Goal: Contribute content: Contribute content

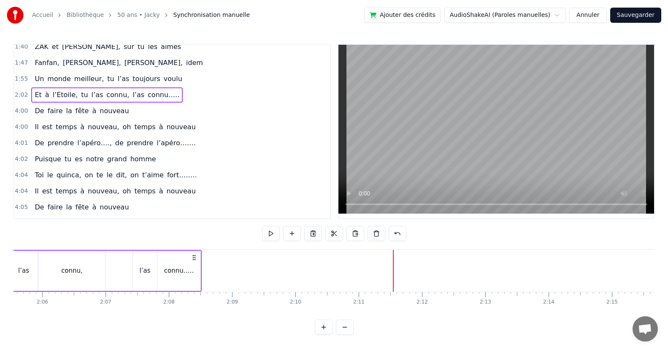
scroll to position [192, 0]
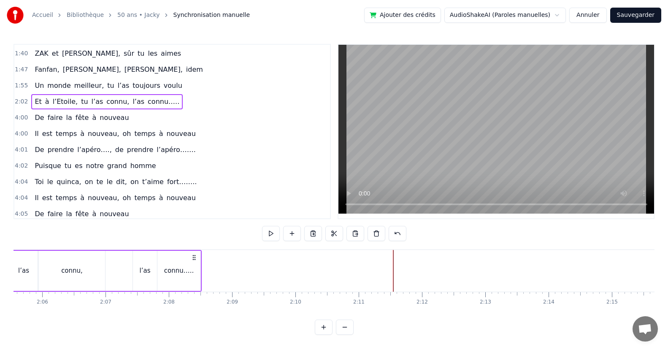
click at [173, 133] on div "Il est temps à nouveau, oh temps à nouveau" at bounding box center [115, 133] width 168 height 15
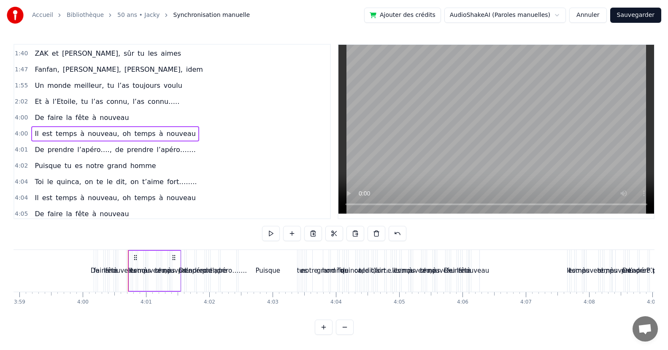
scroll to position [0, 15192]
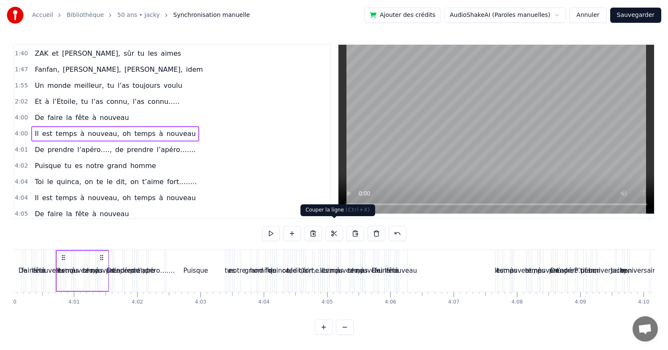
click at [334, 226] on button at bounding box center [334, 233] width 18 height 15
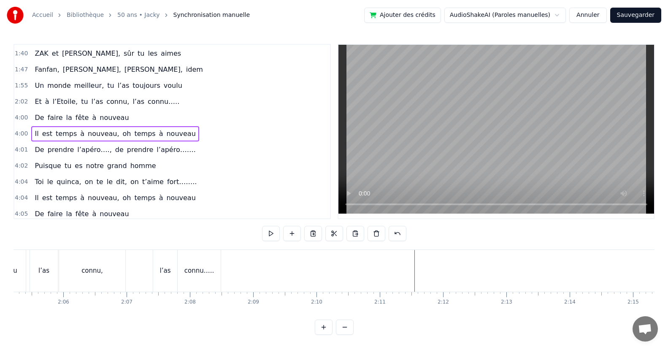
scroll to position [0, 8018]
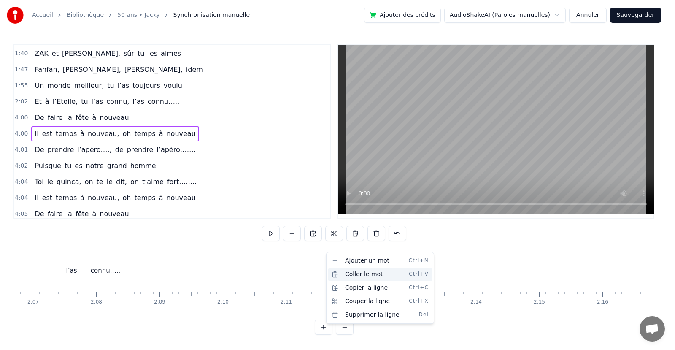
drag, startPoint x: 354, startPoint y: 288, endPoint x: 362, endPoint y: 275, distance: 14.9
click at [362, 275] on div "Ajouter un mot Ctrl+N Coller le mot Ctrl+V Copier la ligne Ctrl+C Couper la lig…" at bounding box center [380, 288] width 104 height 68
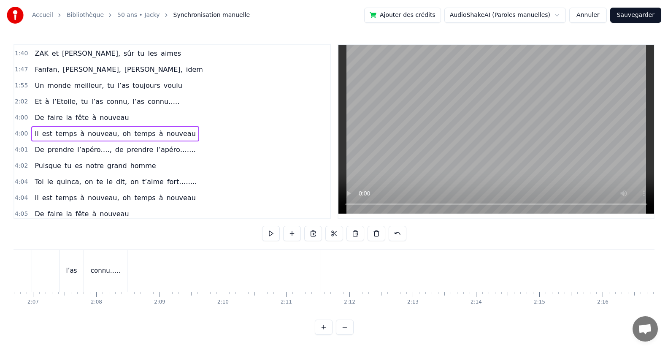
click at [172, 134] on div "Il est temps à nouveau, oh temps à nouveau" at bounding box center [115, 133] width 168 height 15
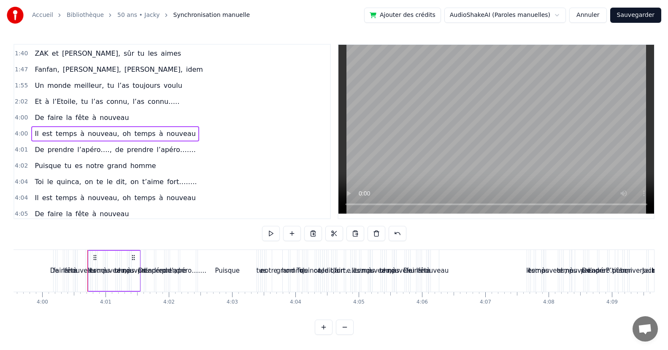
scroll to position [0, 15192]
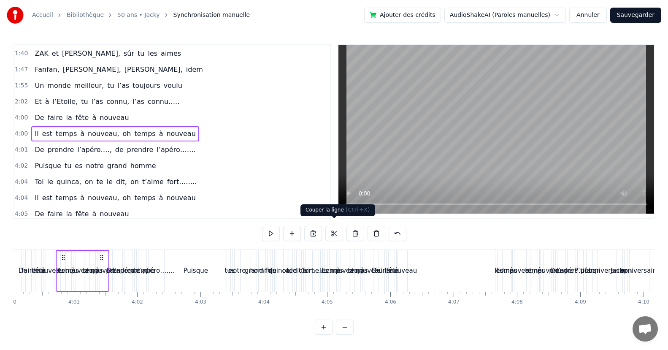
click at [331, 227] on button at bounding box center [334, 233] width 18 height 15
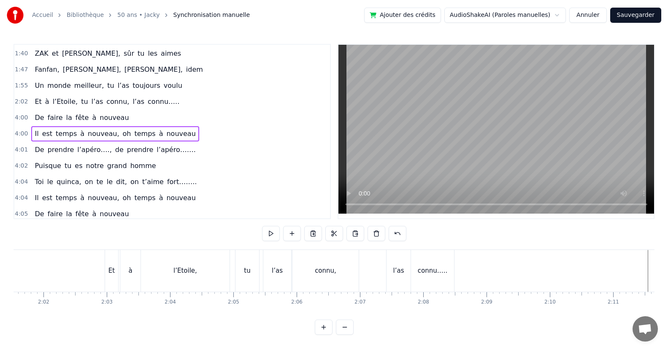
scroll to position [0, 8018]
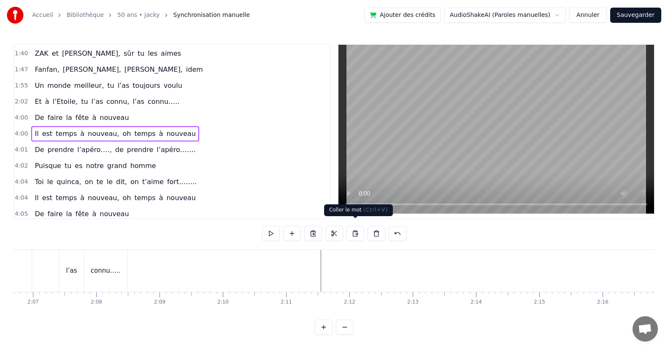
click at [354, 228] on button at bounding box center [355, 233] width 18 height 15
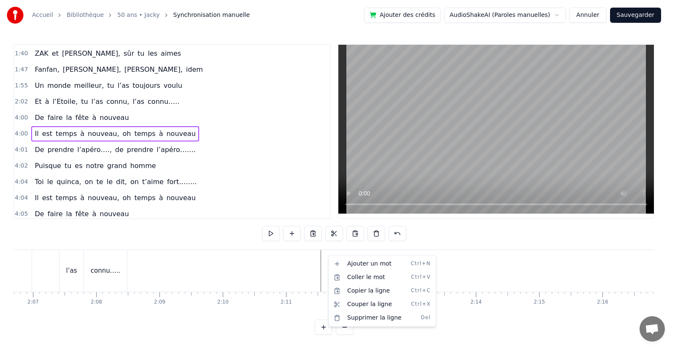
click at [174, 132] on html "Accueil Bibliothèque 50 ans • Jacky Synchronisation manuelle Ajouter des crédit…" at bounding box center [337, 174] width 675 height 348
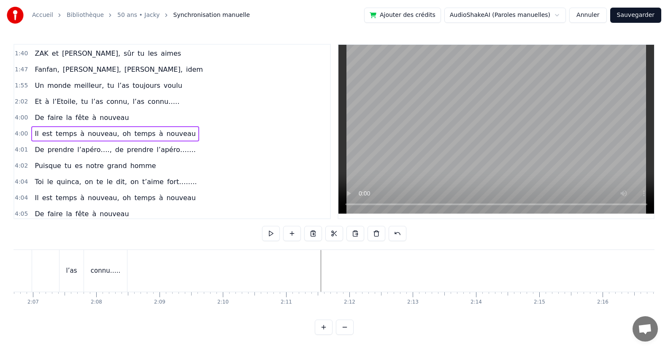
click at [175, 134] on div "Il est temps à nouveau, oh temps à nouveau" at bounding box center [115, 133] width 168 height 15
click at [176, 134] on div "Il est temps à nouveau, oh temps à nouveau" at bounding box center [115, 133] width 168 height 15
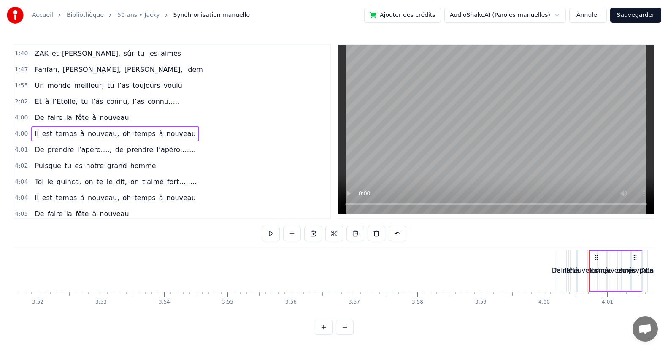
scroll to position [0, 14706]
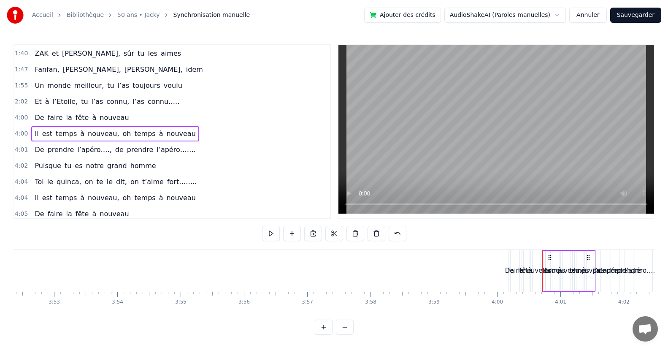
click at [175, 134] on div "Il est temps à nouveau, oh temps à nouveau" at bounding box center [115, 133] width 168 height 15
click at [174, 136] on div "4:00 Il est temps à nouveau, oh temps à nouveau" at bounding box center [172, 134] width 316 height 16
click at [334, 227] on button at bounding box center [334, 233] width 18 height 15
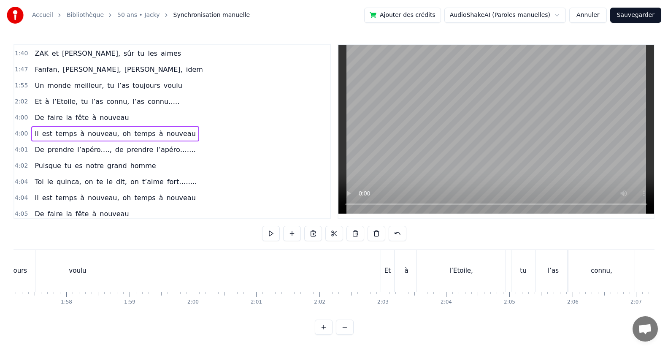
scroll to position [0, 7913]
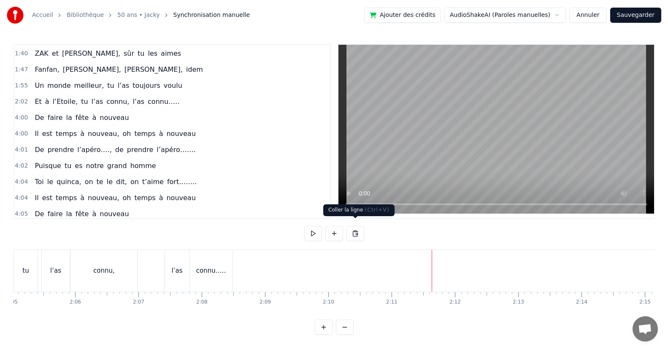
click at [357, 227] on button at bounding box center [355, 233] width 18 height 15
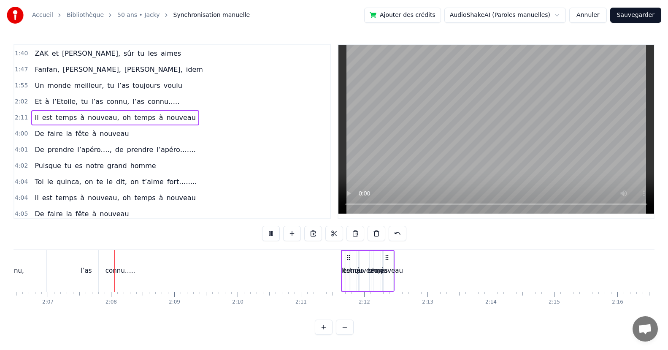
scroll to position [0, 8020]
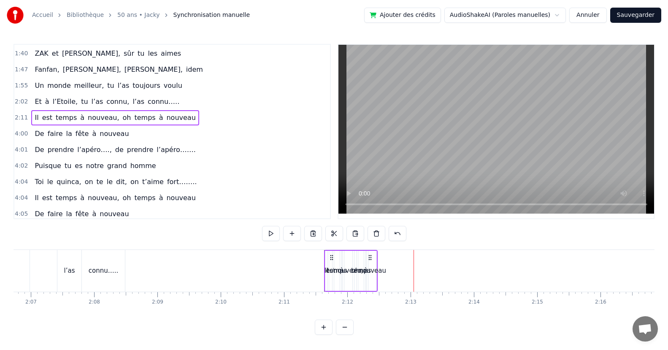
click at [372, 266] on div "nouveau" at bounding box center [372, 271] width 27 height 10
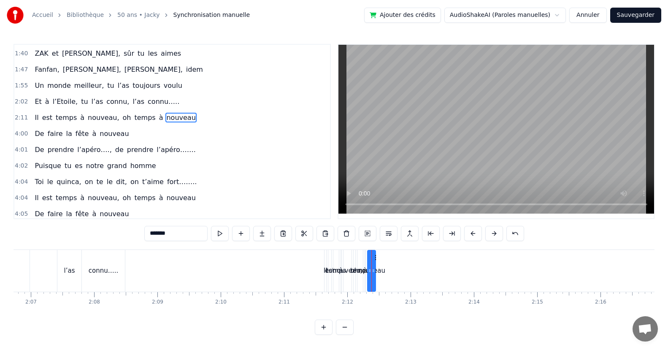
scroll to position [178, 0]
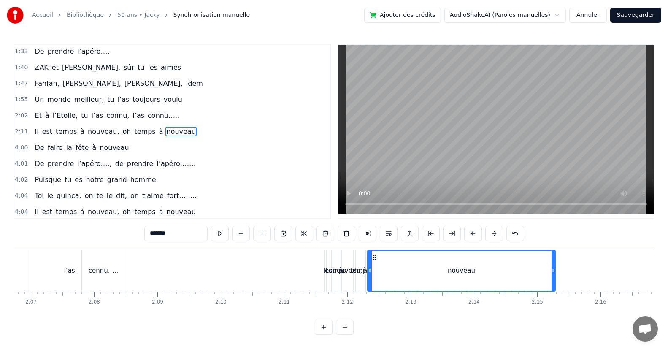
drag, startPoint x: 372, startPoint y: 268, endPoint x: 552, endPoint y: 272, distance: 179.8
click at [552, 272] on icon at bounding box center [552, 270] width 3 height 7
drag, startPoint x: 371, startPoint y: 270, endPoint x: 409, endPoint y: 271, distance: 37.6
click at [409, 271] on div "nouveau" at bounding box center [461, 271] width 187 height 40
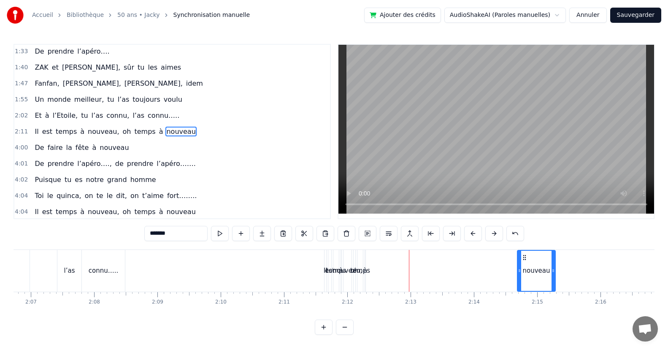
drag, startPoint x: 369, startPoint y: 273, endPoint x: 519, endPoint y: 278, distance: 149.9
click at [519, 278] on div at bounding box center [519, 271] width 3 height 40
click at [368, 270] on div "temps" at bounding box center [360, 271] width 20 height 10
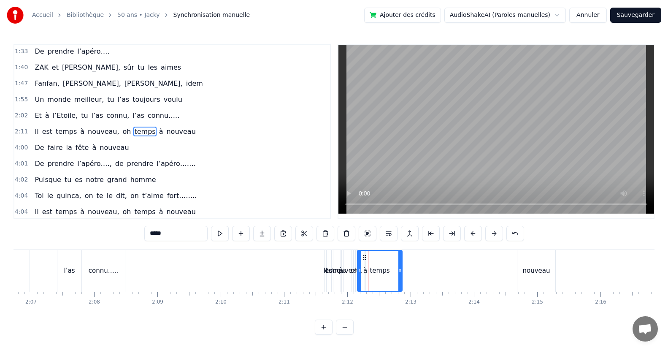
drag, startPoint x: 369, startPoint y: 272, endPoint x: 402, endPoint y: 275, distance: 33.0
click at [402, 275] on div at bounding box center [399, 271] width 3 height 40
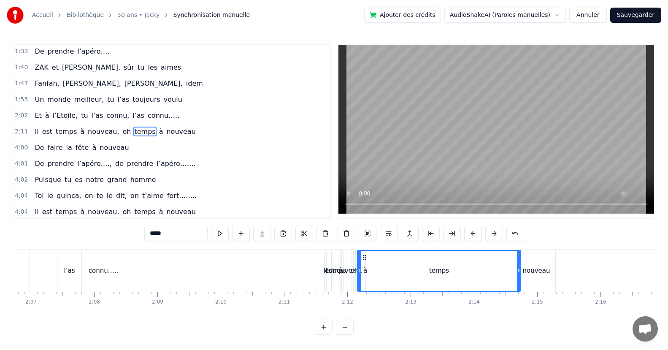
drag, startPoint x: 400, startPoint y: 274, endPoint x: 517, endPoint y: 283, distance: 117.6
click at [517, 283] on div at bounding box center [518, 271] width 3 height 40
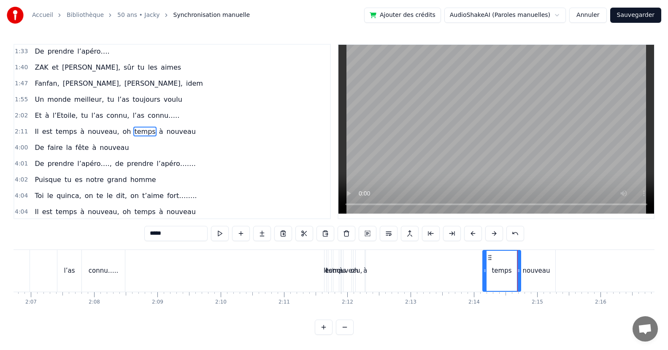
drag, startPoint x: 359, startPoint y: 274, endPoint x: 424, endPoint y: 280, distance: 66.1
click at [366, 273] on div "à" at bounding box center [365, 271] width 4 height 10
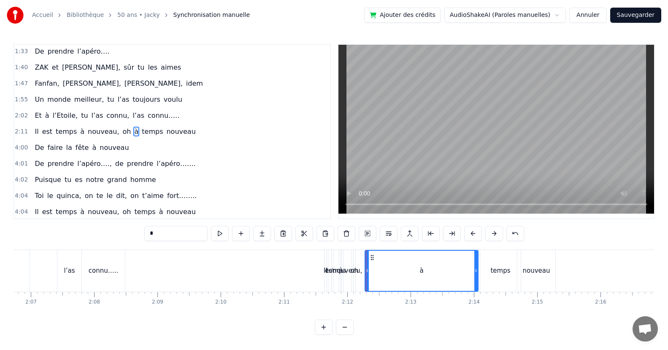
drag, startPoint x: 364, startPoint y: 273, endPoint x: 477, endPoint y: 281, distance: 113.0
click at [477, 281] on div at bounding box center [475, 271] width 3 height 40
drag, startPoint x: 367, startPoint y: 273, endPoint x: 466, endPoint y: 287, distance: 99.3
click at [466, 287] on div at bounding box center [465, 271] width 3 height 40
click at [515, 273] on div "temps" at bounding box center [500, 271] width 41 height 42
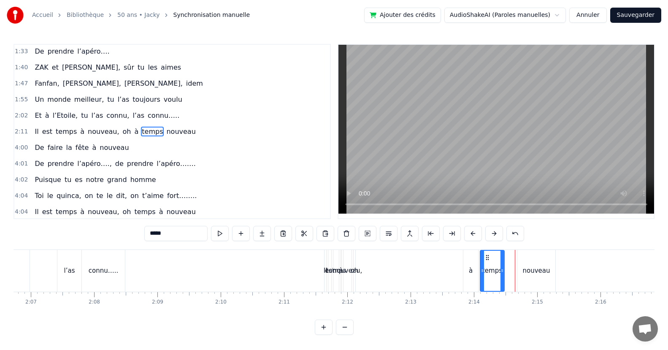
drag, startPoint x: 516, startPoint y: 276, endPoint x: 501, endPoint y: 279, distance: 15.5
click at [501, 279] on div at bounding box center [501, 271] width 3 height 40
click at [477, 275] on div "à" at bounding box center [470, 271] width 15 height 42
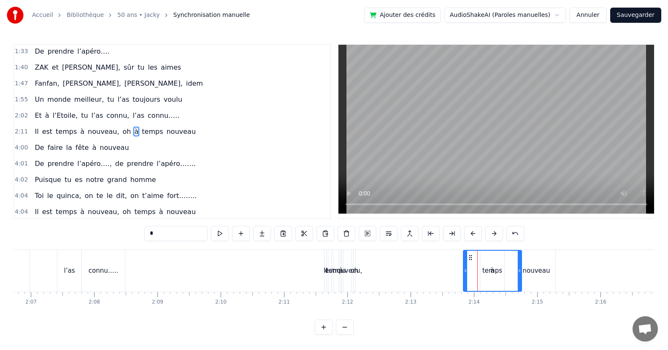
drag, startPoint x: 476, startPoint y: 276, endPoint x: 519, endPoint y: 286, distance: 44.4
click at [519, 286] on div at bounding box center [519, 271] width 3 height 40
drag, startPoint x: 463, startPoint y: 274, endPoint x: 470, endPoint y: 277, distance: 7.2
click at [501, 277] on div "à" at bounding box center [492, 271] width 59 height 42
drag, startPoint x: 465, startPoint y: 273, endPoint x: 502, endPoint y: 275, distance: 36.3
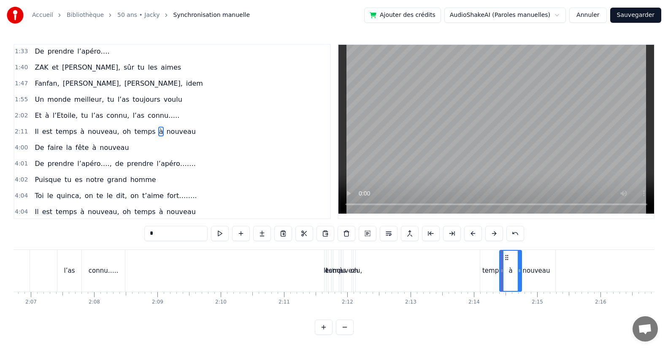
click at [356, 271] on div "oh" at bounding box center [355, 271] width 8 height 10
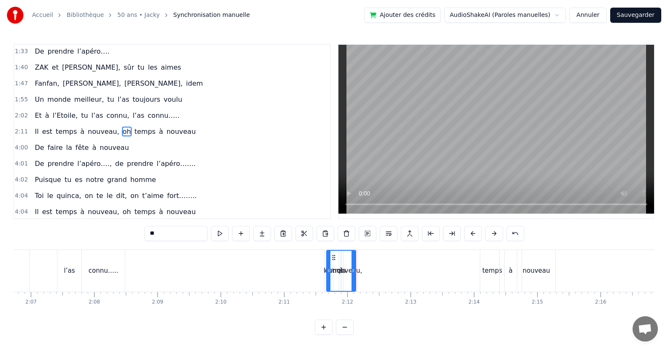
drag, startPoint x: 357, startPoint y: 273, endPoint x: 330, endPoint y: 273, distance: 27.0
click at [330, 273] on icon at bounding box center [328, 270] width 3 height 7
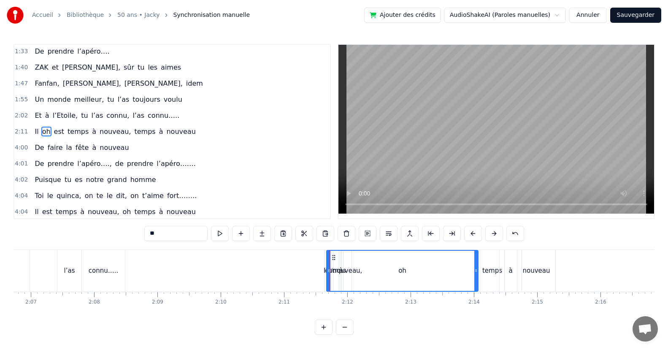
drag, startPoint x: 351, startPoint y: 276, endPoint x: 474, endPoint y: 280, distance: 122.9
click at [474, 280] on div at bounding box center [475, 271] width 3 height 40
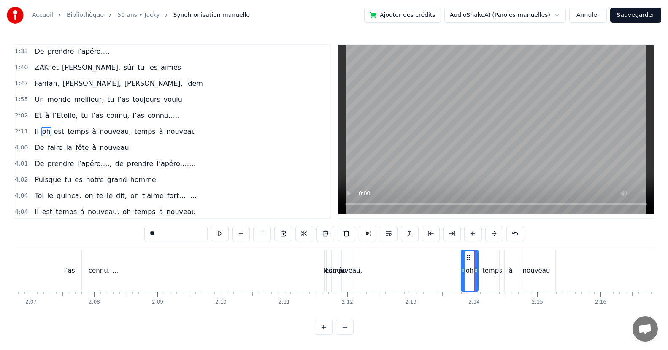
drag, startPoint x: 330, startPoint y: 270, endPoint x: 464, endPoint y: 284, distance: 135.3
click at [350, 267] on div "nouveau," at bounding box center [348, 271] width 30 height 10
type input "********"
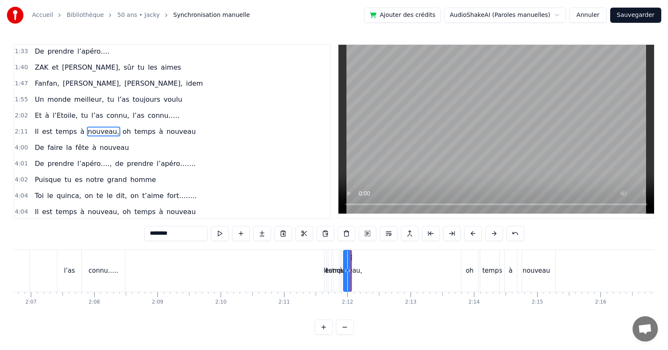
drag, startPoint x: 350, startPoint y: 271, endPoint x: 359, endPoint y: 273, distance: 9.0
click at [359, 273] on div "Puisqu’ [DATE], c' est toi le roi Que ce soir, la fête s’impose Puisque tout le…" at bounding box center [658, 270] width 17330 height 42
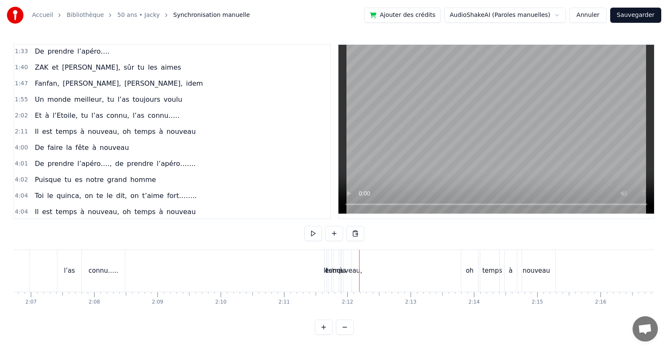
click at [351, 273] on div "nouveau," at bounding box center [348, 271] width 30 height 10
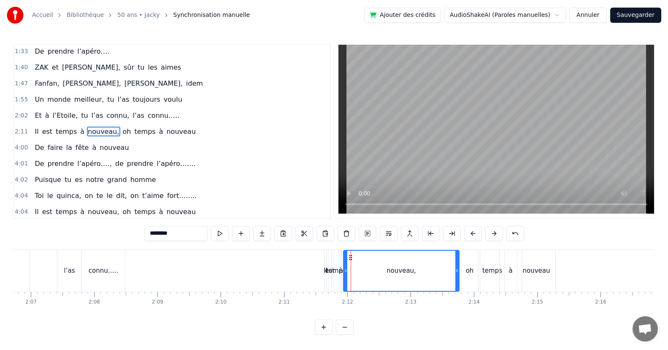
drag, startPoint x: 350, startPoint y: 270, endPoint x: 457, endPoint y: 280, distance: 108.0
click at [457, 280] on div at bounding box center [456, 271] width 3 height 40
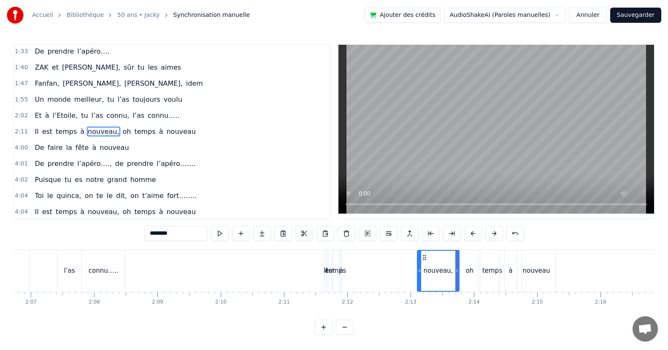
drag, startPoint x: 346, startPoint y: 272, endPoint x: 334, endPoint y: 274, distance: 12.9
click at [420, 281] on div at bounding box center [419, 271] width 3 height 40
click at [341, 272] on div "à" at bounding box center [341, 271] width 4 height 10
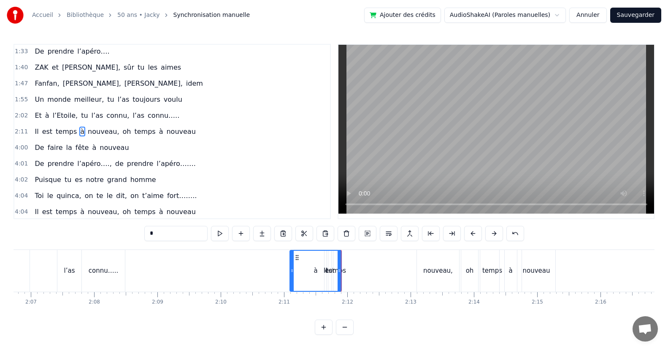
drag, startPoint x: 344, startPoint y: 270, endPoint x: 293, endPoint y: 272, distance: 51.1
click at [293, 272] on icon at bounding box center [291, 270] width 3 height 7
drag, startPoint x: 340, startPoint y: 275, endPoint x: 414, endPoint y: 280, distance: 74.9
click at [414, 280] on div at bounding box center [413, 271] width 3 height 40
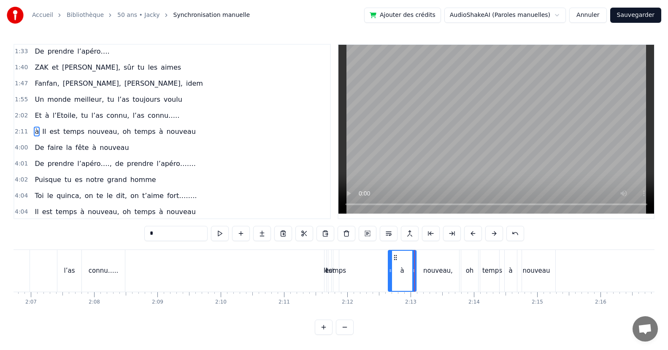
drag, startPoint x: 293, startPoint y: 270, endPoint x: 391, endPoint y: 281, distance: 98.9
click at [335, 267] on div "temps" at bounding box center [336, 271] width 20 height 10
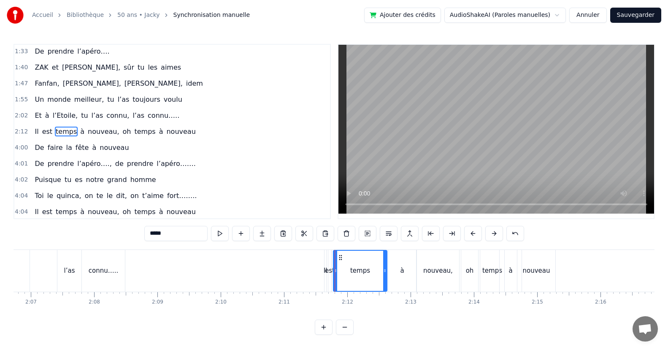
drag, startPoint x: 336, startPoint y: 269, endPoint x: 384, endPoint y: 275, distance: 48.4
click at [384, 275] on div at bounding box center [384, 271] width 3 height 40
drag, startPoint x: 333, startPoint y: 271, endPoint x: 358, endPoint y: 270, distance: 24.9
click at [359, 270] on icon at bounding box center [360, 270] width 3 height 7
click at [329, 270] on div "est" at bounding box center [330, 271] width 10 height 10
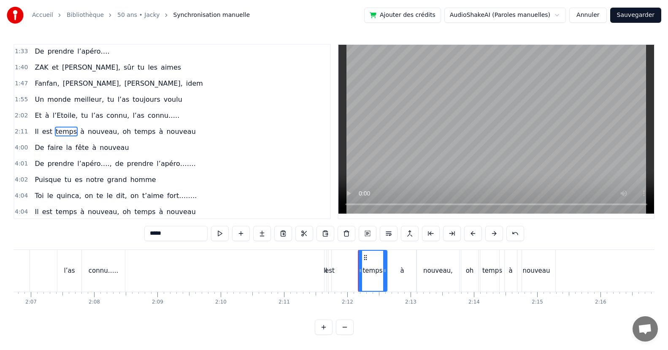
type input "***"
drag, startPoint x: 331, startPoint y: 271, endPoint x: 360, endPoint y: 276, distance: 29.5
click at [360, 276] on div "Il est temps à nouveau, oh temps à nouveau" at bounding box center [440, 271] width 233 height 42
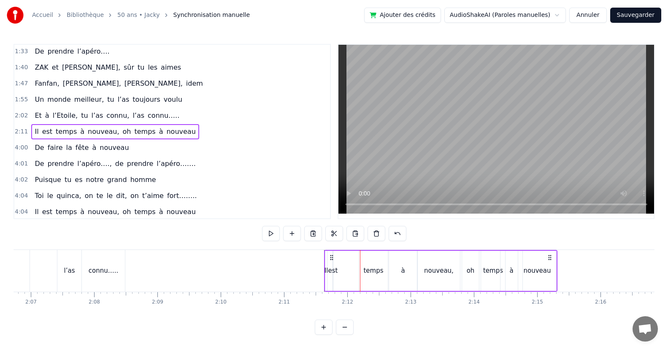
click at [332, 273] on div "est" at bounding box center [333, 271] width 10 height 10
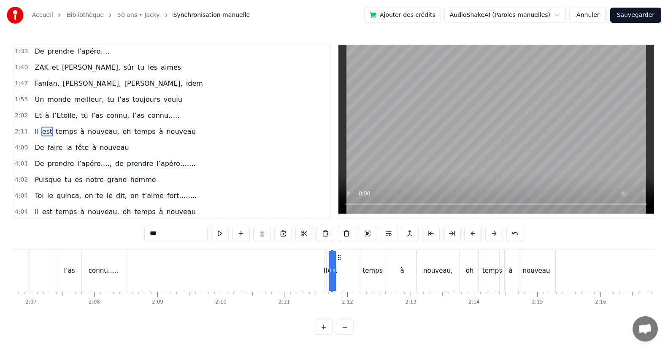
drag, startPoint x: 331, startPoint y: 271, endPoint x: 324, endPoint y: 273, distance: 7.5
click at [317, 271] on div "Puisqu’ [DATE], c' est toi le roi Que ce soir, la fête s’impose Puisque tout le…" at bounding box center [658, 270] width 17330 height 42
click at [332, 274] on div "est" at bounding box center [332, 271] width 10 height 10
drag, startPoint x: 330, startPoint y: 272, endPoint x: 352, endPoint y: 273, distance: 21.6
click at [352, 273] on icon at bounding box center [350, 270] width 3 height 7
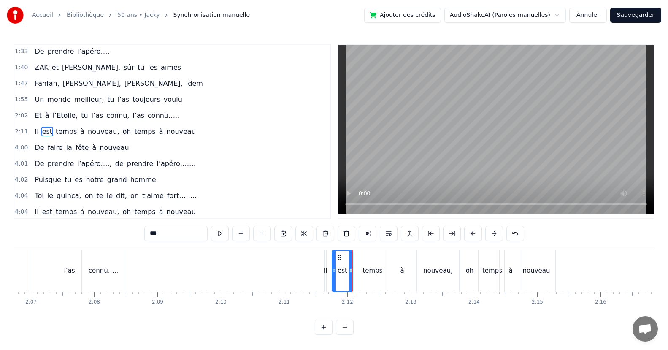
click at [326, 273] on div "Il" at bounding box center [326, 271] width 4 height 10
drag, startPoint x: 324, startPoint y: 271, endPoint x: 332, endPoint y: 268, distance: 8.4
click at [332, 268] on icon at bounding box center [331, 270] width 3 height 7
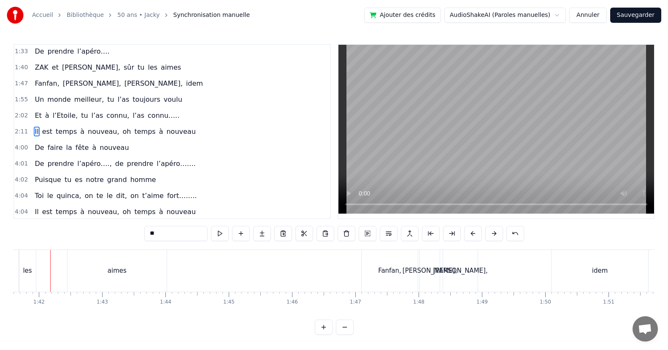
scroll to position [0, 6424]
click at [429, 272] on div "[PERSON_NAME]," at bounding box center [435, 271] width 54 height 10
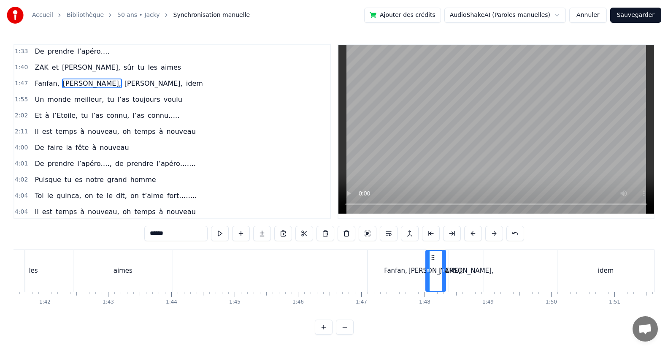
scroll to position [130, 0]
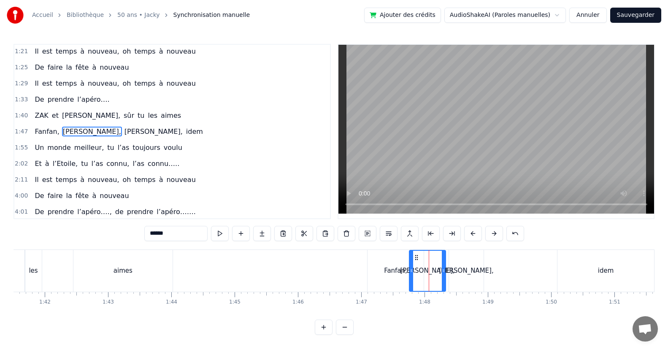
drag, startPoint x: 428, startPoint y: 276, endPoint x: 411, endPoint y: 279, distance: 16.9
click at [411, 279] on div at bounding box center [411, 271] width 3 height 40
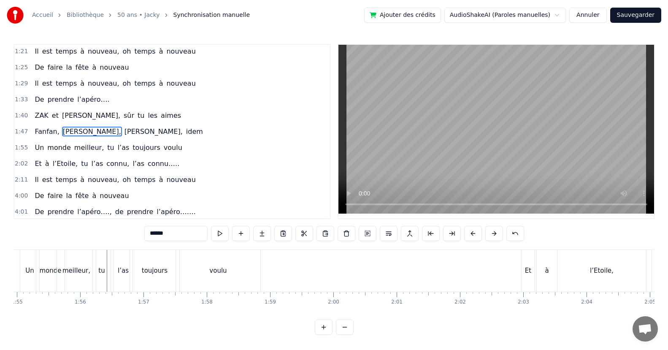
scroll to position [0, 7301]
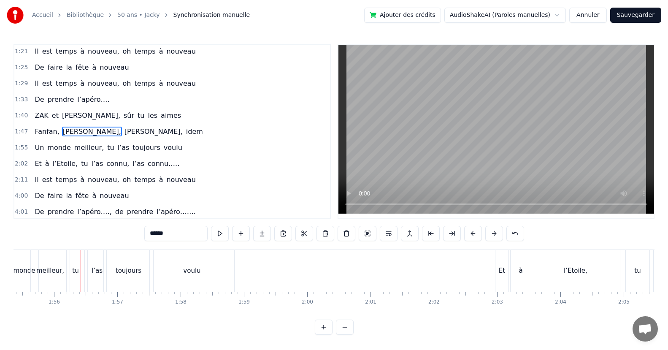
click at [78, 274] on div "tu" at bounding box center [75, 271] width 6 height 10
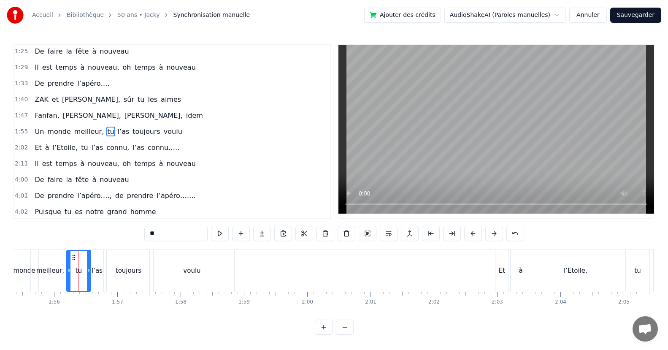
drag, startPoint x: 81, startPoint y: 274, endPoint x: 87, endPoint y: 278, distance: 7.8
click at [87, 278] on div at bounding box center [88, 271] width 3 height 40
drag, startPoint x: 70, startPoint y: 272, endPoint x: 82, endPoint y: 273, distance: 12.3
click at [82, 273] on icon at bounding box center [80, 270] width 3 height 7
click at [57, 274] on div "meilleur," at bounding box center [50, 271] width 28 height 10
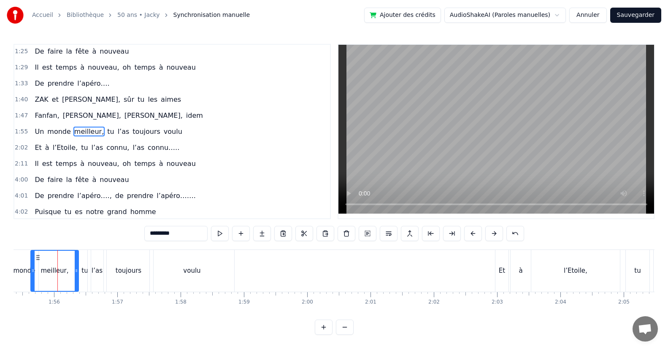
drag, startPoint x: 68, startPoint y: 273, endPoint x: 76, endPoint y: 272, distance: 9.0
click at [76, 272] on icon at bounding box center [76, 270] width 3 height 7
drag, startPoint x: 32, startPoint y: 275, endPoint x: 36, endPoint y: 276, distance: 4.3
click at [39, 276] on div at bounding box center [39, 271] width 3 height 40
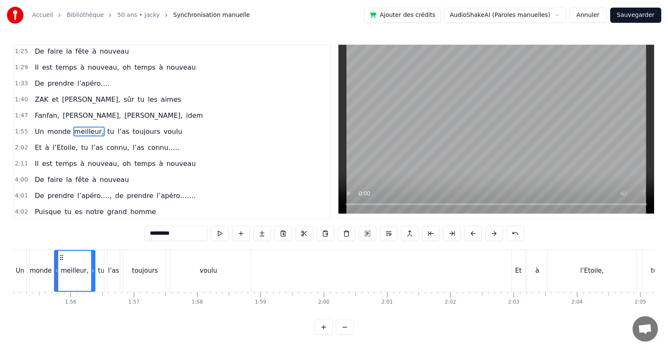
click at [29, 274] on div "monde" at bounding box center [41, 271] width 28 height 42
type input "*****"
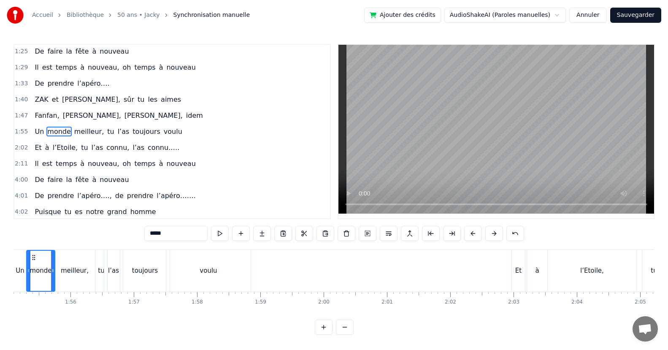
scroll to position [0, 7258]
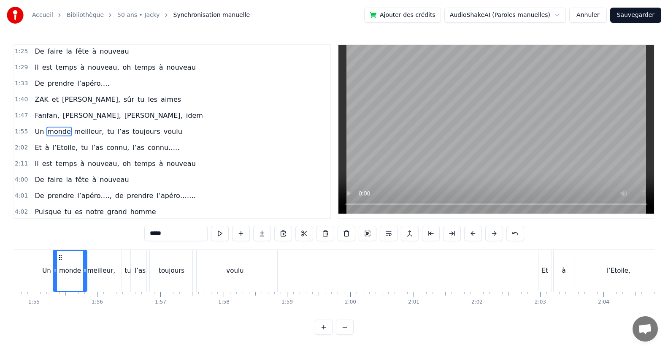
drag, startPoint x: 78, startPoint y: 270, endPoint x: 84, endPoint y: 273, distance: 6.1
click at [84, 273] on icon at bounding box center [84, 270] width 3 height 7
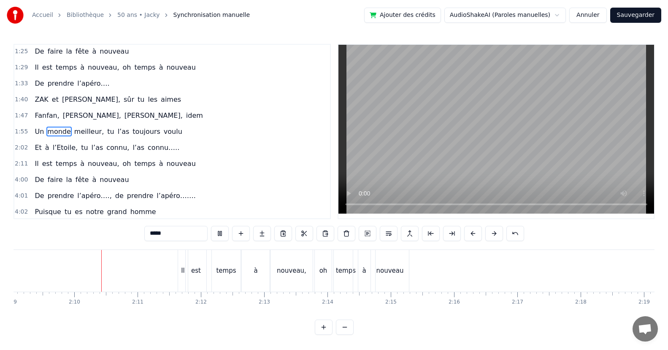
scroll to position [0, 8171]
click at [137, 267] on div at bounding box center [507, 271] width 17330 height 42
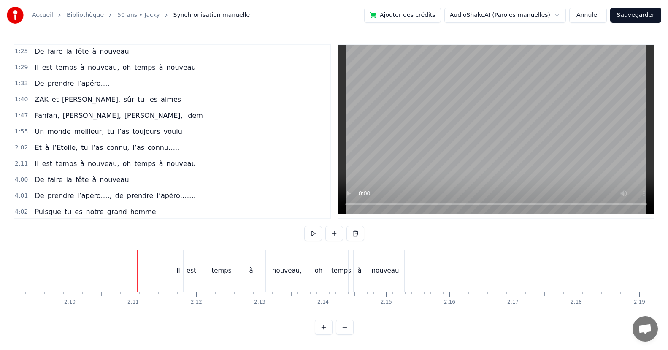
click at [137, 267] on div at bounding box center [137, 271] width 0 height 42
click at [28, 264] on div at bounding box center [507, 271] width 17330 height 42
click at [250, 276] on div "est" at bounding box center [245, 271] width 21 height 42
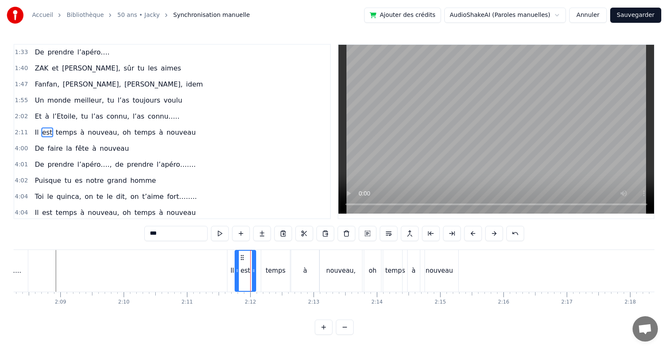
scroll to position [178, 0]
drag, startPoint x: 253, startPoint y: 275, endPoint x: 264, endPoint y: 277, distance: 10.7
click at [264, 277] on div at bounding box center [263, 271] width 3 height 40
drag, startPoint x: 236, startPoint y: 276, endPoint x: 254, endPoint y: 276, distance: 18.2
click at [254, 276] on div at bounding box center [255, 271] width 3 height 40
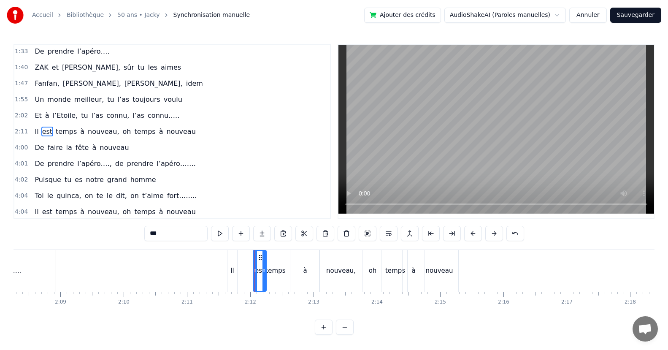
click at [232, 271] on div "Il" at bounding box center [232, 271] width 4 height 10
type input "**"
drag, startPoint x: 234, startPoint y: 272, endPoint x: 251, endPoint y: 278, distance: 17.5
click at [251, 278] on div at bounding box center [251, 271] width 3 height 40
drag, startPoint x: 229, startPoint y: 275, endPoint x: 242, endPoint y: 277, distance: 13.6
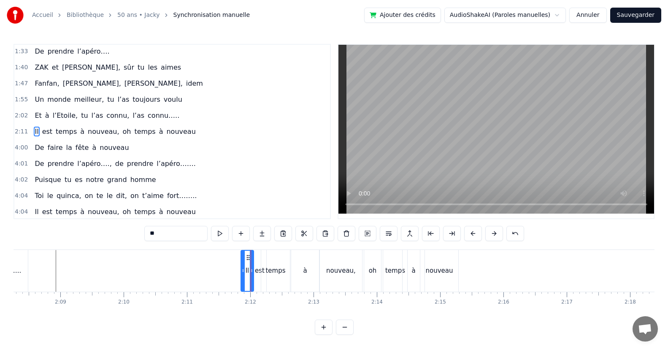
click at [242, 277] on div at bounding box center [242, 271] width 3 height 40
click at [62, 265] on div at bounding box center [62, 271] width 0 height 42
click at [308, 273] on div "à" at bounding box center [305, 271] width 28 height 42
drag, startPoint x: 316, startPoint y: 274, endPoint x: 300, endPoint y: 280, distance: 18.0
click at [300, 280] on div at bounding box center [299, 271] width 3 height 40
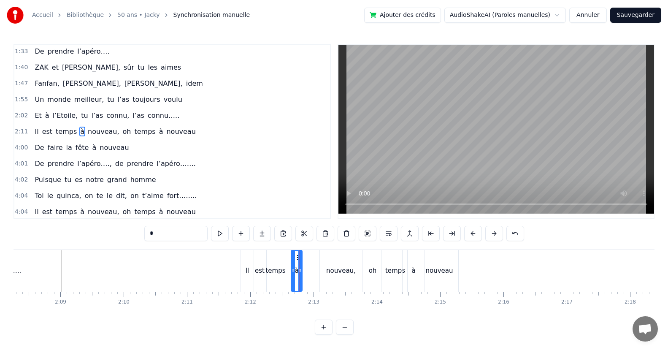
click at [286, 280] on div "temps" at bounding box center [275, 271] width 29 height 42
drag, startPoint x: 289, startPoint y: 273, endPoint x: 282, endPoint y: 275, distance: 7.2
click at [282, 275] on div at bounding box center [280, 271] width 3 height 40
click at [294, 274] on div "à" at bounding box center [296, 271] width 11 height 42
click at [284, 274] on div at bounding box center [284, 271] width 3 height 40
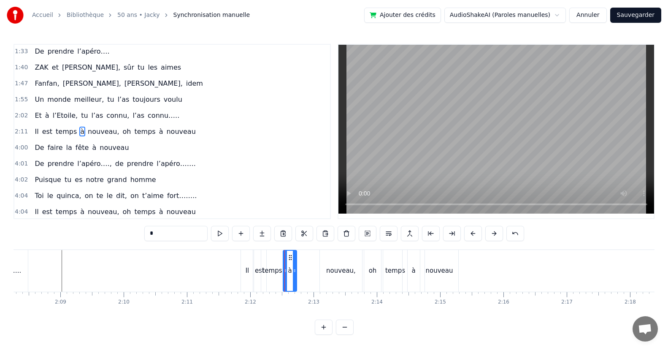
drag, startPoint x: 298, startPoint y: 271, endPoint x: 305, endPoint y: 271, distance: 6.3
click at [293, 273] on icon at bounding box center [294, 270] width 3 height 7
click at [324, 272] on div "nouveau," at bounding box center [341, 271] width 42 height 42
type input "********"
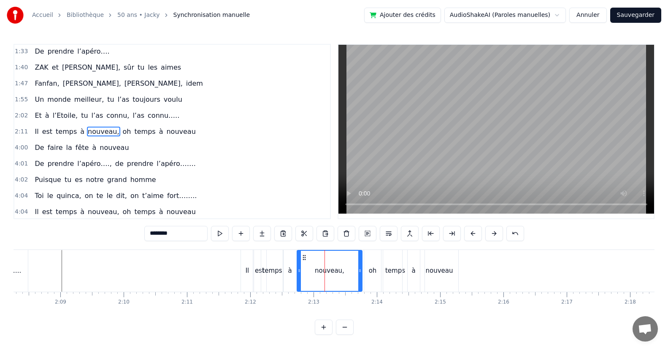
drag, startPoint x: 322, startPoint y: 273, endPoint x: 311, endPoint y: 273, distance: 11.4
click at [299, 277] on div at bounding box center [298, 271] width 3 height 40
drag, startPoint x: 360, startPoint y: 275, endPoint x: 342, endPoint y: 263, distance: 21.6
click at [326, 274] on div at bounding box center [325, 271] width 3 height 40
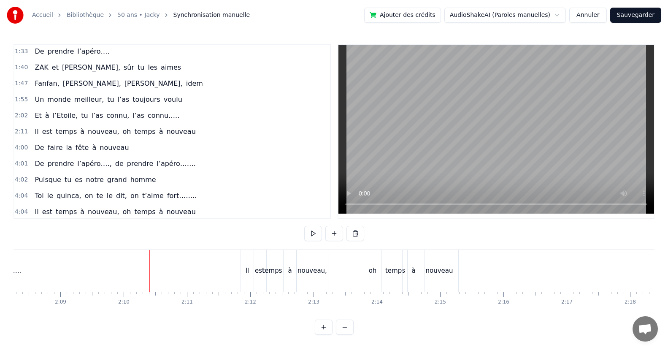
click at [149, 267] on div at bounding box center [149, 271] width 0 height 42
click at [289, 273] on div "à" at bounding box center [290, 271] width 4 height 10
click at [291, 276] on div at bounding box center [290, 271] width 3 height 40
click at [281, 276] on div at bounding box center [281, 271] width 3 height 40
click at [303, 274] on div "nouveau," at bounding box center [312, 271] width 30 height 10
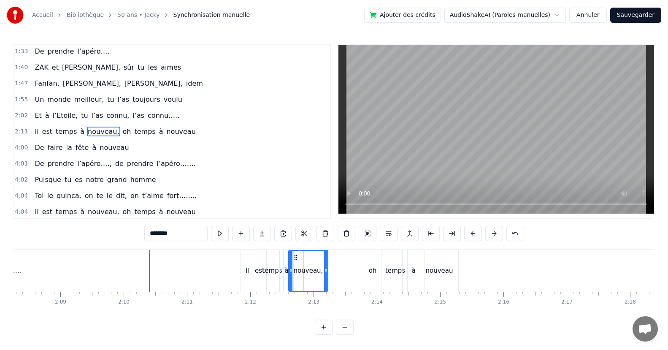
drag, startPoint x: 300, startPoint y: 274, endPoint x: 310, endPoint y: 272, distance: 10.8
click at [291, 275] on div at bounding box center [290, 271] width 3 height 40
drag, startPoint x: 324, startPoint y: 275, endPoint x: 315, endPoint y: 270, distance: 10.2
click at [308, 280] on div at bounding box center [308, 271] width 3 height 40
click at [26, 266] on div "connu….." at bounding box center [6, 271] width 43 height 42
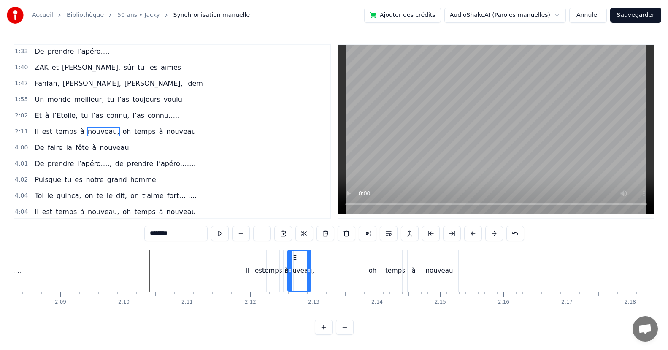
type input "********"
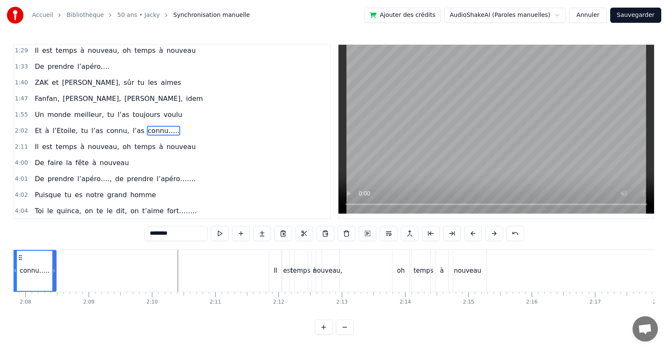
scroll to position [0, 8087]
click at [67, 262] on div at bounding box center [591, 271] width 17330 height 42
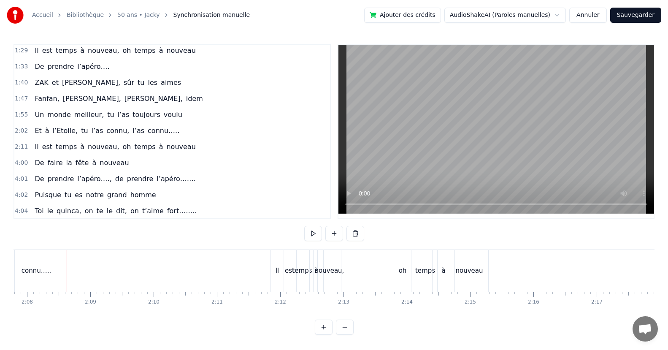
click at [67, 262] on div at bounding box center [67, 271] width 0 height 42
click at [286, 273] on div "est" at bounding box center [290, 271] width 10 height 10
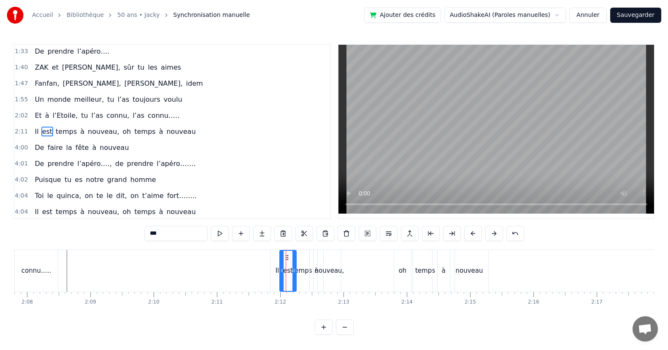
click at [280, 276] on div at bounding box center [281, 271] width 3 height 40
click at [288, 281] on div at bounding box center [288, 271] width 3 height 40
click at [300, 278] on div "temps" at bounding box center [302, 271] width 22 height 42
click at [291, 273] on icon at bounding box center [290, 270] width 3 height 7
click at [305, 275] on div at bounding box center [305, 271] width 3 height 40
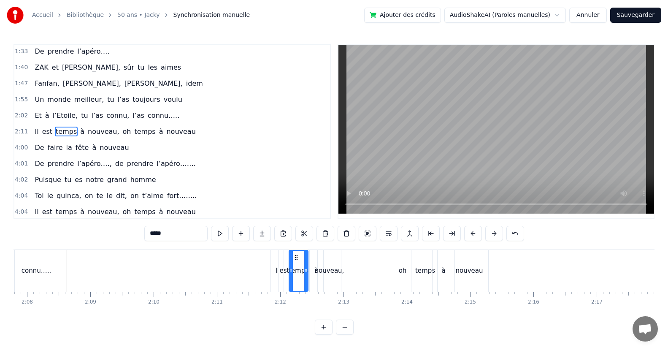
click at [313, 275] on div "à" at bounding box center [317, 271] width 14 height 42
click at [307, 274] on div at bounding box center [307, 271] width 3 height 40
drag, startPoint x: 319, startPoint y: 273, endPoint x: 311, endPoint y: 278, distance: 10.1
click at [311, 278] on div at bounding box center [312, 271] width 3 height 40
click at [319, 274] on div "nouveau," at bounding box center [330, 271] width 30 height 10
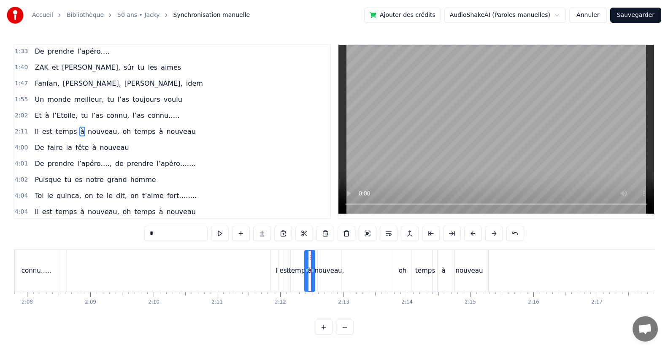
type input "********"
drag, startPoint x: 320, startPoint y: 274, endPoint x: 315, endPoint y: 277, distance: 5.9
click at [315, 277] on div at bounding box center [314, 271] width 3 height 40
click at [275, 275] on div "Il" at bounding box center [277, 271] width 13 height 42
click at [269, 276] on div at bounding box center [268, 271] width 3 height 40
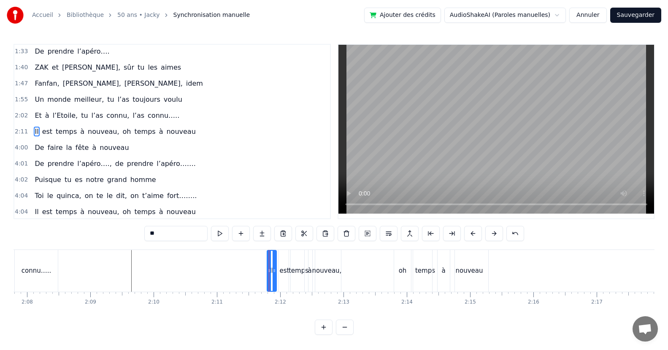
click at [275, 276] on div at bounding box center [274, 271] width 3 height 40
click at [281, 275] on div "est" at bounding box center [285, 271] width 10 height 10
click at [275, 275] on div at bounding box center [276, 271] width 3 height 40
drag, startPoint x: 289, startPoint y: 274, endPoint x: 284, endPoint y: 276, distance: 5.3
click at [284, 276] on div at bounding box center [282, 271] width 3 height 40
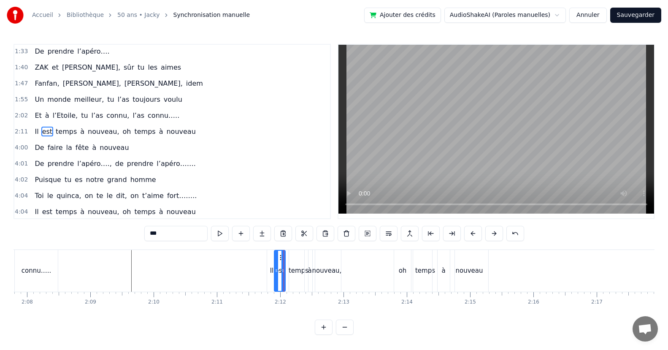
click at [295, 275] on div "temps" at bounding box center [299, 271] width 20 height 10
drag, startPoint x: 289, startPoint y: 275, endPoint x: 284, endPoint y: 276, distance: 5.6
click at [284, 276] on div at bounding box center [285, 271] width 3 height 40
click at [299, 277] on div at bounding box center [299, 271] width 3 height 40
click at [308, 271] on div "à" at bounding box center [310, 271] width 4 height 10
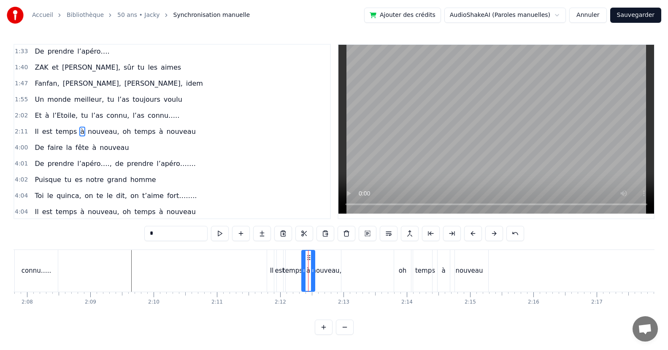
click at [301, 274] on div "à" at bounding box center [308, 271] width 14 height 42
click at [306, 275] on div at bounding box center [307, 271] width 3 height 40
click at [316, 272] on div "nouveau," at bounding box center [327, 271] width 30 height 10
type input "********"
drag, startPoint x: 313, startPoint y: 273, endPoint x: 308, endPoint y: 273, distance: 5.9
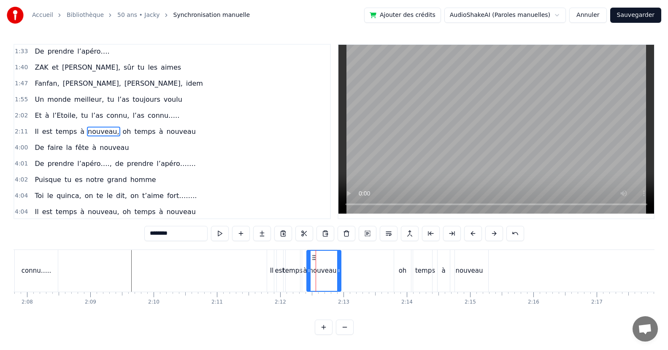
click at [307, 275] on div at bounding box center [308, 271] width 3 height 40
click at [104, 262] on div at bounding box center [591, 271] width 17330 height 42
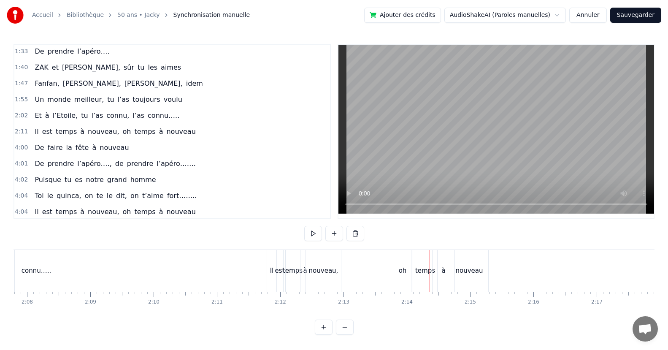
click at [82, 257] on div at bounding box center [591, 271] width 17330 height 42
click at [281, 269] on div "est" at bounding box center [280, 271] width 10 height 10
click at [275, 275] on div at bounding box center [273, 271] width 3 height 40
click at [403, 276] on div "oh" at bounding box center [402, 271] width 17 height 42
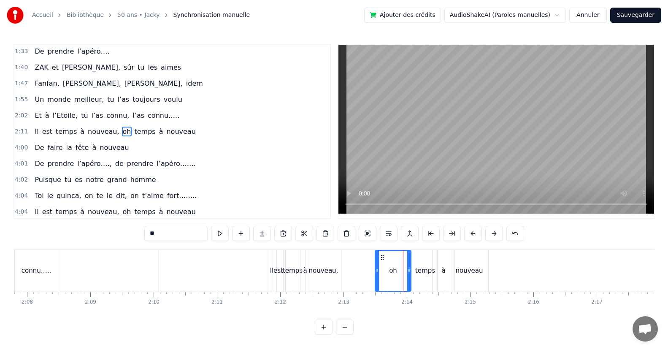
drag, startPoint x: 397, startPoint y: 275, endPoint x: 378, endPoint y: 280, distance: 19.6
click at [378, 280] on div at bounding box center [377, 271] width 3 height 40
drag, startPoint x: 409, startPoint y: 275, endPoint x: 397, endPoint y: 278, distance: 12.2
click at [388, 278] on div at bounding box center [387, 271] width 3 height 40
click at [422, 273] on div "temps" at bounding box center [425, 271] width 20 height 10
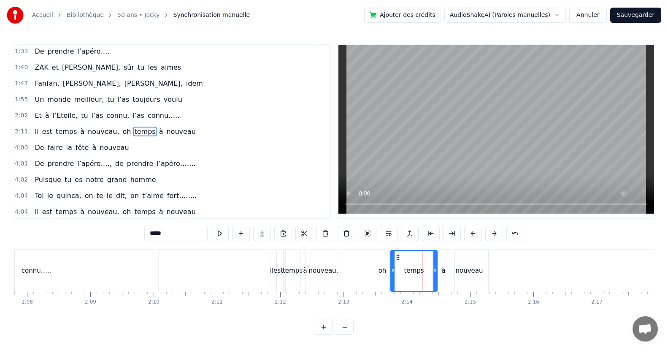
drag, startPoint x: 422, startPoint y: 273, endPoint x: 394, endPoint y: 276, distance: 28.4
click at [394, 276] on div at bounding box center [392, 271] width 3 height 40
click at [437, 270] on div "temps" at bounding box center [413, 271] width 47 height 42
drag, startPoint x: 435, startPoint y: 270, endPoint x: 409, endPoint y: 281, distance: 28.4
click at [409, 281] on div at bounding box center [408, 271] width 3 height 40
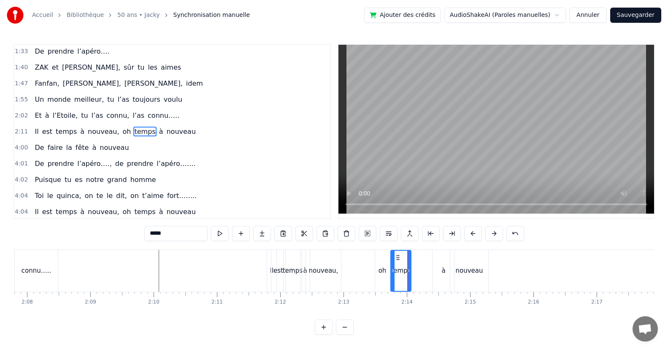
click at [443, 272] on div "à" at bounding box center [443, 271] width 4 height 10
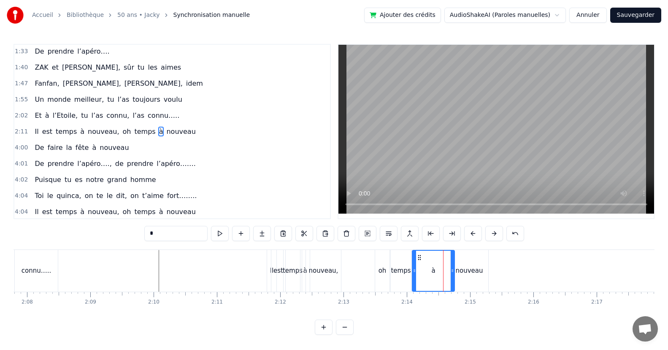
drag, startPoint x: 435, startPoint y: 272, endPoint x: 427, endPoint y: 280, distance: 11.4
click at [413, 280] on div at bounding box center [414, 271] width 3 height 40
drag, startPoint x: 450, startPoint y: 275, endPoint x: 427, endPoint y: 278, distance: 23.3
click at [418, 281] on div "à" at bounding box center [433, 271] width 42 height 40
drag, startPoint x: 450, startPoint y: 272, endPoint x: 427, endPoint y: 278, distance: 23.5
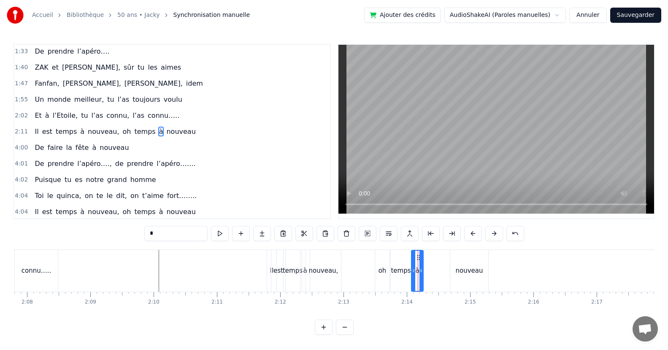
click at [419, 278] on div at bounding box center [420, 271] width 3 height 40
click at [464, 273] on div "nouveau" at bounding box center [468, 271] width 27 height 10
type input "*******"
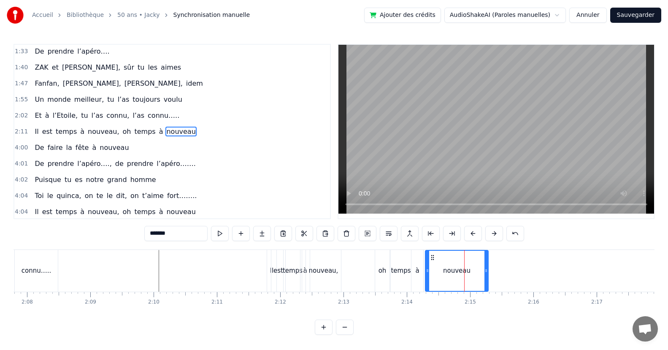
drag, startPoint x: 451, startPoint y: 272, endPoint x: 469, endPoint y: 276, distance: 18.2
click at [426, 278] on div at bounding box center [427, 271] width 3 height 40
drag, startPoint x: 485, startPoint y: 274, endPoint x: 464, endPoint y: 278, distance: 21.9
click at [464, 278] on div at bounding box center [464, 271] width 3 height 40
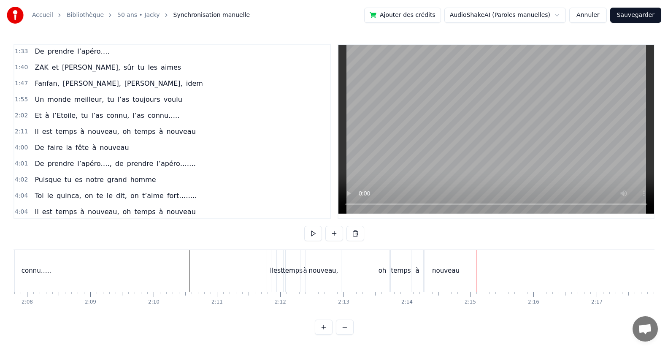
click at [380, 267] on div "oh" at bounding box center [382, 271] width 8 height 10
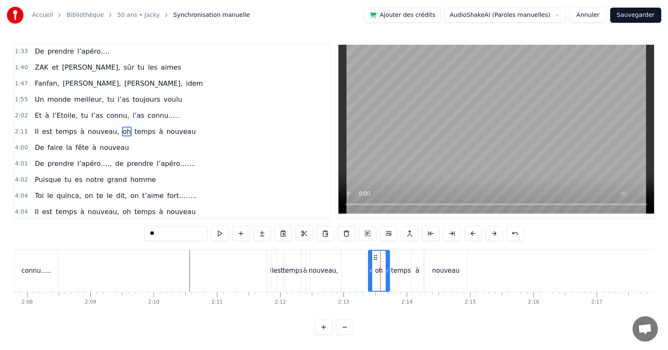
drag, startPoint x: 376, startPoint y: 273, endPoint x: 369, endPoint y: 278, distance: 8.4
click at [369, 278] on div at bounding box center [370, 271] width 3 height 40
drag, startPoint x: 386, startPoint y: 276, endPoint x: 379, endPoint y: 280, distance: 8.3
click at [379, 280] on div at bounding box center [379, 271] width 3 height 40
click at [397, 276] on div "temps" at bounding box center [401, 271] width 20 height 42
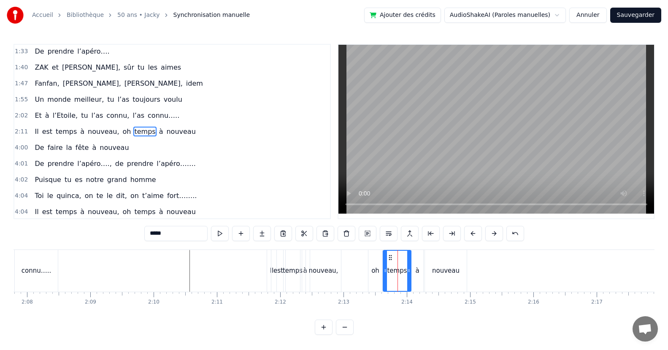
drag, startPoint x: 393, startPoint y: 272, endPoint x: 385, endPoint y: 275, distance: 8.3
click at [385, 275] on div at bounding box center [385, 271] width 3 height 40
click at [403, 273] on icon at bounding box center [402, 270] width 3 height 7
click at [416, 270] on div "à" at bounding box center [417, 271] width 4 height 10
click at [406, 275] on div at bounding box center [407, 271] width 3 height 40
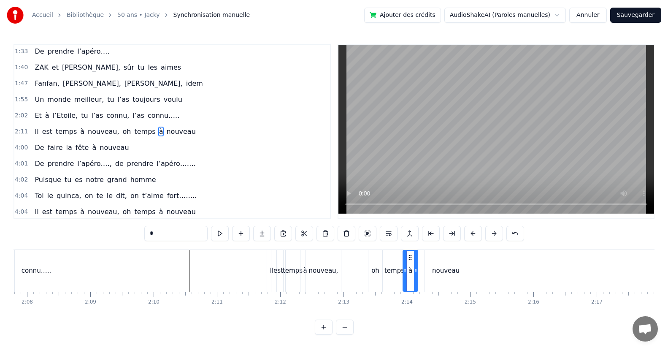
click at [416, 276] on div at bounding box center [415, 271] width 3 height 40
click at [430, 273] on div "nouveau" at bounding box center [446, 271] width 42 height 42
type input "*******"
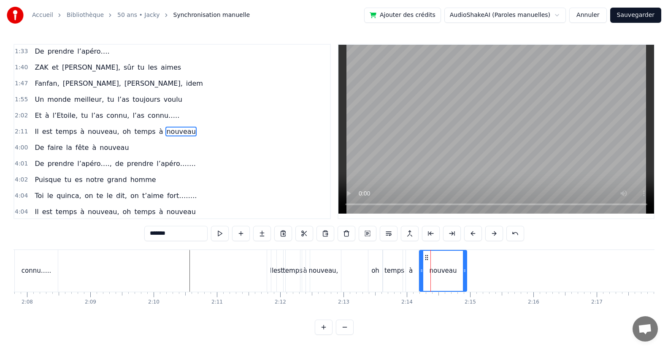
drag, startPoint x: 427, startPoint y: 273, endPoint x: 421, endPoint y: 276, distance: 6.2
click at [421, 276] on div at bounding box center [421, 271] width 3 height 40
drag, startPoint x: 463, startPoint y: 273, endPoint x: 451, endPoint y: 275, distance: 11.7
click at [451, 278] on div at bounding box center [452, 271] width 3 height 40
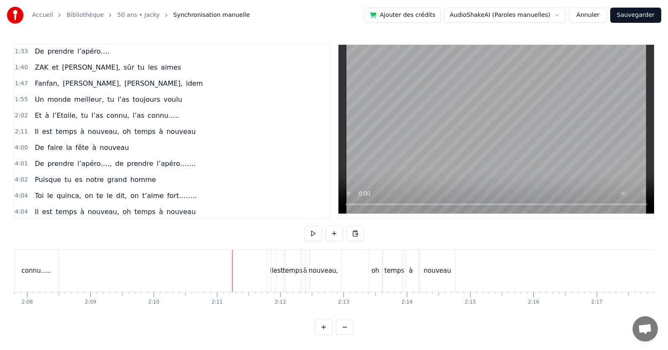
click at [272, 271] on div "est" at bounding box center [278, 271] width 14 height 42
click at [270, 273] on div "Il" at bounding box center [271, 271] width 9 height 42
type input "**"
drag, startPoint x: 268, startPoint y: 270, endPoint x: 261, endPoint y: 274, distance: 7.7
click at [261, 274] on div at bounding box center [262, 271] width 3 height 40
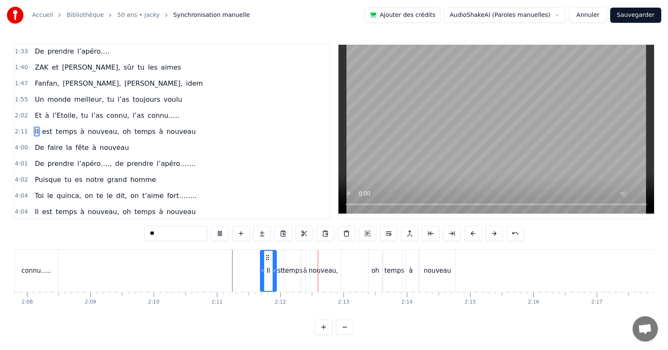
click at [135, 266] on div at bounding box center [591, 271] width 17330 height 42
click at [373, 274] on div "oh" at bounding box center [375, 271] width 8 height 10
drag, startPoint x: 369, startPoint y: 275, endPoint x: 359, endPoint y: 277, distance: 10.8
click at [359, 277] on div at bounding box center [360, 271] width 3 height 40
drag, startPoint x: 379, startPoint y: 273, endPoint x: 371, endPoint y: 276, distance: 8.5
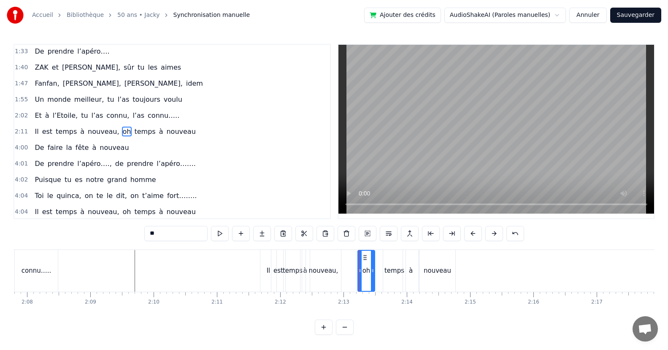
click at [371, 276] on div at bounding box center [372, 271] width 3 height 40
click at [389, 273] on div "temps" at bounding box center [394, 271] width 20 height 10
drag, startPoint x: 385, startPoint y: 272, endPoint x: 377, endPoint y: 273, distance: 8.0
click at [377, 273] on icon at bounding box center [377, 270] width 3 height 7
drag, startPoint x: 403, startPoint y: 272, endPoint x: 416, endPoint y: 273, distance: 12.7
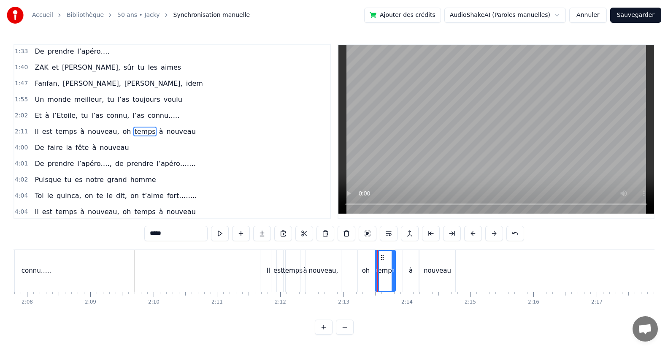
click at [394, 272] on icon at bounding box center [393, 270] width 3 height 7
click at [413, 274] on div "à" at bounding box center [411, 271] width 16 height 42
drag, startPoint x: 405, startPoint y: 271, endPoint x: 398, endPoint y: 272, distance: 6.9
click at [398, 272] on icon at bounding box center [398, 270] width 3 height 7
click at [406, 271] on icon at bounding box center [406, 270] width 3 height 7
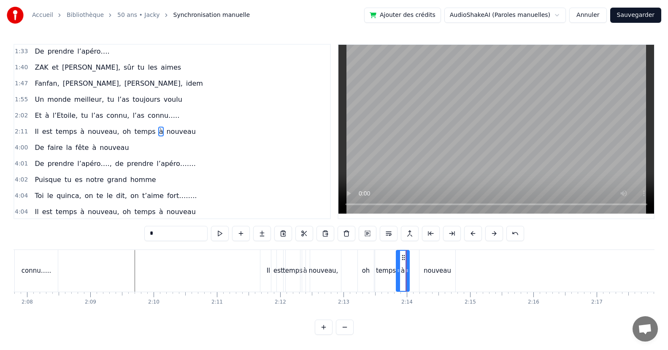
click at [430, 271] on div "nouveau" at bounding box center [437, 271] width 27 height 10
type input "*******"
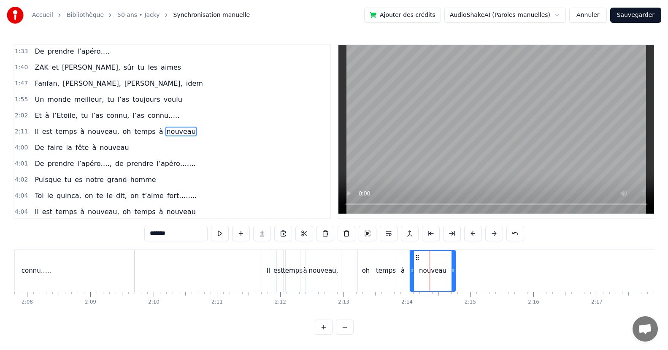
drag, startPoint x: 421, startPoint y: 272, endPoint x: 426, endPoint y: 270, distance: 4.5
click at [411, 272] on icon at bounding box center [412, 270] width 3 height 7
drag, startPoint x: 451, startPoint y: 272, endPoint x: 444, endPoint y: 269, distance: 8.0
click at [443, 273] on icon at bounding box center [444, 270] width 3 height 7
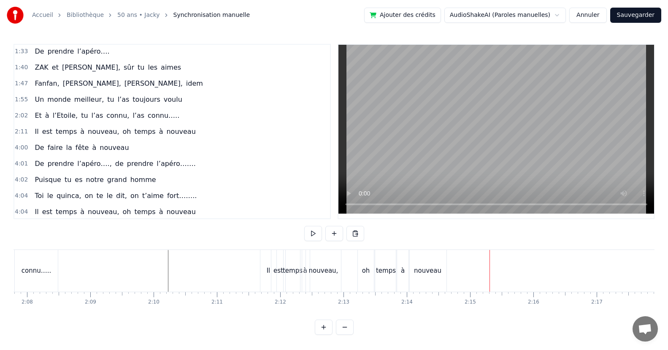
click at [444, 271] on div "nouveau" at bounding box center [428, 271] width 38 height 42
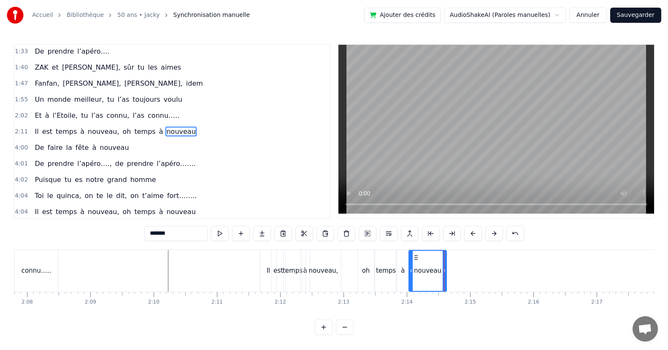
click at [441, 276] on div "Puisqu’ [DATE], c' est toi le roi Que ce soir, la fête s’impose Puisque tout le…" at bounding box center [591, 270] width 17330 height 42
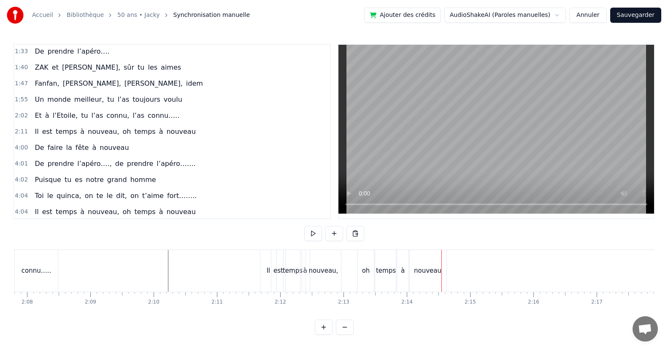
click at [434, 278] on div "nouveau" at bounding box center [428, 271] width 38 height 42
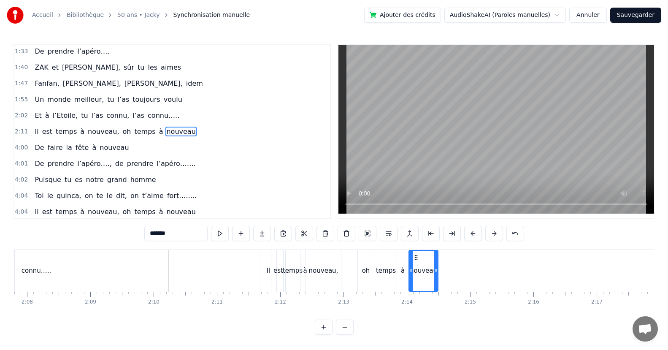
drag, startPoint x: 445, startPoint y: 274, endPoint x: 416, endPoint y: 235, distance: 48.8
click at [436, 274] on div at bounding box center [435, 271] width 3 height 40
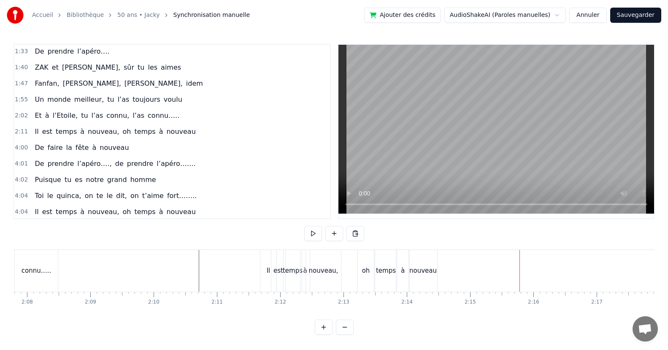
click at [114, 153] on div "De faire la fête à nouveau" at bounding box center [81, 147] width 101 height 15
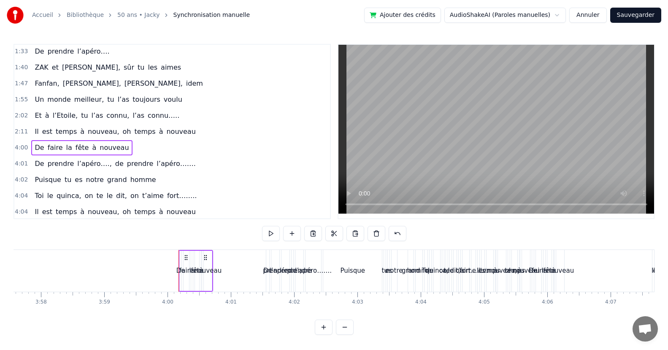
scroll to position [0, 15158]
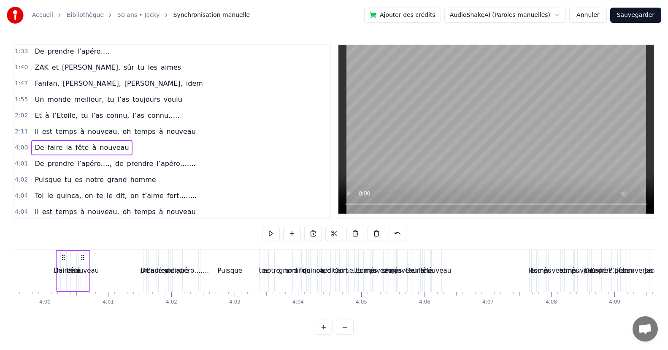
click at [335, 233] on button at bounding box center [334, 233] width 18 height 15
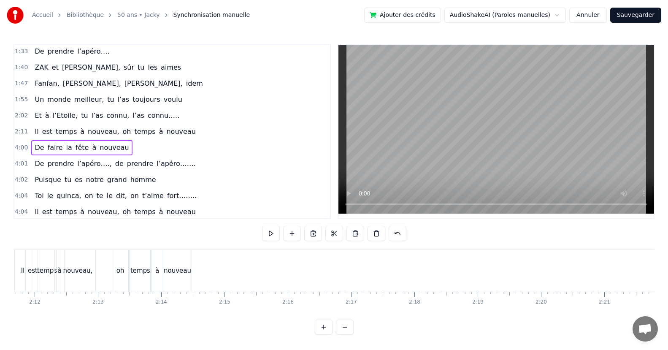
scroll to position [0, 8345]
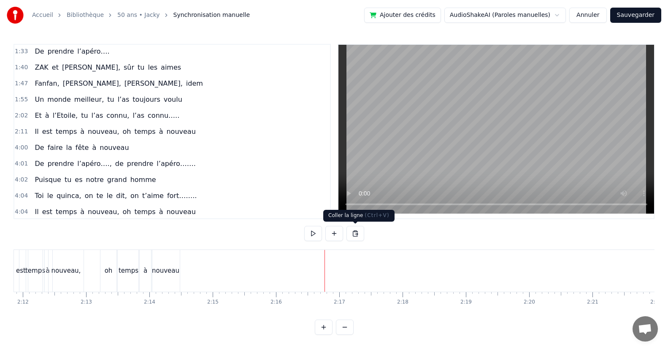
click at [355, 233] on button at bounding box center [355, 233] width 18 height 15
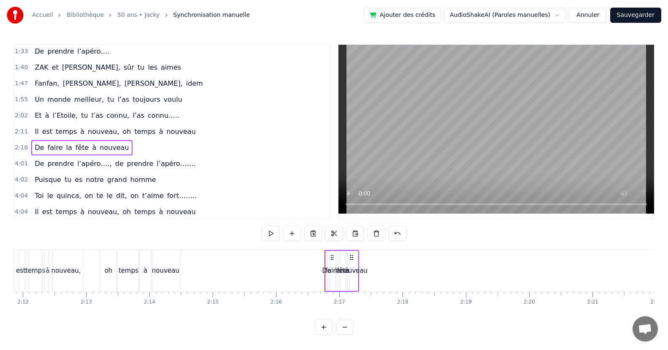
click at [315, 268] on div at bounding box center [334, 271] width 17330 height 42
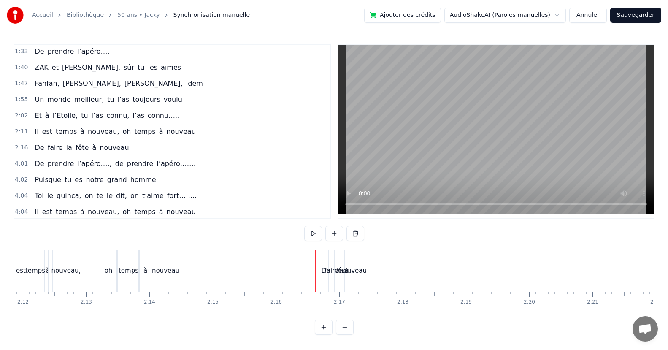
click at [289, 258] on div at bounding box center [334, 271] width 17330 height 42
click at [267, 262] on div at bounding box center [334, 271] width 17330 height 42
click at [253, 264] on div at bounding box center [334, 271] width 17330 height 42
click at [241, 262] on div at bounding box center [334, 271] width 17330 height 42
click at [216, 258] on div at bounding box center [334, 271] width 17330 height 42
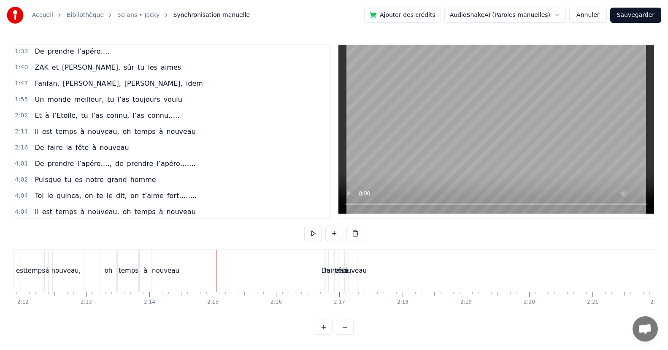
click at [197, 258] on div at bounding box center [334, 271] width 17330 height 42
click at [220, 255] on div at bounding box center [334, 271] width 17330 height 42
click at [325, 258] on div "De" at bounding box center [326, 271] width 2 height 42
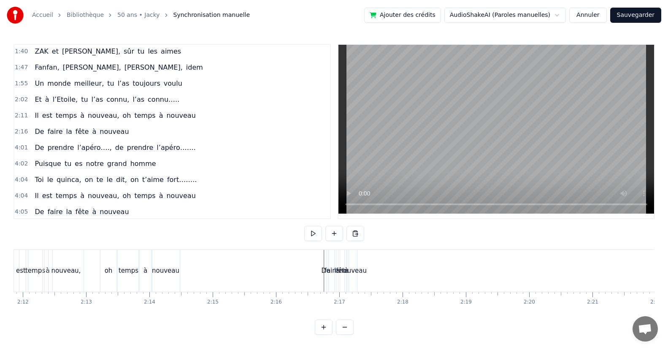
click at [326, 262] on div "De" at bounding box center [326, 271] width 2 height 42
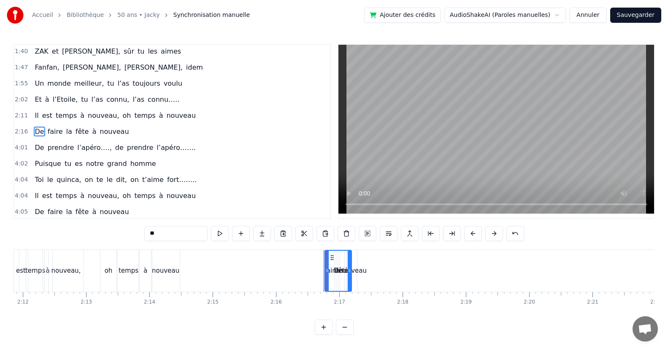
drag, startPoint x: 323, startPoint y: 266, endPoint x: 330, endPoint y: 270, distance: 7.5
click at [347, 273] on div "De" at bounding box center [338, 271] width 26 height 40
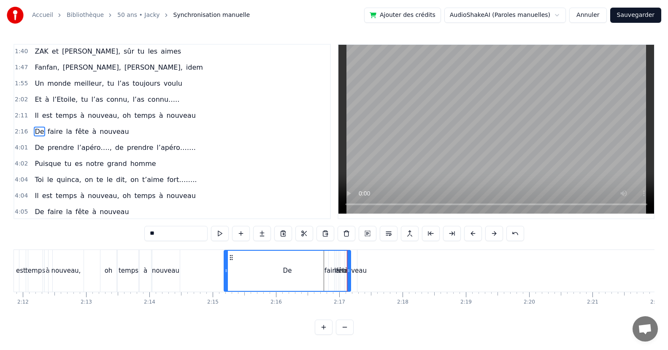
drag, startPoint x: 327, startPoint y: 271, endPoint x: 226, endPoint y: 285, distance: 101.8
click at [226, 285] on div at bounding box center [225, 271] width 3 height 40
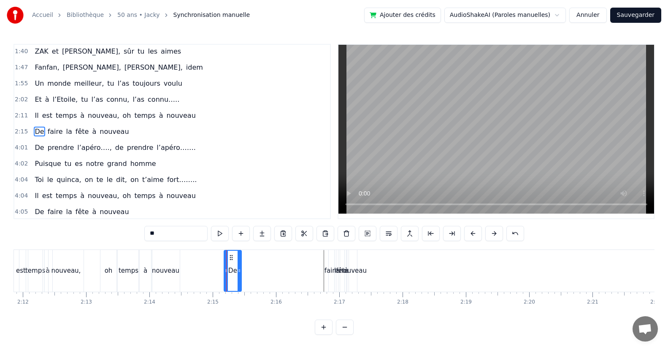
drag, startPoint x: 349, startPoint y: 277, endPoint x: 240, endPoint y: 282, distance: 109.4
click at [240, 282] on div at bounding box center [239, 271] width 3 height 40
click at [328, 273] on div "faire" at bounding box center [331, 271] width 14 height 10
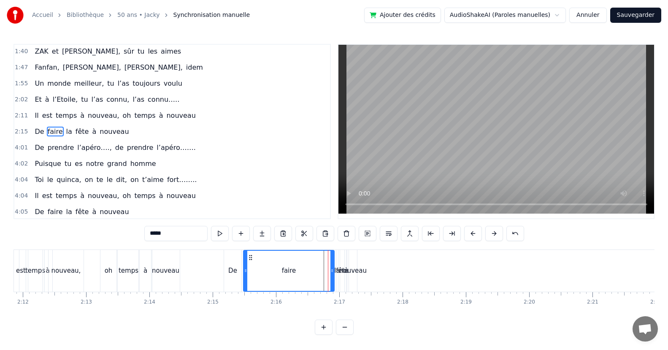
drag, startPoint x: 329, startPoint y: 271, endPoint x: 243, endPoint y: 278, distance: 86.4
click at [244, 278] on div at bounding box center [245, 271] width 3 height 40
drag, startPoint x: 331, startPoint y: 273, endPoint x: 314, endPoint y: 278, distance: 17.2
click at [278, 279] on div at bounding box center [279, 271] width 3 height 40
click at [335, 270] on div "la" at bounding box center [336, 271] width 5 height 10
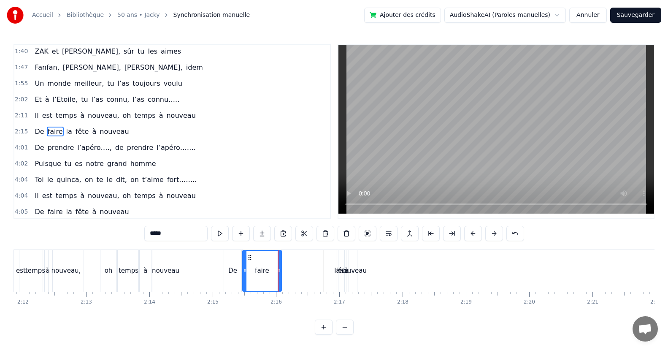
type input "**"
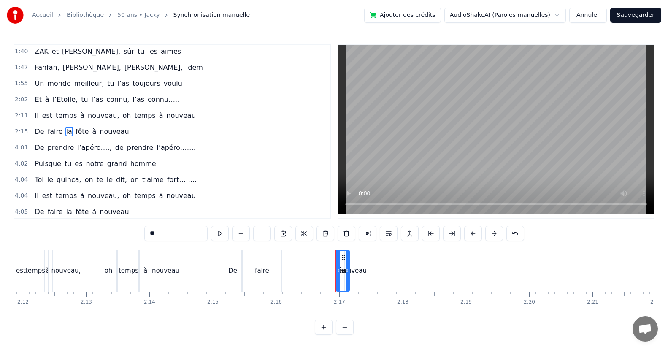
drag, startPoint x: 335, startPoint y: 270, endPoint x: 346, endPoint y: 275, distance: 12.3
click at [346, 275] on div at bounding box center [347, 271] width 3 height 40
drag, startPoint x: 337, startPoint y: 273, endPoint x: 311, endPoint y: 279, distance: 26.8
click at [283, 279] on div "la" at bounding box center [316, 271] width 67 height 42
drag, startPoint x: 346, startPoint y: 278, endPoint x: 321, endPoint y: 283, distance: 25.7
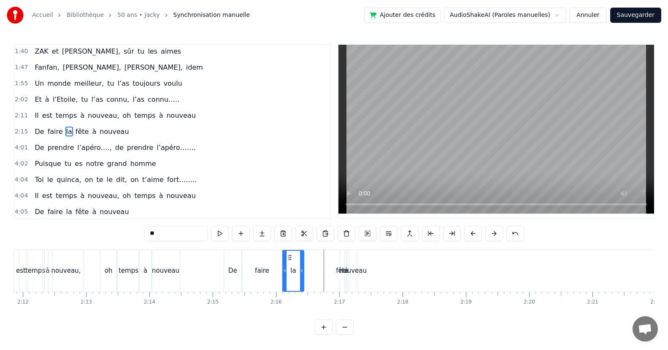
click at [300, 282] on div at bounding box center [301, 271] width 3 height 40
click at [338, 276] on div "De faire la fête à nouveau" at bounding box center [291, 271] width 135 height 42
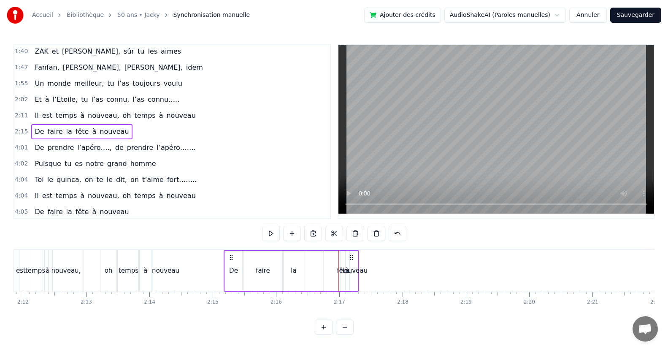
click at [341, 274] on div "fête" at bounding box center [343, 271] width 13 height 10
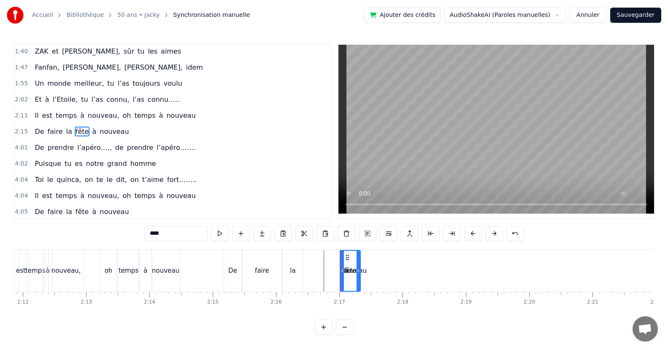
drag, startPoint x: 341, startPoint y: 274, endPoint x: 358, endPoint y: 280, distance: 17.9
click at [358, 280] on div at bounding box center [358, 271] width 3 height 40
drag, startPoint x: 343, startPoint y: 276, endPoint x: 304, endPoint y: 284, distance: 40.0
click at [304, 284] on div at bounding box center [302, 271] width 3 height 40
drag, startPoint x: 359, startPoint y: 277, endPoint x: 334, endPoint y: 281, distance: 25.2
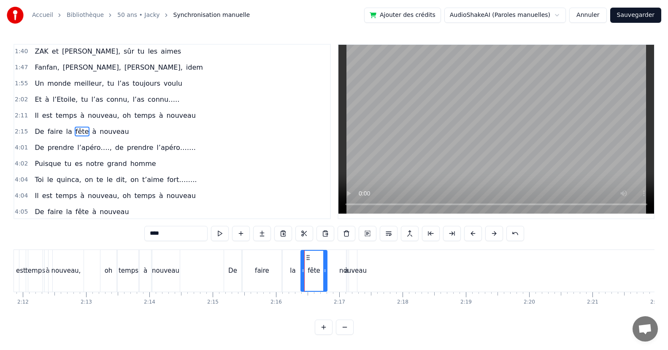
click at [325, 280] on div at bounding box center [324, 271] width 3 height 40
click at [349, 273] on div "nouveau" at bounding box center [352, 271] width 27 height 10
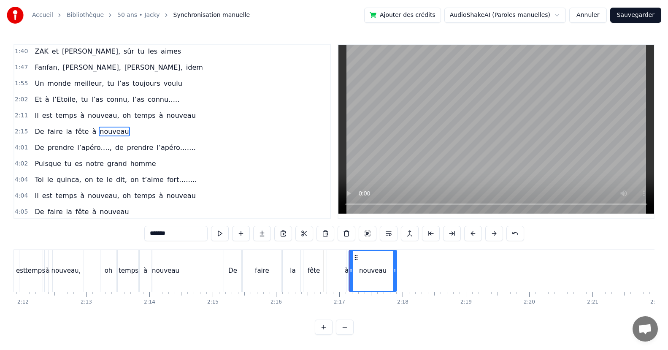
drag, startPoint x: 353, startPoint y: 273, endPoint x: 392, endPoint y: 278, distance: 40.1
click at [393, 278] on div at bounding box center [394, 271] width 3 height 40
click at [346, 273] on div "à" at bounding box center [347, 271] width 4 height 10
type input "*"
drag, startPoint x: 346, startPoint y: 271, endPoint x: 351, endPoint y: 275, distance: 6.3
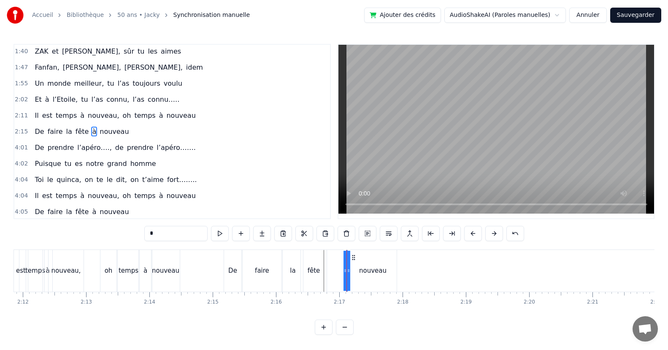
click at [351, 275] on div "Puisqu’ [DATE], c' est toi le roi Que ce soir, la fête s’impose Puisque tout le…" at bounding box center [334, 270] width 17330 height 42
click at [346, 273] on div "à" at bounding box center [347, 271] width 4 height 10
drag, startPoint x: 346, startPoint y: 273, endPoint x: 358, endPoint y: 271, distance: 12.8
click at [358, 271] on icon at bounding box center [357, 270] width 3 height 7
drag, startPoint x: 349, startPoint y: 273, endPoint x: 327, endPoint y: 276, distance: 22.1
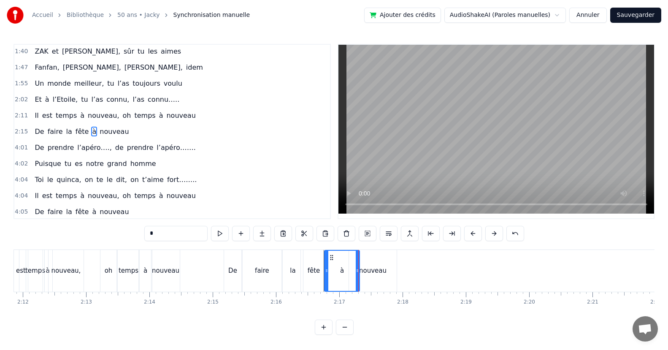
click at [327, 276] on div at bounding box center [326, 271] width 3 height 40
drag, startPoint x: 357, startPoint y: 273, endPoint x: 344, endPoint y: 277, distance: 13.3
click at [344, 277] on div at bounding box center [344, 271] width 3 height 40
drag, startPoint x: 206, startPoint y: 262, endPoint x: 254, endPoint y: 249, distance: 49.8
click at [207, 262] on div at bounding box center [334, 271] width 17330 height 42
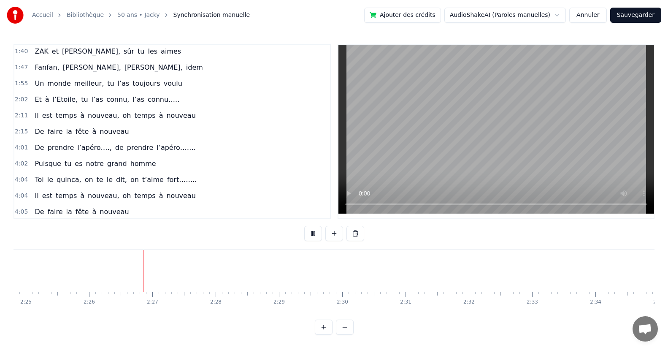
scroll to position [0, 9210]
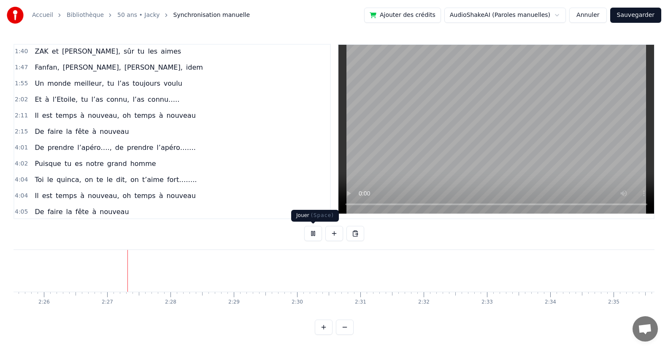
click at [316, 234] on button at bounding box center [313, 233] width 18 height 15
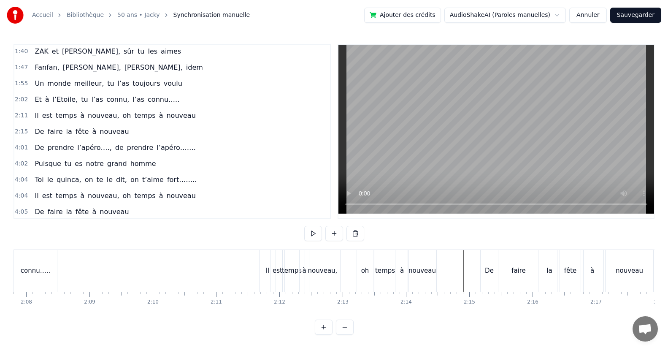
scroll to position [0, 7527]
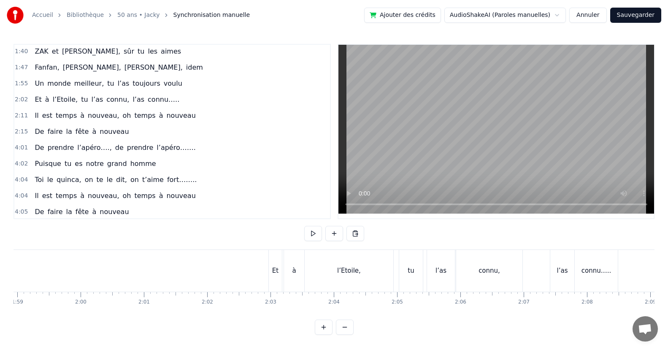
click at [313, 235] on button at bounding box center [313, 233] width 18 height 15
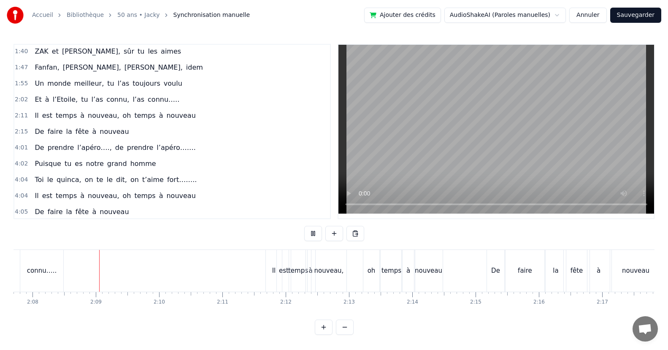
scroll to position [0, 8092]
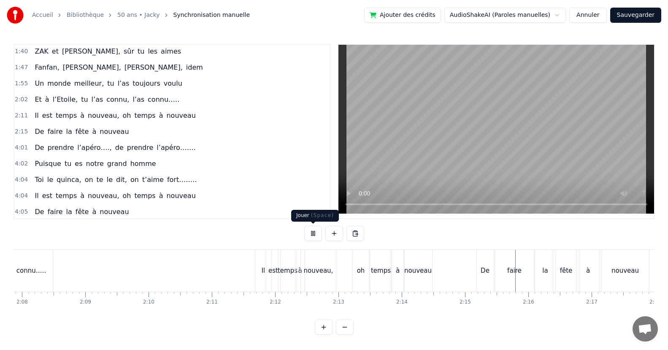
click at [312, 233] on button at bounding box center [313, 233] width 18 height 15
click at [313, 230] on button at bounding box center [313, 233] width 18 height 15
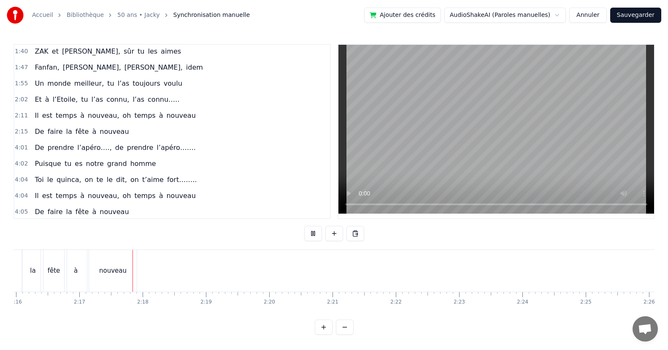
scroll to position [0, 8652]
click at [313, 230] on button at bounding box center [313, 233] width 18 height 15
click at [176, 122] on div "Il est temps à nouveau, oh temps à nouveau" at bounding box center [115, 115] width 168 height 15
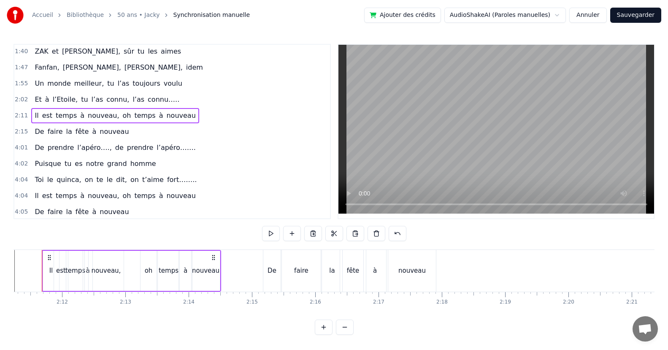
scroll to position [0, 8292]
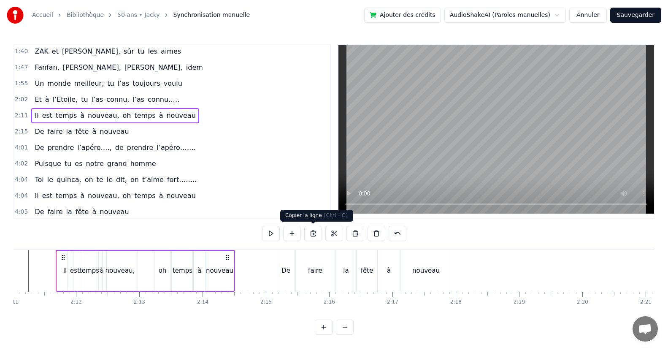
click at [312, 232] on button at bounding box center [313, 233] width 18 height 15
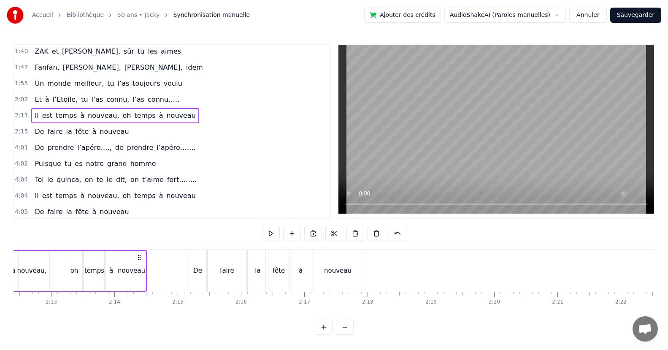
scroll to position [0, 8450]
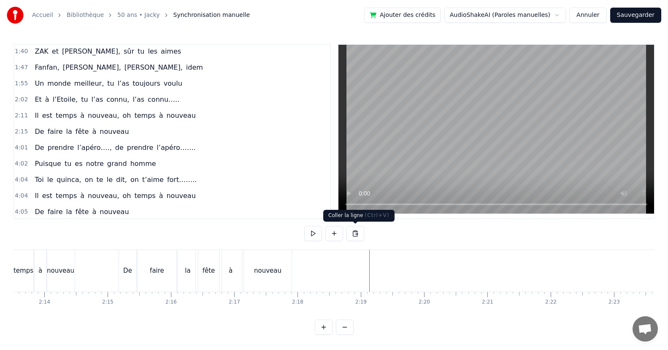
click at [352, 234] on button at bounding box center [355, 233] width 18 height 15
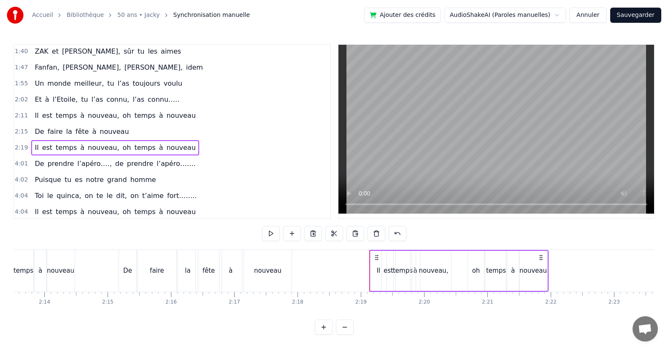
click at [96, 263] on div at bounding box center [229, 271] width 17330 height 42
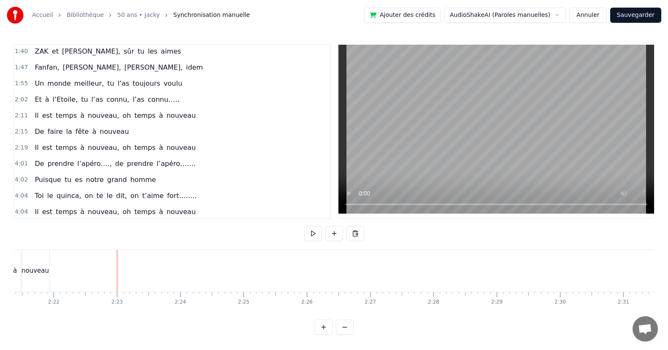
scroll to position [0, 9008]
click at [168, 170] on div "De prendre l’apéro…., de prendre l’apéro……." at bounding box center [115, 163] width 168 height 15
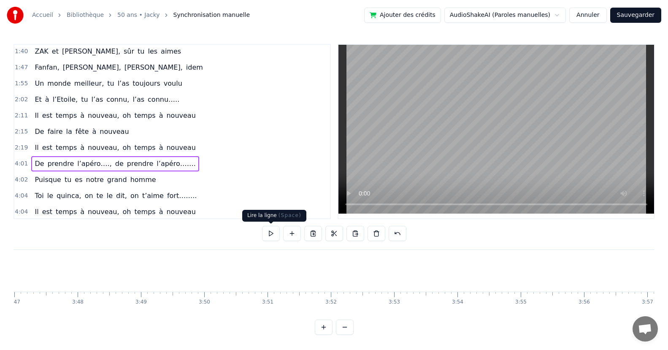
scroll to position [0, 15245]
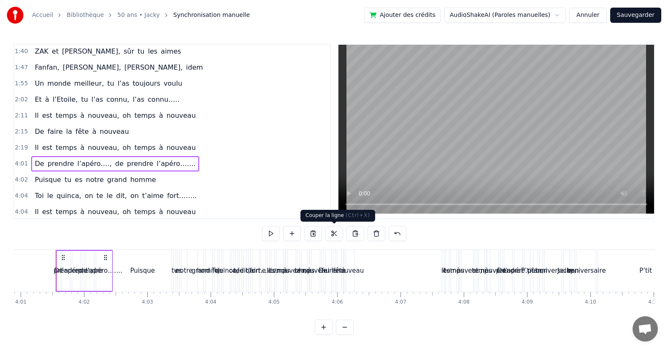
click at [334, 233] on button at bounding box center [334, 233] width 18 height 15
click at [327, 313] on div "Puisqu’ [DATE], c' est toi le roi Que ce soir, la fête s’impose Puisque tout le…" at bounding box center [334, 280] width 641 height 63
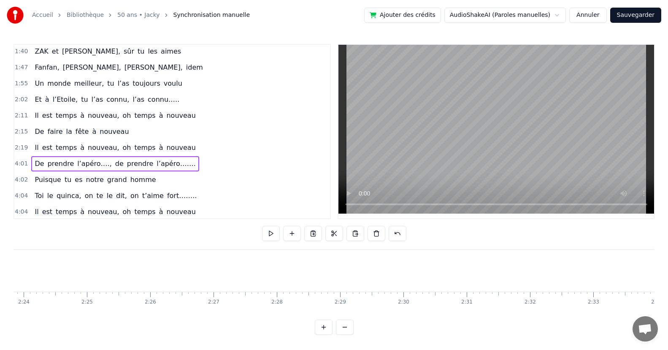
scroll to position [0, 8718]
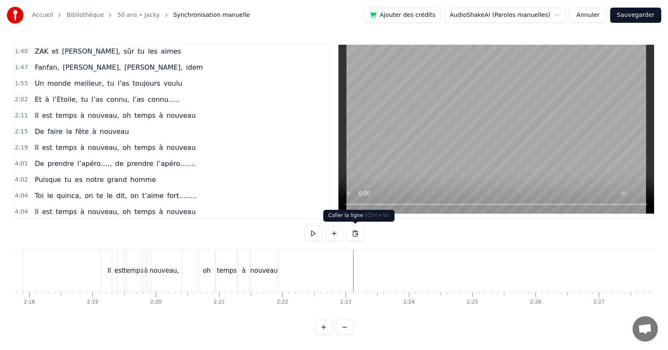
click at [356, 233] on button at bounding box center [355, 233] width 18 height 15
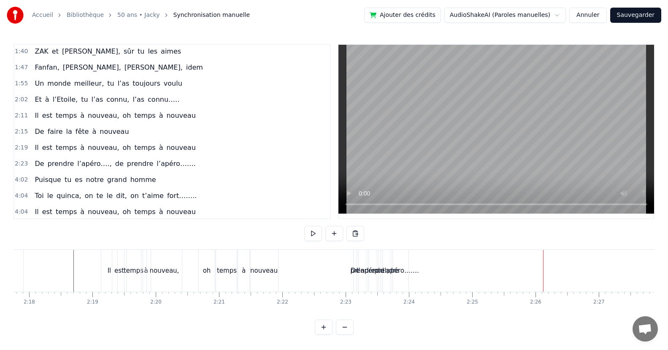
click at [401, 274] on div "l’apéro……." at bounding box center [400, 271] width 37 height 10
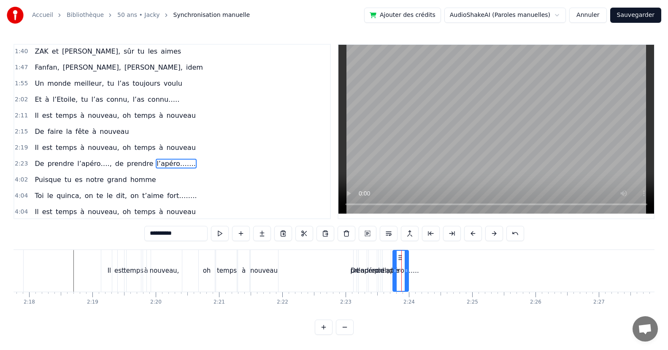
scroll to position [226, 0]
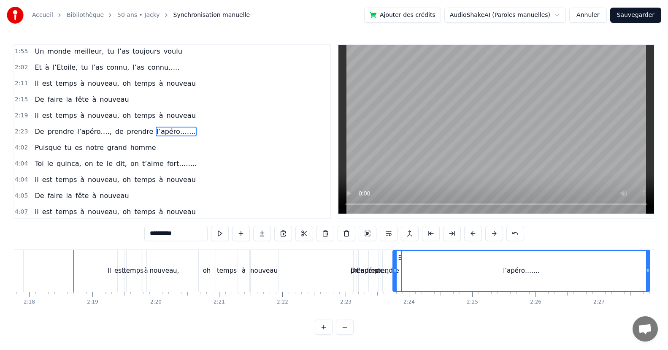
drag, startPoint x: 405, startPoint y: 274, endPoint x: 646, endPoint y: 284, distance: 241.6
click at [646, 284] on div at bounding box center [647, 271] width 3 height 40
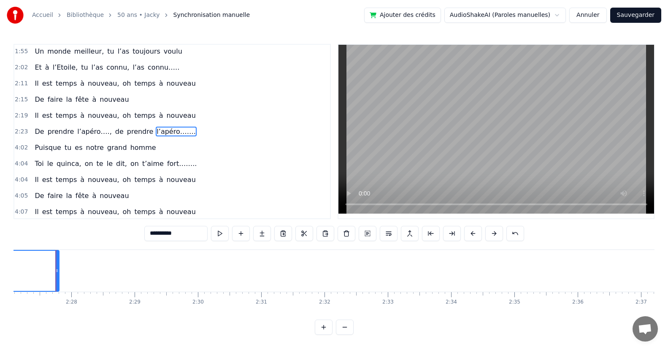
scroll to position [0, 8748]
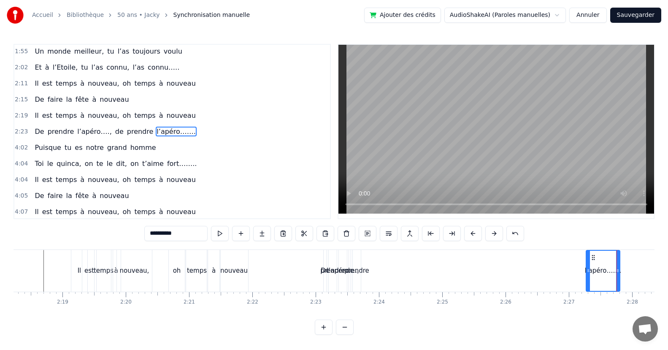
drag, startPoint x: 365, startPoint y: 273, endPoint x: 588, endPoint y: 285, distance: 223.5
click at [588, 285] on div at bounding box center [587, 271] width 3 height 40
click at [357, 270] on div "prendre" at bounding box center [356, 271] width 25 height 10
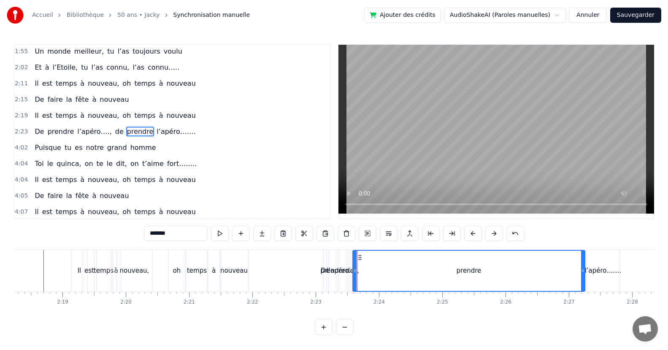
drag, startPoint x: 359, startPoint y: 273, endPoint x: 506, endPoint y: 277, distance: 147.3
click at [583, 276] on div at bounding box center [582, 271] width 3 height 40
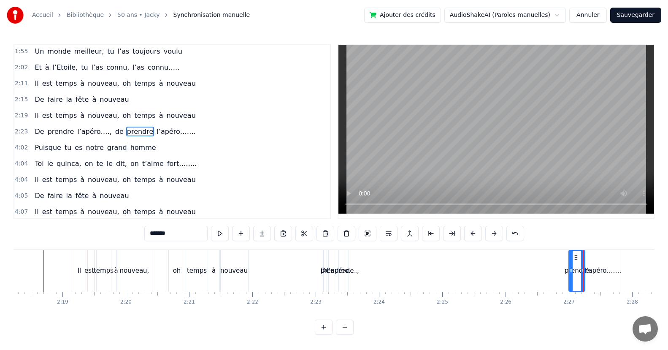
drag, startPoint x: 356, startPoint y: 270, endPoint x: 553, endPoint y: 279, distance: 197.2
click at [571, 284] on div at bounding box center [570, 271] width 3 height 40
click at [351, 270] on div "de" at bounding box center [350, 271] width 8 height 10
drag, startPoint x: 350, startPoint y: 272, endPoint x: 344, endPoint y: 282, distance: 11.7
click at [341, 282] on div at bounding box center [341, 271] width 3 height 40
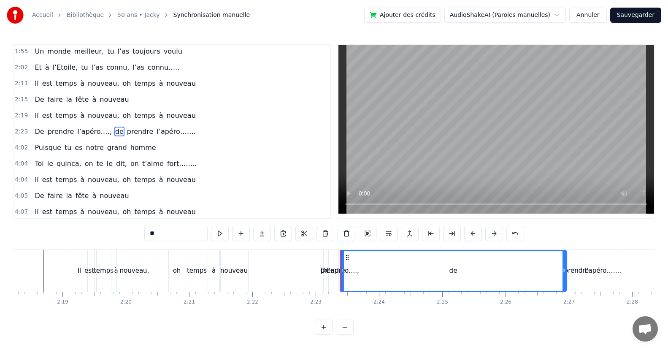
drag, startPoint x: 349, startPoint y: 277, endPoint x: 410, endPoint y: 276, distance: 61.2
click at [565, 275] on div at bounding box center [563, 271] width 3 height 40
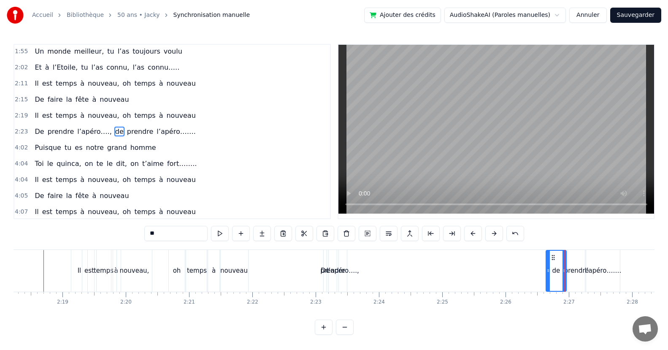
drag, startPoint x: 343, startPoint y: 270, endPoint x: 536, endPoint y: 278, distance: 193.0
click at [549, 277] on div at bounding box center [547, 271] width 3 height 40
click at [343, 270] on div "l’apéro….," at bounding box center [343, 271] width 32 height 10
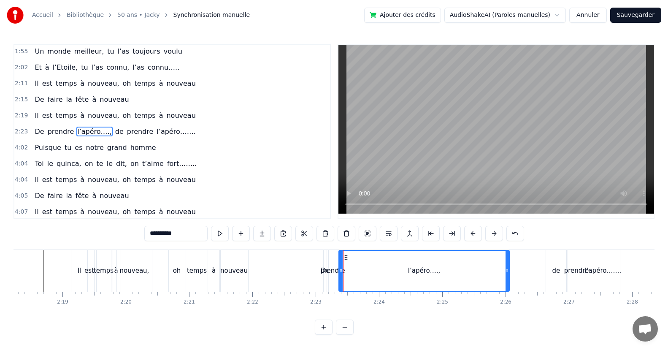
drag, startPoint x: 346, startPoint y: 273, endPoint x: 508, endPoint y: 279, distance: 162.5
click at [508, 279] on div at bounding box center [506, 271] width 3 height 40
drag, startPoint x: 340, startPoint y: 270, endPoint x: 381, endPoint y: 276, distance: 40.9
click at [381, 276] on div at bounding box center [381, 271] width 3 height 40
click at [338, 270] on div "prendre" at bounding box center [332, 271] width 25 height 10
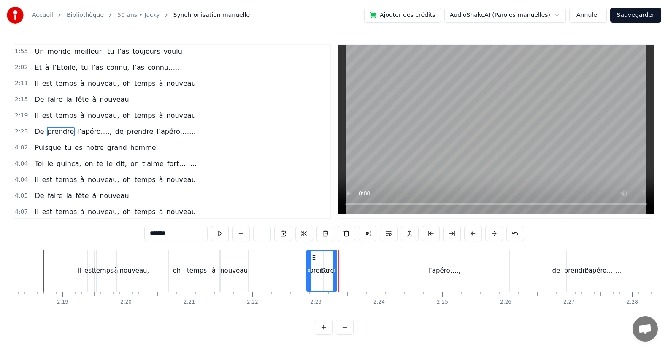
drag, startPoint x: 331, startPoint y: 272, endPoint x: 322, endPoint y: 281, distance: 12.5
click at [308, 280] on div at bounding box center [308, 271] width 3 height 40
drag, startPoint x: 334, startPoint y: 271, endPoint x: 325, endPoint y: 278, distance: 11.7
click at [379, 286] on div at bounding box center [379, 271] width 3 height 40
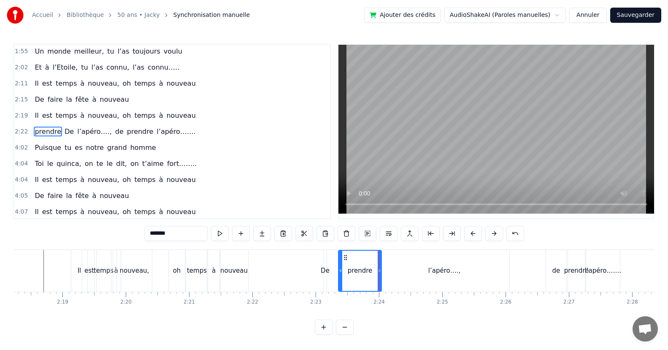
drag, startPoint x: 308, startPoint y: 271, endPoint x: 340, endPoint y: 276, distance: 32.4
click at [325, 272] on div "De" at bounding box center [325, 271] width 9 height 10
type input "**"
drag, startPoint x: 326, startPoint y: 272, endPoint x: 337, endPoint y: 275, distance: 11.4
click at [337, 275] on div at bounding box center [335, 271] width 3 height 40
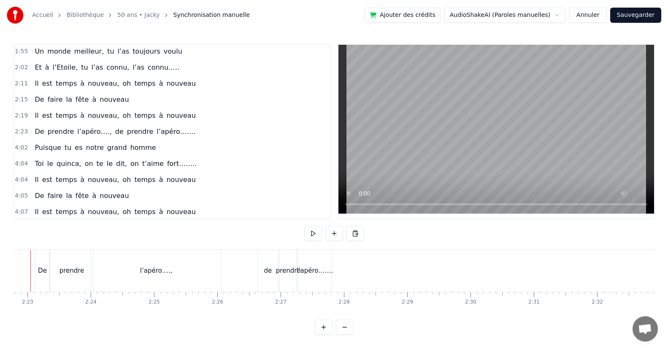
scroll to position [0, 9011]
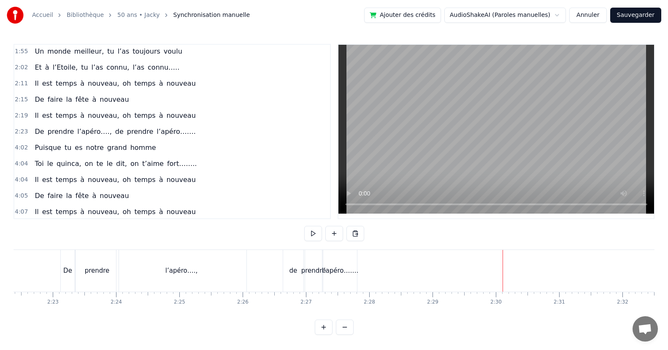
click at [354, 274] on div "l’apéro……." at bounding box center [340, 271] width 37 height 10
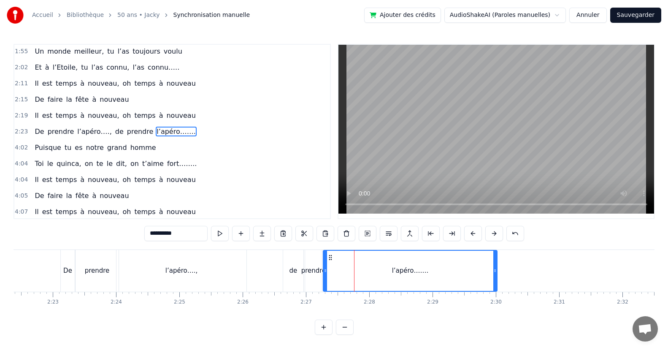
drag, startPoint x: 354, startPoint y: 275, endPoint x: 494, endPoint y: 284, distance: 140.4
click at [494, 284] on div at bounding box center [494, 271] width 3 height 40
drag, startPoint x: 326, startPoint y: 273, endPoint x: 375, endPoint y: 282, distance: 49.4
click at [399, 285] on div at bounding box center [397, 271] width 3 height 40
click at [321, 273] on div "prendre" at bounding box center [313, 271] width 25 height 10
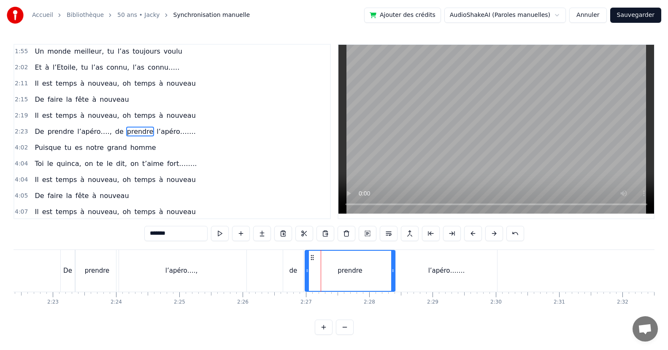
drag, startPoint x: 320, startPoint y: 273, endPoint x: 393, endPoint y: 289, distance: 74.6
click at [393, 289] on div at bounding box center [392, 271] width 3 height 40
drag, startPoint x: 305, startPoint y: 271, endPoint x: 337, endPoint y: 275, distance: 31.9
click at [337, 275] on div at bounding box center [338, 271] width 3 height 40
click at [301, 271] on div "de" at bounding box center [293, 271] width 20 height 42
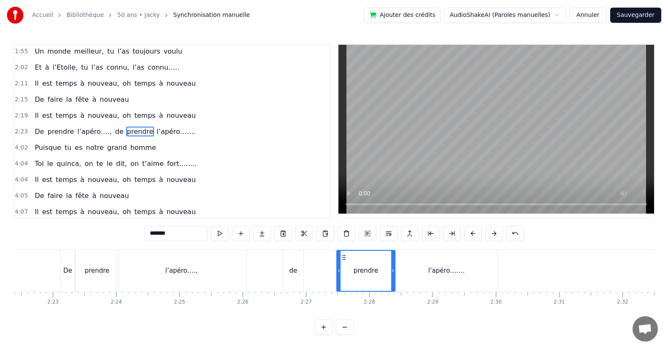
type input "**"
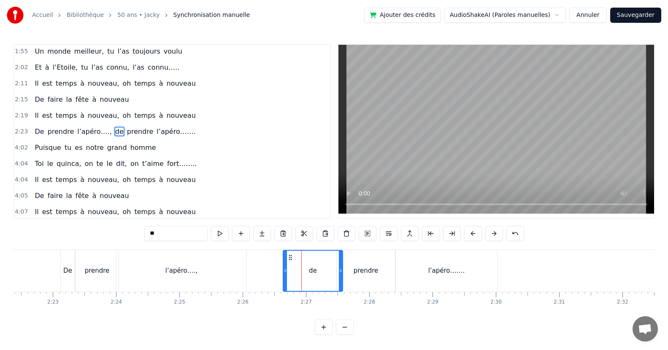
drag, startPoint x: 301, startPoint y: 272, endPoint x: 340, endPoint y: 274, distance: 39.3
click at [340, 274] on div at bounding box center [340, 271] width 3 height 40
drag, startPoint x: 285, startPoint y: 271, endPoint x: 307, endPoint y: 276, distance: 22.8
click at [307, 276] on div at bounding box center [307, 271] width 3 height 40
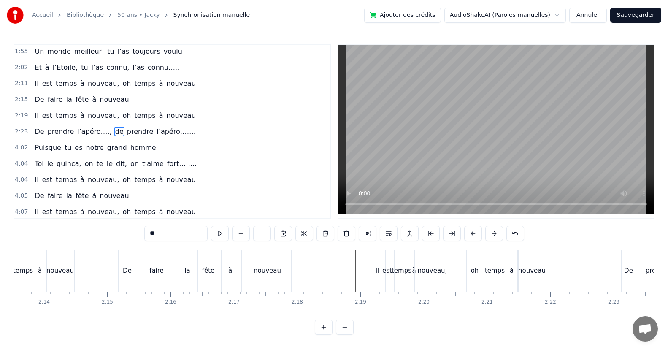
click at [100, 260] on div at bounding box center [228, 271] width 17330 height 42
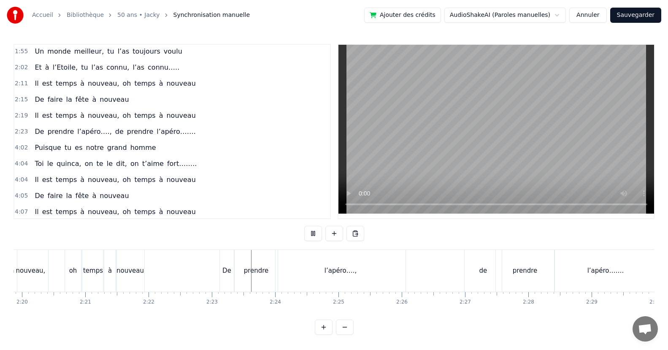
scroll to position [0, 9012]
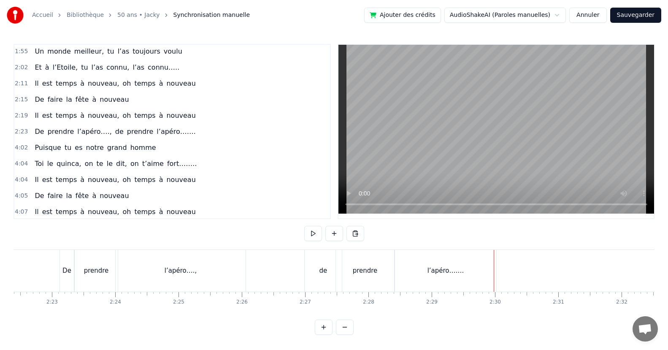
drag, startPoint x: 107, startPoint y: 278, endPoint x: 113, endPoint y: 276, distance: 6.1
click at [109, 278] on div "prendre" at bounding box center [96, 271] width 43 height 42
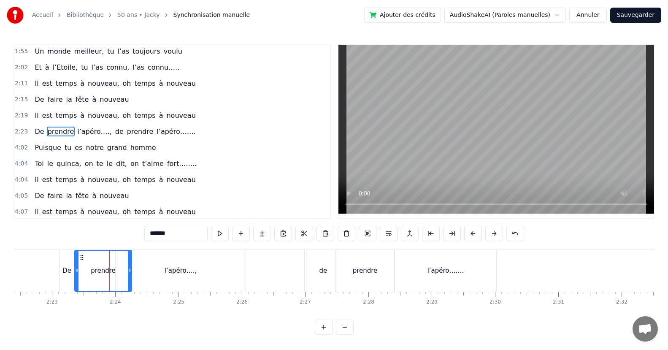
drag, startPoint x: 115, startPoint y: 275, endPoint x: 129, endPoint y: 275, distance: 13.9
click at [129, 275] on div at bounding box center [129, 271] width 3 height 40
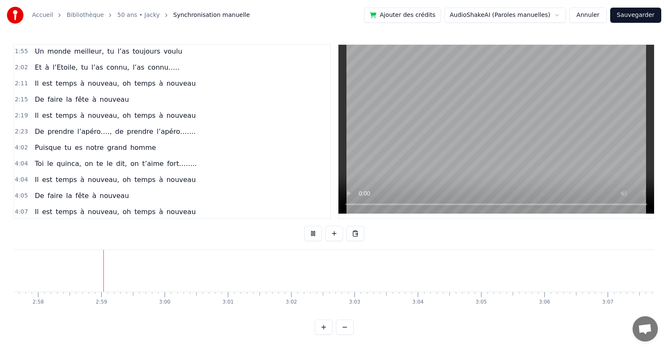
scroll to position [0, 11251]
click at [171, 169] on div "Toi le quinca, on te le dit, on t’aime fort…….." at bounding box center [115, 163] width 169 height 15
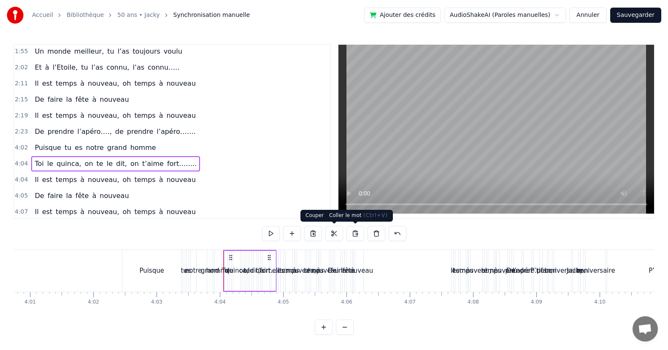
scroll to position [0, 15403]
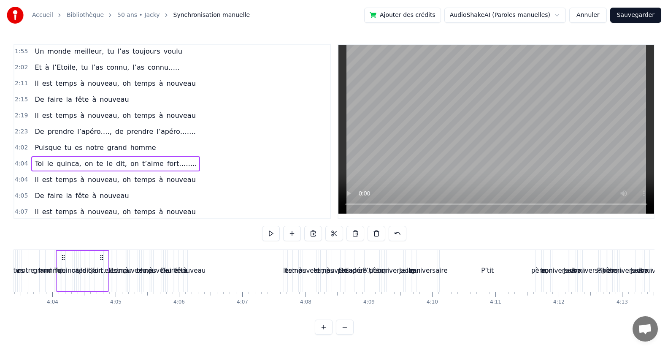
click at [334, 235] on button at bounding box center [334, 233] width 18 height 15
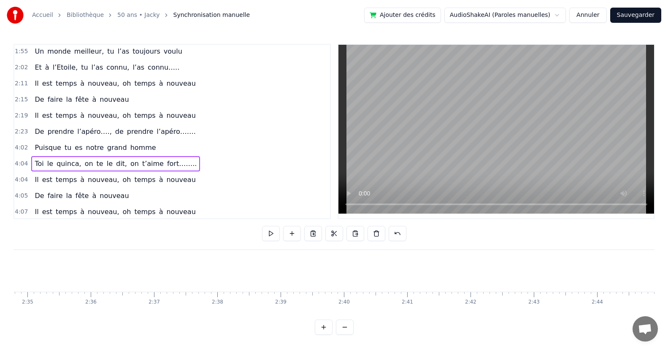
scroll to position [0, 9235]
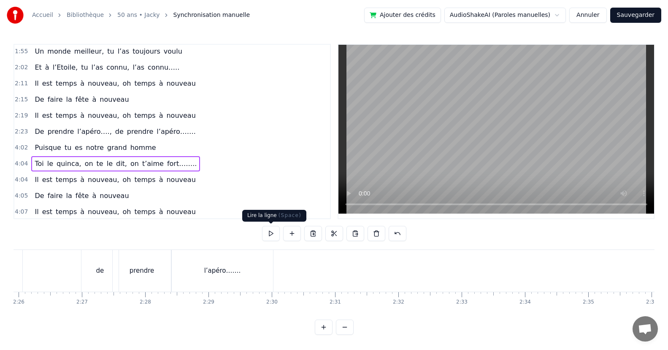
click at [273, 232] on button at bounding box center [271, 233] width 18 height 15
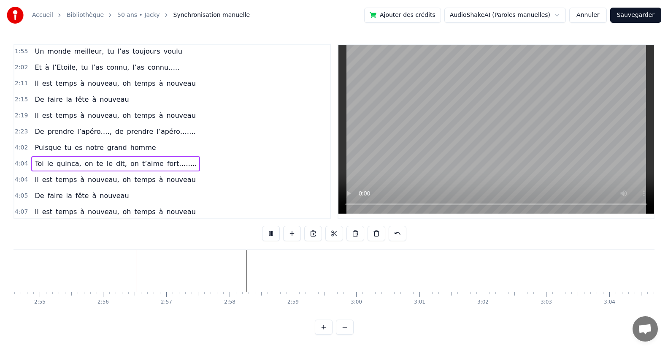
scroll to position [0, 11089]
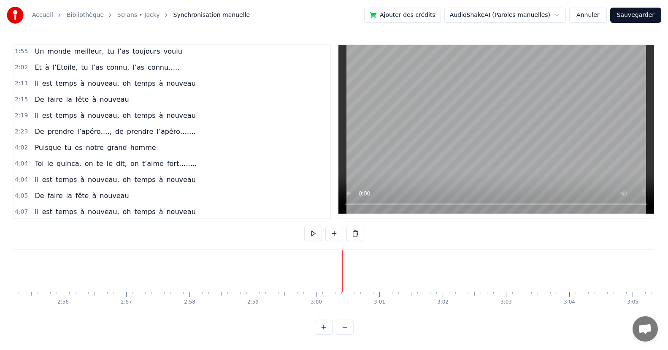
click at [342, 255] on div at bounding box center [342, 271] width 0 height 42
click at [357, 231] on button at bounding box center [355, 233] width 18 height 15
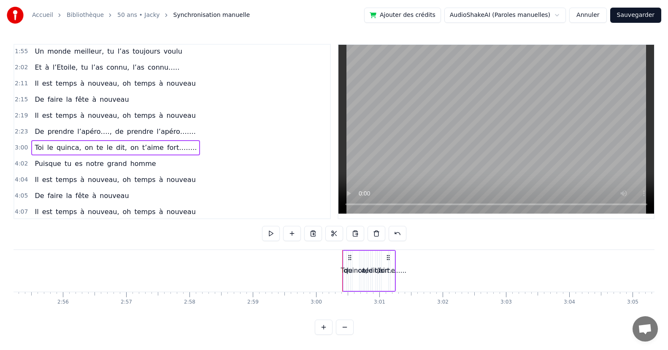
click at [343, 267] on div "Toi" at bounding box center [345, 271] width 8 height 10
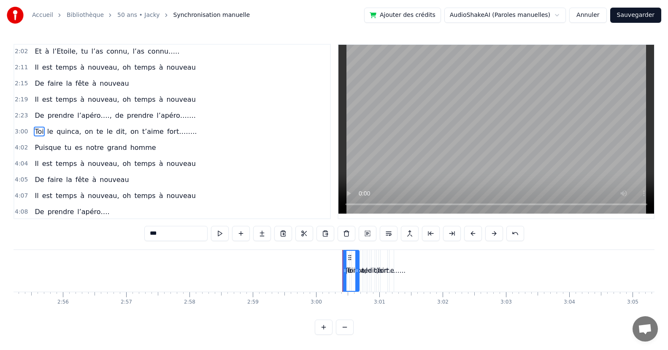
drag, startPoint x: 342, startPoint y: 269, endPoint x: 355, endPoint y: 281, distance: 17.9
click at [355, 281] on div at bounding box center [356, 271] width 3 height 40
drag, startPoint x: 346, startPoint y: 274, endPoint x: 323, endPoint y: 284, distance: 24.9
click at [323, 284] on div at bounding box center [321, 271] width 3 height 40
drag, startPoint x: 321, startPoint y: 274, endPoint x: 316, endPoint y: 274, distance: 4.6
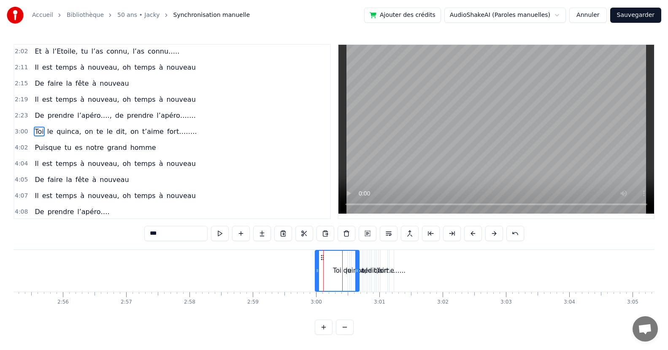
click at [316, 274] on div at bounding box center [317, 271] width 3 height 40
drag, startPoint x: 356, startPoint y: 270, endPoint x: 343, endPoint y: 273, distance: 13.0
click at [343, 273] on icon at bounding box center [344, 270] width 3 height 7
click at [386, 276] on div "t’aime" at bounding box center [384, 271] width 7 height 42
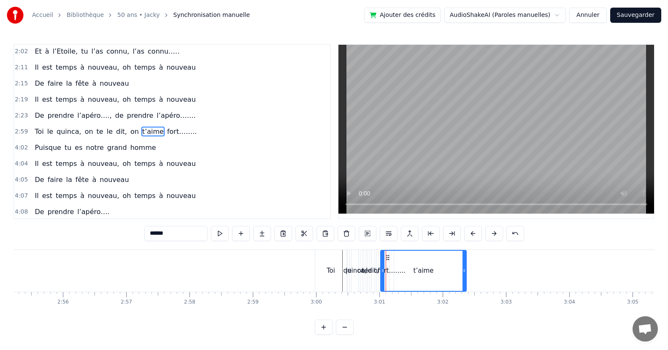
drag, startPoint x: 386, startPoint y: 273, endPoint x: 438, endPoint y: 276, distance: 51.6
click at [465, 276] on div at bounding box center [463, 271] width 3 height 40
drag, startPoint x: 384, startPoint y: 272, endPoint x: 435, endPoint y: 270, distance: 51.5
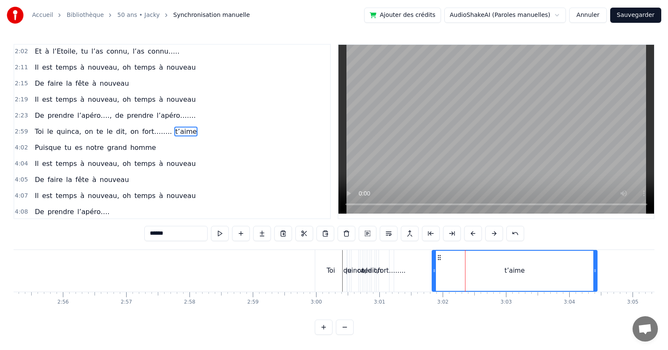
drag, startPoint x: 463, startPoint y: 268, endPoint x: 474, endPoint y: 265, distance: 11.3
click at [591, 269] on div "t’aime" at bounding box center [514, 271] width 164 height 40
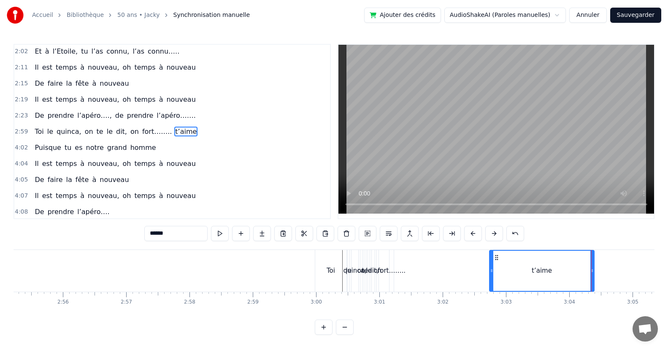
drag, startPoint x: 432, startPoint y: 273, endPoint x: 490, endPoint y: 271, distance: 57.4
click at [490, 271] on icon at bounding box center [491, 270] width 3 height 7
drag, startPoint x: 592, startPoint y: 275, endPoint x: 663, endPoint y: 269, distance: 71.5
click at [663, 269] on div "Accueil Bibliothèque 50 ans • Jacky Synchronisation manuelle Ajouter des crédit…" at bounding box center [334, 167] width 668 height 335
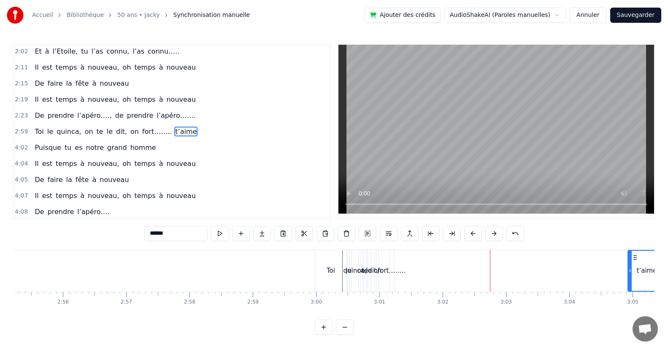
drag, startPoint x: 492, startPoint y: 271, endPoint x: 510, endPoint y: 277, distance: 18.7
click at [632, 273] on icon at bounding box center [629, 270] width 3 height 7
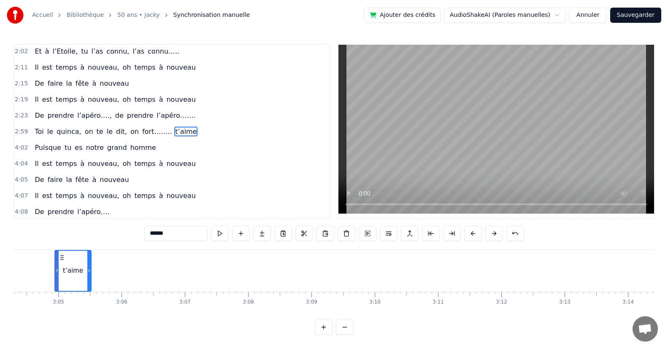
scroll to position [0, 11103]
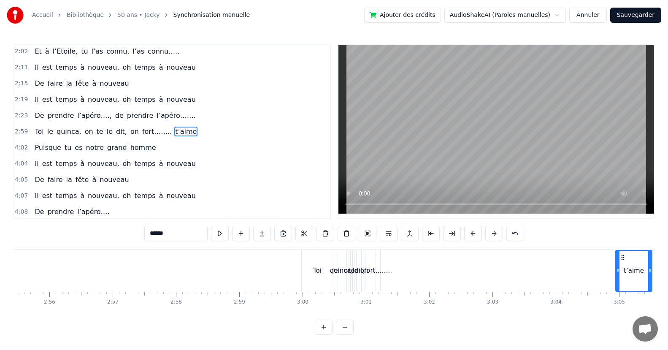
click at [373, 271] on div "fort…….." at bounding box center [378, 271] width 28 height 10
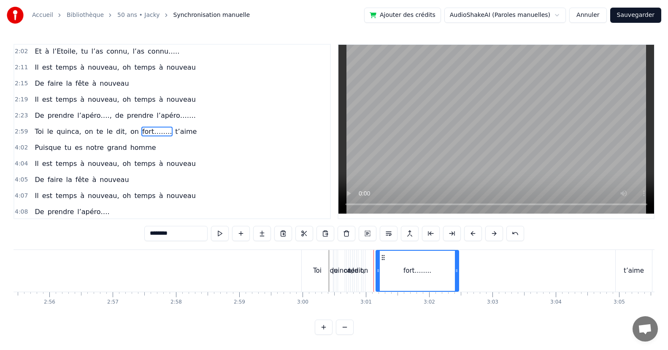
drag, startPoint x: 379, startPoint y: 273, endPoint x: 446, endPoint y: 295, distance: 70.6
click at [457, 295] on div "Puisqu’ [DATE], c' est toi le roi Que ce soir, la fête s’impose Puisque tout le…" at bounding box center [334, 280] width 641 height 63
drag, startPoint x: 378, startPoint y: 276, endPoint x: 444, endPoint y: 282, distance: 66.1
click at [437, 284] on div at bounding box center [436, 271] width 3 height 40
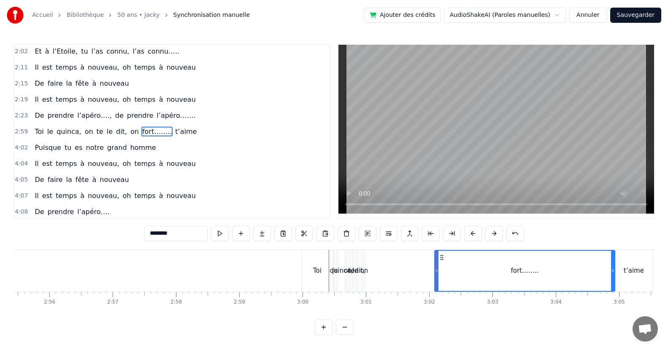
drag, startPoint x: 454, startPoint y: 272, endPoint x: 611, endPoint y: 269, distance: 157.0
click at [611, 269] on icon at bounding box center [612, 270] width 3 height 7
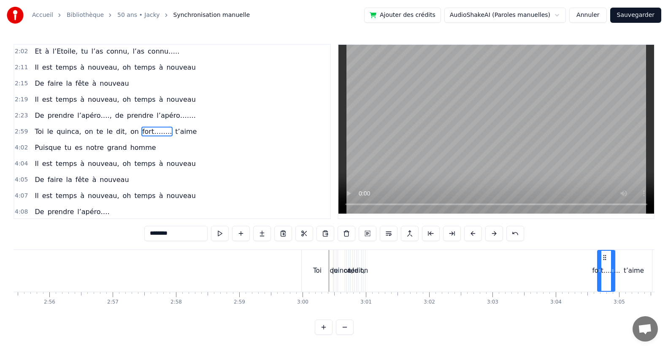
drag, startPoint x: 435, startPoint y: 274, endPoint x: 598, endPoint y: 276, distance: 162.9
click at [598, 276] on div at bounding box center [599, 271] width 3 height 40
click at [363, 269] on div "on" at bounding box center [364, 271] width 8 height 10
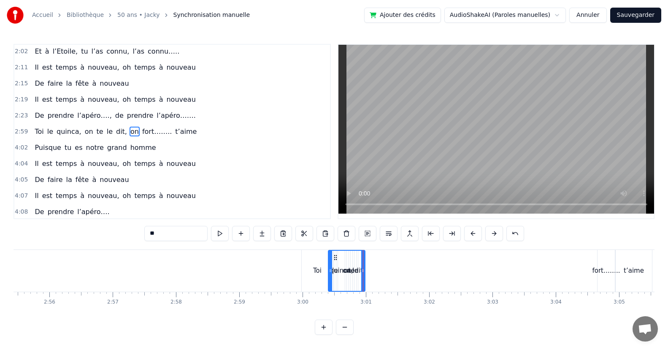
drag, startPoint x: 365, startPoint y: 274, endPoint x: 330, endPoint y: 290, distance: 38.3
click at [330, 290] on div at bounding box center [330, 271] width 3 height 40
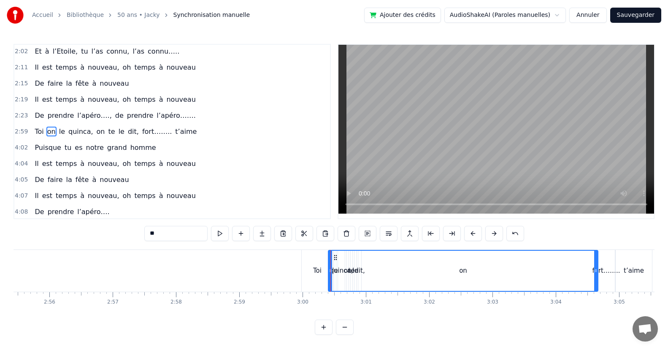
drag, startPoint x: 363, startPoint y: 274, endPoint x: 435, endPoint y: 266, distance: 71.7
click at [597, 276] on div at bounding box center [595, 271] width 3 height 40
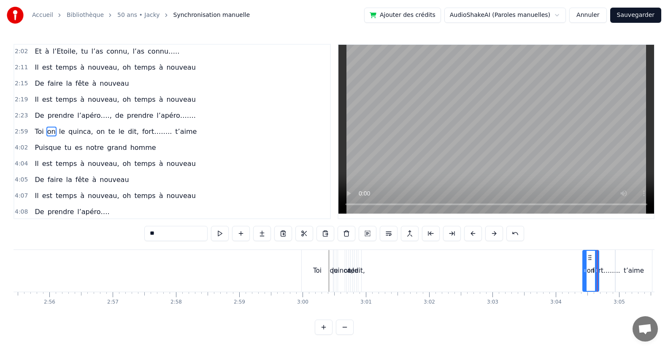
drag, startPoint x: 330, startPoint y: 274, endPoint x: 585, endPoint y: 286, distance: 254.7
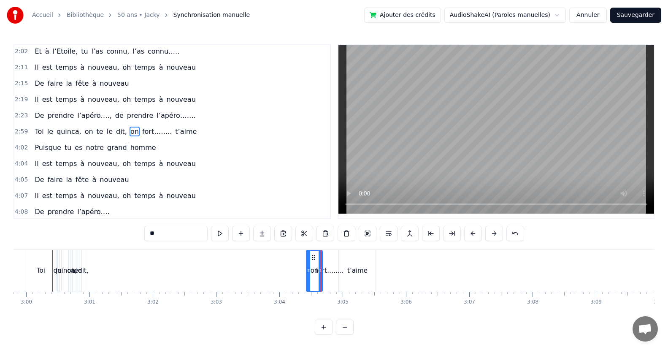
click at [327, 273] on div "fort…….." at bounding box center [330, 271] width 28 height 10
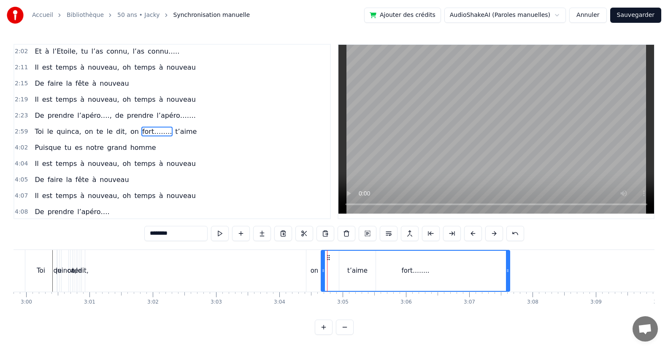
drag, startPoint x: 334, startPoint y: 273, endPoint x: 397, endPoint y: 283, distance: 64.0
click at [505, 284] on div "fort…….." at bounding box center [416, 271] width 188 height 40
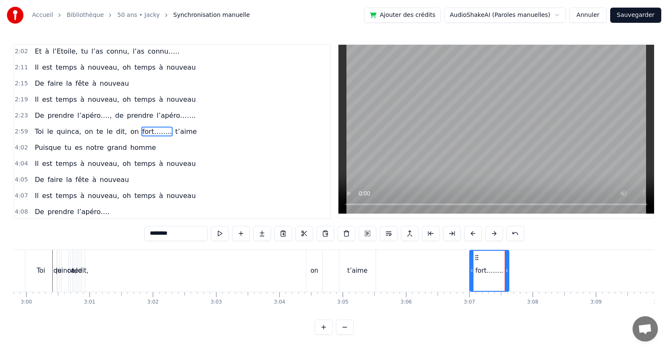
drag, startPoint x: 323, startPoint y: 275, endPoint x: 471, endPoint y: 273, distance: 148.5
click at [373, 274] on div "t’aime" at bounding box center [357, 271] width 36 height 42
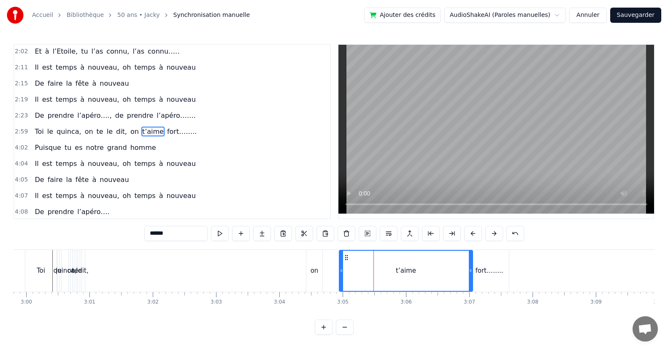
drag, startPoint x: 373, startPoint y: 275, endPoint x: 470, endPoint y: 278, distance: 97.1
click at [470, 278] on div at bounding box center [470, 271] width 3 height 40
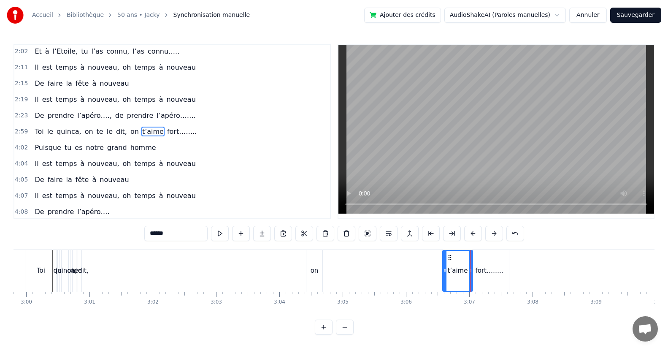
drag, startPoint x: 343, startPoint y: 278, endPoint x: 371, endPoint y: 274, distance: 28.9
click at [444, 276] on div at bounding box center [444, 271] width 3 height 40
click at [321, 271] on div "on" at bounding box center [314, 271] width 16 height 42
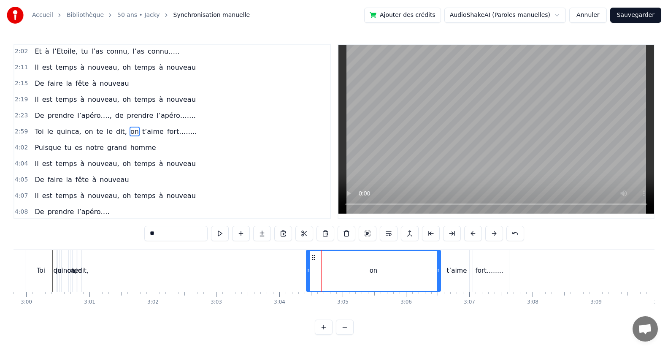
drag, startPoint x: 322, startPoint y: 271, endPoint x: 356, endPoint y: 277, distance: 34.8
click at [437, 270] on icon at bounding box center [438, 270] width 3 height 7
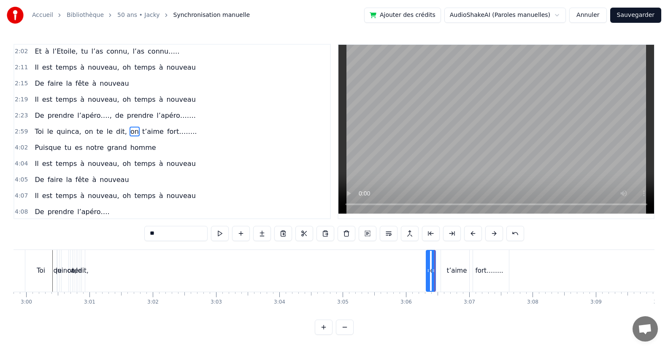
drag, startPoint x: 308, startPoint y: 275, endPoint x: 427, endPoint y: 280, distance: 119.9
click at [427, 280] on div at bounding box center [428, 271] width 3 height 40
click at [86, 275] on div "dit," at bounding box center [83, 271] width 10 height 10
drag, startPoint x: 85, startPoint y: 272, endPoint x: 71, endPoint y: 284, distance: 18.2
click at [54, 289] on div at bounding box center [52, 271] width 3 height 40
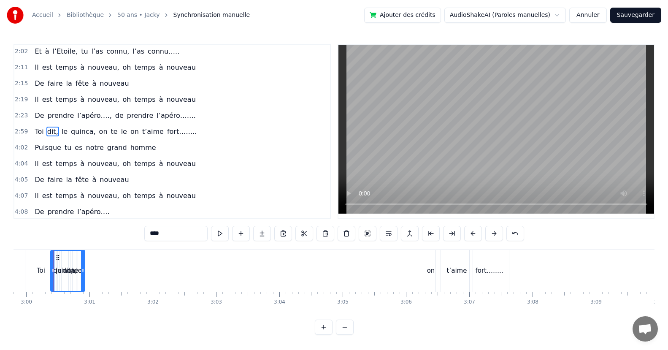
scroll to position [0, 11377]
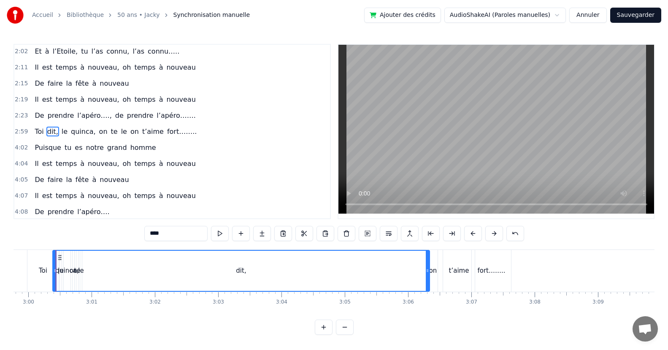
drag, startPoint x: 85, startPoint y: 275, endPoint x: 427, endPoint y: 277, distance: 342.6
click at [427, 277] on div at bounding box center [427, 271] width 3 height 40
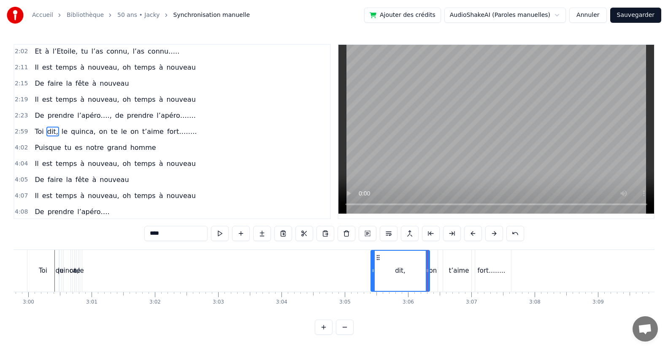
drag, startPoint x: 54, startPoint y: 274, endPoint x: 373, endPoint y: 266, distance: 318.2
click at [77, 273] on div "te" at bounding box center [77, 271] width 6 height 10
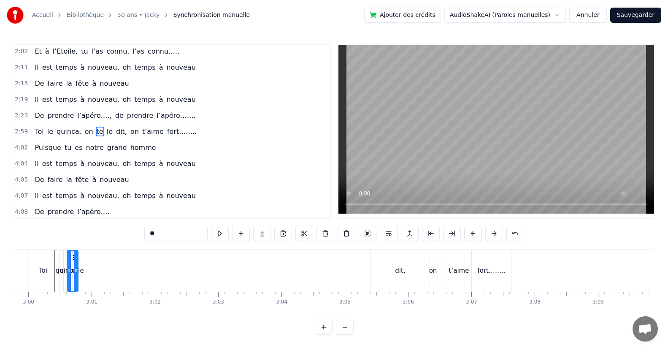
drag, startPoint x: 78, startPoint y: 273, endPoint x: 69, endPoint y: 281, distance: 12.3
click at [69, 281] on div at bounding box center [69, 271] width 3 height 40
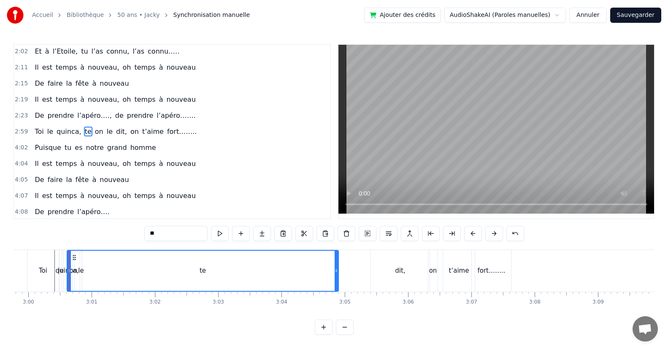
drag, startPoint x: 75, startPoint y: 274, endPoint x: 335, endPoint y: 277, distance: 260.3
click at [335, 277] on div at bounding box center [336, 271] width 3 height 40
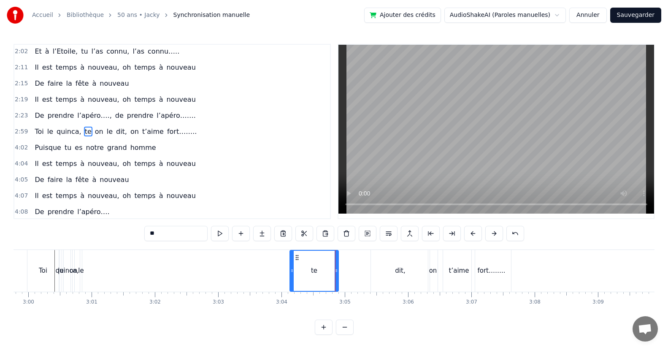
drag, startPoint x: 70, startPoint y: 275, endPoint x: 292, endPoint y: 278, distance: 222.8
click at [83, 274] on div "le" at bounding box center [80, 271] width 5 height 10
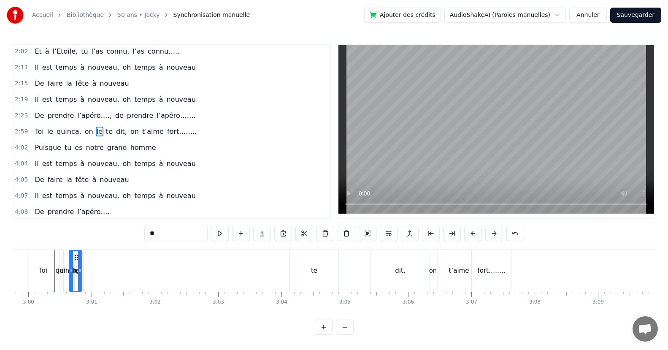
drag, startPoint x: 81, startPoint y: 272, endPoint x: 70, endPoint y: 272, distance: 11.0
click at [70, 272] on icon at bounding box center [71, 270] width 3 height 7
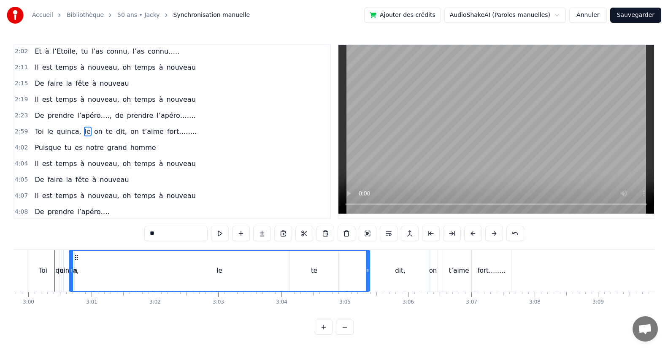
drag, startPoint x: 79, startPoint y: 271, endPoint x: 367, endPoint y: 272, distance: 287.8
click at [367, 272] on icon at bounding box center [367, 270] width 3 height 7
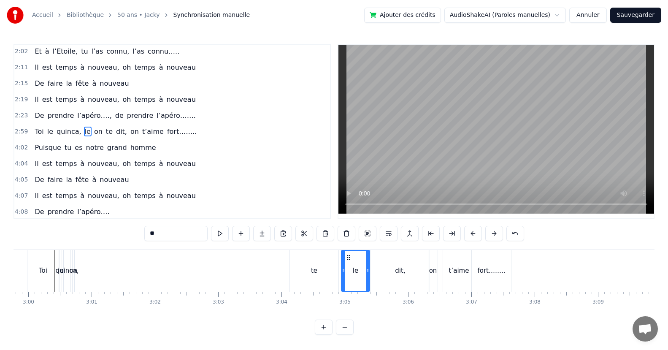
drag, startPoint x: 73, startPoint y: 275, endPoint x: 345, endPoint y: 281, distance: 272.2
click at [75, 272] on div "on" at bounding box center [74, 271] width 8 height 10
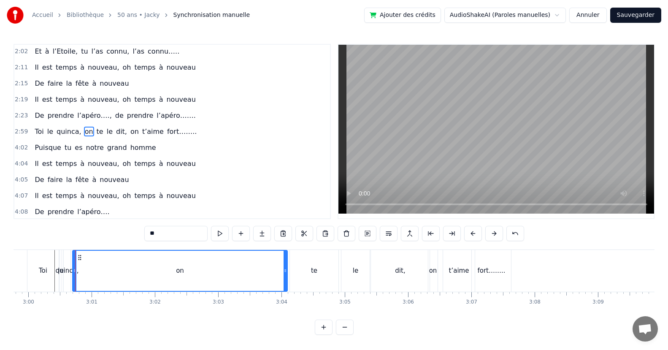
drag, startPoint x: 73, startPoint y: 272, endPoint x: 286, endPoint y: 281, distance: 213.3
click at [286, 281] on div at bounding box center [285, 271] width 3 height 40
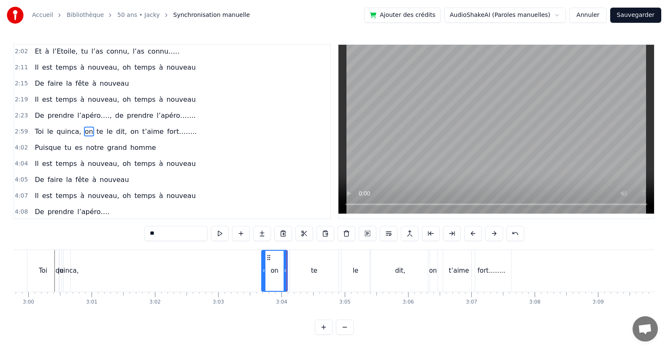
drag, startPoint x: 75, startPoint y: 269, endPoint x: 264, endPoint y: 278, distance: 189.2
click at [264, 278] on div at bounding box center [263, 271] width 3 height 40
click at [406, 278] on div "dit," at bounding box center [400, 271] width 59 height 42
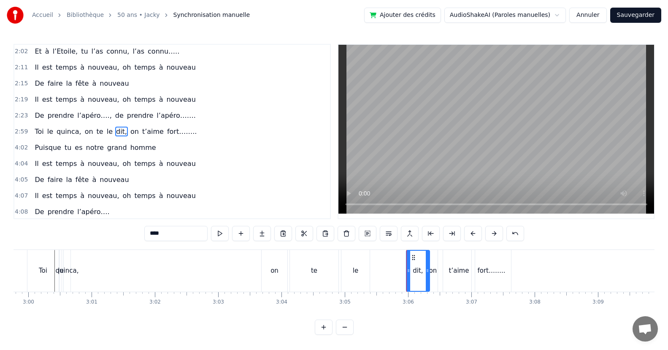
drag, startPoint x: 373, startPoint y: 273, endPoint x: 408, endPoint y: 270, distance: 35.6
click at [408, 270] on icon at bounding box center [408, 270] width 3 height 7
click at [359, 276] on div "le" at bounding box center [355, 271] width 28 height 42
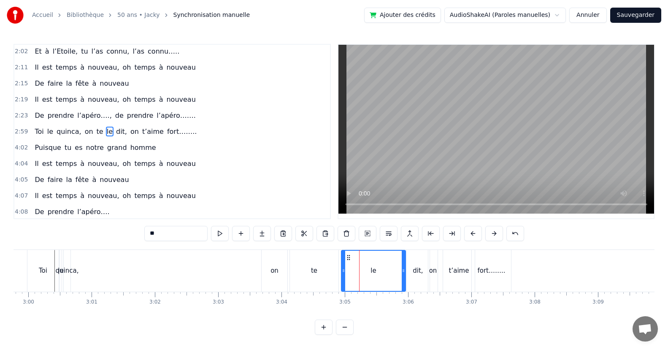
drag, startPoint x: 367, startPoint y: 273, endPoint x: 349, endPoint y: 273, distance: 18.6
click at [403, 276] on div at bounding box center [403, 271] width 3 height 40
drag, startPoint x: 343, startPoint y: 271, endPoint x: 394, endPoint y: 278, distance: 51.0
click at [394, 278] on div at bounding box center [393, 271] width 3 height 40
drag, startPoint x: 332, startPoint y: 274, endPoint x: 339, endPoint y: 271, distance: 7.9
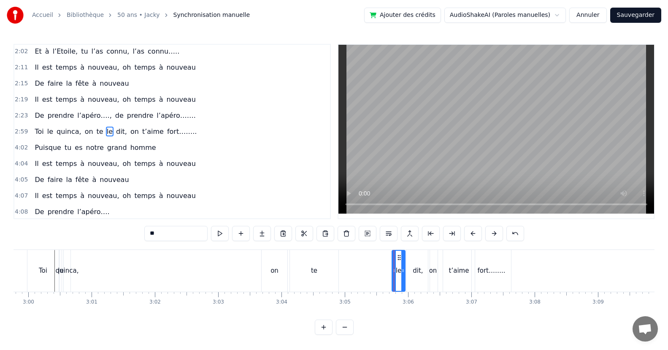
click at [332, 274] on div "te" at bounding box center [314, 271] width 49 height 42
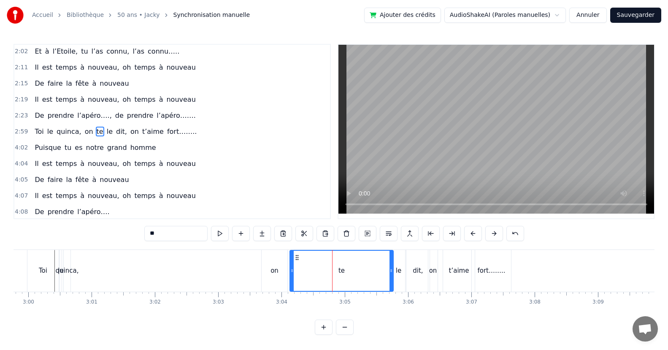
click at [389, 284] on div at bounding box center [390, 271] width 3 height 40
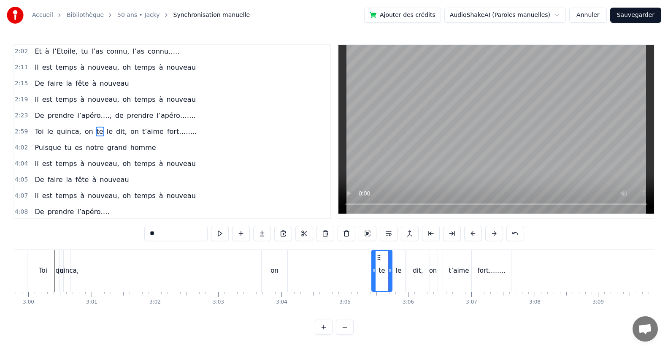
drag, startPoint x: 292, startPoint y: 275, endPoint x: 374, endPoint y: 278, distance: 81.9
click at [374, 278] on div at bounding box center [373, 271] width 3 height 40
click at [284, 275] on div "on" at bounding box center [275, 271] width 26 height 42
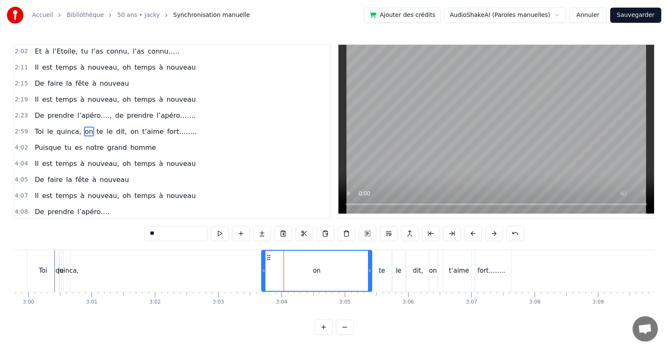
click at [362, 276] on div "on" at bounding box center [316, 271] width 109 height 40
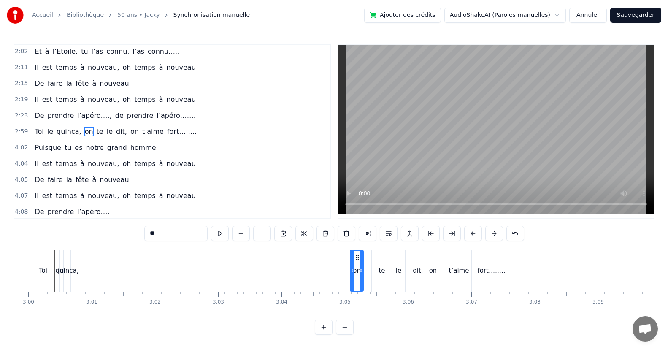
drag, startPoint x: 262, startPoint y: 272, endPoint x: 285, endPoint y: 283, distance: 25.5
click at [350, 280] on div "on" at bounding box center [357, 271] width 14 height 42
click at [69, 273] on div "quinca," at bounding box center [67, 271] width 23 height 10
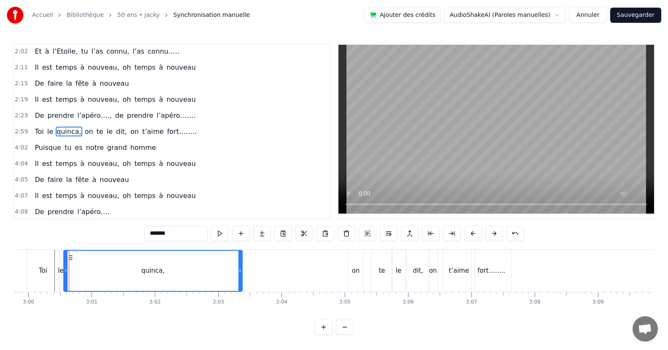
drag, startPoint x: 68, startPoint y: 273, endPoint x: 240, endPoint y: 277, distance: 171.8
click at [240, 277] on div at bounding box center [239, 271] width 3 height 40
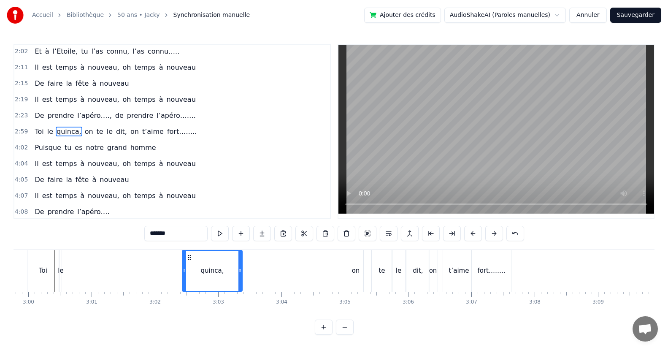
drag, startPoint x: 65, startPoint y: 274, endPoint x: 184, endPoint y: 267, distance: 118.8
click at [184, 267] on div at bounding box center [184, 271] width 3 height 40
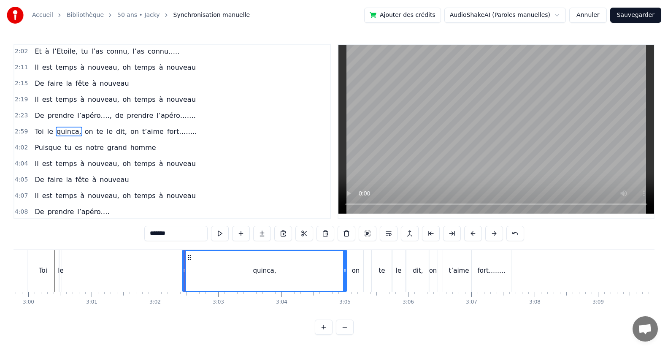
drag, startPoint x: 240, startPoint y: 271, endPoint x: 344, endPoint y: 272, distance: 104.6
click at [344, 272] on icon at bounding box center [344, 270] width 3 height 7
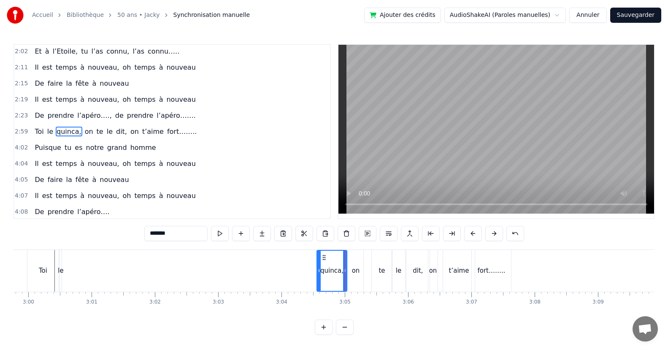
drag, startPoint x: 183, startPoint y: 271, endPoint x: 317, endPoint y: 268, distance: 134.6
click at [317, 268] on icon at bounding box center [318, 270] width 3 height 7
click at [58, 272] on div "le" at bounding box center [60, 271] width 5 height 10
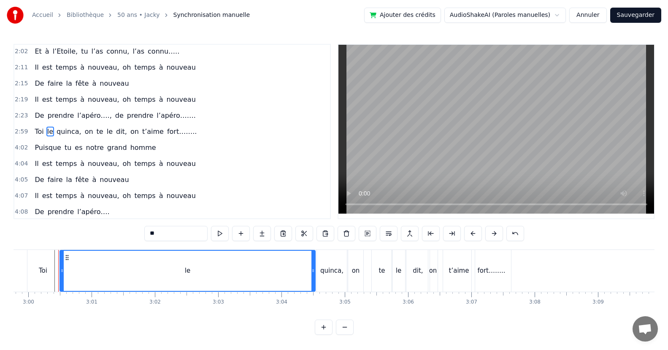
drag, startPoint x: 58, startPoint y: 272, endPoint x: 135, endPoint y: 270, distance: 76.4
click at [312, 266] on div at bounding box center [312, 271] width 3 height 40
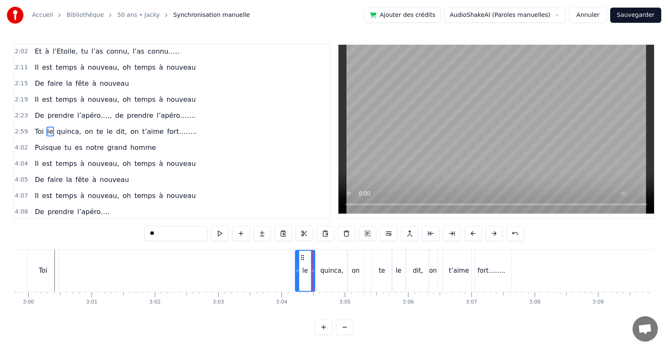
drag, startPoint x: 63, startPoint y: 271, endPoint x: 298, endPoint y: 266, distance: 235.5
click at [298, 266] on div at bounding box center [297, 271] width 3 height 40
drag, startPoint x: 33, startPoint y: 271, endPoint x: 52, endPoint y: 273, distance: 19.2
click at [34, 270] on div "Toi" at bounding box center [42, 271] width 31 height 42
type input "***"
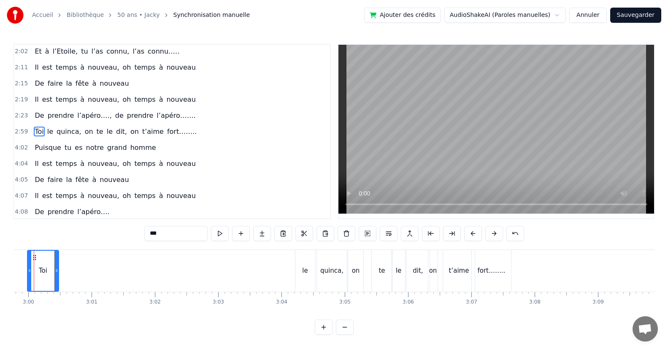
scroll to position [0, 11355]
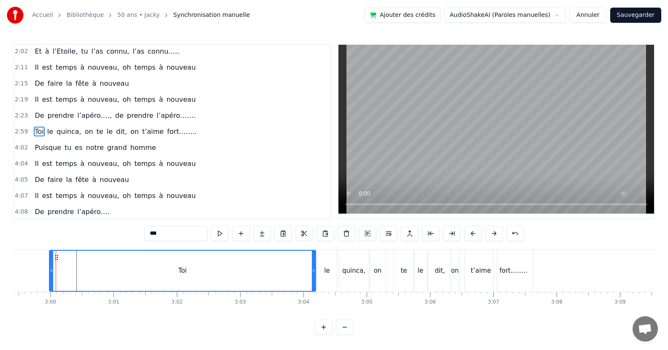
drag, startPoint x: 78, startPoint y: 270, endPoint x: 313, endPoint y: 265, distance: 235.1
click at [313, 265] on div at bounding box center [313, 271] width 3 height 40
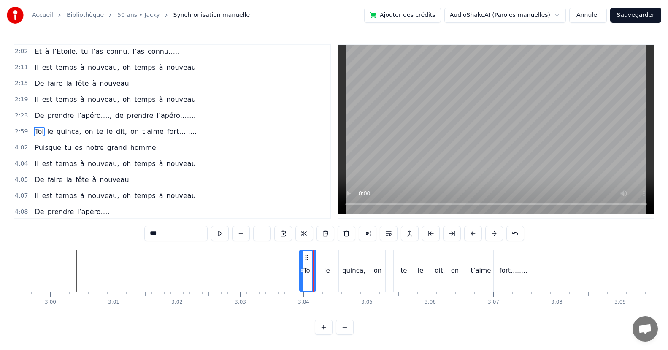
drag, startPoint x: 51, startPoint y: 273, endPoint x: 301, endPoint y: 279, distance: 250.3
click at [301, 279] on div at bounding box center [301, 271] width 3 height 40
click at [140, 153] on div "Puisque tu es notre grand homme" at bounding box center [95, 147] width 128 height 15
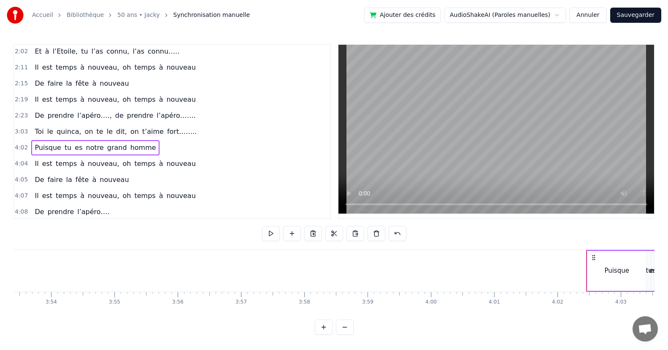
scroll to position [0, 15302]
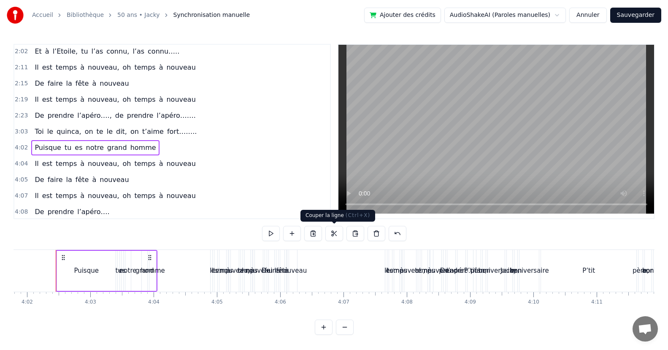
click at [335, 235] on button at bounding box center [334, 233] width 18 height 15
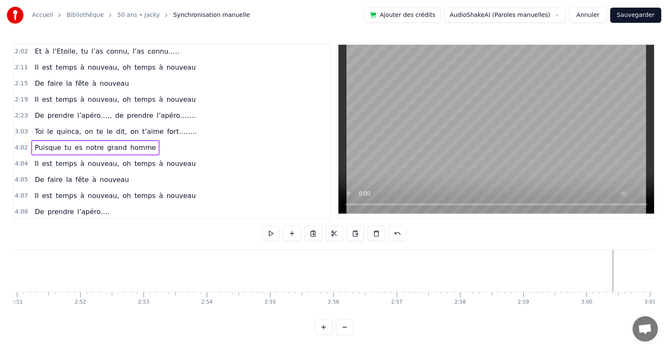
scroll to position [0, 11099]
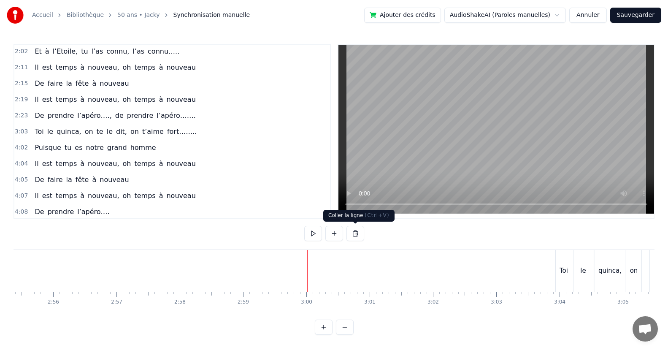
click at [354, 234] on button at bounding box center [355, 233] width 18 height 15
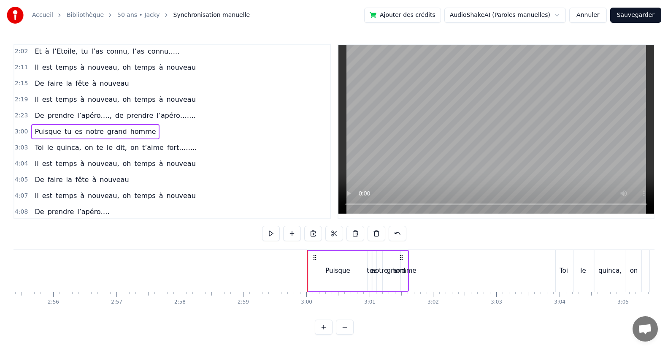
click at [405, 272] on div "homme" at bounding box center [404, 271] width 24 height 10
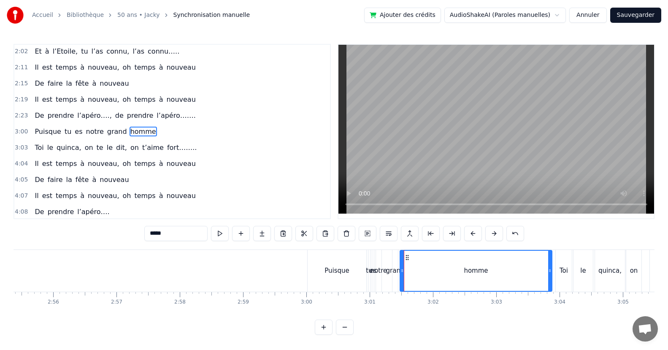
drag, startPoint x: 405, startPoint y: 274, endPoint x: 551, endPoint y: 280, distance: 145.3
click at [551, 280] on div at bounding box center [549, 271] width 3 height 40
drag, startPoint x: 403, startPoint y: 273, endPoint x: 471, endPoint y: 277, distance: 67.6
click at [471, 277] on div at bounding box center [469, 271] width 3 height 40
click at [397, 273] on div "grand" at bounding box center [395, 271] width 19 height 10
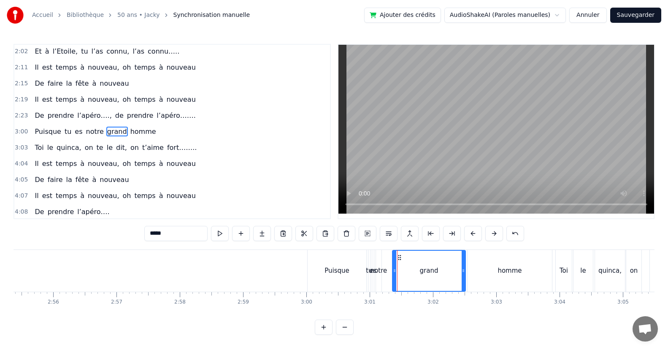
drag, startPoint x: 395, startPoint y: 274, endPoint x: 374, endPoint y: 281, distance: 22.8
click at [462, 281] on div at bounding box center [463, 271] width 3 height 40
drag, startPoint x: 394, startPoint y: 276, endPoint x: 429, endPoint y: 276, distance: 34.6
click at [429, 276] on div at bounding box center [428, 271] width 3 height 40
click at [382, 272] on div "notre" at bounding box center [378, 271] width 17 height 10
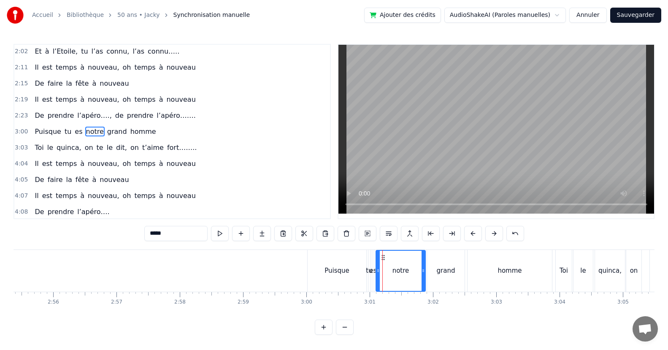
click at [423, 274] on div at bounding box center [422, 271] width 3 height 40
drag, startPoint x: 379, startPoint y: 277, endPoint x: 393, endPoint y: 280, distance: 14.2
click at [393, 280] on div at bounding box center [391, 271] width 3 height 40
click at [374, 273] on div "es" at bounding box center [372, 271] width 7 height 10
drag, startPoint x: 372, startPoint y: 274, endPoint x: 387, endPoint y: 277, distance: 15.1
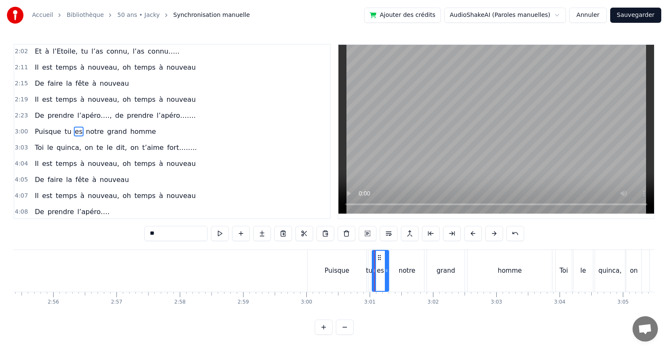
click at [387, 277] on div at bounding box center [386, 271] width 3 height 40
click at [367, 273] on div "tu" at bounding box center [369, 271] width 6 height 10
type input "**"
drag, startPoint x: 368, startPoint y: 269, endPoint x: 362, endPoint y: 275, distance: 8.7
click at [355, 274] on div "Puisque tu es notre grand homme" at bounding box center [430, 271] width 247 height 42
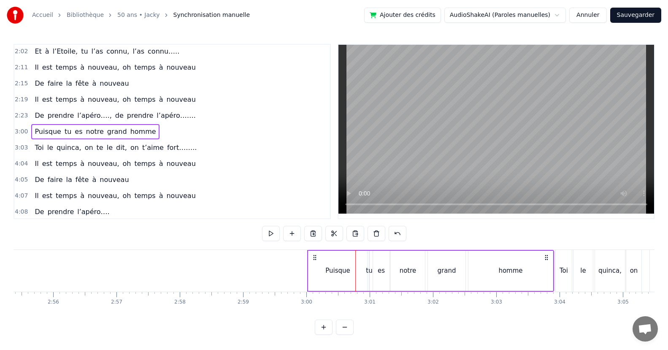
click at [371, 273] on div "tu" at bounding box center [369, 271] width 6 height 10
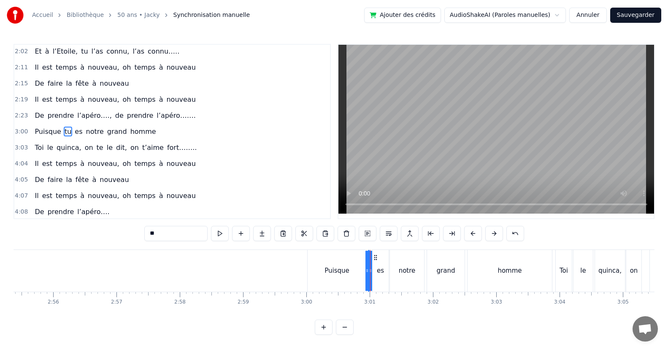
drag, startPoint x: 371, startPoint y: 273, endPoint x: 377, endPoint y: 273, distance: 5.9
click at [377, 273] on div "Puisque tu es notre grand homme" at bounding box center [430, 271] width 247 height 42
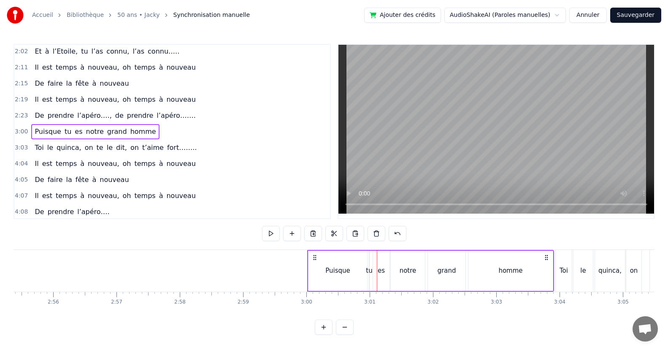
click at [370, 271] on div "tu" at bounding box center [369, 271] width 6 height 10
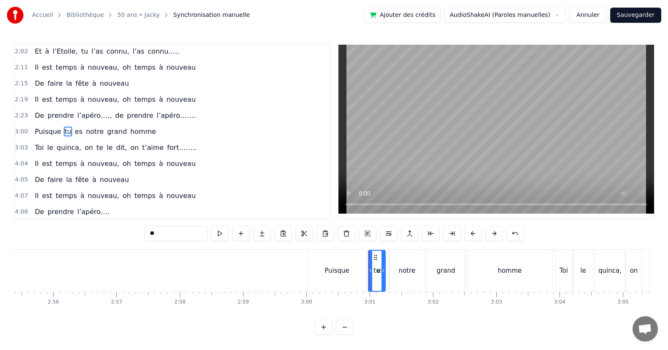
drag, startPoint x: 367, startPoint y: 272, endPoint x: 384, endPoint y: 273, distance: 17.7
click at [384, 273] on icon at bounding box center [382, 270] width 3 height 7
click at [356, 274] on div at bounding box center [356, 271] width 3 height 40
drag, startPoint x: 381, startPoint y: 273, endPoint x: 373, endPoint y: 274, distance: 8.1
click at [373, 274] on div at bounding box center [374, 271] width 3 height 40
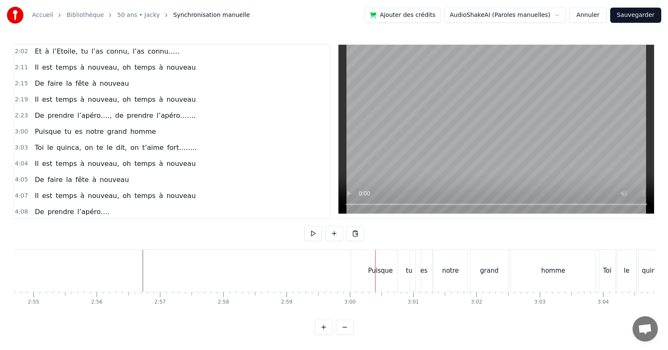
click at [357, 278] on div "Puisque" at bounding box center [380, 271] width 59 height 42
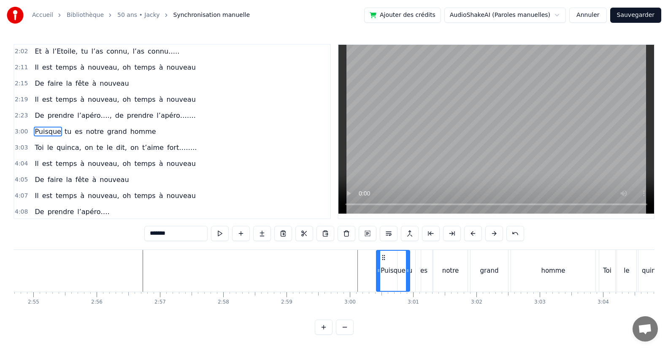
drag, startPoint x: 353, startPoint y: 278, endPoint x: 378, endPoint y: 280, distance: 25.4
click at [378, 280] on div at bounding box center [378, 271] width 3 height 40
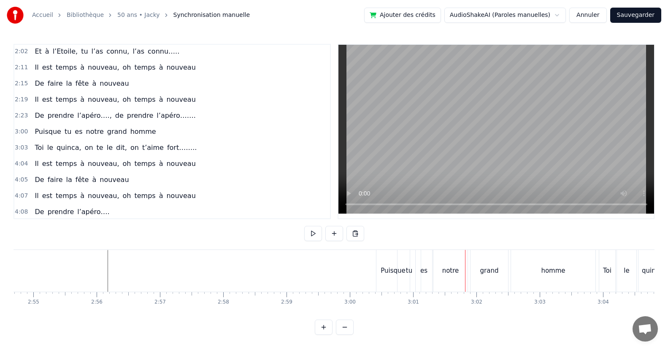
click at [436, 278] on div "notre" at bounding box center [450, 271] width 34 height 42
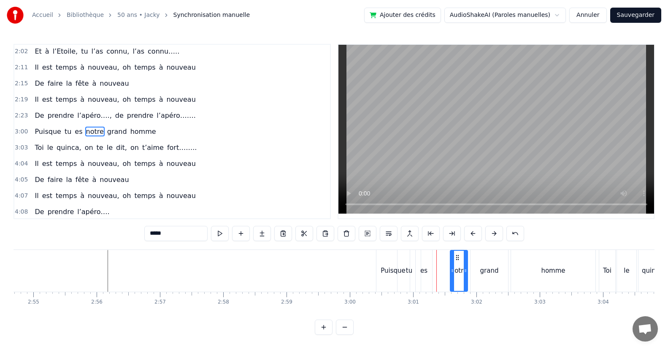
drag, startPoint x: 435, startPoint y: 277, endPoint x: 429, endPoint y: 281, distance: 6.9
click at [452, 277] on div at bounding box center [452, 271] width 3 height 40
click at [424, 282] on div "es" at bounding box center [424, 271] width 16 height 42
type input "**"
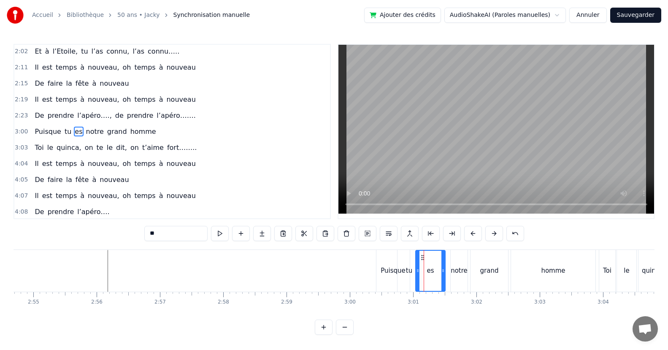
drag, startPoint x: 430, startPoint y: 276, endPoint x: 443, endPoint y: 276, distance: 13.1
click at [443, 276] on div at bounding box center [442, 271] width 3 height 40
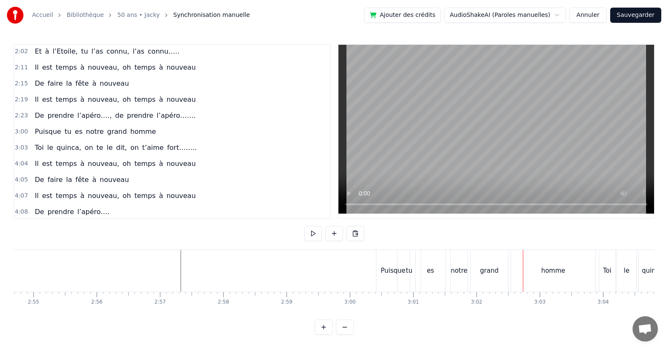
click at [492, 279] on div "grand" at bounding box center [489, 271] width 38 height 42
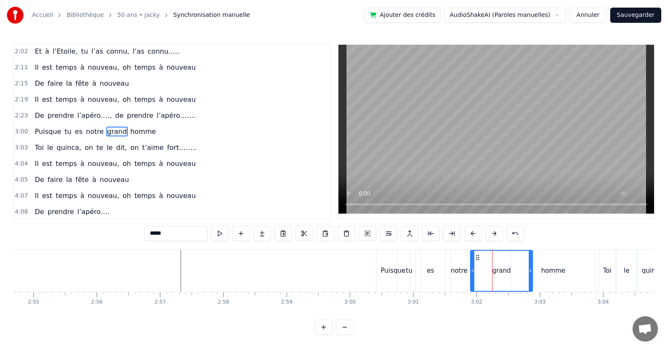
drag, startPoint x: 504, startPoint y: 275, endPoint x: 473, endPoint y: 277, distance: 31.3
click at [527, 278] on div "grand" at bounding box center [501, 271] width 61 height 40
drag, startPoint x: 473, startPoint y: 277, endPoint x: 483, endPoint y: 278, distance: 10.6
click at [504, 280] on div at bounding box center [504, 271] width 3 height 40
drag, startPoint x: 457, startPoint y: 276, endPoint x: 462, endPoint y: 278, distance: 5.3
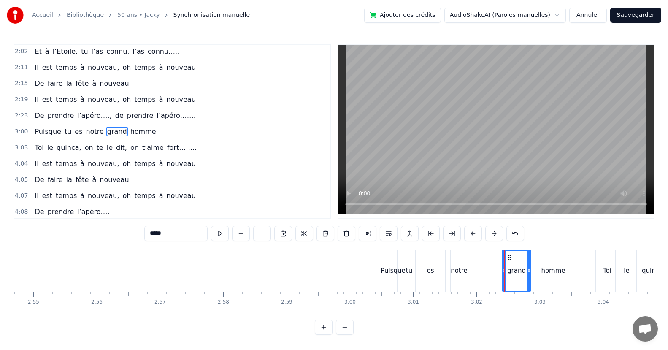
click at [458, 276] on div "notre" at bounding box center [459, 271] width 17 height 42
type input "*****"
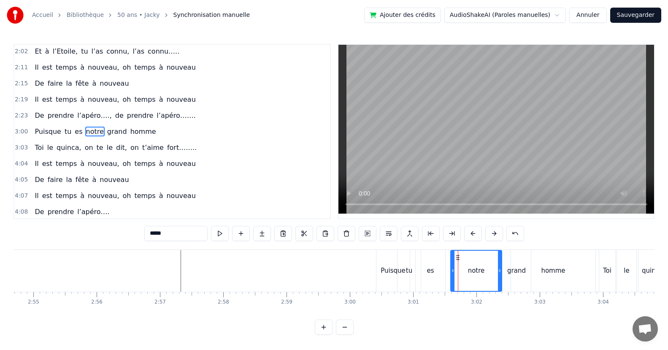
drag, startPoint x: 465, startPoint y: 277, endPoint x: 500, endPoint y: 272, distance: 34.5
click at [500, 272] on div at bounding box center [499, 271] width 3 height 40
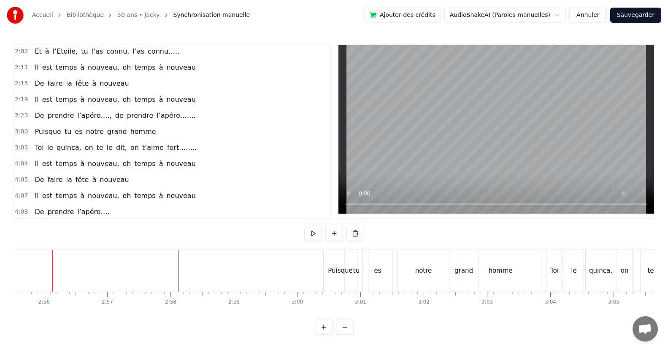
scroll to position [0, 11105]
click at [335, 276] on div "Puisque" at bounding box center [343, 271] width 33 height 42
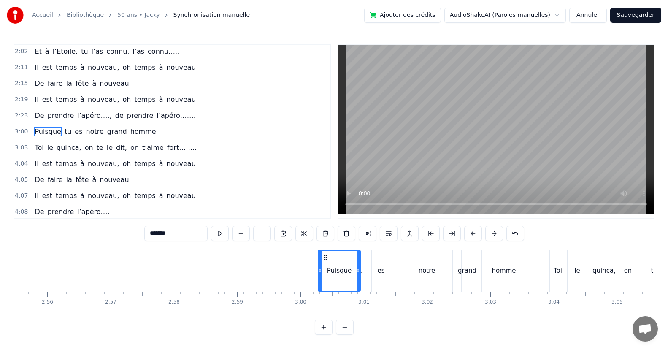
drag, startPoint x: 330, startPoint y: 273, endPoint x: 321, endPoint y: 273, distance: 8.9
click at [321, 273] on icon at bounding box center [320, 270] width 3 height 7
click at [361, 272] on div "tu" at bounding box center [360, 271] width 6 height 10
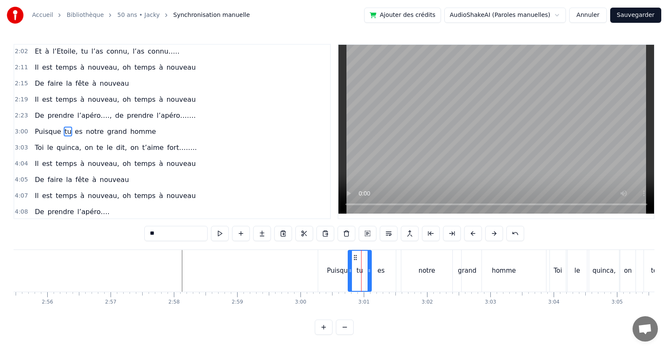
click at [378, 271] on div "es" at bounding box center [380, 271] width 7 height 10
click at [396, 272] on icon at bounding box center [396, 270] width 3 height 7
drag, startPoint x: 369, startPoint y: 273, endPoint x: 375, endPoint y: 273, distance: 5.9
click at [375, 273] on icon at bounding box center [374, 270] width 3 height 7
click at [363, 276] on div "tu" at bounding box center [359, 271] width 23 height 42
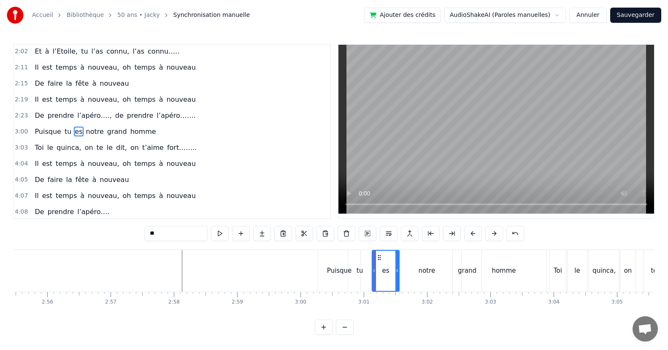
type input "**"
drag, startPoint x: 367, startPoint y: 272, endPoint x: 374, endPoint y: 272, distance: 6.8
click at [374, 272] on icon at bounding box center [375, 270] width 3 height 7
drag, startPoint x: 350, startPoint y: 274, endPoint x: 361, endPoint y: 275, distance: 11.0
click at [361, 275] on div at bounding box center [360, 271] width 3 height 40
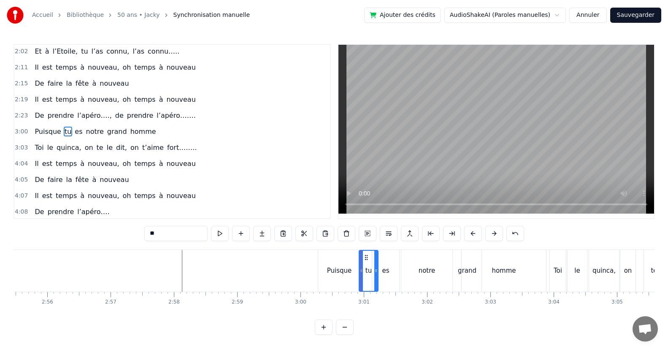
click at [319, 273] on div "Puisque" at bounding box center [339, 271] width 42 height 42
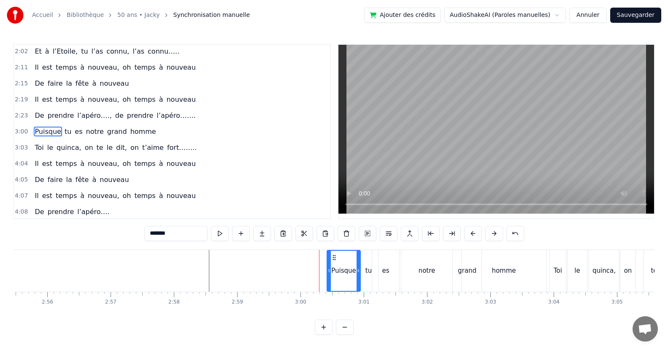
drag, startPoint x: 322, startPoint y: 273, endPoint x: 330, endPoint y: 274, distance: 9.0
click at [330, 274] on div at bounding box center [328, 271] width 3 height 40
click at [510, 273] on div "homme" at bounding box center [504, 271] width 24 height 10
type input "*****"
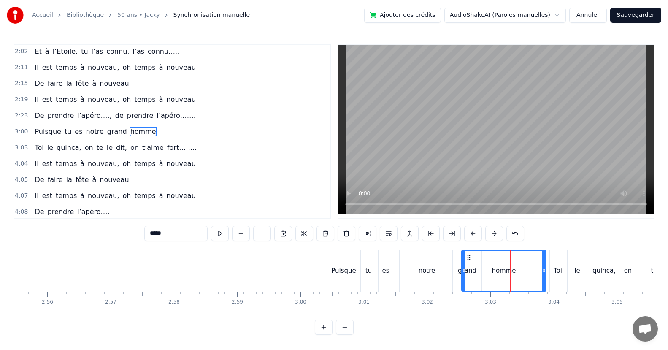
drag, startPoint x: 541, startPoint y: 272, endPoint x: 547, endPoint y: 271, distance: 5.5
click at [547, 271] on div "Puisque tu es notre grand homme" at bounding box center [438, 271] width 222 height 42
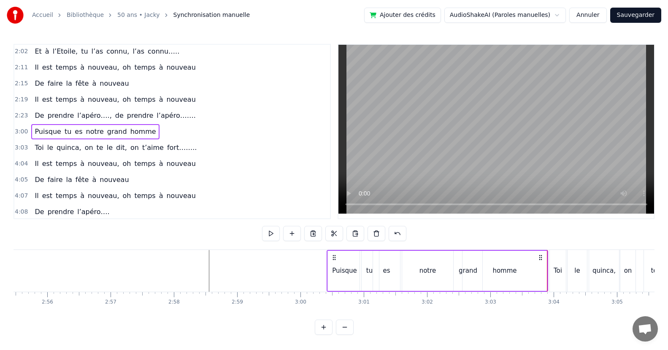
click at [536, 275] on div "homme" at bounding box center [504, 271] width 84 height 40
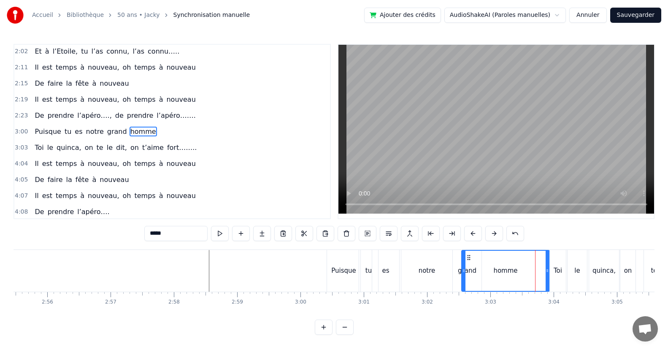
click at [547, 276] on div at bounding box center [547, 271] width 3 height 40
drag, startPoint x: 463, startPoint y: 273, endPoint x: 475, endPoint y: 276, distance: 12.2
click at [475, 276] on div at bounding box center [475, 271] width 3 height 40
click at [467, 279] on div "grand" at bounding box center [467, 271] width 29 height 42
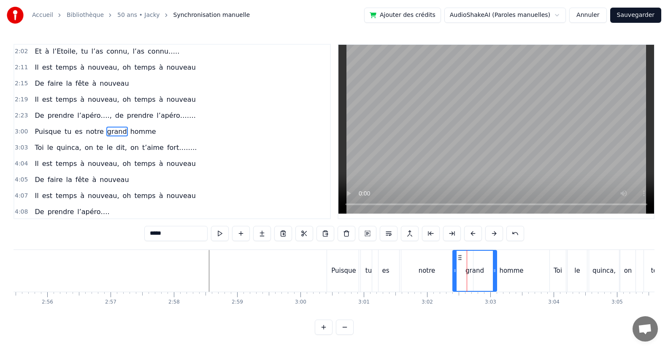
drag, startPoint x: 478, startPoint y: 271, endPoint x: 493, endPoint y: 273, distance: 15.3
click at [493, 273] on icon at bounding box center [494, 270] width 3 height 7
drag, startPoint x: 456, startPoint y: 276, endPoint x: 467, endPoint y: 279, distance: 11.1
click at [467, 279] on div at bounding box center [465, 271] width 3 height 40
drag, startPoint x: 438, startPoint y: 278, endPoint x: 444, endPoint y: 276, distance: 6.9
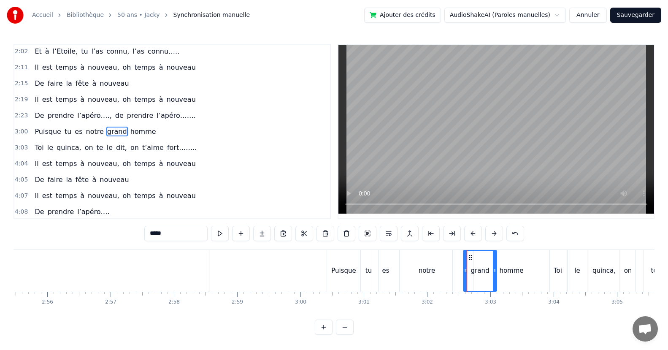
click at [440, 277] on div "notre" at bounding box center [426, 271] width 51 height 42
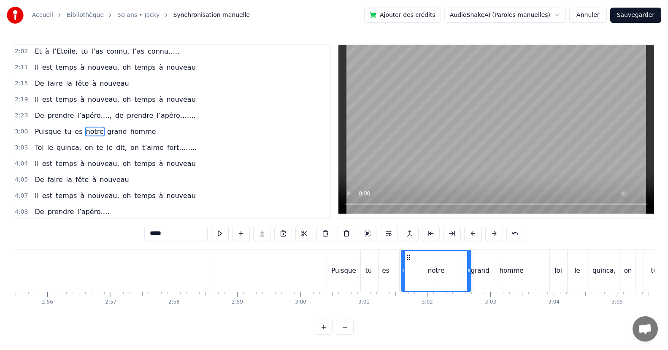
drag, startPoint x: 449, startPoint y: 274, endPoint x: 444, endPoint y: 277, distance: 6.4
click at [467, 276] on div at bounding box center [468, 271] width 3 height 40
drag, startPoint x: 403, startPoint y: 273, endPoint x: 401, endPoint y: 280, distance: 7.0
click at [432, 282] on div at bounding box center [433, 271] width 3 height 40
click at [391, 280] on div "es" at bounding box center [385, 271] width 27 height 42
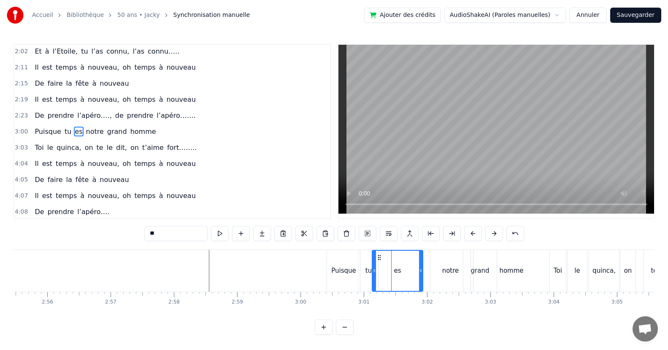
drag, startPoint x: 396, startPoint y: 274, endPoint x: 420, endPoint y: 273, distance: 23.6
click at [420, 273] on div at bounding box center [420, 271] width 3 height 40
drag, startPoint x: 376, startPoint y: 272, endPoint x: 385, endPoint y: 275, distance: 9.7
click at [385, 275] on div at bounding box center [383, 271] width 3 height 40
drag, startPoint x: 369, startPoint y: 273, endPoint x: 373, endPoint y: 273, distance: 4.2
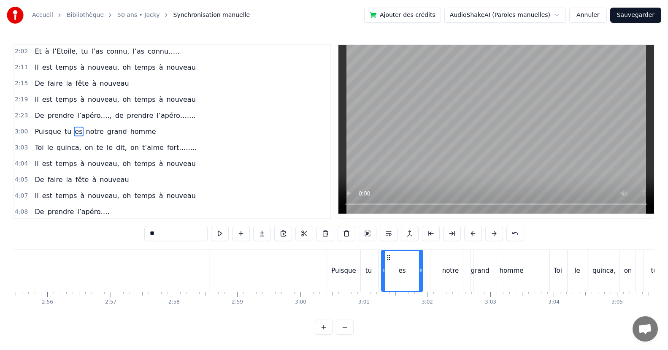
click at [370, 273] on div "tu" at bounding box center [368, 271] width 6 height 10
drag, startPoint x: 375, startPoint y: 271, endPoint x: 393, endPoint y: 277, distance: 18.6
click at [393, 277] on div at bounding box center [393, 271] width 3 height 40
drag, startPoint x: 361, startPoint y: 274, endPoint x: 365, endPoint y: 276, distance: 4.4
click at [365, 276] on div at bounding box center [365, 271] width 3 height 40
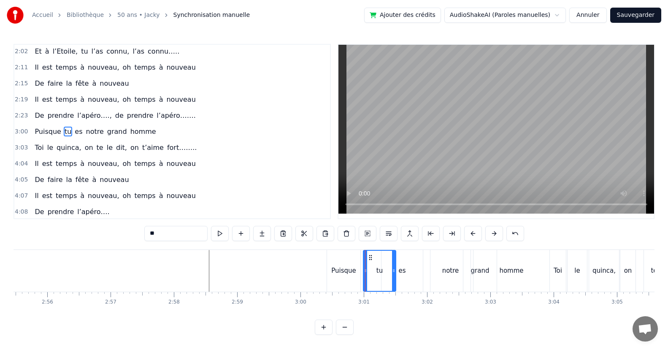
click at [356, 278] on div "Puisque" at bounding box center [343, 271] width 33 height 42
type input "*******"
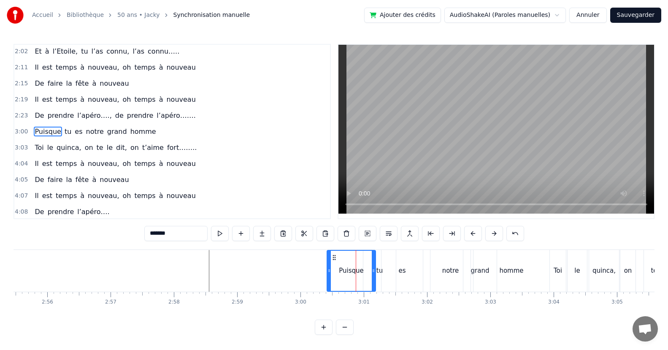
drag, startPoint x: 358, startPoint y: 273, endPoint x: 373, endPoint y: 274, distance: 15.2
click at [373, 274] on div at bounding box center [373, 271] width 3 height 40
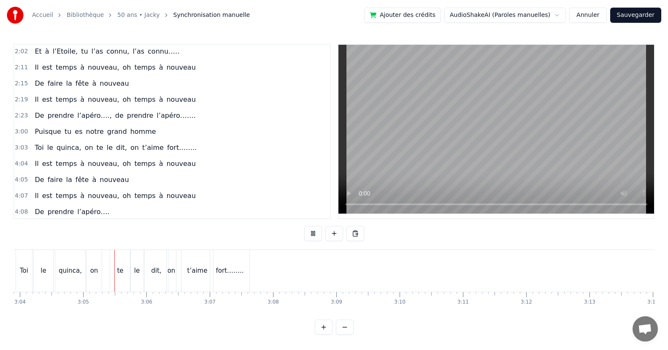
scroll to position [0, 11664]
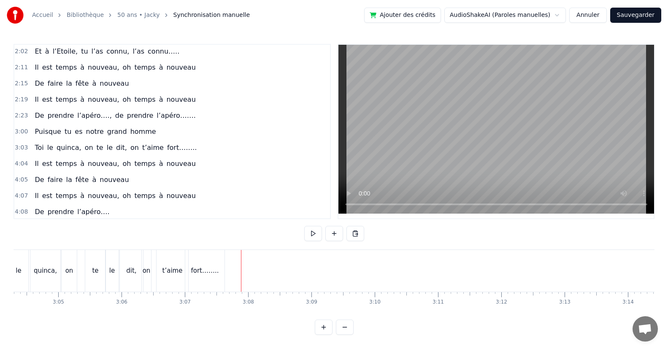
click at [176, 154] on div "Toi le quinca, on te le dit, on t’aime fort…….." at bounding box center [115, 147] width 169 height 15
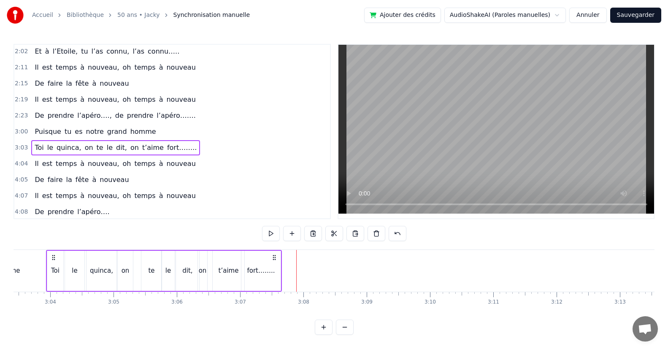
scroll to position [0, 11599]
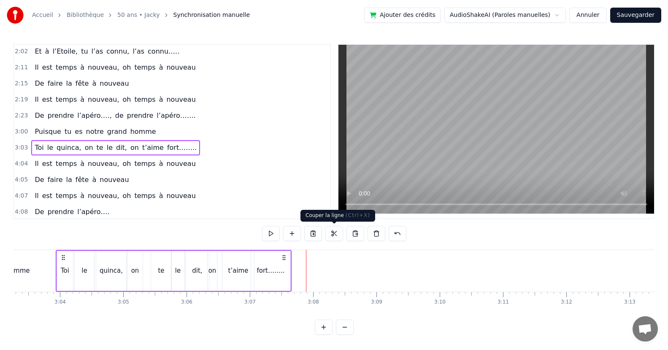
click at [332, 233] on button at bounding box center [334, 233] width 18 height 15
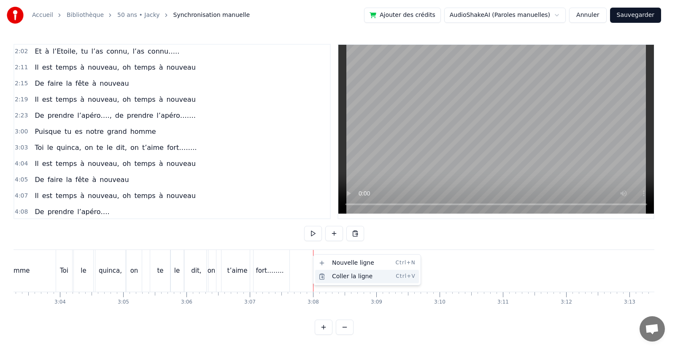
click at [338, 278] on div "Coller la ligne Ctrl+V" at bounding box center [367, 277] width 104 height 14
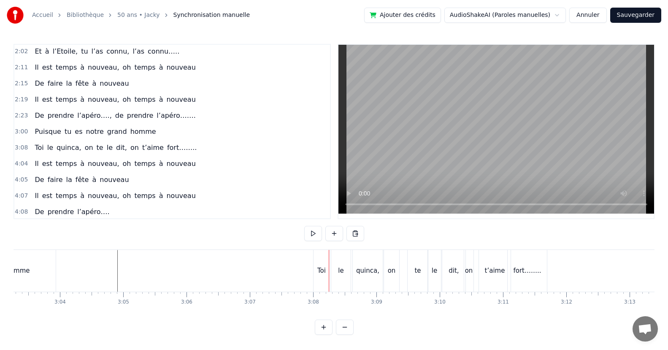
click at [325, 273] on div "Toi" at bounding box center [321, 271] width 8 height 10
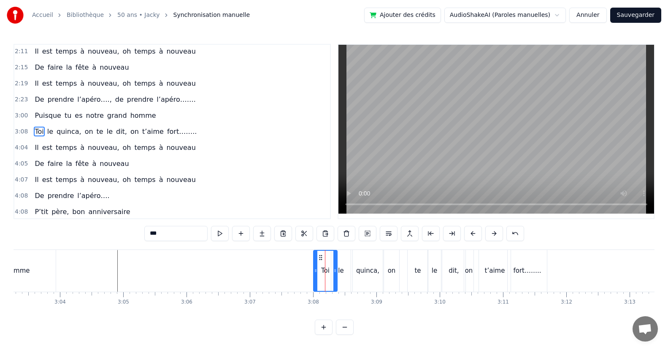
drag, startPoint x: 327, startPoint y: 272, endPoint x: 335, endPoint y: 273, distance: 7.6
click at [335, 273] on icon at bounding box center [334, 270] width 3 height 7
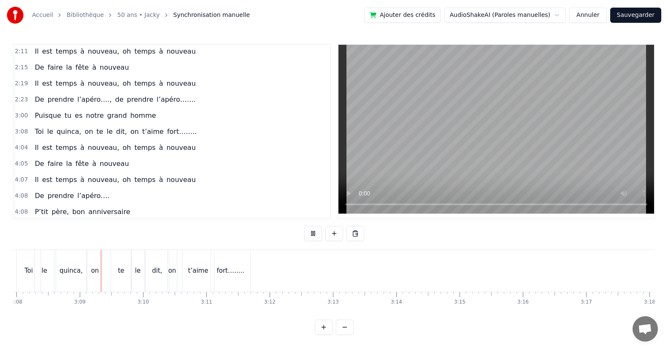
scroll to position [0, 11898]
click at [316, 234] on button at bounding box center [313, 233] width 18 height 15
click at [235, 275] on div "fort…….." at bounding box center [228, 271] width 28 height 10
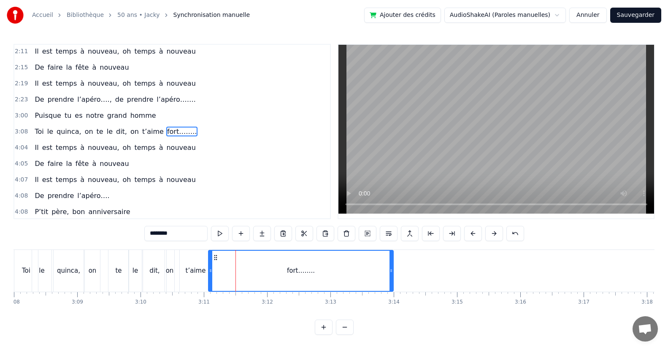
drag, startPoint x: 245, startPoint y: 275, endPoint x: 390, endPoint y: 281, distance: 145.7
click at [390, 281] on div at bounding box center [390, 271] width 3 height 40
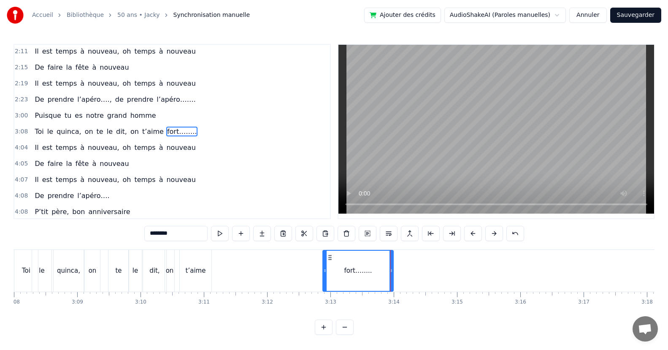
drag, startPoint x: 211, startPoint y: 273, endPoint x: 325, endPoint y: 283, distance: 114.7
click at [325, 283] on div at bounding box center [324, 271] width 3 height 40
click at [205, 278] on div "t’aime" at bounding box center [196, 271] width 32 height 42
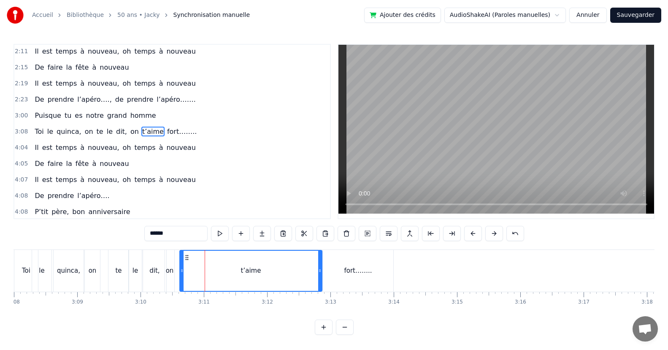
drag, startPoint x: 206, startPoint y: 277, endPoint x: 200, endPoint y: 275, distance: 6.4
click at [319, 273] on div at bounding box center [319, 271] width 3 height 40
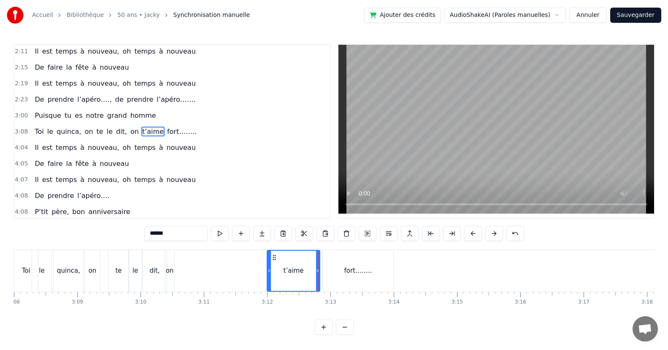
drag, startPoint x: 182, startPoint y: 275, endPoint x: 257, endPoint y: 273, distance: 75.6
click at [268, 277] on div at bounding box center [268, 271] width 3 height 40
click at [170, 270] on div "on" at bounding box center [170, 271] width 8 height 10
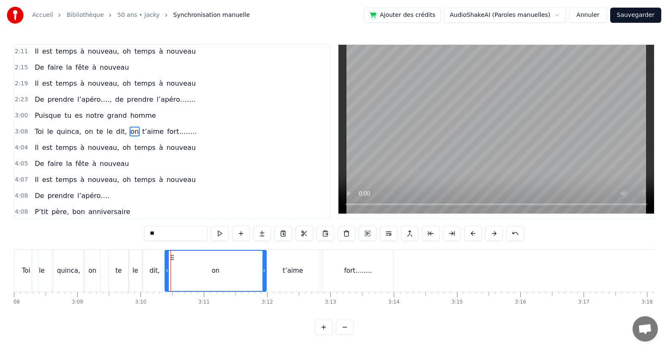
drag, startPoint x: 173, startPoint y: 272, endPoint x: 265, endPoint y: 273, distance: 92.0
click at [265, 273] on icon at bounding box center [263, 270] width 3 height 7
drag, startPoint x: 167, startPoint y: 270, endPoint x: 205, endPoint y: 277, distance: 38.6
click at [244, 278] on div at bounding box center [244, 271] width 3 height 40
click at [162, 275] on div "dit," at bounding box center [154, 271] width 23 height 42
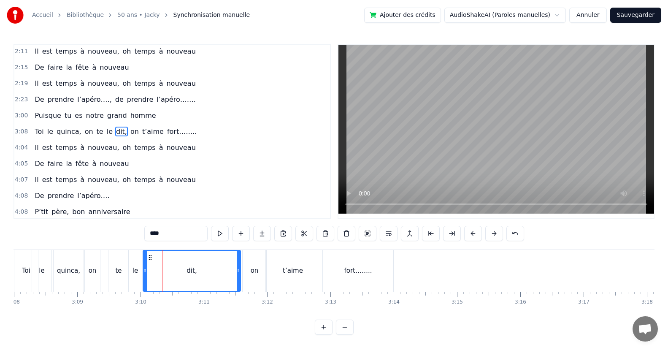
drag, startPoint x: 164, startPoint y: 275, endPoint x: 238, endPoint y: 279, distance: 74.4
click at [238, 279] on div at bounding box center [238, 271] width 3 height 40
drag, startPoint x: 145, startPoint y: 273, endPoint x: 199, endPoint y: 273, distance: 54.0
click at [199, 273] on icon at bounding box center [198, 270] width 3 height 7
click at [140, 271] on div "le" at bounding box center [135, 271] width 13 height 42
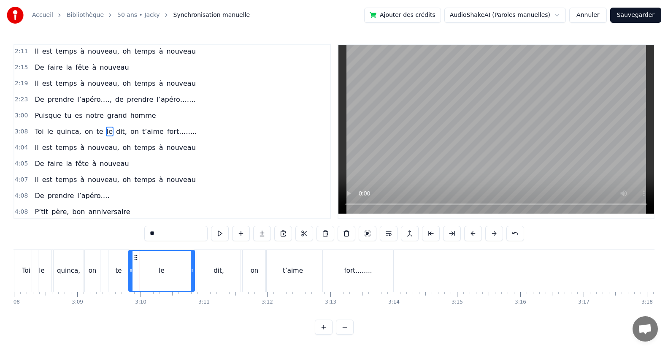
drag, startPoint x: 140, startPoint y: 273, endPoint x: 180, endPoint y: 282, distance: 40.7
click at [192, 285] on div at bounding box center [192, 271] width 3 height 40
drag, startPoint x: 130, startPoint y: 274, endPoint x: 172, endPoint y: 280, distance: 42.2
click at [172, 280] on div at bounding box center [172, 271] width 3 height 40
click at [121, 275] on div "te" at bounding box center [118, 271] width 6 height 10
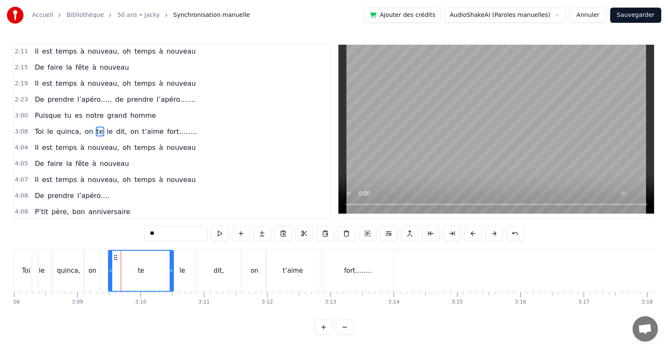
drag, startPoint x: 125, startPoint y: 274, endPoint x: 170, endPoint y: 274, distance: 44.7
click at [170, 274] on div at bounding box center [171, 271] width 3 height 40
drag, startPoint x: 112, startPoint y: 273, endPoint x: 128, endPoint y: 273, distance: 16.5
click at [149, 270] on icon at bounding box center [148, 270] width 3 height 7
click at [94, 275] on div "on" at bounding box center [93, 271] width 8 height 10
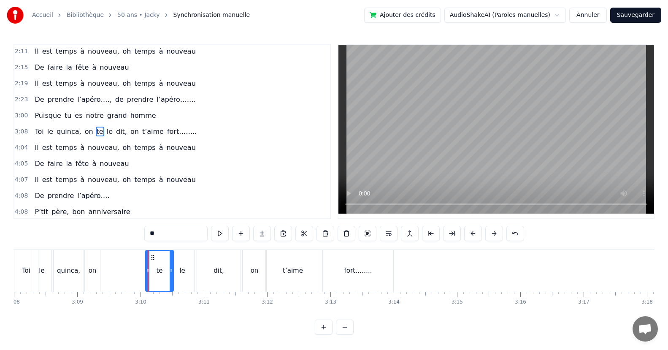
type input "**"
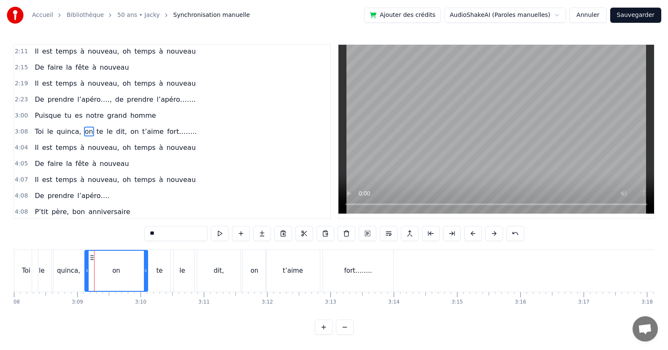
drag, startPoint x: 94, startPoint y: 275, endPoint x: 146, endPoint y: 277, distance: 51.5
click at [146, 277] on div at bounding box center [145, 271] width 3 height 40
drag, startPoint x: 87, startPoint y: 271, endPoint x: 114, endPoint y: 276, distance: 27.8
click at [114, 276] on div at bounding box center [114, 271] width 3 height 40
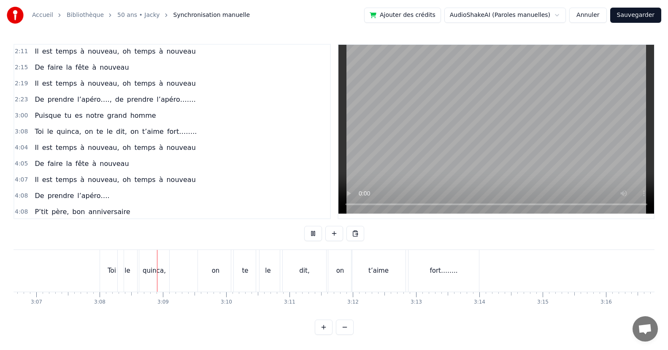
scroll to position [0, 11877]
click at [218, 273] on div "dit," at bounding box center [239, 271] width 43 height 42
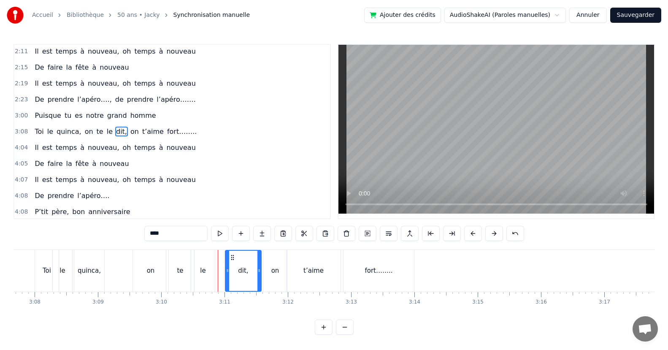
drag, startPoint x: 219, startPoint y: 274, endPoint x: 226, endPoint y: 274, distance: 7.6
click at [226, 274] on div at bounding box center [227, 271] width 3 height 40
click at [268, 274] on div "on" at bounding box center [275, 271] width 24 height 42
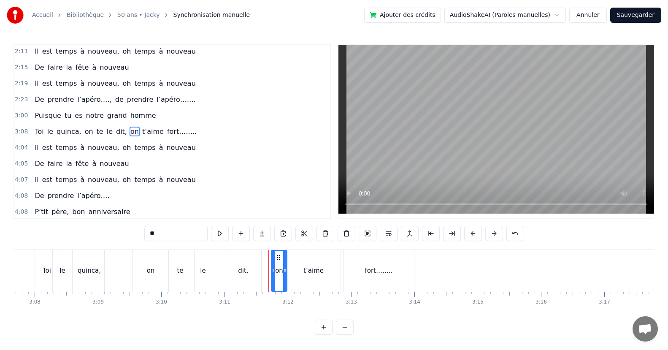
drag, startPoint x: 265, startPoint y: 274, endPoint x: 273, endPoint y: 273, distance: 8.0
click at [273, 273] on div at bounding box center [273, 271] width 3 height 40
drag, startPoint x: 284, startPoint y: 274, endPoint x: 291, endPoint y: 274, distance: 7.2
click at [291, 274] on div at bounding box center [291, 271] width 3 height 40
click at [305, 277] on div "t’aime" at bounding box center [313, 271] width 54 height 42
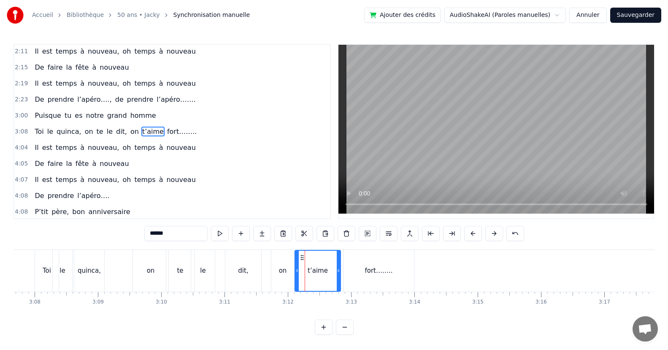
drag, startPoint x: 289, startPoint y: 276, endPoint x: 297, endPoint y: 277, distance: 8.5
click at [297, 277] on div at bounding box center [296, 271] width 3 height 40
click at [349, 270] on div "fort…….." at bounding box center [378, 271] width 70 height 42
type input "********"
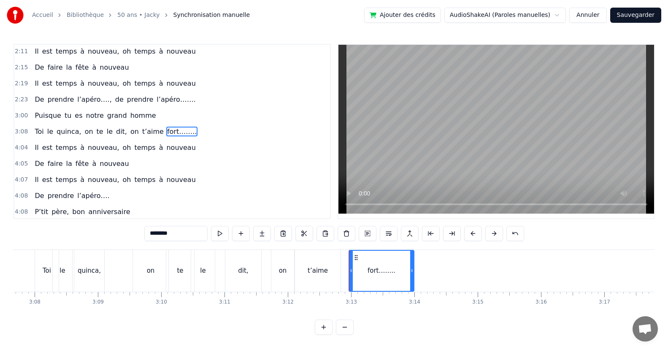
drag, startPoint x: 344, startPoint y: 276, endPoint x: 349, endPoint y: 274, distance: 5.6
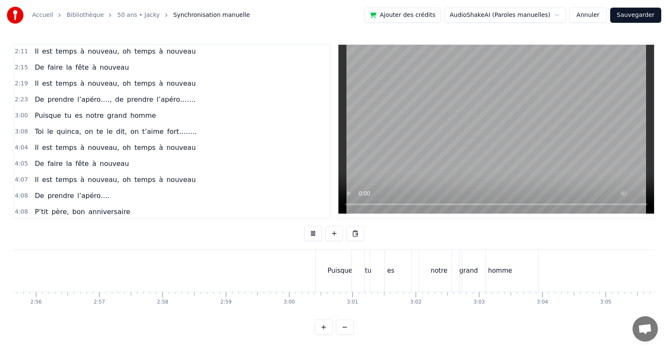
scroll to position [0, 10965]
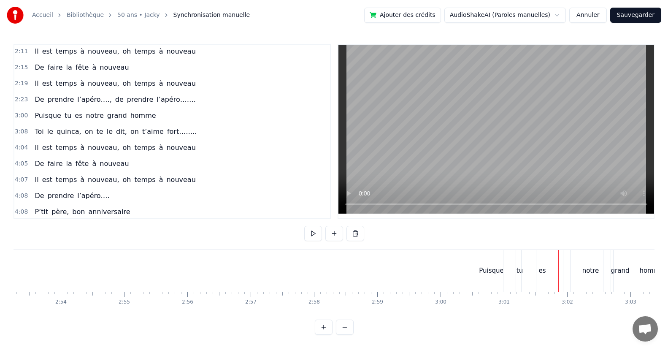
click at [492, 278] on div "Puisque" at bounding box center [491, 271] width 49 height 42
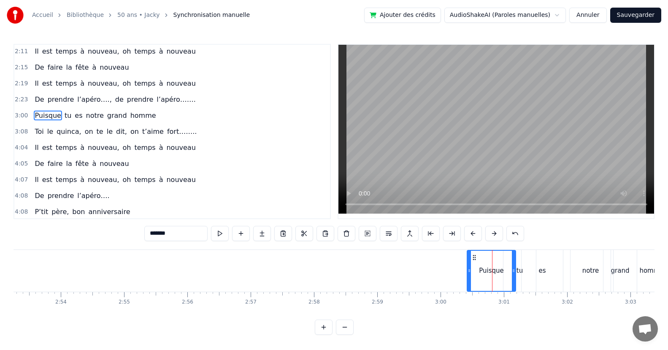
scroll to position [242, 0]
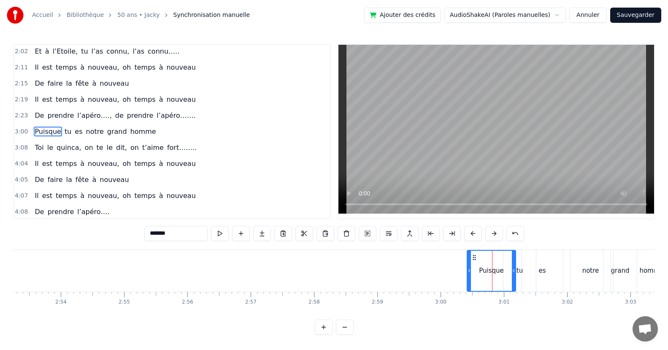
click at [520, 275] on div "tu" at bounding box center [519, 271] width 6 height 10
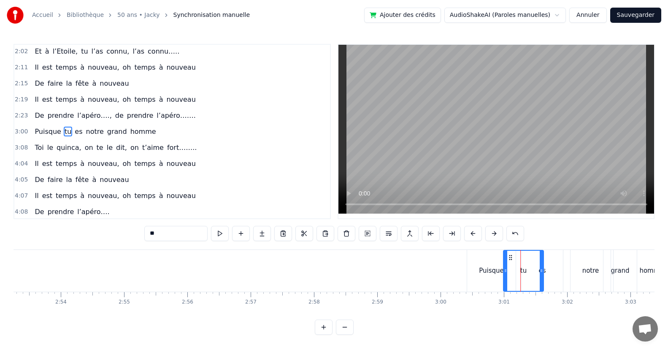
drag, startPoint x: 534, startPoint y: 273, endPoint x: 542, endPoint y: 273, distance: 7.6
click at [542, 273] on icon at bounding box center [541, 270] width 3 height 7
click at [490, 276] on div "Puisque" at bounding box center [491, 271] width 49 height 42
type input "*******"
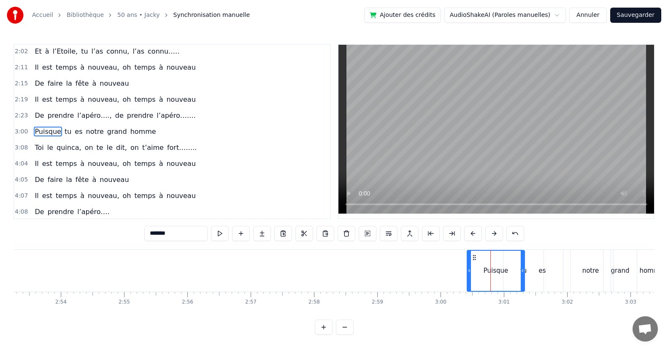
drag, startPoint x: 513, startPoint y: 273, endPoint x: 521, endPoint y: 275, distance: 9.2
click at [521, 275] on div at bounding box center [522, 271] width 3 height 40
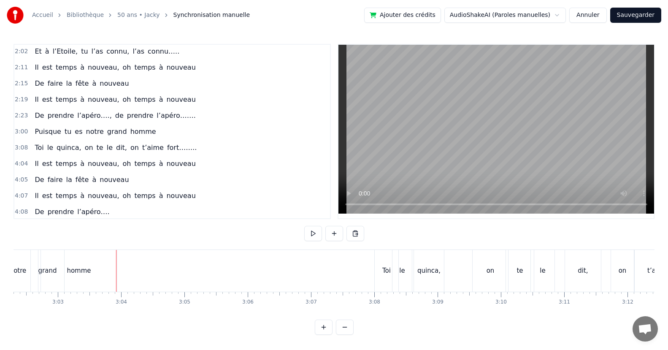
scroll to position [0, 10977]
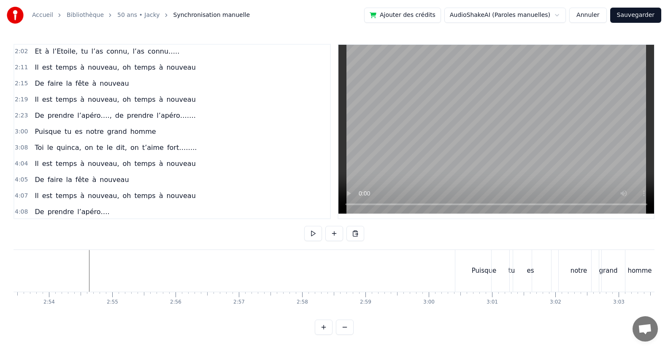
click at [529, 276] on div "es" at bounding box center [530, 271] width 41 height 42
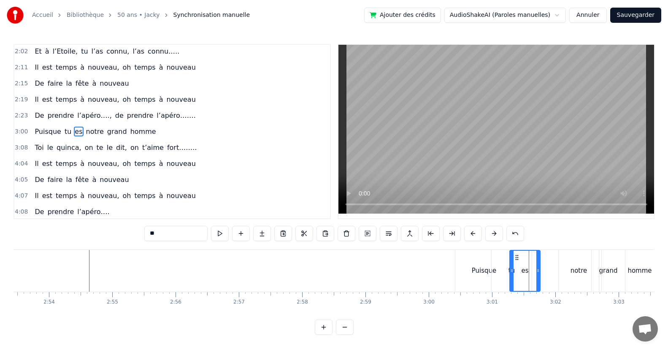
drag, startPoint x: 547, startPoint y: 272, endPoint x: 492, endPoint y: 244, distance: 61.5
click at [535, 276] on div "es" at bounding box center [525, 271] width 30 height 40
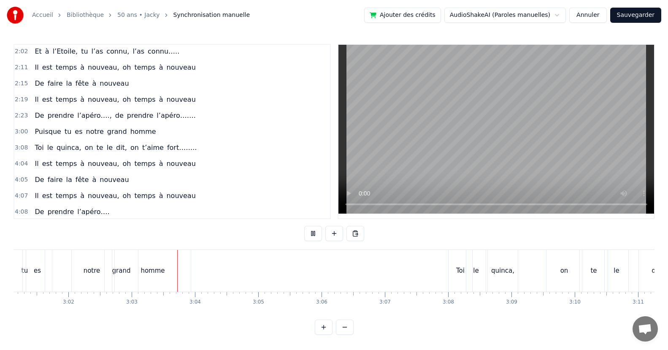
scroll to position [0, 11547]
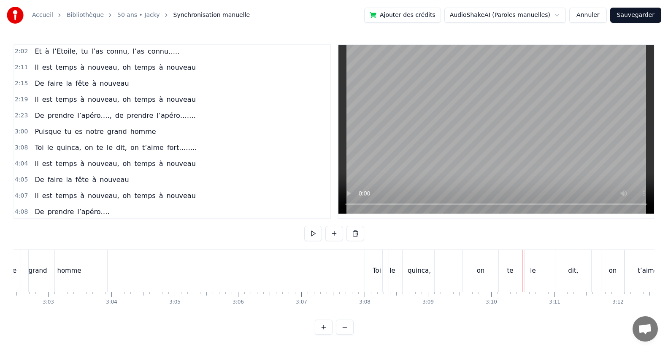
click at [483, 276] on div "on" at bounding box center [480, 271] width 35 height 42
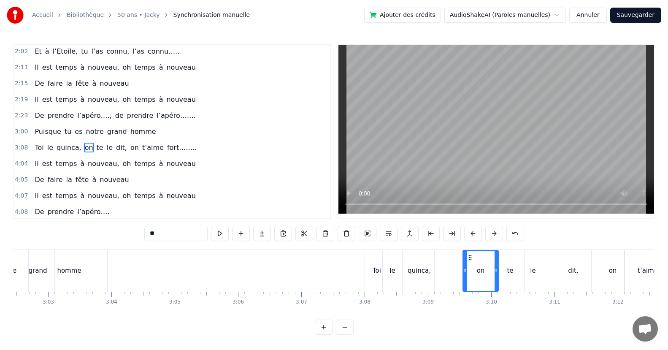
scroll to position [258, 0]
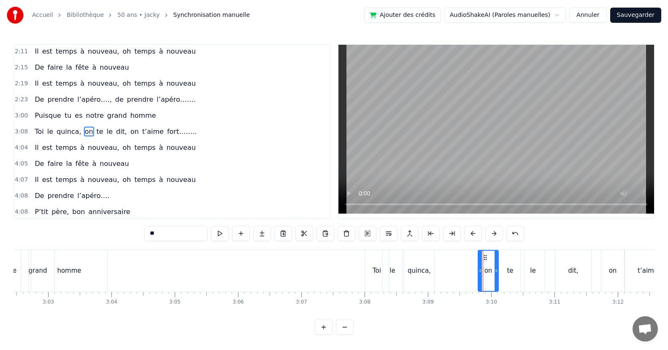
drag, startPoint x: 465, startPoint y: 272, endPoint x: 480, endPoint y: 272, distance: 15.2
click at [480, 272] on icon at bounding box center [479, 270] width 3 height 7
click at [505, 274] on div "te" at bounding box center [510, 271] width 28 height 42
type input "**"
drag, startPoint x: 499, startPoint y: 273, endPoint x: 503, endPoint y: 274, distance: 4.2
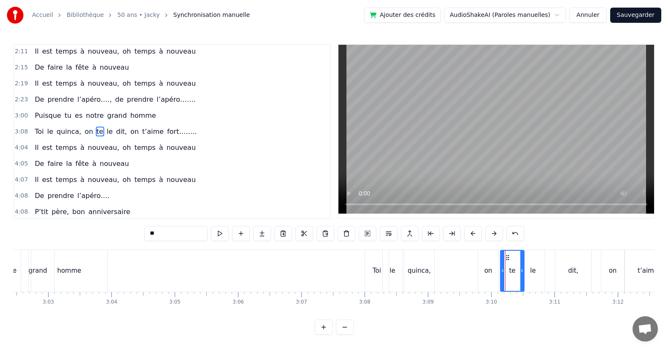
click at [503, 274] on div at bounding box center [502, 271] width 3 height 40
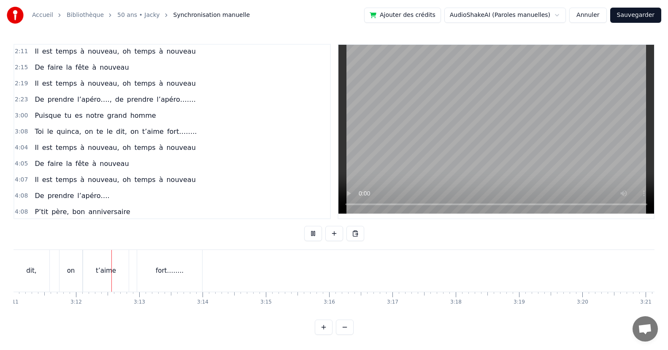
scroll to position [0, 12117]
click at [42, 275] on div "on" at bounding box center [43, 271] width 8 height 10
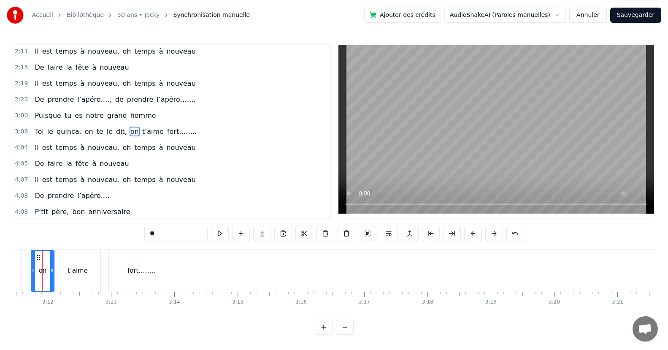
scroll to position [0, 12104]
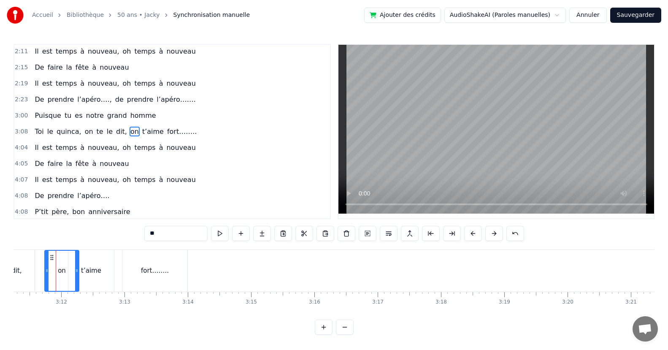
drag, startPoint x: 66, startPoint y: 274, endPoint x: 77, endPoint y: 272, distance: 11.6
click at [77, 272] on div at bounding box center [76, 271] width 3 height 40
drag, startPoint x: 47, startPoint y: 272, endPoint x: 60, endPoint y: 271, distance: 13.5
click at [60, 271] on icon at bounding box center [59, 270] width 3 height 7
click at [137, 280] on div "fort…….." at bounding box center [154, 271] width 65 height 42
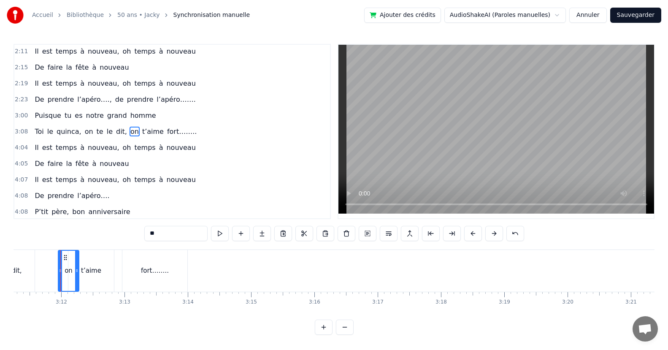
type input "********"
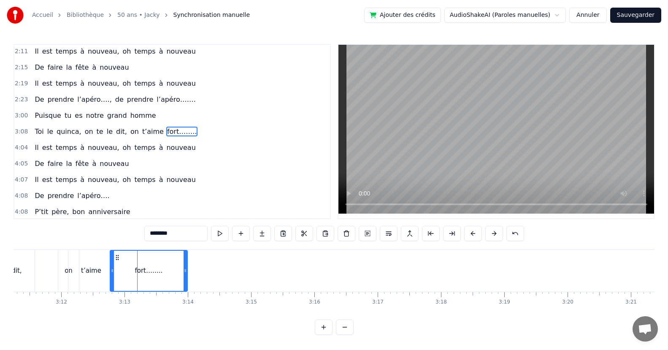
drag, startPoint x: 123, startPoint y: 275, endPoint x: 111, endPoint y: 277, distance: 12.4
click at [111, 277] on div at bounding box center [112, 271] width 3 height 40
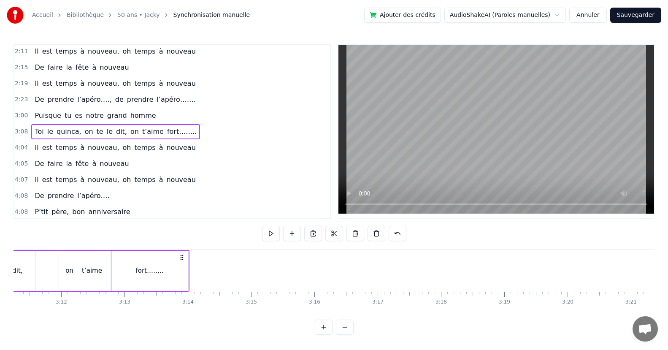
scroll to position [0, 12094]
click at [178, 151] on div "Il est temps à nouveau, oh temps à nouveau" at bounding box center [115, 147] width 168 height 15
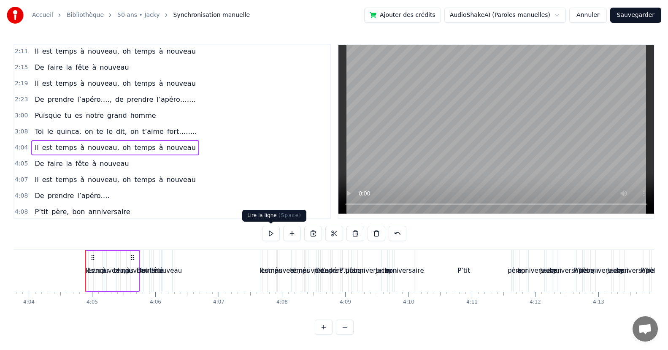
scroll to position [0, 15457]
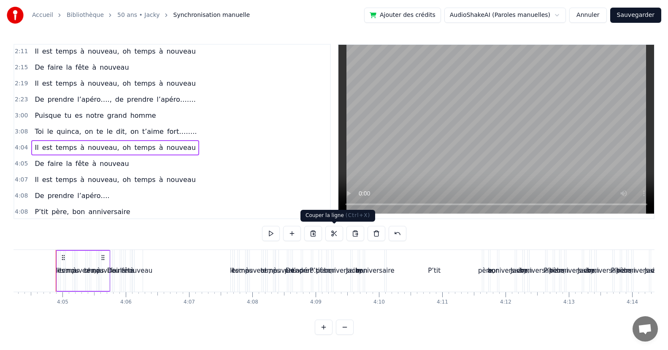
click at [331, 230] on button at bounding box center [334, 233] width 18 height 15
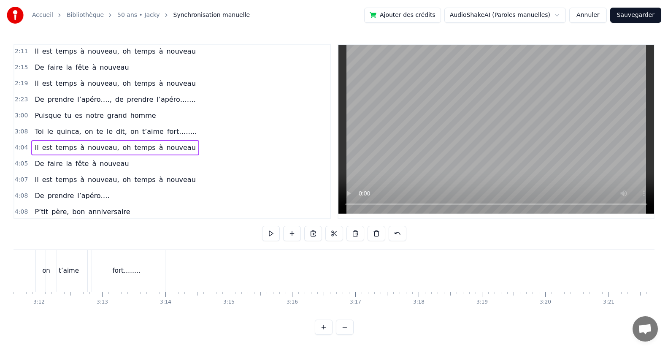
scroll to position [0, 11565]
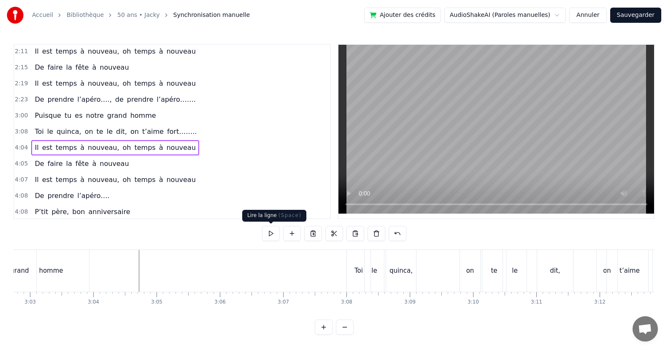
click at [273, 234] on button at bounding box center [271, 233] width 18 height 15
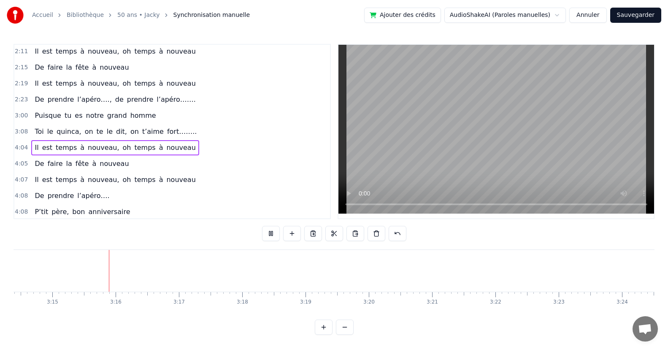
scroll to position [0, 12314]
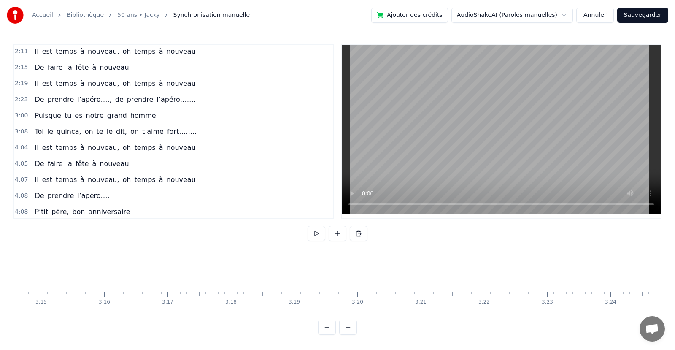
click at [317, 234] on html "Accueil Bibliothèque 50 ans • Jacky Synchronisation manuelle Ajouter des crédit…" at bounding box center [337, 174] width 675 height 348
click at [354, 230] on button at bounding box center [355, 233] width 18 height 15
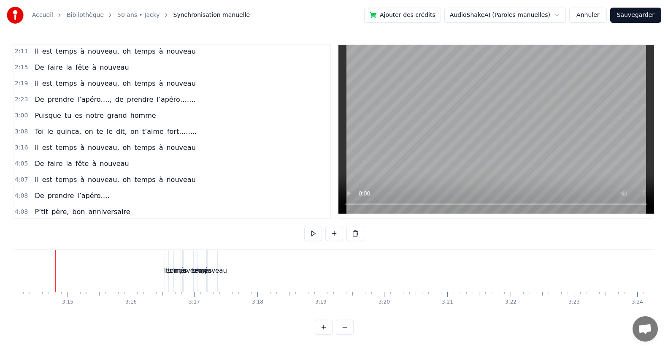
scroll to position [0, 12287]
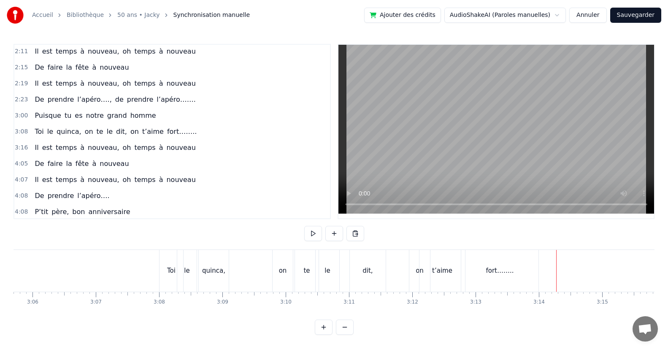
scroll to position [0, 11729]
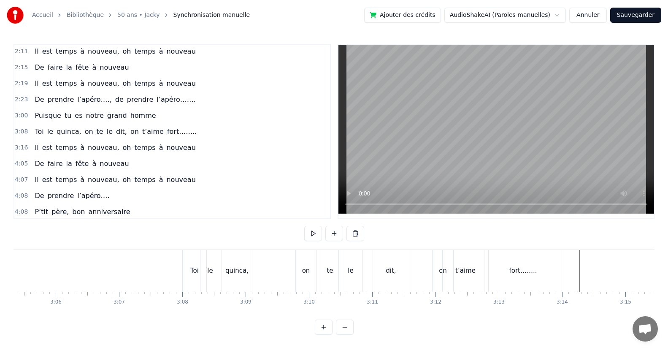
click at [279, 258] on div "Toi le quinca, on te le dit, on t’aime fort…….." at bounding box center [372, 271] width 381 height 42
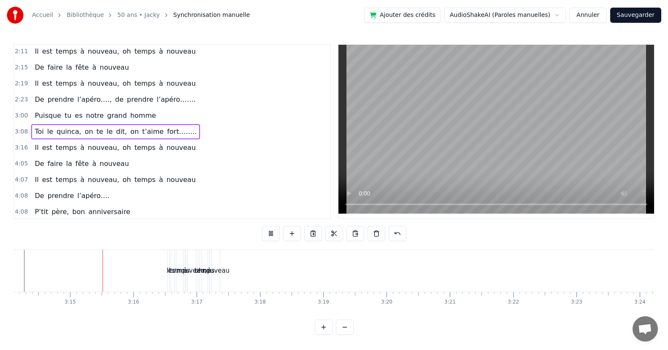
scroll to position [0, 12289]
click at [222, 273] on div "nouveau" at bounding box center [210, 271] width 27 height 10
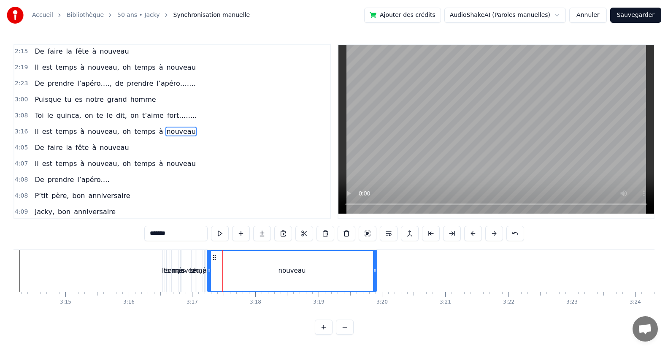
drag, startPoint x: 214, startPoint y: 276, endPoint x: 274, endPoint y: 277, distance: 60.4
click at [374, 286] on div at bounding box center [374, 271] width 3 height 40
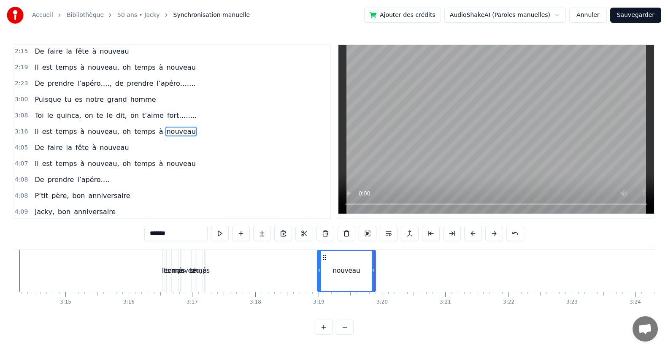
drag, startPoint x: 210, startPoint y: 275, endPoint x: 276, endPoint y: 281, distance: 66.5
click at [320, 289] on div at bounding box center [319, 271] width 3 height 40
click at [207, 274] on div "temps" at bounding box center [200, 271] width 20 height 10
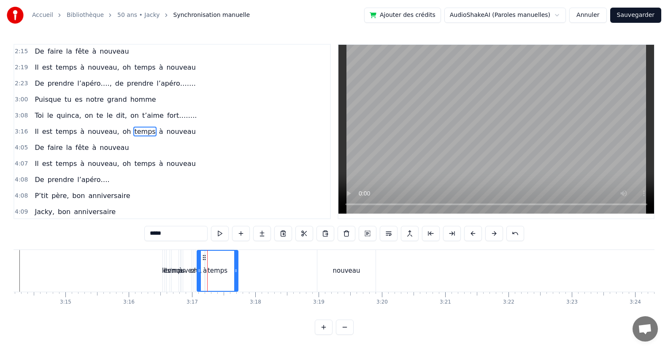
drag, startPoint x: 202, startPoint y: 273, endPoint x: 237, endPoint y: 272, distance: 35.0
click at [237, 272] on icon at bounding box center [235, 270] width 3 height 7
drag, startPoint x: 200, startPoint y: 273, endPoint x: 220, endPoint y: 273, distance: 20.7
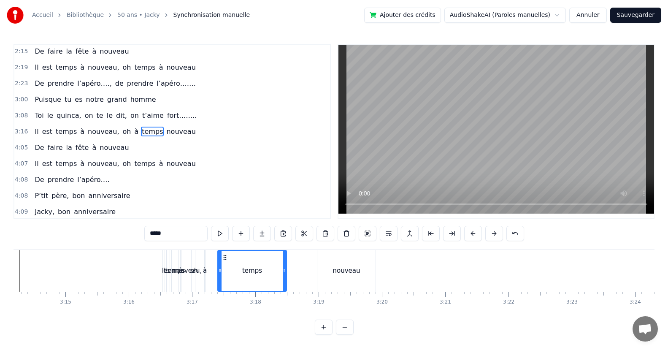
drag, startPoint x: 236, startPoint y: 273, endPoint x: 202, endPoint y: 265, distance: 34.9
click at [284, 269] on icon at bounding box center [284, 270] width 3 height 7
drag, startPoint x: 218, startPoint y: 269, endPoint x: 249, endPoint y: 273, distance: 31.0
click at [249, 273] on icon at bounding box center [250, 270] width 3 height 7
click at [205, 273] on div "à" at bounding box center [205, 271] width 4 height 10
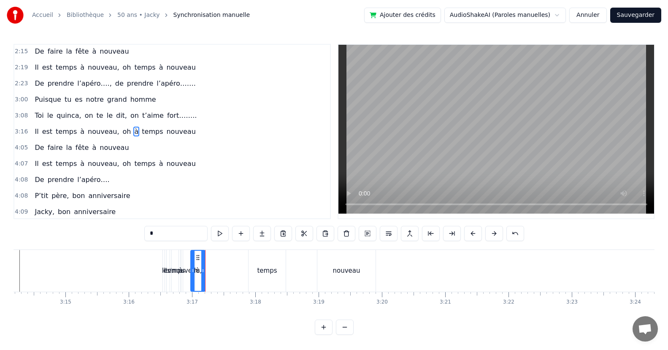
drag, startPoint x: 205, startPoint y: 273, endPoint x: 203, endPoint y: 278, distance: 6.0
click at [192, 281] on div at bounding box center [192, 271] width 3 height 40
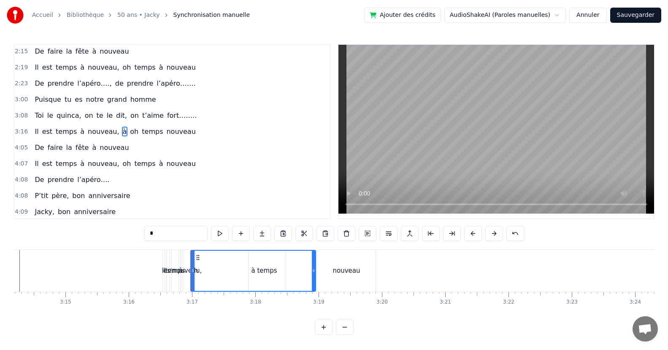
drag, startPoint x: 204, startPoint y: 275, endPoint x: 250, endPoint y: 277, distance: 45.6
click at [314, 272] on div at bounding box center [313, 271] width 3 height 40
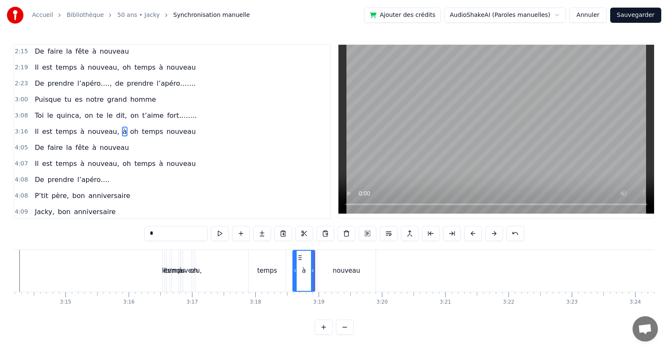
drag, startPoint x: 194, startPoint y: 275, endPoint x: 296, endPoint y: 286, distance: 102.7
click at [195, 273] on div "oh" at bounding box center [194, 271] width 8 height 10
type input "**"
drag, startPoint x: 195, startPoint y: 273, endPoint x: 200, endPoint y: 274, distance: 4.8
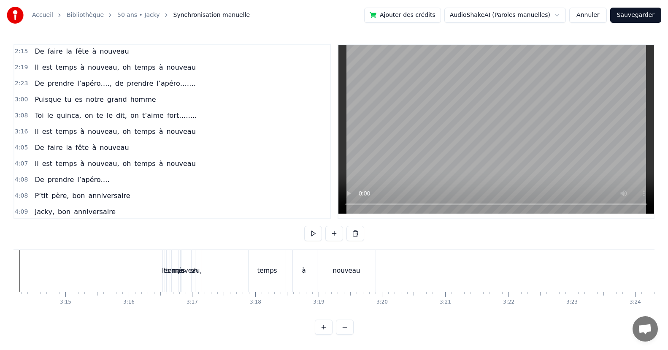
click at [199, 275] on div "nouveau," at bounding box center [188, 271] width 30 height 10
click at [197, 274] on div "nouveau," at bounding box center [188, 271] width 30 height 10
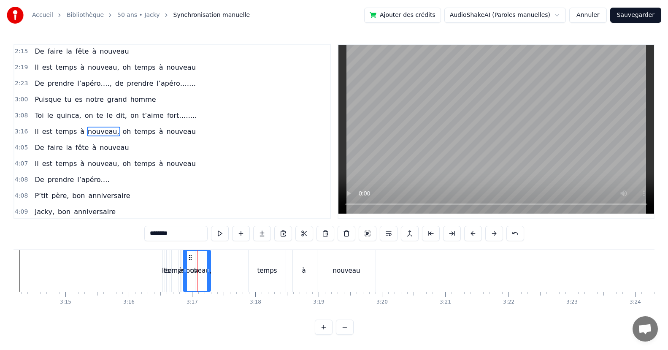
drag, startPoint x: 190, startPoint y: 273, endPoint x: 209, endPoint y: 276, distance: 19.6
click at [209, 276] on div at bounding box center [208, 271] width 3 height 40
click at [185, 272] on icon at bounding box center [185, 270] width 3 height 7
drag, startPoint x: 208, startPoint y: 274, endPoint x: 188, endPoint y: 273, distance: 20.7
click at [243, 271] on div at bounding box center [241, 271] width 3 height 40
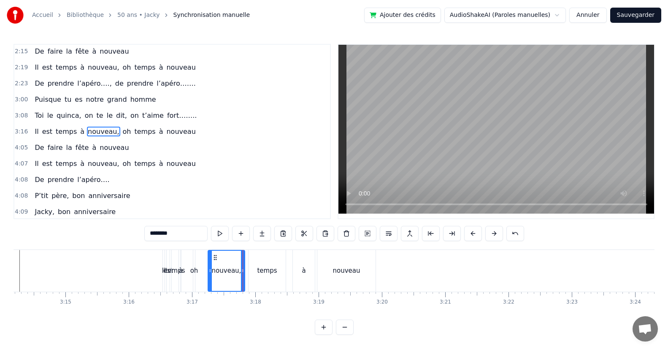
drag, startPoint x: 184, startPoint y: 272, endPoint x: 209, endPoint y: 275, distance: 25.0
click at [195, 273] on div "oh" at bounding box center [194, 271] width 8 height 10
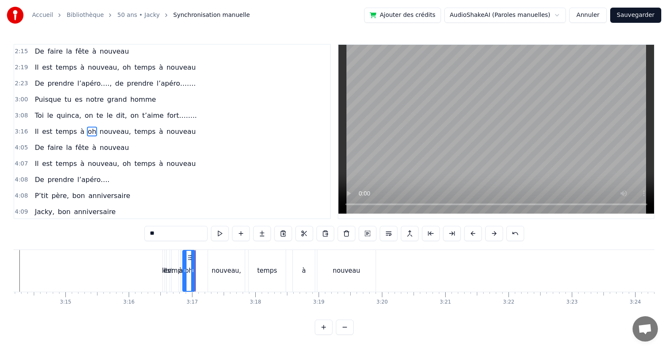
click at [186, 282] on div at bounding box center [184, 271] width 3 height 40
drag, startPoint x: 194, startPoint y: 276, endPoint x: 209, endPoint y: 274, distance: 14.9
click at [209, 274] on div at bounding box center [207, 271] width 3 height 40
drag, startPoint x: 207, startPoint y: 272, endPoint x: 255, endPoint y: 278, distance: 48.0
click at [255, 278] on div at bounding box center [255, 271] width 3 height 40
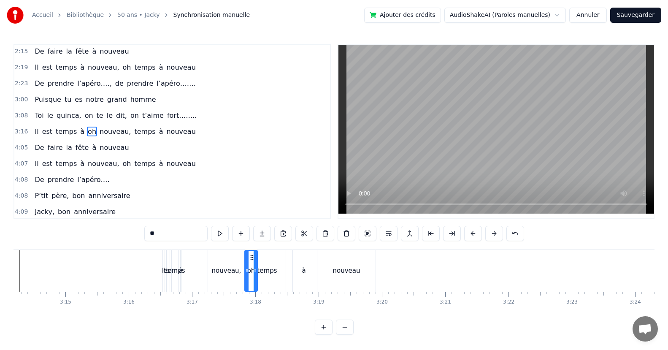
drag, startPoint x: 186, startPoint y: 273, endPoint x: 246, endPoint y: 284, distance: 61.2
click at [181, 271] on div "à" at bounding box center [181, 271] width 4 height 10
type input "*"
click at [181, 271] on div at bounding box center [181, 271] width 0 height 42
click at [182, 270] on div "à" at bounding box center [181, 271] width 4 height 10
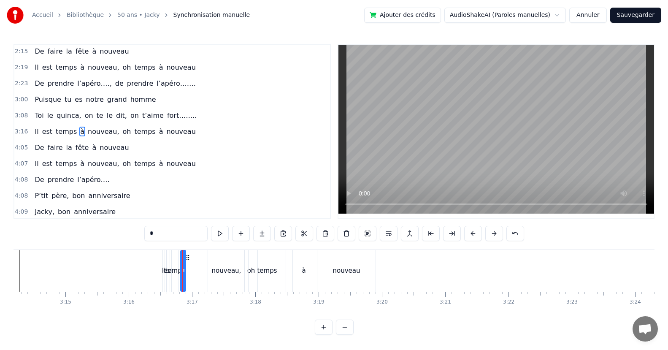
drag, startPoint x: 181, startPoint y: 272, endPoint x: 185, endPoint y: 283, distance: 12.3
click at [185, 283] on div "à" at bounding box center [183, 271] width 6 height 42
drag, startPoint x: 184, startPoint y: 275, endPoint x: 205, endPoint y: 276, distance: 21.6
click at [205, 276] on div at bounding box center [204, 271] width 3 height 40
click at [180, 275] on div "à" at bounding box center [193, 271] width 27 height 42
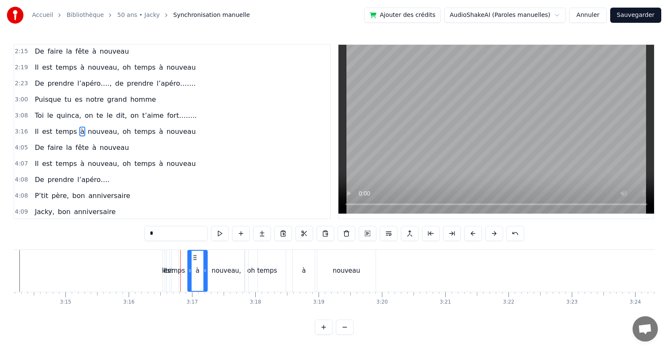
drag, startPoint x: 183, startPoint y: 273, endPoint x: 193, endPoint y: 275, distance: 10.3
click at [192, 275] on div at bounding box center [189, 271] width 3 height 40
click at [178, 272] on div "temps" at bounding box center [175, 271] width 20 height 10
type input "*****"
drag, startPoint x: 176, startPoint y: 273, endPoint x: 190, endPoint y: 270, distance: 14.6
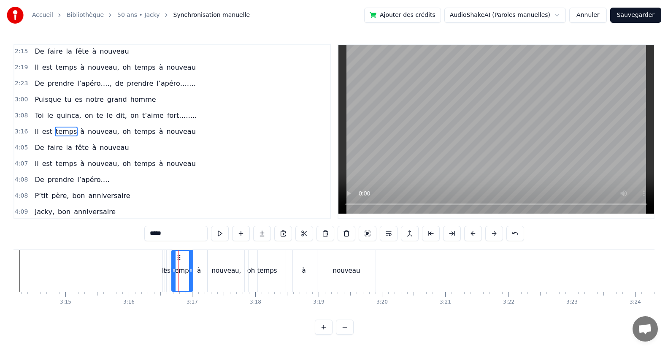
click at [190, 270] on icon at bounding box center [190, 270] width 3 height 7
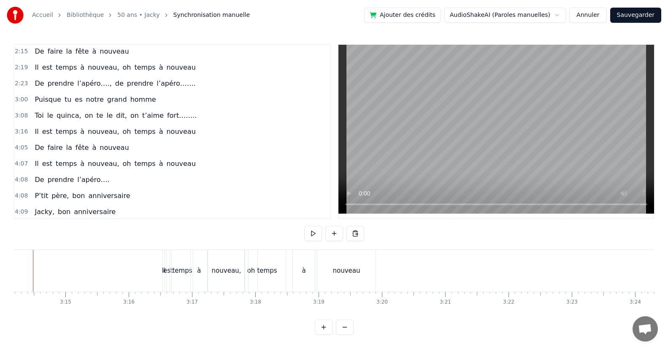
scroll to position [0, 12267]
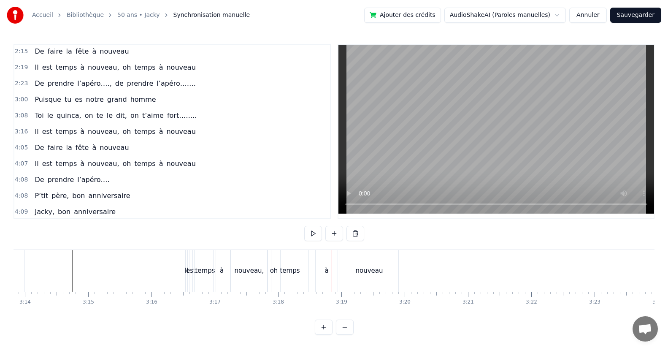
click at [303, 276] on div "temps" at bounding box center [289, 271] width 37 height 42
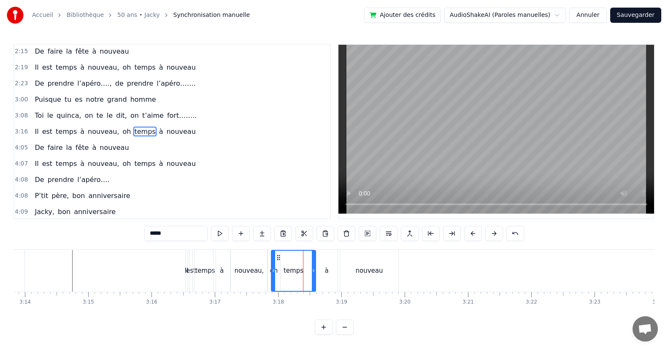
drag, startPoint x: 306, startPoint y: 273, endPoint x: 313, endPoint y: 272, distance: 7.4
click at [313, 272] on icon at bounding box center [313, 270] width 3 height 7
click at [269, 273] on div "oh" at bounding box center [273, 271] width 13 height 42
type input "**"
drag, startPoint x: 277, startPoint y: 274, endPoint x: 282, endPoint y: 273, distance: 5.5
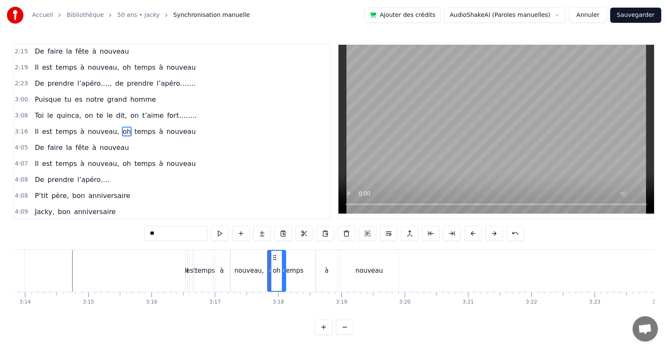
click at [282, 273] on div at bounding box center [283, 271] width 3 height 40
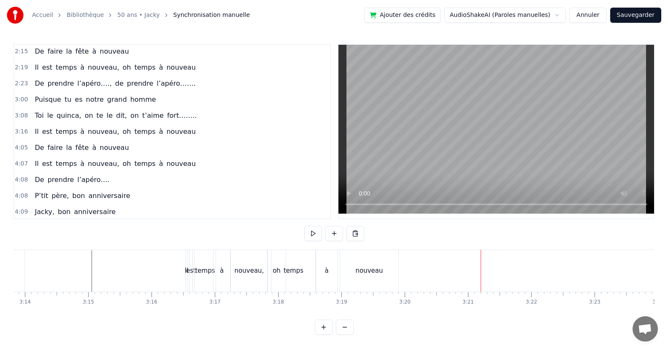
click at [381, 281] on div "nouveau" at bounding box center [369, 271] width 58 height 42
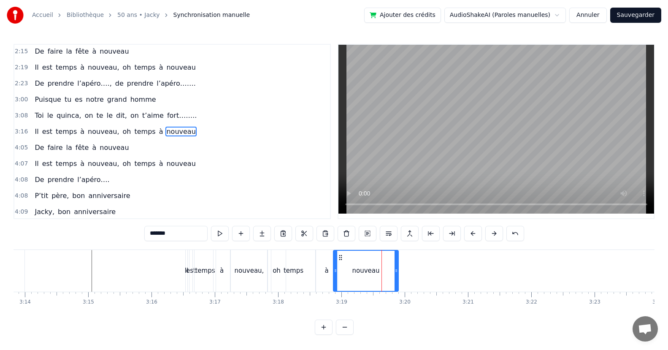
drag, startPoint x: 343, startPoint y: 280, endPoint x: 337, endPoint y: 281, distance: 6.5
click at [336, 281] on div at bounding box center [335, 271] width 3 height 40
click at [333, 283] on div "nouveau" at bounding box center [366, 271] width 66 height 42
drag, startPoint x: 334, startPoint y: 282, endPoint x: 328, endPoint y: 284, distance: 6.3
click at [328, 284] on div at bounding box center [329, 271] width 3 height 40
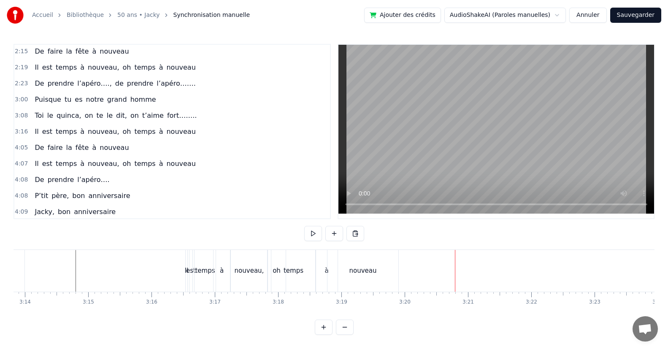
drag, startPoint x: 390, startPoint y: 274, endPoint x: 399, endPoint y: 272, distance: 8.7
click at [391, 274] on div "nouveau" at bounding box center [362, 271] width 71 height 42
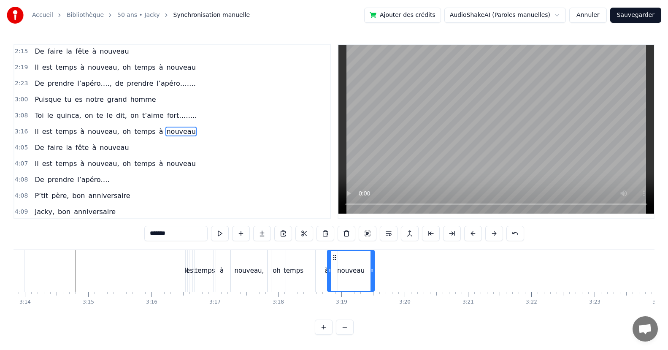
drag, startPoint x: 397, startPoint y: 276, endPoint x: 373, endPoint y: 282, distance: 24.7
click at [373, 282] on div at bounding box center [371, 271] width 3 height 40
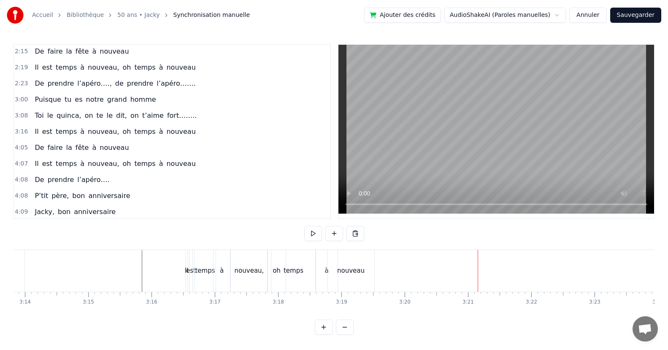
click at [115, 154] on div "De faire la fête à nouveau" at bounding box center [81, 147] width 101 height 15
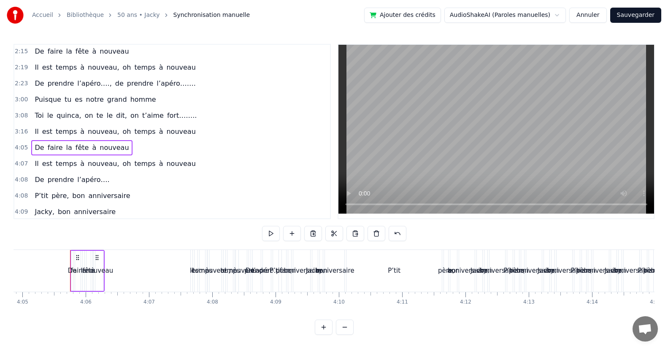
scroll to position [0, 15511]
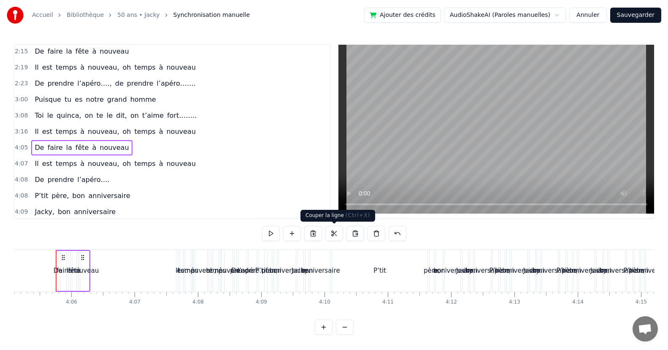
click at [331, 232] on button at bounding box center [334, 233] width 18 height 15
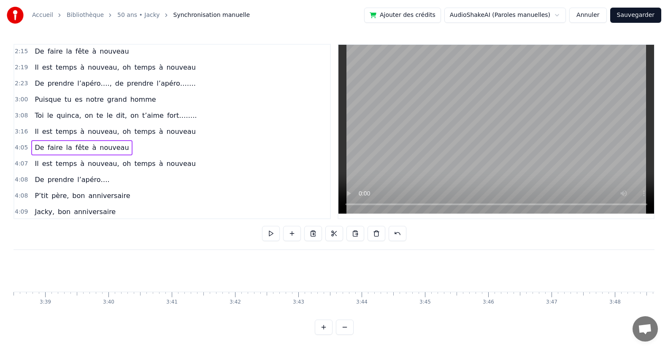
scroll to position [0, 13268]
click at [482, 313] on div "Puisqu’ [DATE], c' est toi le roi Que ce soir, la fête s’impose Puisque tout le…" at bounding box center [334, 280] width 641 height 63
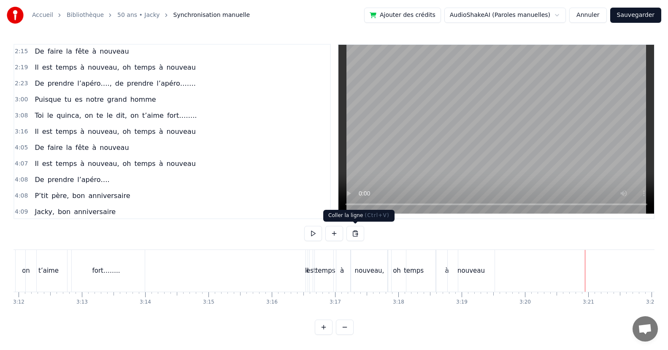
click at [353, 230] on button at bounding box center [355, 233] width 18 height 15
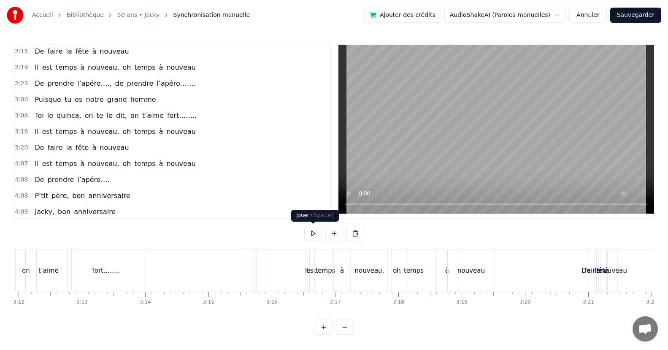
click at [314, 231] on button at bounding box center [313, 233] width 18 height 15
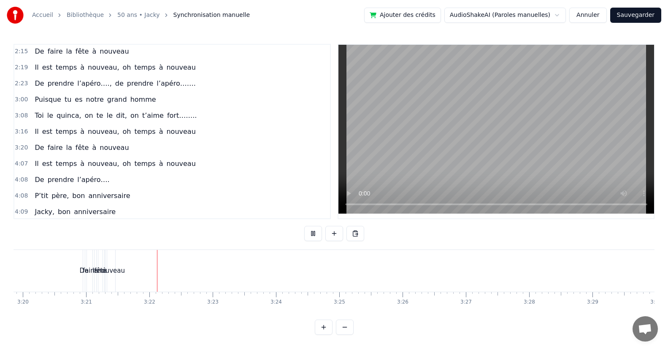
scroll to position [0, 12715]
click at [314, 231] on button at bounding box center [313, 233] width 18 height 15
click at [49, 273] on div "nouveau" at bounding box center [44, 271] width 27 height 10
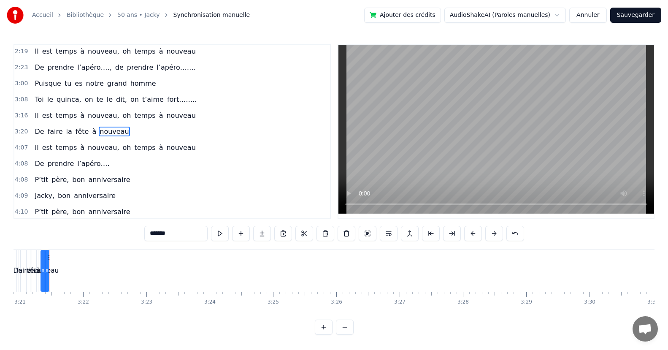
scroll to position [0, 12708]
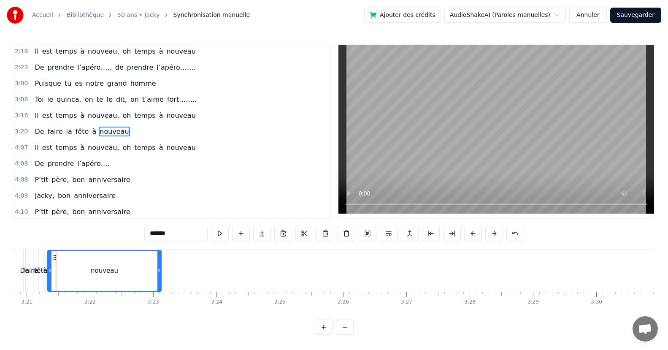
drag, startPoint x: 54, startPoint y: 273, endPoint x: 159, endPoint y: 281, distance: 105.8
click at [159, 281] on div at bounding box center [158, 271] width 3 height 40
click at [84, 270] on div "nouveau" at bounding box center [122, 271] width 77 height 42
click at [41, 273] on div "fête" at bounding box center [41, 271] width 13 height 10
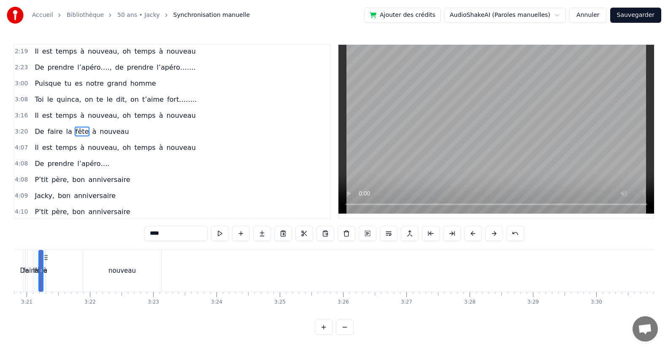
scroll to position [0, 12693]
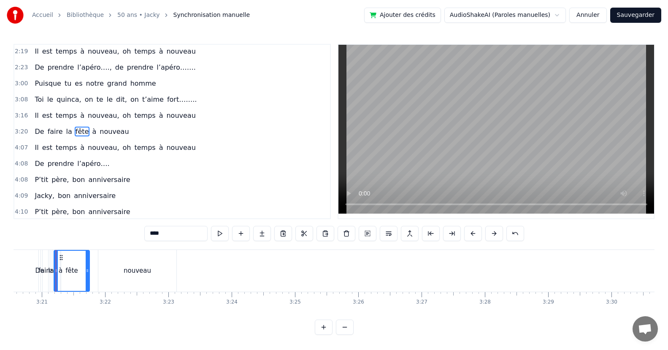
drag, startPoint x: 54, startPoint y: 273, endPoint x: 59, endPoint y: 279, distance: 7.8
click at [86, 277] on div at bounding box center [87, 271] width 3 height 40
drag, startPoint x: 55, startPoint y: 277, endPoint x: 66, endPoint y: 278, distance: 11.0
click at [61, 273] on div "à" at bounding box center [61, 271] width 4 height 10
drag, startPoint x: 62, startPoint y: 271, endPoint x: 52, endPoint y: 281, distance: 14.3
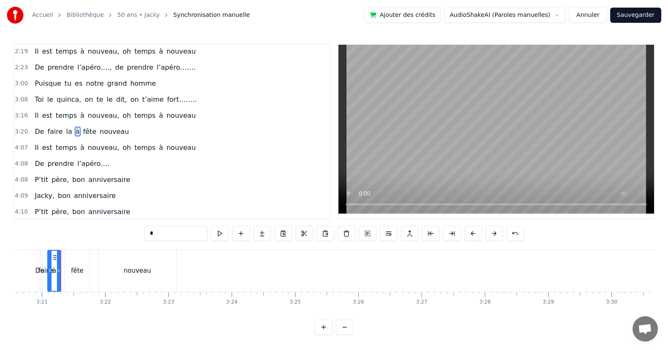
click at [49, 284] on div at bounding box center [49, 271] width 3 height 40
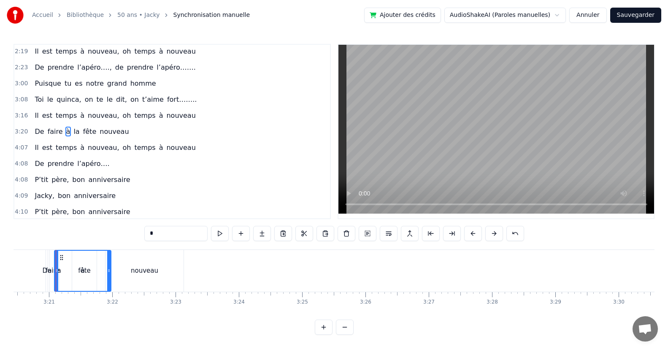
drag, startPoint x: 65, startPoint y: 273, endPoint x: 108, endPoint y: 281, distance: 43.8
click at [108, 281] on div at bounding box center [108, 271] width 3 height 40
drag, startPoint x: 55, startPoint y: 276, endPoint x: 100, endPoint y: 280, distance: 45.3
click at [57, 274] on div "la" at bounding box center [57, 271] width 5 height 10
type input "**"
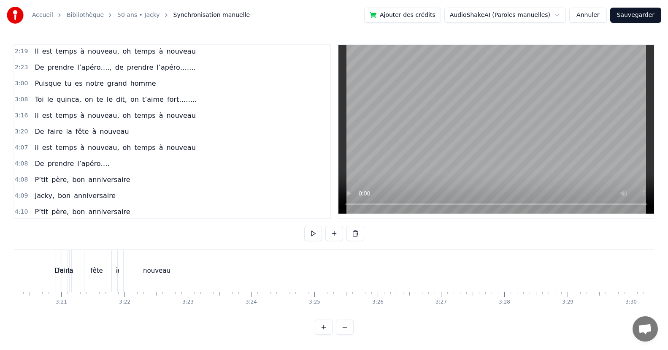
click at [326, 335] on button at bounding box center [324, 326] width 18 height 15
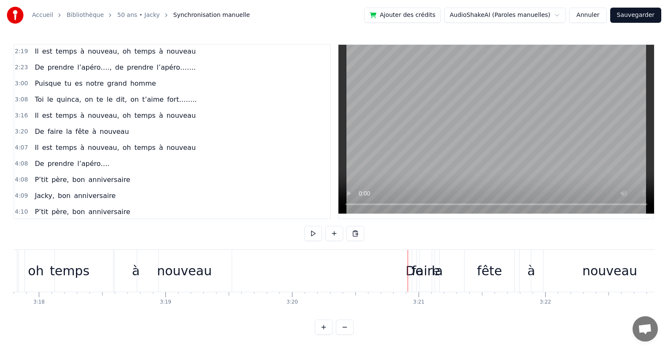
click at [436, 276] on div "la" at bounding box center [437, 270] width 11 height 19
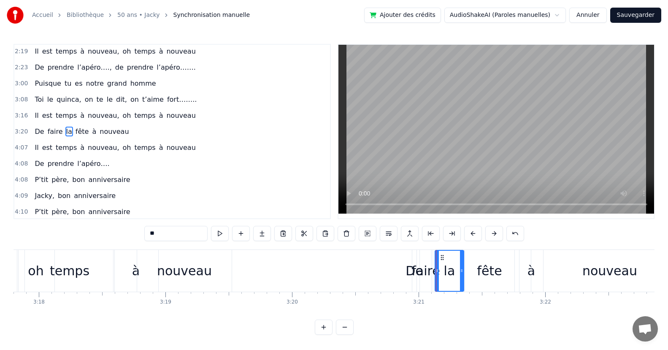
drag, startPoint x: 438, startPoint y: 275, endPoint x: 462, endPoint y: 272, distance: 24.7
click at [462, 272] on div at bounding box center [461, 271] width 3 height 40
click at [422, 273] on div "faire" at bounding box center [425, 270] width 28 height 19
drag, startPoint x: 430, startPoint y: 275, endPoint x: 436, endPoint y: 278, distance: 6.8
click at [443, 274] on div at bounding box center [442, 271] width 3 height 40
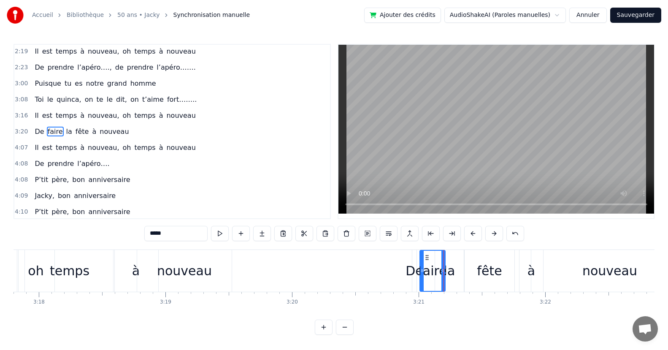
click at [414, 273] on div "De" at bounding box center [414, 270] width 18 height 19
type input "**"
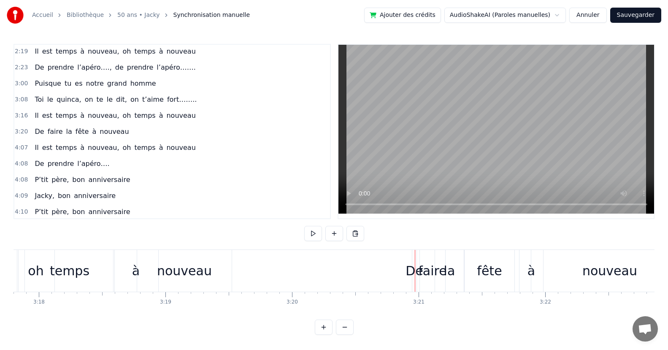
click at [415, 276] on div at bounding box center [415, 271] width 0 height 42
click at [413, 273] on div "De" at bounding box center [414, 270] width 18 height 19
drag, startPoint x: 413, startPoint y: 273, endPoint x: 421, endPoint y: 275, distance: 7.8
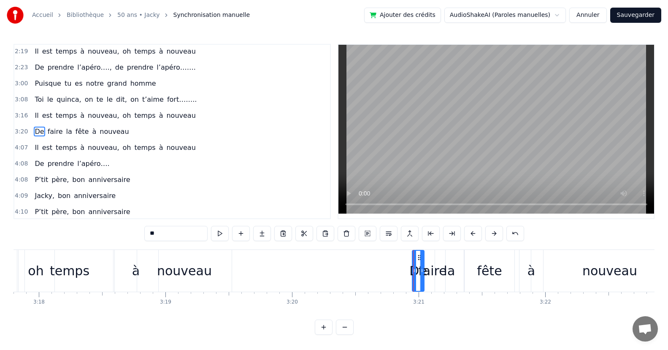
click at [421, 275] on div at bounding box center [421, 271] width 3 height 40
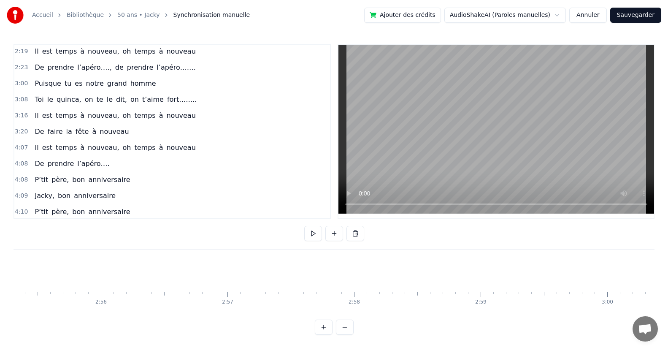
scroll to position [0, 22143]
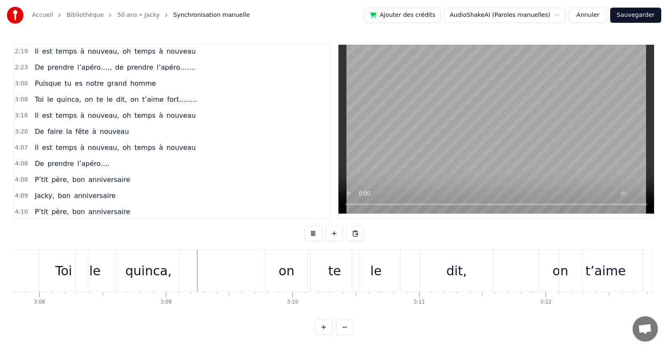
scroll to position [0, 23832]
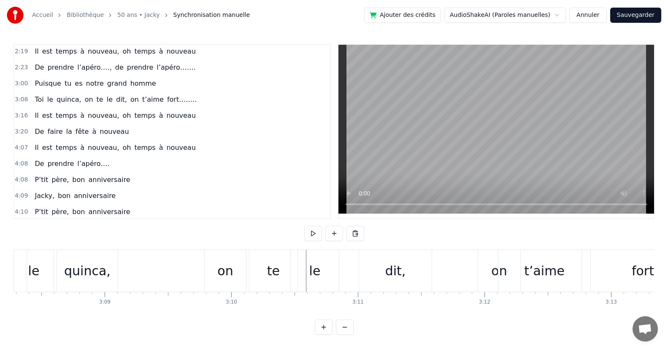
click at [110, 269] on div "quinca," at bounding box center [87, 271] width 61 height 42
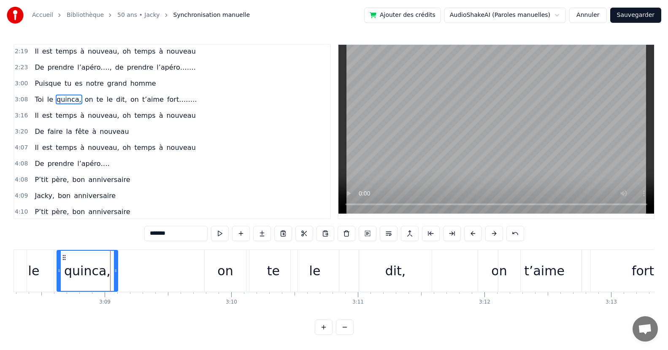
scroll to position [258, 0]
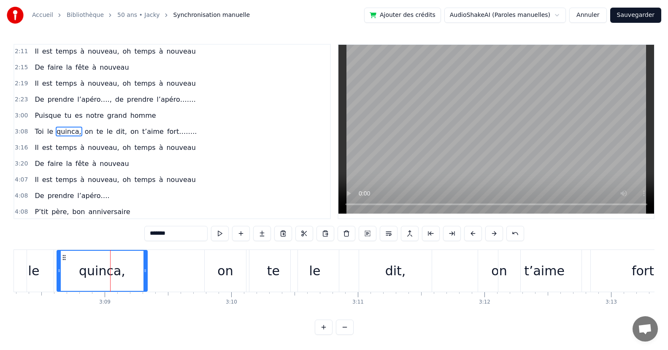
drag, startPoint x: 116, startPoint y: 271, endPoint x: 145, endPoint y: 280, distance: 30.7
click at [145, 280] on div at bounding box center [144, 271] width 3 height 40
click at [24, 258] on div "le" at bounding box center [34, 271] width 40 height 42
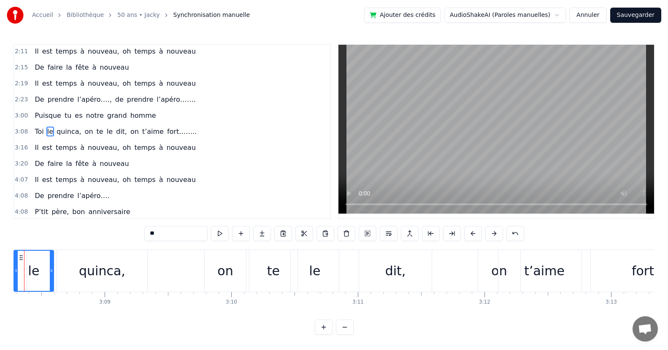
scroll to position [0, 23800]
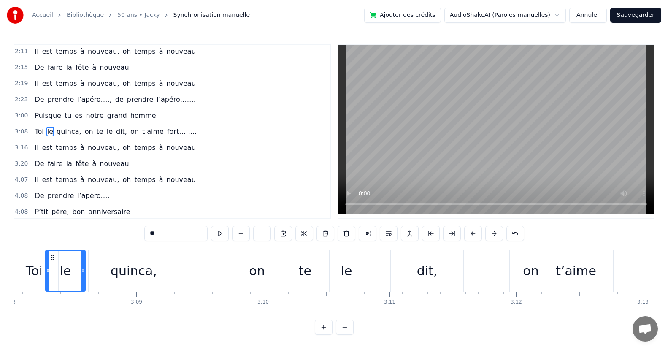
click at [24, 259] on div "Toi" at bounding box center [34, 271] width 48 height 42
type input "***"
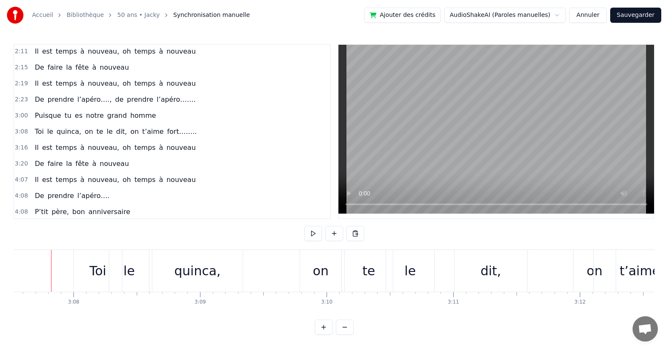
scroll to position [0, 23732]
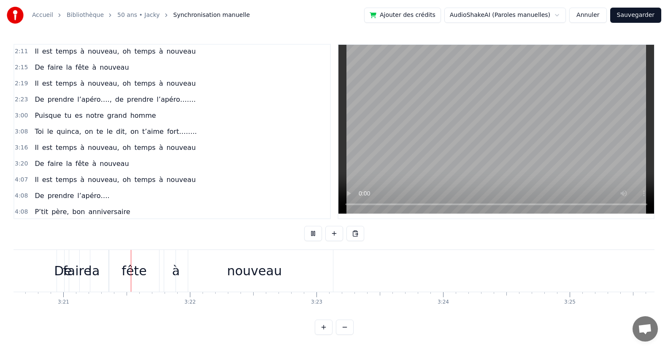
scroll to position [0, 25398]
click at [83, 267] on div "la" at bounding box center [88, 271] width 29 height 42
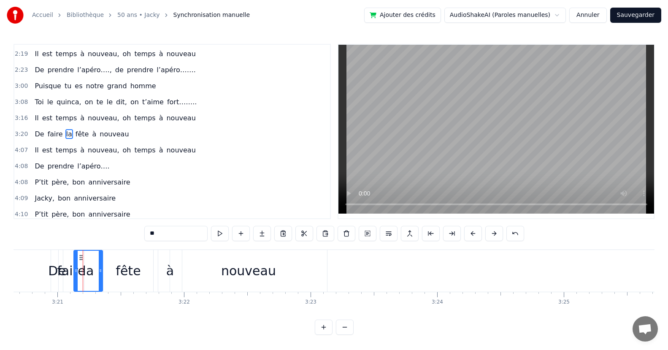
scroll to position [290, 0]
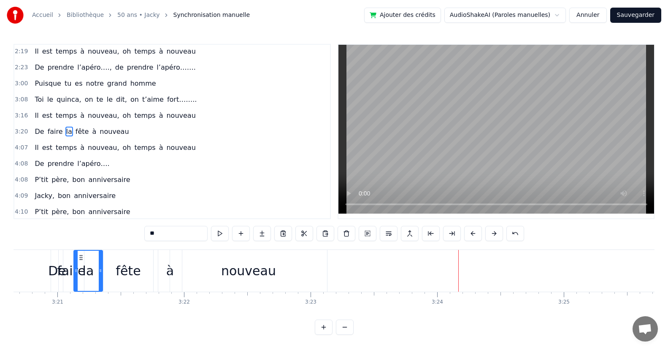
click at [176, 154] on div "Il est temps à nouveau, oh temps à nouveau" at bounding box center [115, 147] width 168 height 15
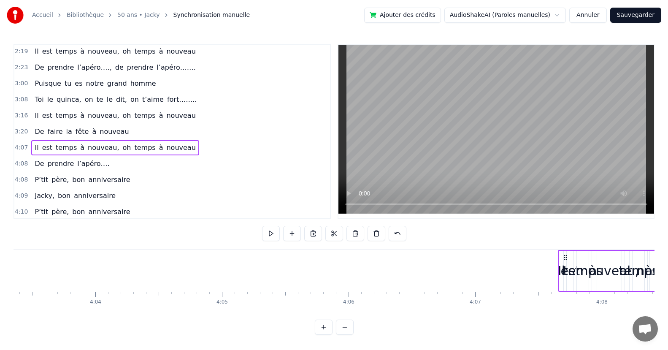
scroll to position [0, 31305]
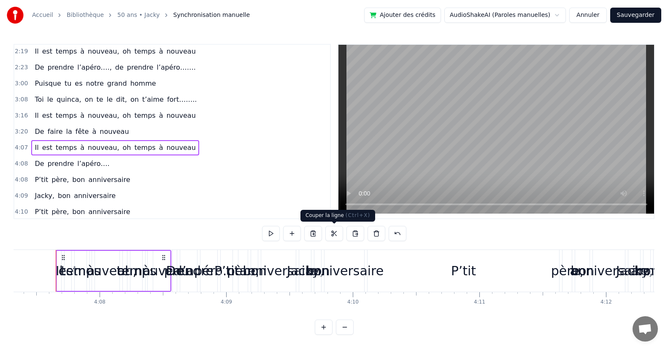
click at [336, 232] on button at bounding box center [334, 233] width 18 height 15
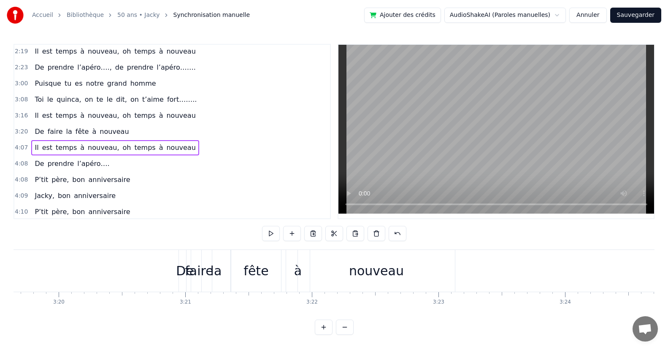
scroll to position [0, 25433]
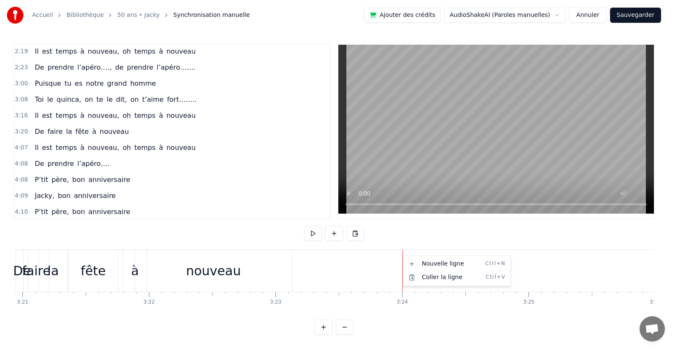
click at [354, 232] on html "Accueil Bibliothèque 50 ans • Jacky Synchronisation manuelle Ajouter des crédit…" at bounding box center [337, 174] width 675 height 348
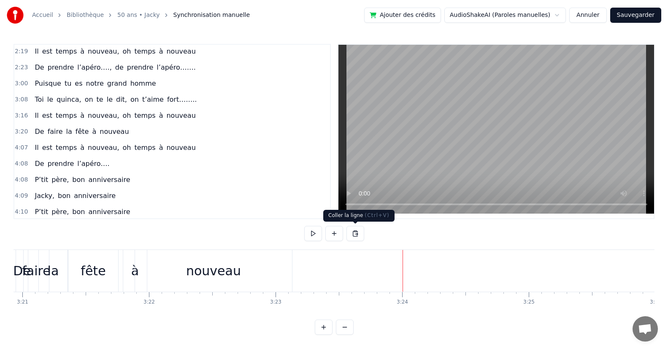
click at [354, 232] on button at bounding box center [355, 233] width 18 height 15
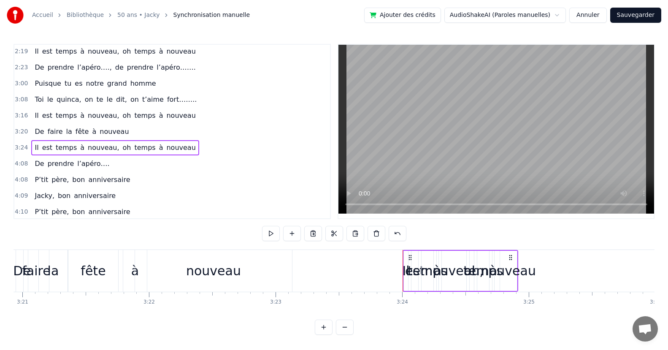
click at [24, 261] on div "faire" at bounding box center [36, 270] width 28 height 19
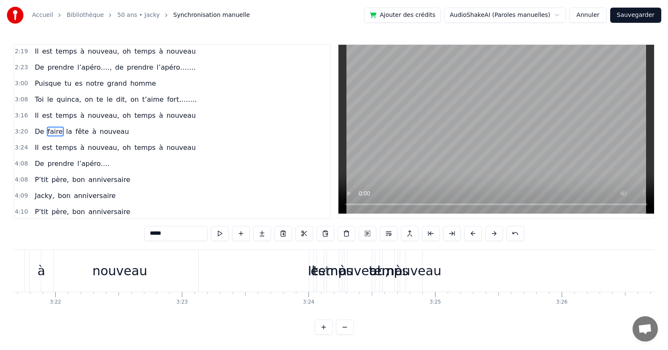
scroll to position [0, 25550]
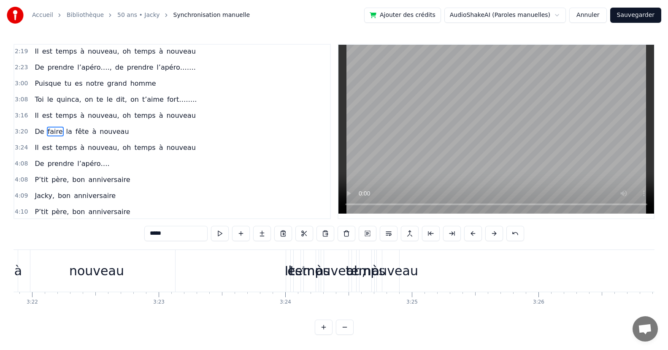
click at [406, 272] on div "nouveau" at bounding box center [390, 270] width 55 height 19
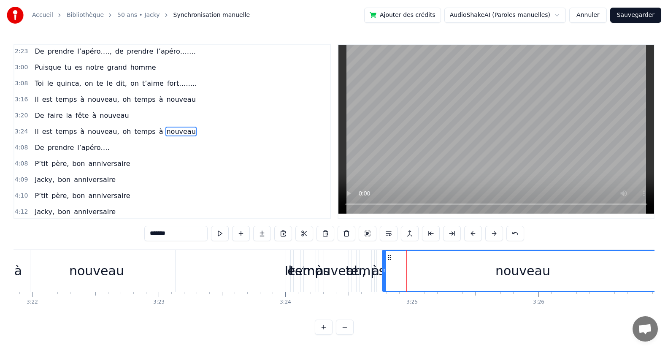
drag, startPoint x: 397, startPoint y: 275, endPoint x: 661, endPoint y: 269, distance: 264.2
click at [661, 269] on div "Accueil Bibliothèque 50 ans • Jacky Synchronisation manuelle Ajouter des crédit…" at bounding box center [334, 167] width 668 height 335
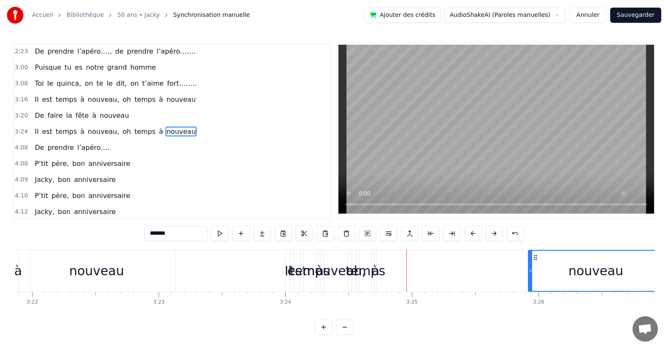
drag, startPoint x: 384, startPoint y: 273, endPoint x: 451, endPoint y: 303, distance: 73.3
click at [530, 274] on div at bounding box center [530, 271] width 3 height 40
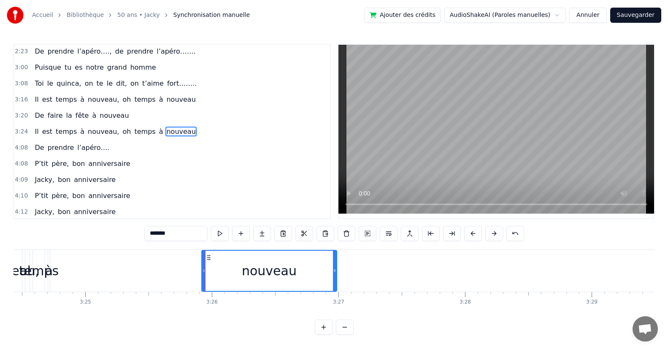
scroll to position [0, 25783]
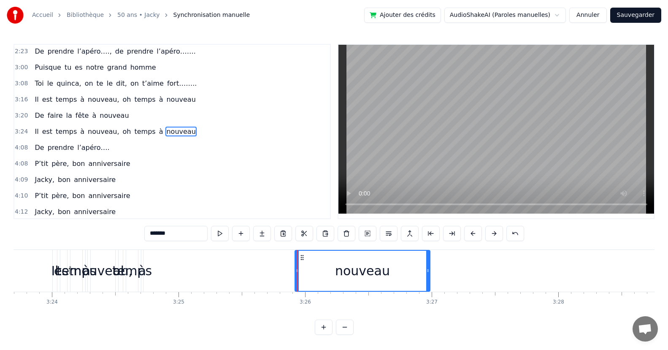
click at [146, 273] on div "temps" at bounding box center [132, 270] width 40 height 19
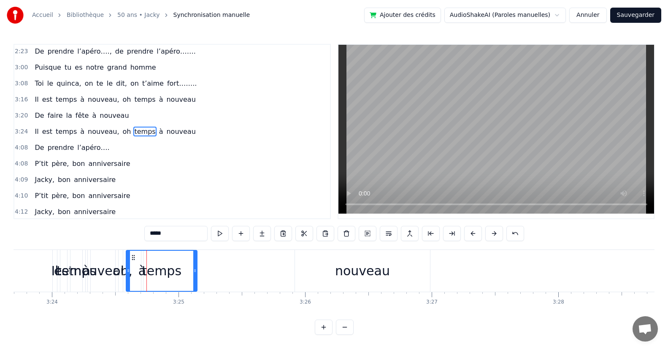
drag, startPoint x: 136, startPoint y: 275, endPoint x: 195, endPoint y: 276, distance: 59.1
click at [195, 276] on div at bounding box center [194, 271] width 3 height 40
drag, startPoint x: 130, startPoint y: 278, endPoint x: 173, endPoint y: 289, distance: 44.8
click at [142, 276] on div "à" at bounding box center [142, 270] width 8 height 19
type input "*"
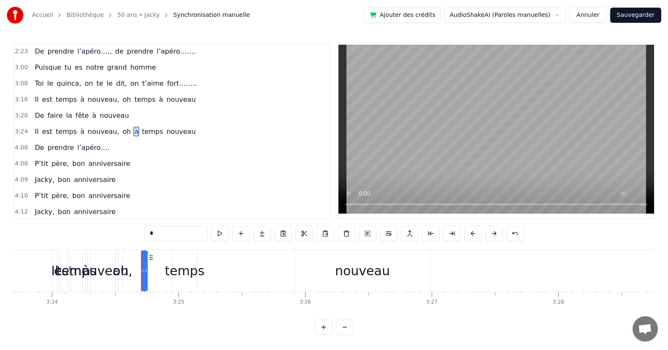
drag, startPoint x: 143, startPoint y: 274, endPoint x: 188, endPoint y: 277, distance: 44.4
click at [241, 280] on div "Il est temps à nouveau, oh à temps nouveau" at bounding box center [242, 271] width 380 height 42
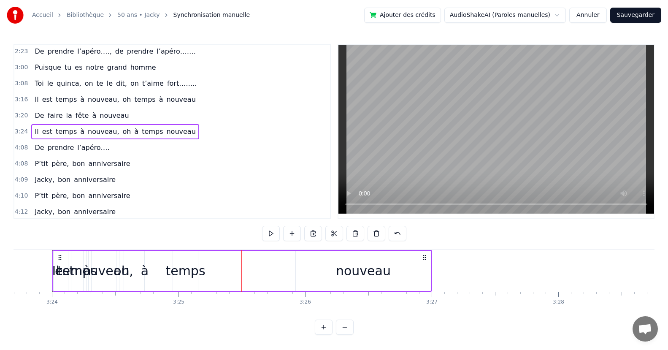
click at [145, 275] on div "à" at bounding box center [145, 270] width 8 height 19
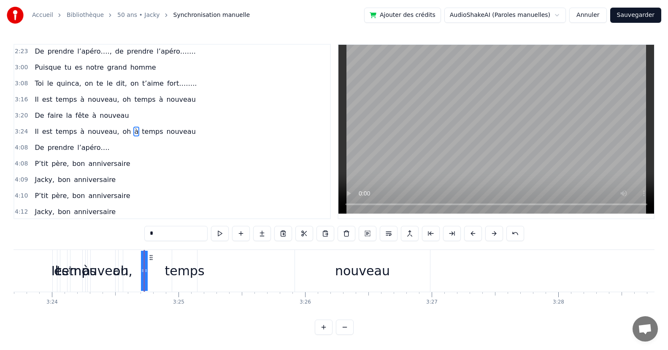
drag, startPoint x: 124, startPoint y: 276, endPoint x: 129, endPoint y: 279, distance: 5.7
click at [129, 279] on div "Il est temps à nouveau, oh à temps nouveau" at bounding box center [242, 271] width 380 height 42
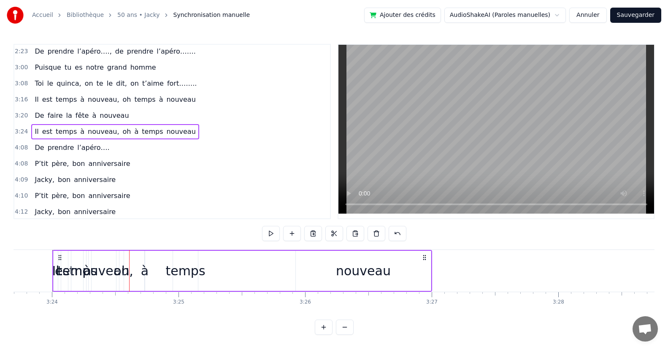
click at [143, 280] on div "à" at bounding box center [145, 270] width 8 height 19
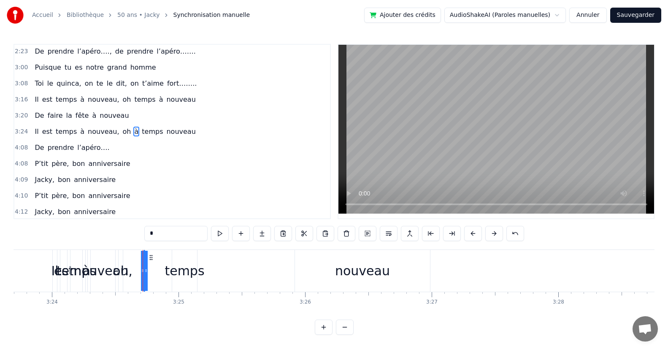
drag, startPoint x: 143, startPoint y: 279, endPoint x: 127, endPoint y: 278, distance: 16.1
click at [127, 278] on div "Il est temps à nouveau, oh à temps nouveau" at bounding box center [242, 271] width 380 height 42
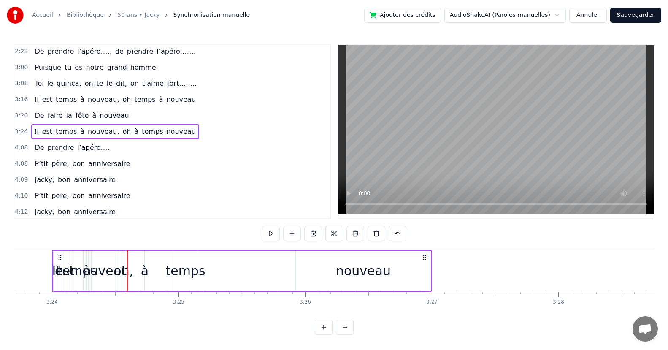
click at [143, 278] on div "à" at bounding box center [145, 270] width 8 height 19
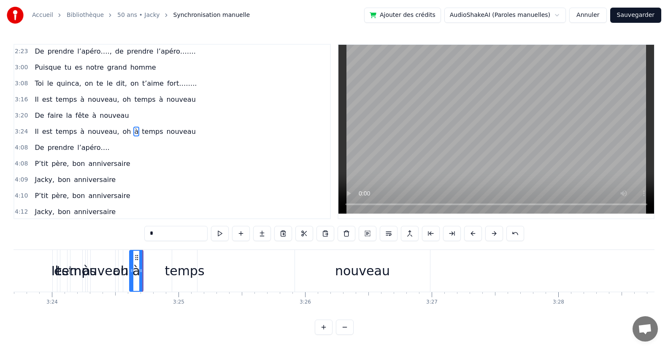
drag, startPoint x: 141, startPoint y: 276, endPoint x: 130, endPoint y: 277, distance: 10.6
click at [130, 277] on div at bounding box center [131, 271] width 3 height 40
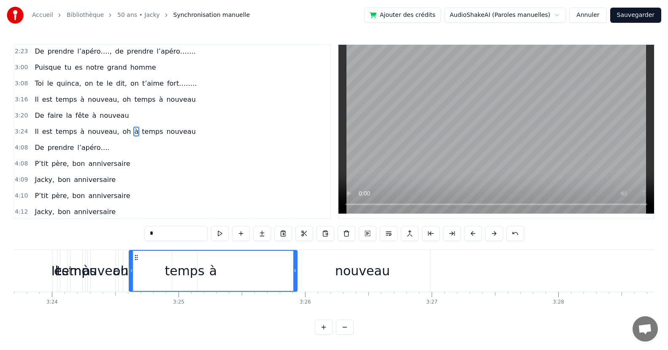
drag, startPoint x: 142, startPoint y: 276, endPoint x: 258, endPoint y: 277, distance: 116.5
click at [294, 276] on div at bounding box center [294, 271] width 3 height 40
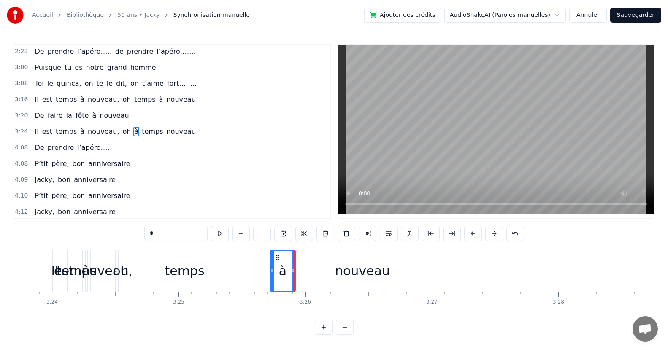
drag, startPoint x: 132, startPoint y: 274, endPoint x: 273, endPoint y: 267, distance: 141.1
click at [189, 278] on div "temps" at bounding box center [185, 270] width 40 height 19
type input "*****"
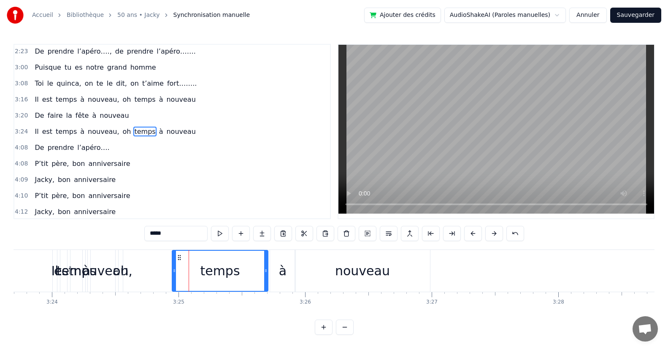
drag, startPoint x: 193, startPoint y: 275, endPoint x: 233, endPoint y: 281, distance: 40.5
click at [264, 274] on div at bounding box center [265, 271] width 3 height 40
click at [171, 273] on div "Il est temps à nouveau, oh temps à nouveau" at bounding box center [242, 271] width 380 height 42
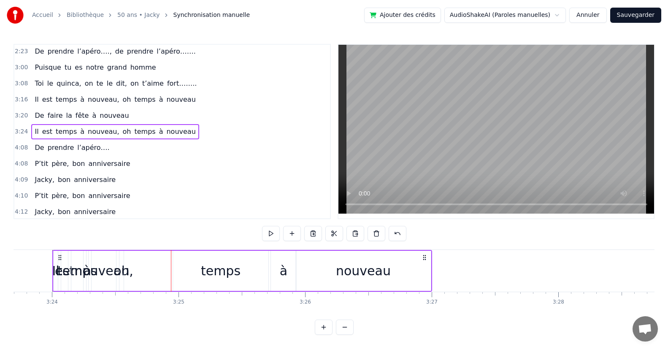
click at [373, 232] on button at bounding box center [376, 233] width 18 height 15
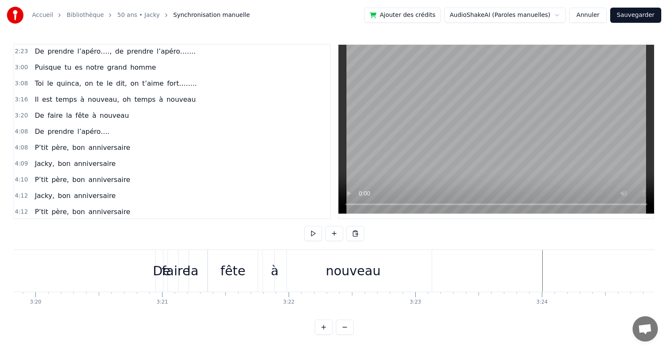
scroll to position [0, 24803]
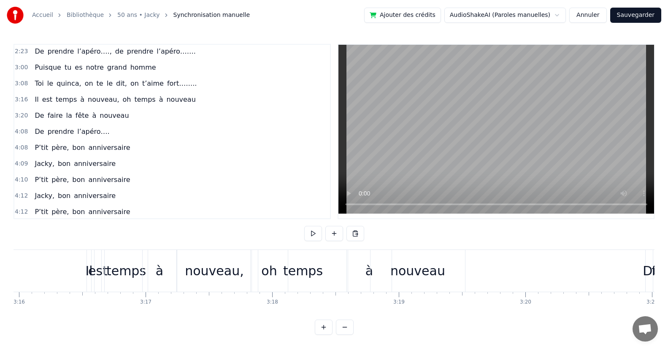
click at [124, 260] on div "temps" at bounding box center [126, 271] width 43 height 42
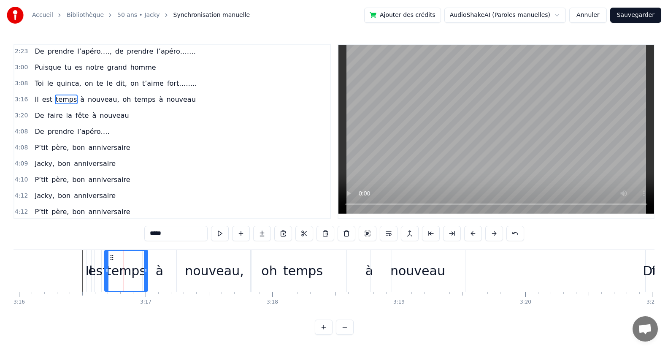
scroll to position [274, 0]
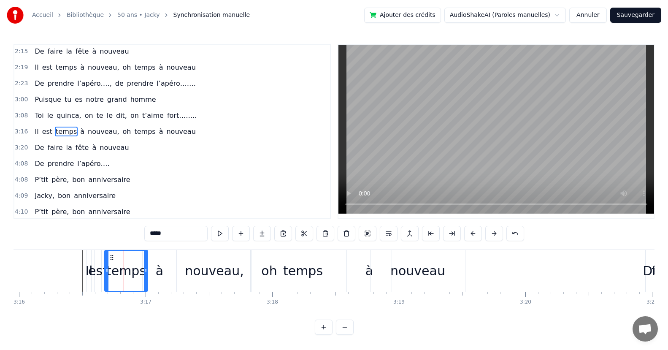
click at [163, 137] on div "Il est temps à nouveau, oh temps à nouveau" at bounding box center [115, 131] width 168 height 15
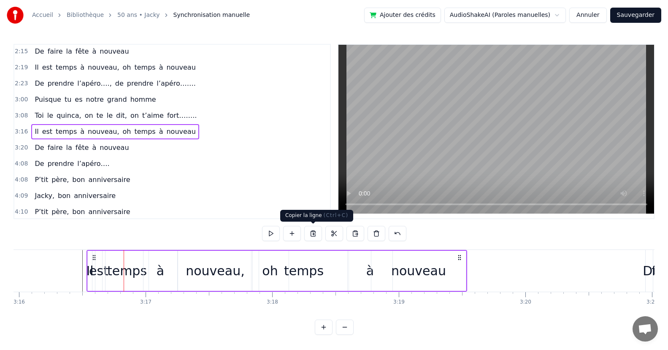
click at [313, 231] on button at bounding box center [313, 233] width 18 height 15
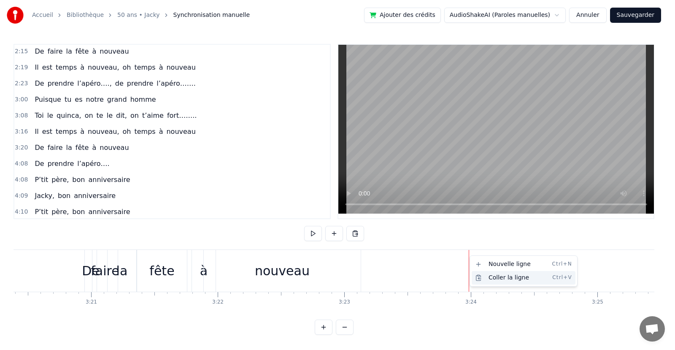
click at [495, 274] on div "Coller la ligne Ctrl+V" at bounding box center [524, 278] width 104 height 14
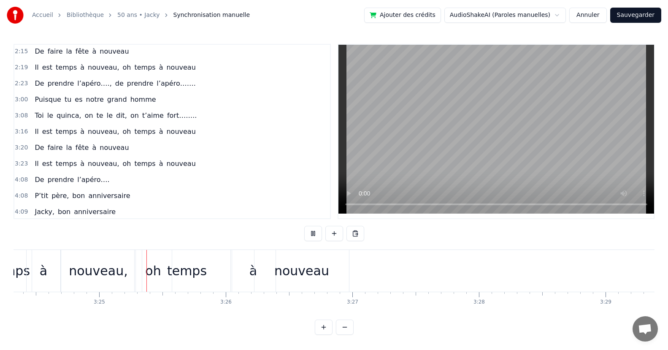
scroll to position [0, 25901]
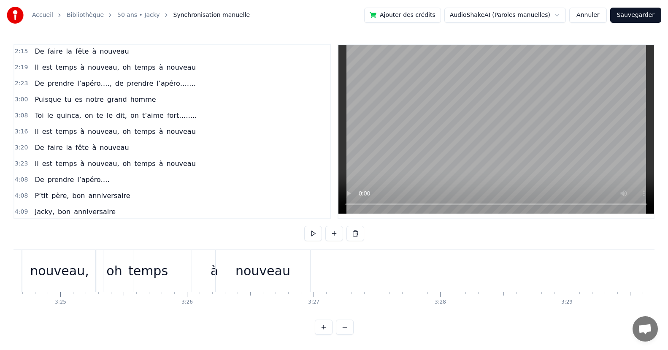
click at [127, 283] on div "temps" at bounding box center [147, 271] width 89 height 42
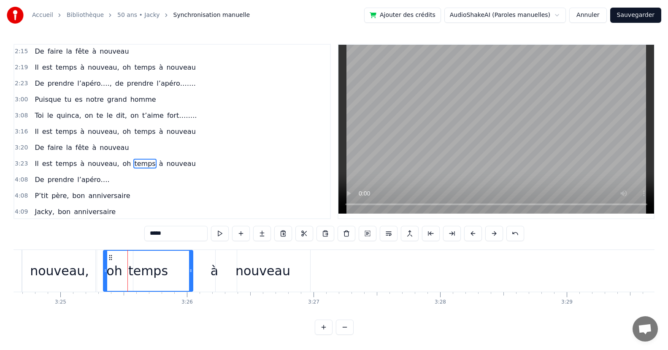
scroll to position [306, 0]
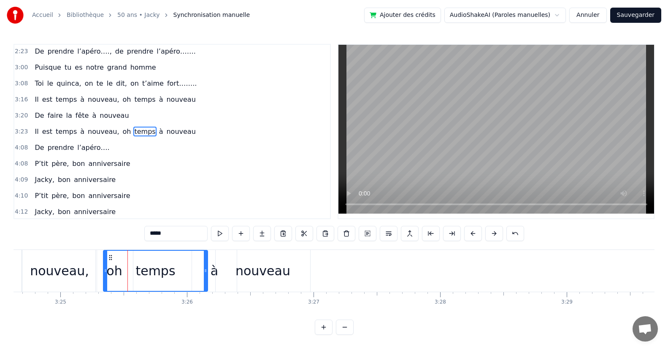
drag, startPoint x: 190, startPoint y: 273, endPoint x: 205, endPoint y: 272, distance: 14.8
click at [205, 272] on icon at bounding box center [205, 270] width 3 height 7
drag, startPoint x: 105, startPoint y: 273, endPoint x: 151, endPoint y: 272, distance: 46.9
click at [151, 272] on icon at bounding box center [152, 270] width 3 height 7
click at [119, 278] on div "oh" at bounding box center [114, 270] width 16 height 19
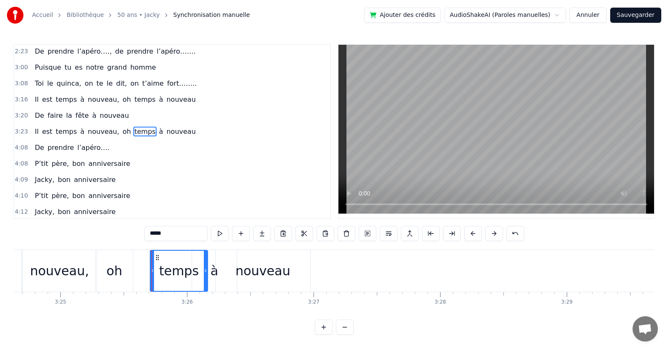
type input "**"
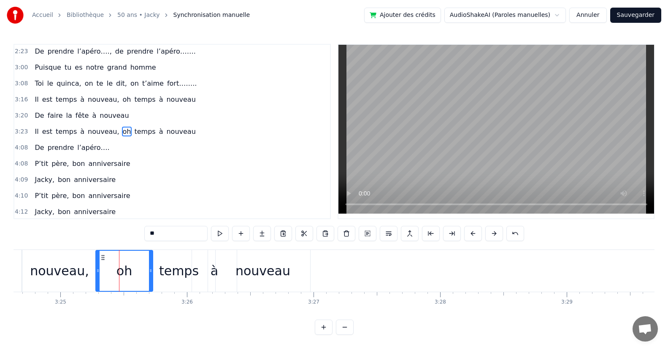
drag, startPoint x: 129, startPoint y: 273, endPoint x: 149, endPoint y: 272, distance: 19.8
click at [149, 272] on icon at bounding box center [150, 270] width 3 height 7
drag, startPoint x: 98, startPoint y: 274, endPoint x: 127, endPoint y: 276, distance: 29.2
click at [127, 276] on div at bounding box center [126, 271] width 3 height 40
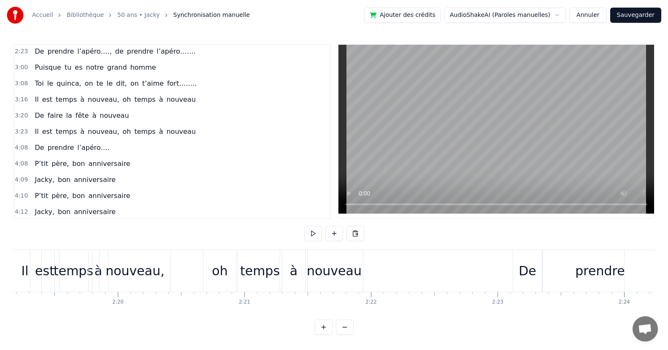
scroll to position [0, 18013]
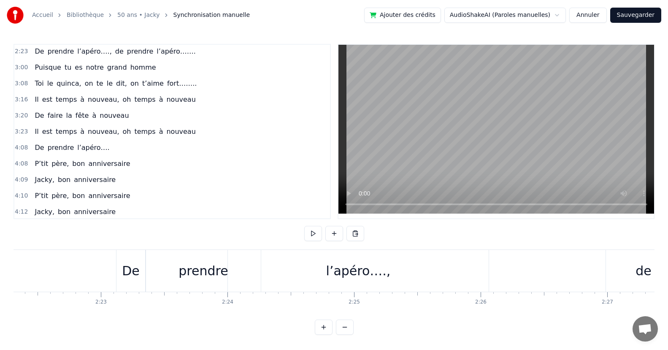
click at [142, 259] on div "De" at bounding box center [130, 271] width 29 height 42
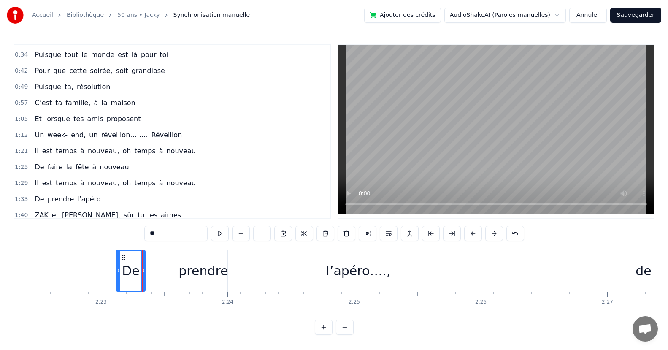
scroll to position [70, 0]
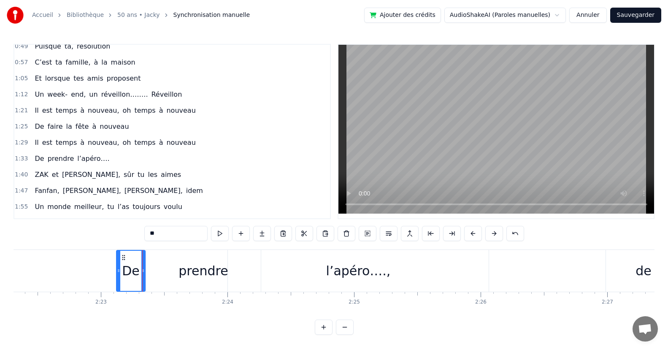
click at [97, 166] on div "De prendre l’apéro…." at bounding box center [71, 158] width 81 height 15
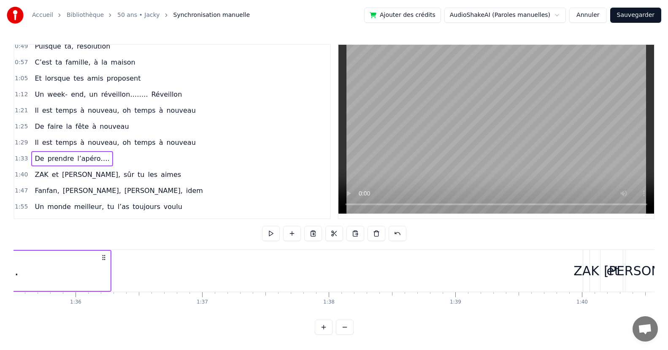
scroll to position [0, 11791]
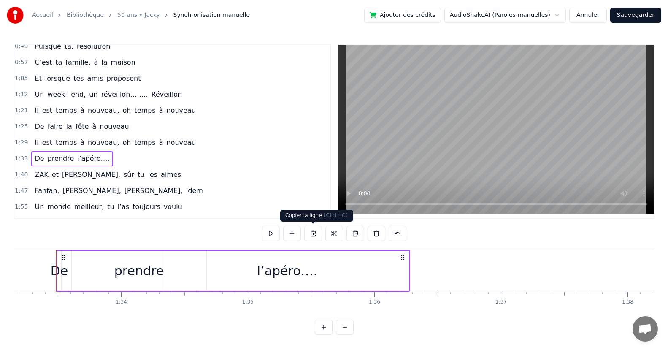
click at [311, 232] on button at bounding box center [313, 233] width 18 height 15
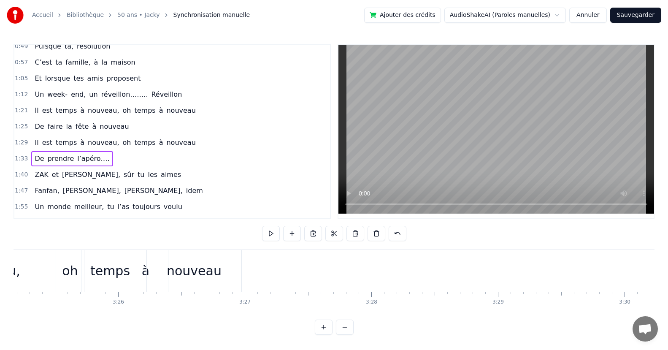
scroll to position [0, 25923]
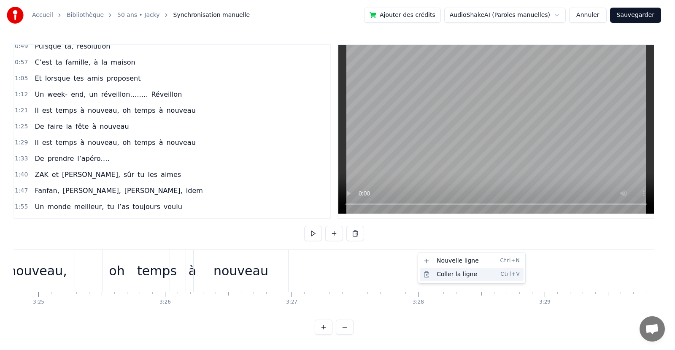
click at [447, 276] on div "Coller la ligne Ctrl+V" at bounding box center [472, 274] width 104 height 14
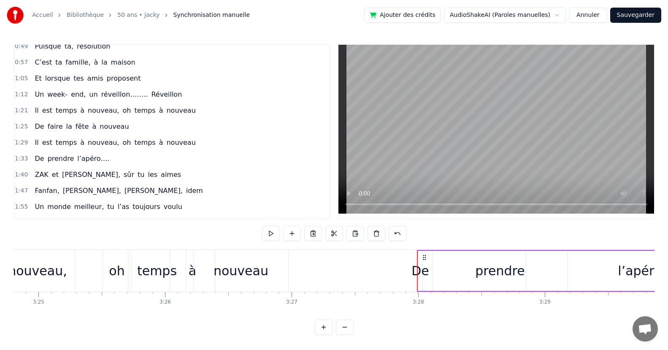
scroll to position [0, 25363]
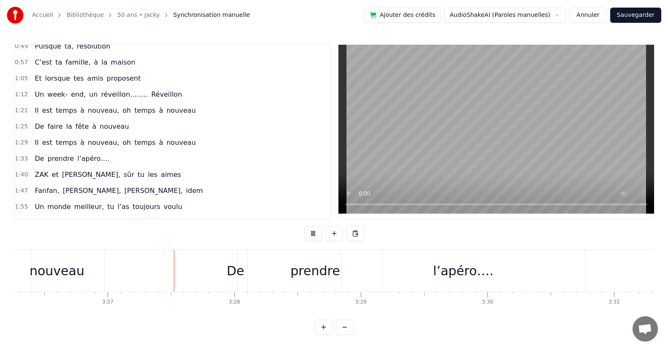
scroll to position [0, 26154]
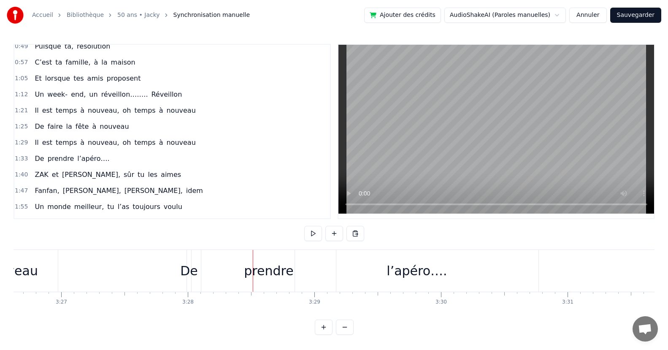
click at [292, 281] on div "prendre" at bounding box center [268, 271] width 135 height 42
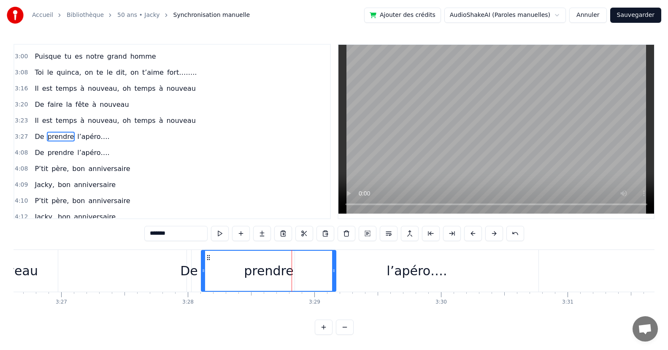
scroll to position [322, 0]
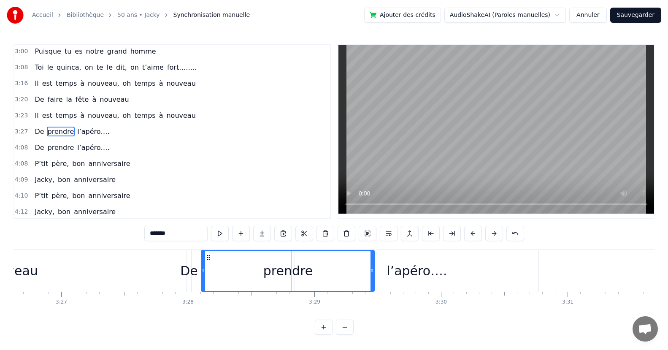
drag, startPoint x: 335, startPoint y: 276, endPoint x: 298, endPoint y: 273, distance: 36.8
click at [372, 279] on div at bounding box center [371, 271] width 3 height 40
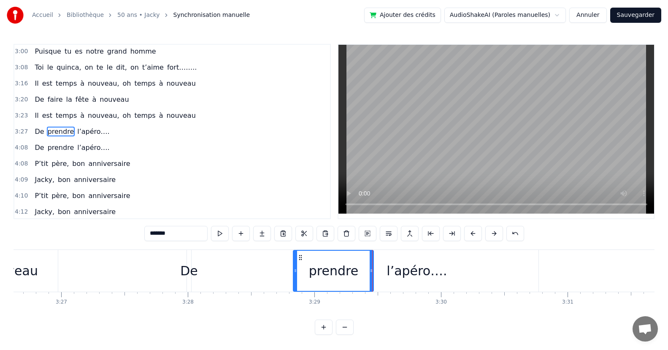
drag, startPoint x: 204, startPoint y: 274, endPoint x: 245, endPoint y: 273, distance: 40.5
click at [294, 280] on div at bounding box center [295, 271] width 3 height 40
click at [187, 273] on div "De" at bounding box center [189, 270] width 18 height 19
type input "**"
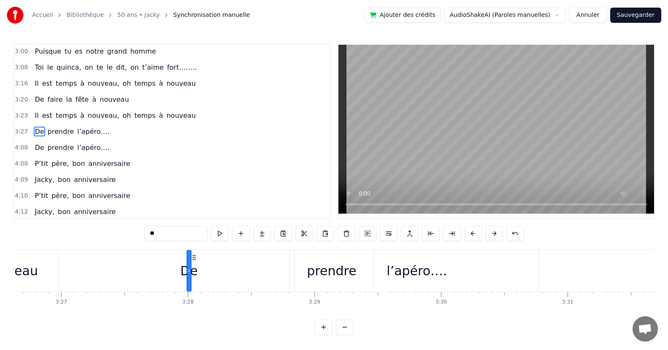
click at [188, 276] on div "De" at bounding box center [189, 270] width 18 height 19
drag, startPoint x: 188, startPoint y: 276, endPoint x: 189, endPoint y: 280, distance: 4.9
click at [263, 284] on div "De" at bounding box center [224, 271] width 77 height 42
drag, startPoint x: 190, startPoint y: 280, endPoint x: 232, endPoint y: 281, distance: 42.2
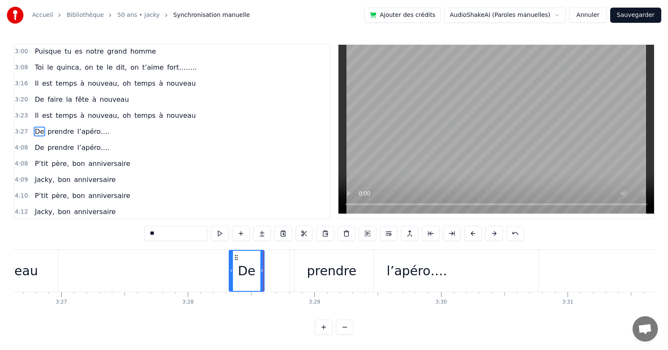
click at [232, 281] on div at bounding box center [231, 271] width 3 height 40
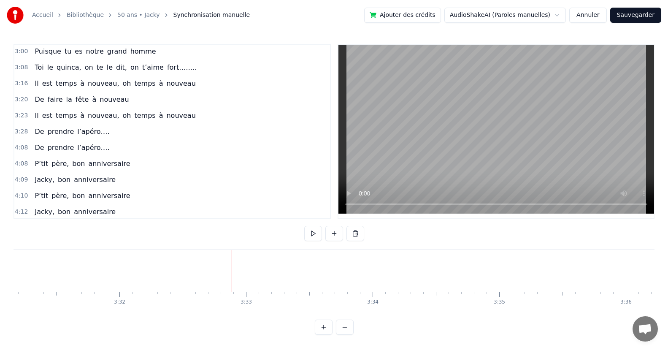
scroll to position [0, 26168]
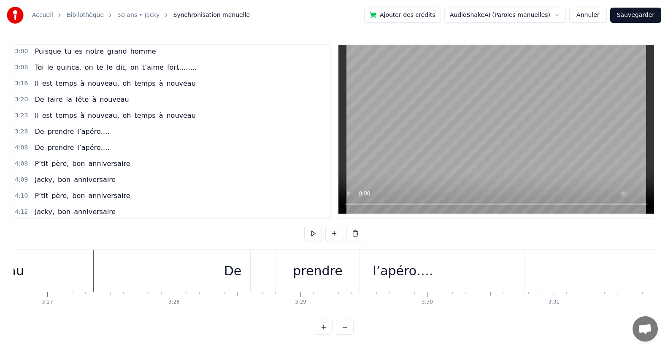
click at [245, 280] on div "De" at bounding box center [232, 271] width 35 height 42
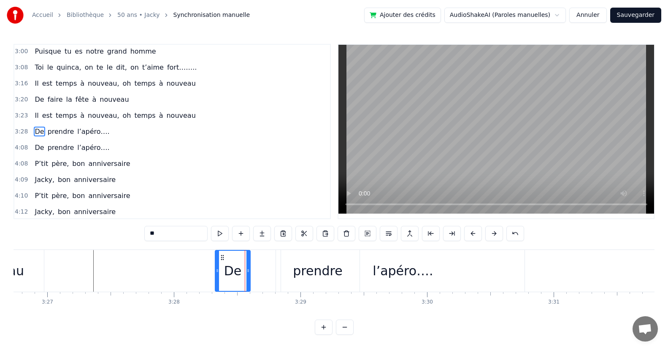
click at [282, 276] on div "l’apéro…." at bounding box center [402, 271] width 243 height 42
type input "*********"
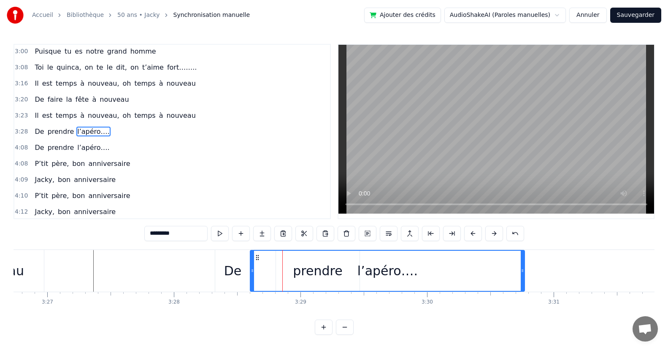
drag, startPoint x: 284, startPoint y: 276, endPoint x: 253, endPoint y: 283, distance: 32.0
click at [253, 284] on div at bounding box center [252, 271] width 3 height 40
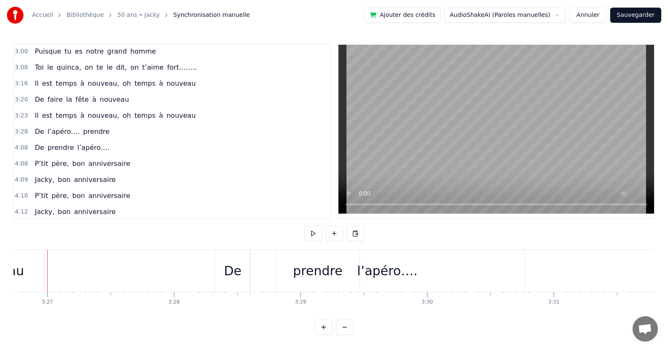
scroll to position [0, 26159]
click at [250, 258] on div "De" at bounding box center [241, 271] width 35 height 42
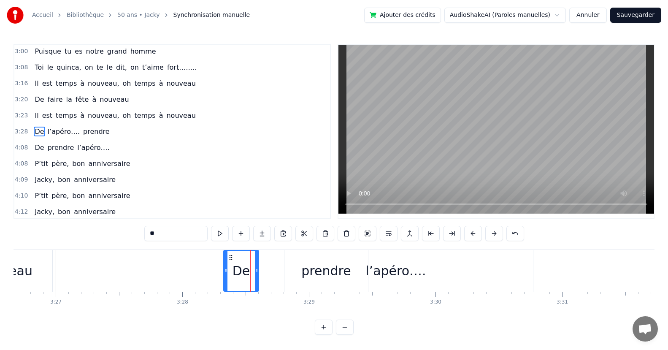
drag, startPoint x: 254, startPoint y: 259, endPoint x: 282, endPoint y: 264, distance: 28.7
click at [282, 264] on div "De l’apéro…. prendre" at bounding box center [379, 271] width 312 height 42
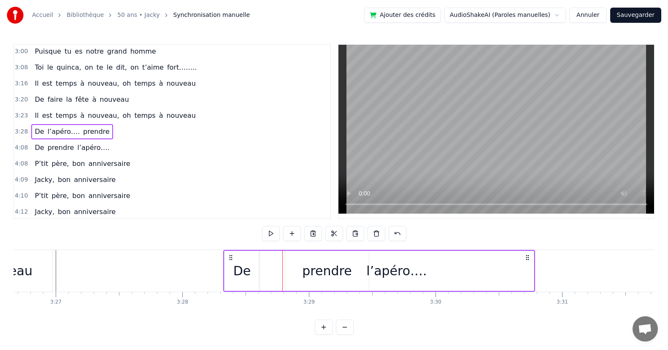
click at [252, 261] on div "De" at bounding box center [241, 271] width 35 height 40
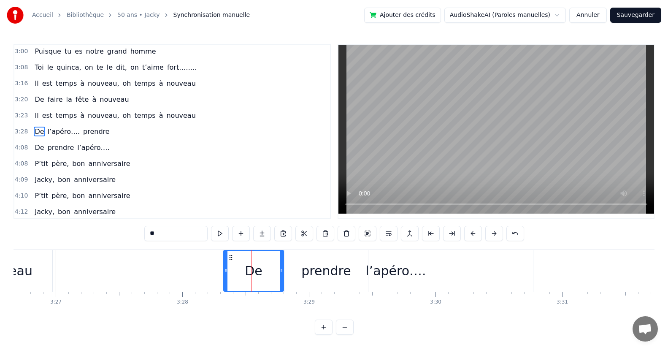
drag, startPoint x: 256, startPoint y: 262, endPoint x: 307, endPoint y: 264, distance: 51.1
click at [280, 278] on div at bounding box center [281, 271] width 3 height 40
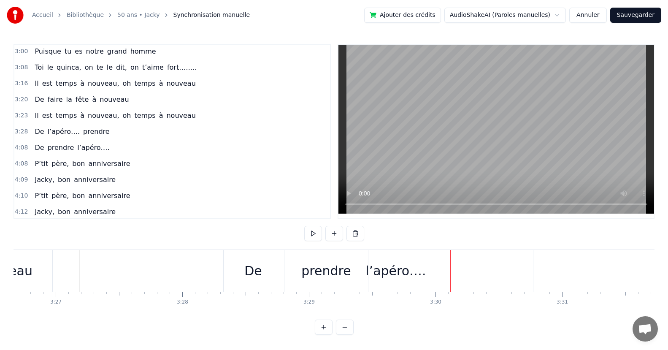
click at [340, 282] on div "prendre" at bounding box center [326, 271] width 84 height 42
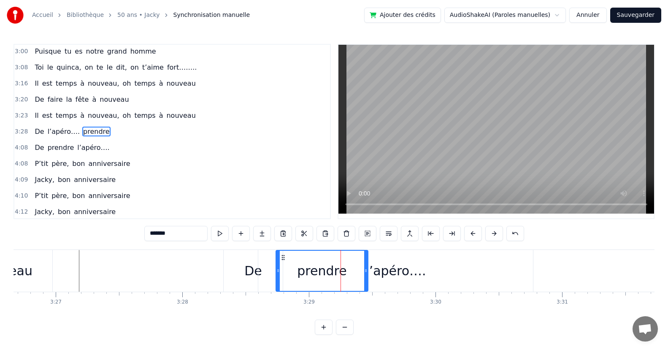
drag, startPoint x: 286, startPoint y: 281, endPoint x: 305, endPoint y: 281, distance: 19.8
click at [277, 280] on div at bounding box center [277, 271] width 3 height 40
drag, startPoint x: 362, startPoint y: 276, endPoint x: 366, endPoint y: 280, distance: 5.7
click at [345, 284] on div "prendre" at bounding box center [322, 271] width 92 height 40
drag, startPoint x: 364, startPoint y: 281, endPoint x: 358, endPoint y: 284, distance: 7.0
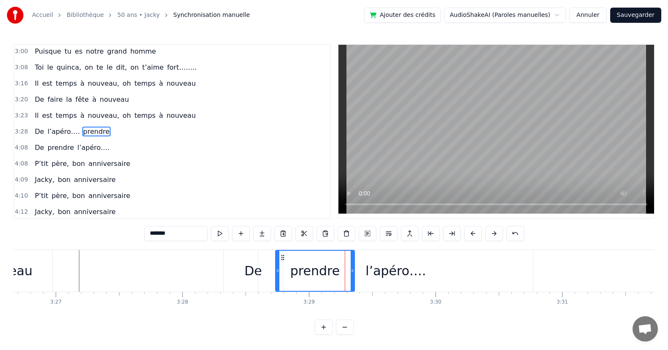
click at [351, 286] on div at bounding box center [352, 271] width 3 height 40
click at [385, 276] on div "l’apéro…." at bounding box center [395, 270] width 60 height 19
type input "*********"
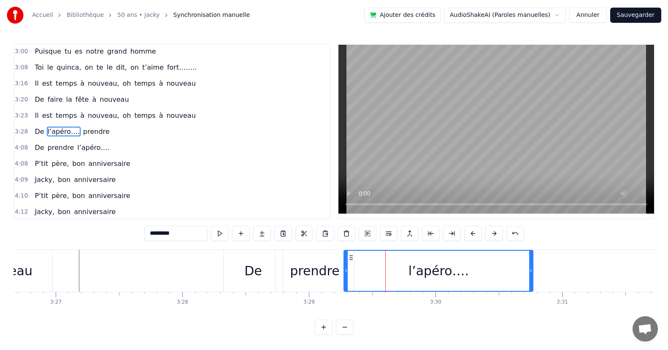
drag, startPoint x: 259, startPoint y: 277, endPoint x: 345, endPoint y: 281, distance: 85.8
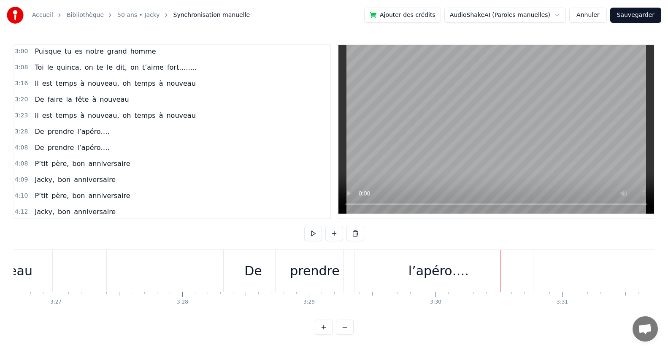
click at [38, 263] on div "nouveau" at bounding box center [5, 271] width 95 height 42
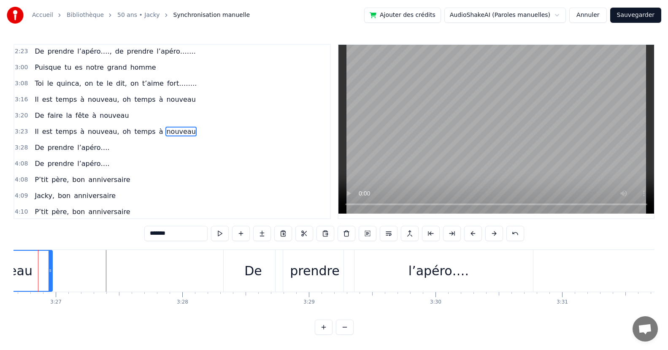
scroll to position [0, 26141]
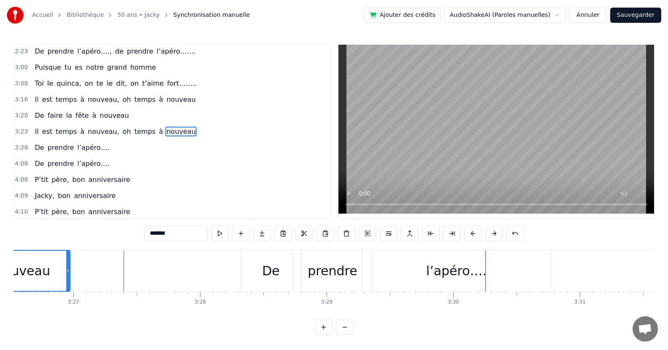
click at [325, 280] on div "prendre" at bounding box center [332, 270] width 49 height 19
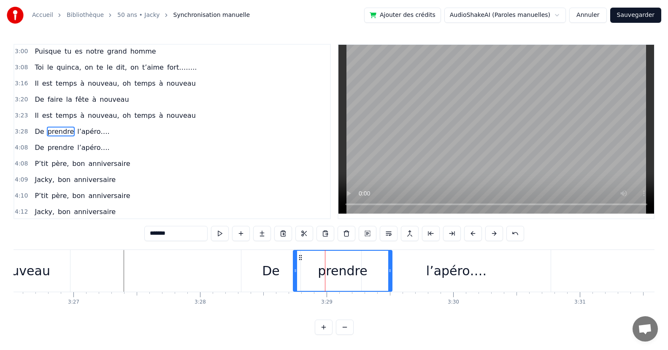
drag, startPoint x: 370, startPoint y: 276, endPoint x: 391, endPoint y: 277, distance: 20.3
click at [391, 277] on div at bounding box center [389, 271] width 3 height 40
drag, startPoint x: 295, startPoint y: 280, endPoint x: 364, endPoint y: 277, distance: 68.4
click at [305, 279] on div at bounding box center [303, 271] width 3 height 40
click at [289, 277] on div "De" at bounding box center [270, 271] width 59 height 42
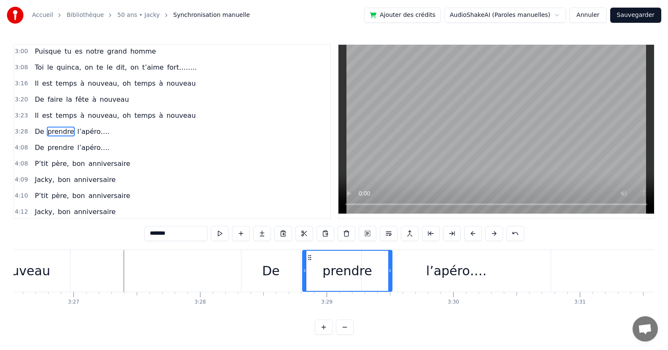
type input "**"
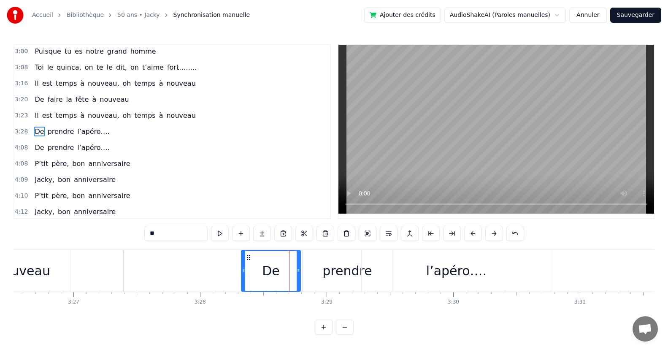
drag, startPoint x: 296, startPoint y: 280, endPoint x: 305, endPoint y: 281, distance: 9.4
click at [305, 281] on div "De prendre l’apéro…." at bounding box center [397, 271] width 312 height 42
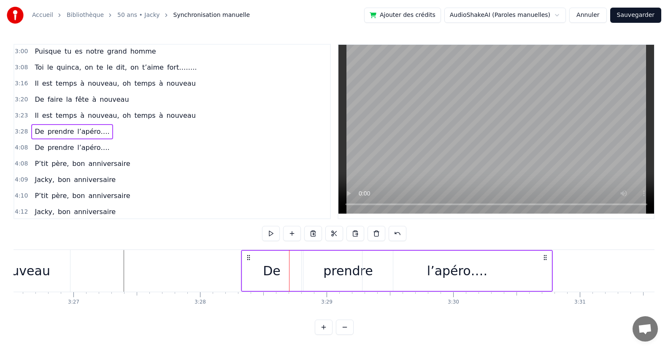
click at [284, 282] on div "De" at bounding box center [271, 271] width 59 height 40
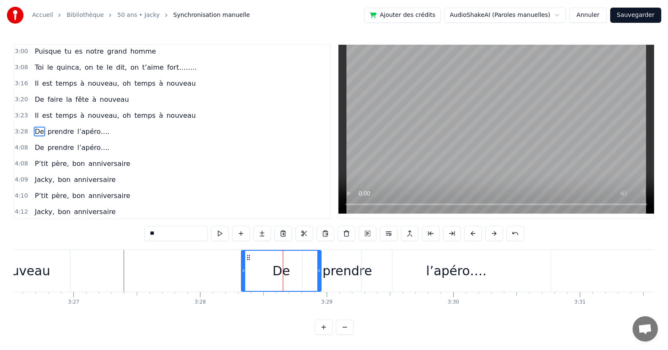
drag, startPoint x: 300, startPoint y: 278, endPoint x: 321, endPoint y: 281, distance: 21.7
click at [320, 281] on div "De" at bounding box center [281, 271] width 81 height 42
drag, startPoint x: 57, startPoint y: 266, endPoint x: 64, endPoint y: 266, distance: 7.2
click at [57, 266] on div "nouveau" at bounding box center [23, 271] width 95 height 42
type input "*******"
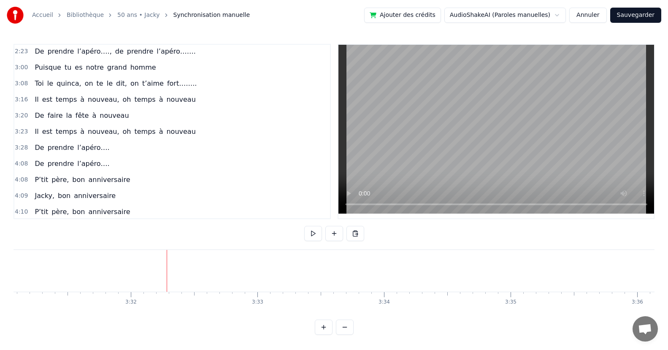
scroll to position [0, 26156]
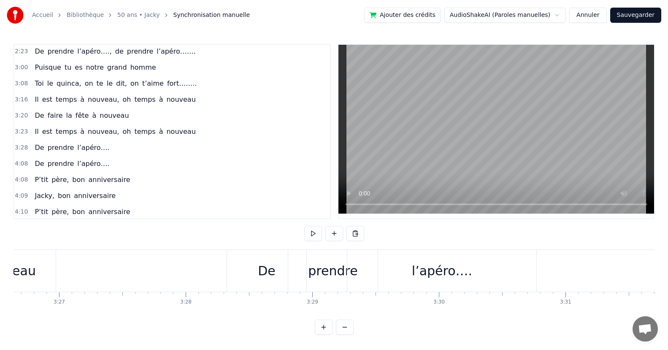
click at [332, 281] on div "prendre" at bounding box center [333, 271] width 90 height 42
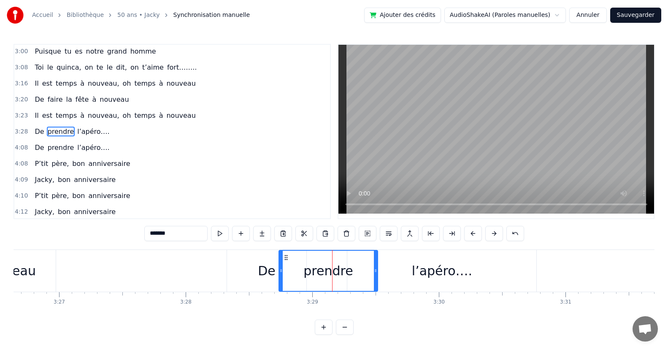
drag, startPoint x: 289, startPoint y: 273, endPoint x: 280, endPoint y: 269, distance: 9.9
click at [280, 269] on icon at bounding box center [280, 270] width 3 height 7
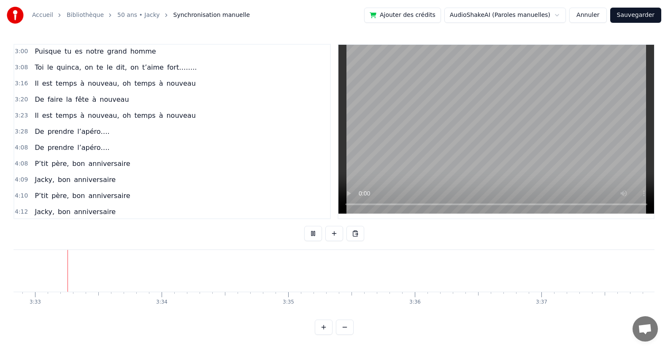
scroll to position [0, 26938]
click at [112, 169] on div "P’tit père, bon anniversaire" at bounding box center [82, 163] width 102 height 15
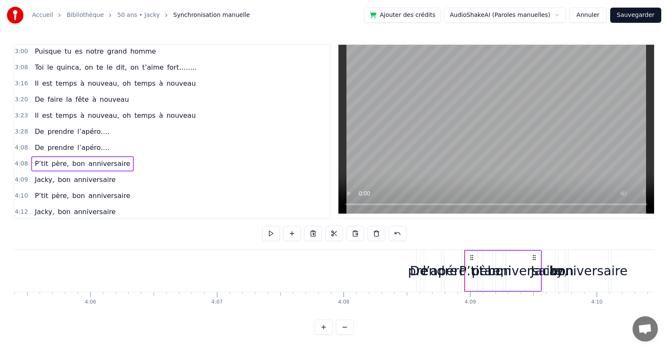
scroll to position [0, 31469]
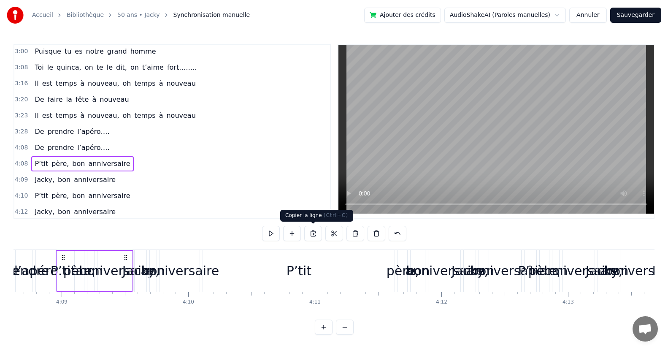
click at [312, 233] on button at bounding box center [313, 233] width 18 height 15
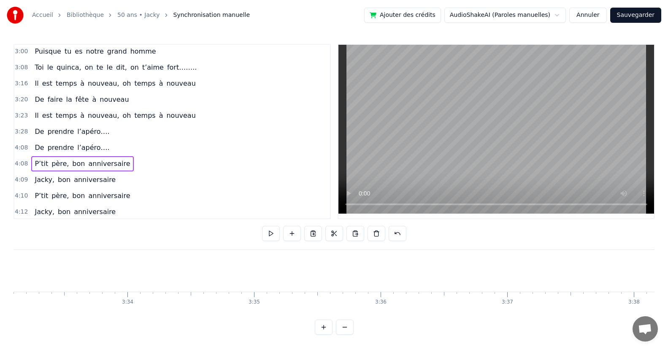
scroll to position [0, 26997]
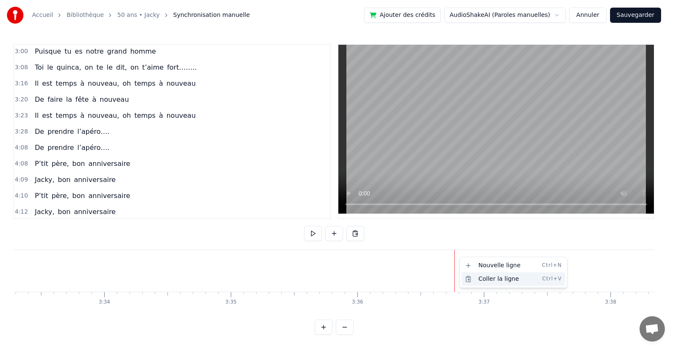
click at [481, 280] on div "Coller la ligne Ctrl+V" at bounding box center [514, 279] width 104 height 14
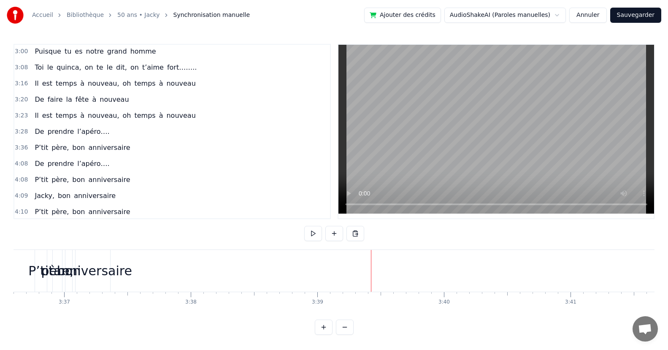
scroll to position [0, 27323]
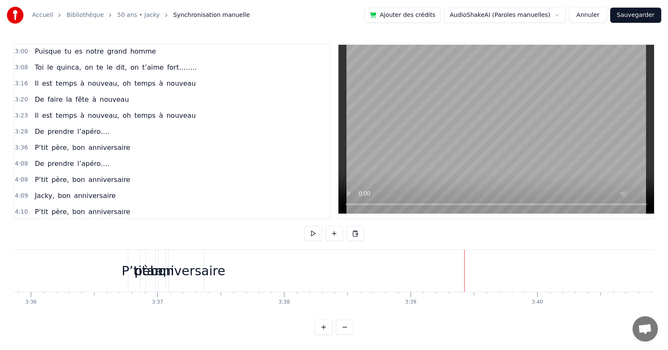
click at [211, 272] on div "anniversaire" at bounding box center [186, 270] width 78 height 19
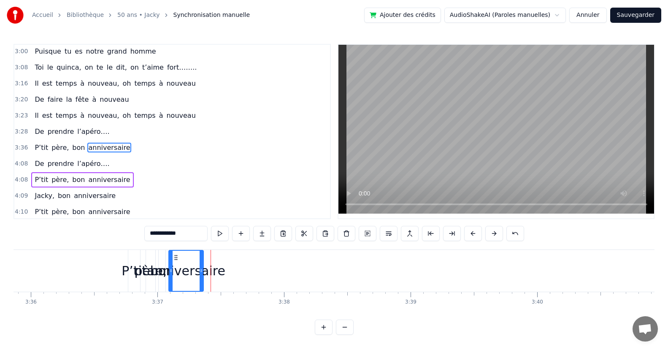
scroll to position [338, 0]
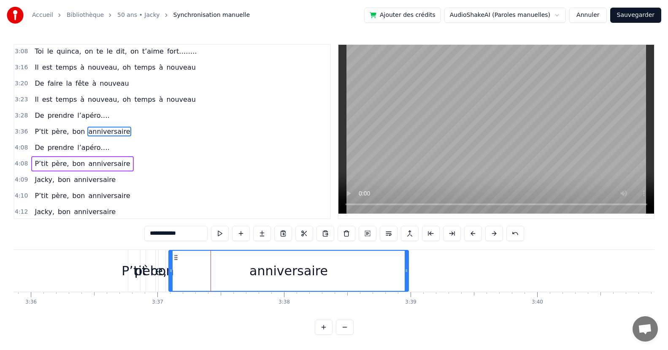
drag, startPoint x: 202, startPoint y: 273, endPoint x: 407, endPoint y: 275, distance: 205.1
click at [407, 275] on div at bounding box center [406, 271] width 3 height 40
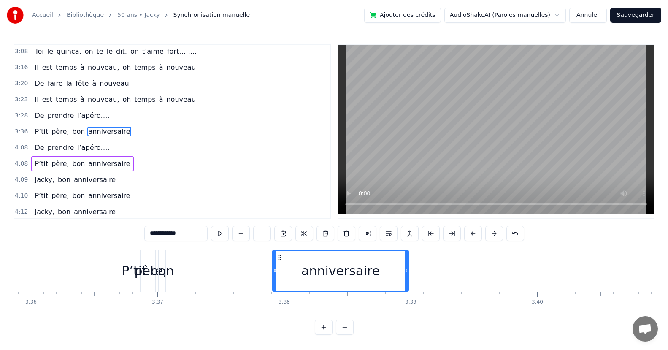
drag, startPoint x: 169, startPoint y: 274, endPoint x: 273, endPoint y: 269, distance: 103.9
click at [273, 269] on div at bounding box center [274, 271] width 3 height 40
drag, startPoint x: 273, startPoint y: 269, endPoint x: 176, endPoint y: 270, distance: 97.0
click at [241, 267] on icon at bounding box center [242, 270] width 3 height 7
click at [159, 272] on div "bon" at bounding box center [162, 270] width 24 height 19
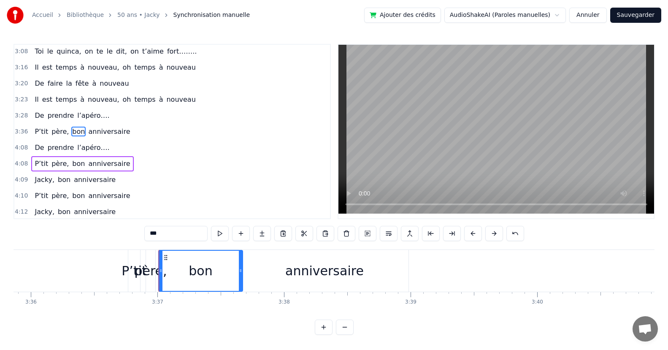
drag, startPoint x: 164, startPoint y: 276, endPoint x: 241, endPoint y: 278, distance: 77.2
click at [241, 278] on div at bounding box center [240, 271] width 3 height 40
drag, startPoint x: 159, startPoint y: 276, endPoint x: 208, endPoint y: 275, distance: 49.0
click at [208, 275] on div at bounding box center [209, 271] width 3 height 40
click at [146, 275] on div "père," at bounding box center [150, 270] width 32 height 19
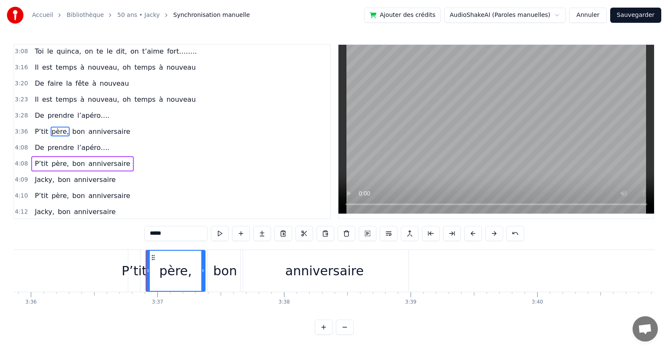
drag, startPoint x: 153, startPoint y: 270, endPoint x: 188, endPoint y: 275, distance: 35.7
click at [203, 273] on icon at bounding box center [202, 270] width 3 height 7
drag, startPoint x: 149, startPoint y: 276, endPoint x: 168, endPoint y: 275, distance: 19.4
click at [168, 275] on div at bounding box center [167, 271] width 3 height 40
click at [138, 272] on div "P’tit" at bounding box center [134, 270] width 25 height 19
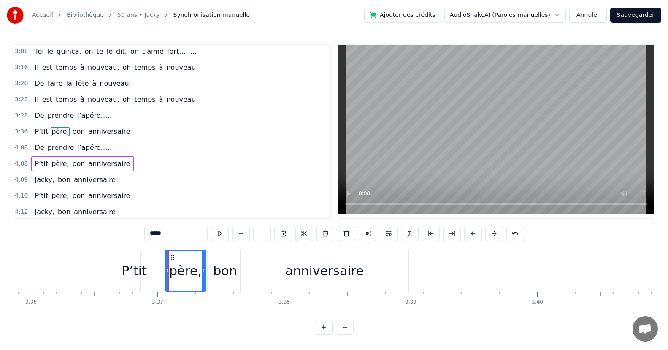
type input "*****"
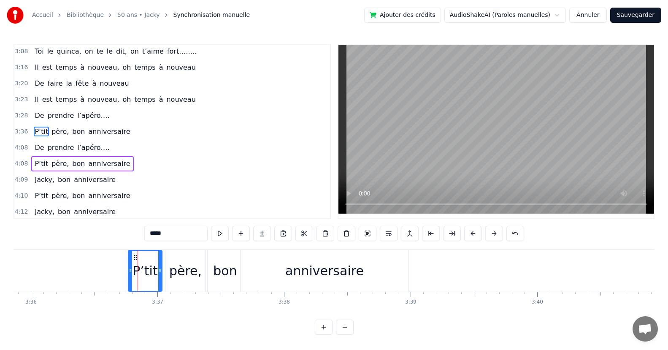
drag, startPoint x: 137, startPoint y: 275, endPoint x: 159, endPoint y: 274, distance: 22.0
click at [159, 274] on div at bounding box center [159, 271] width 3 height 40
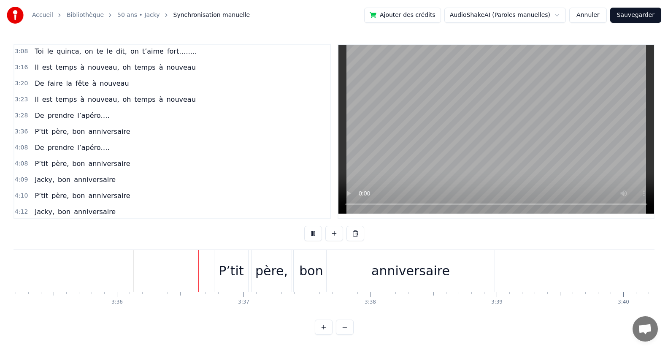
scroll to position [0, 27317]
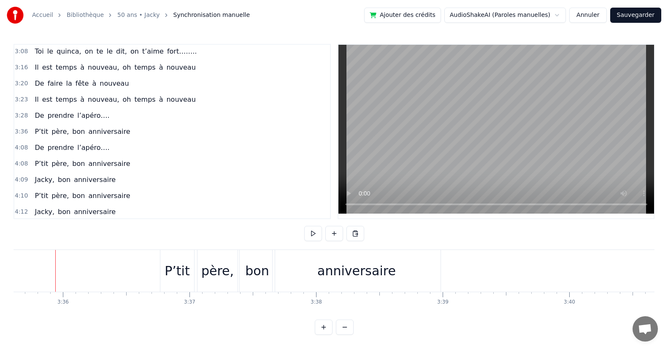
scroll to position [0, 27291]
click at [206, 271] on div "père," at bounding box center [218, 270] width 32 height 19
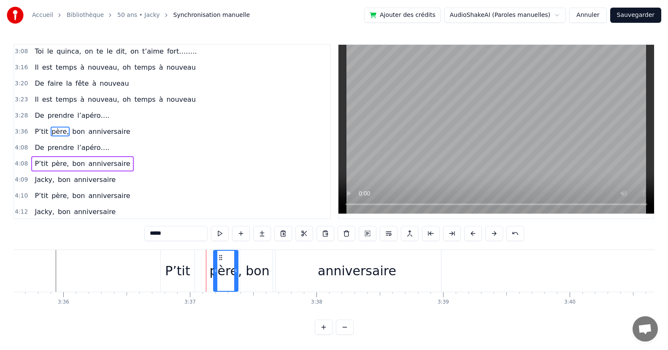
drag, startPoint x: 200, startPoint y: 273, endPoint x: 216, endPoint y: 271, distance: 15.8
click at [216, 271] on icon at bounding box center [215, 270] width 3 height 7
click at [186, 278] on div "P’tit" at bounding box center [177, 270] width 25 height 19
type input "*****"
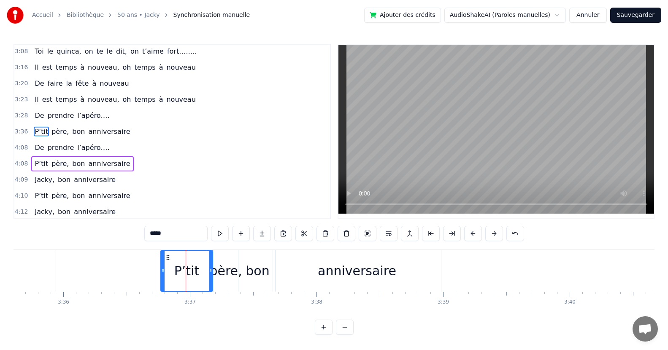
drag, startPoint x: 192, startPoint y: 276, endPoint x: 210, endPoint y: 277, distance: 18.1
click at [210, 277] on div at bounding box center [210, 271] width 3 height 40
drag, startPoint x: 162, startPoint y: 277, endPoint x: 181, endPoint y: 276, distance: 19.0
click at [181, 276] on div at bounding box center [181, 271] width 3 height 40
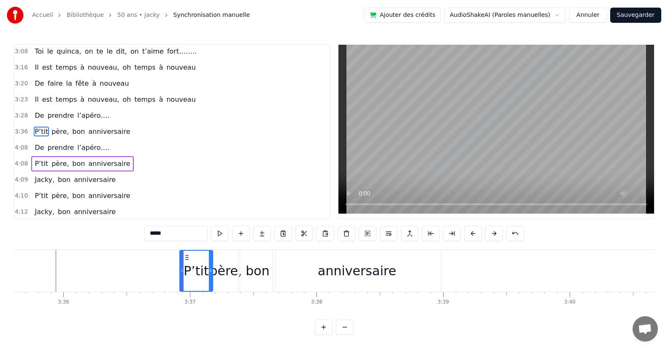
scroll to position [0, 27275]
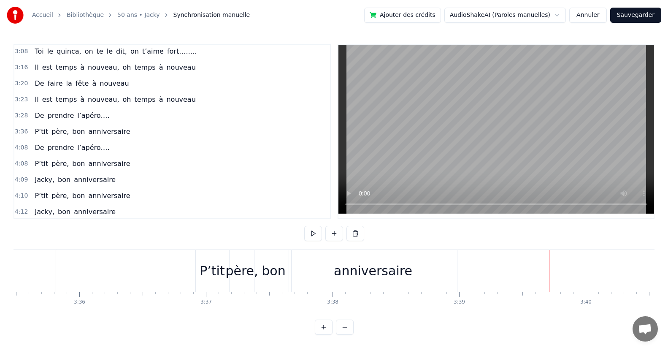
click at [278, 278] on div "bon" at bounding box center [274, 270] width 24 height 19
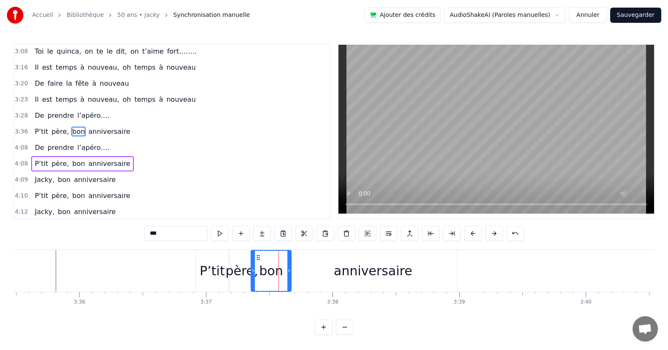
click at [252, 275] on div at bounding box center [252, 271] width 3 height 40
drag, startPoint x: 287, startPoint y: 273, endPoint x: 297, endPoint y: 276, distance: 11.0
click at [284, 274] on div at bounding box center [285, 271] width 3 height 40
click at [352, 273] on div "anniversaire" at bounding box center [373, 270] width 78 height 19
type input "**********"
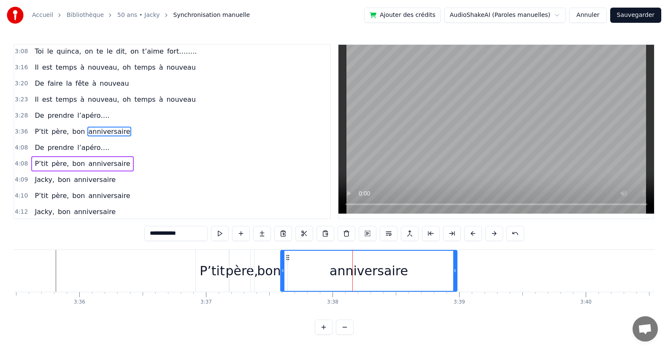
drag, startPoint x: 290, startPoint y: 277, endPoint x: 284, endPoint y: 276, distance: 7.0
click at [281, 277] on div at bounding box center [282, 271] width 3 height 40
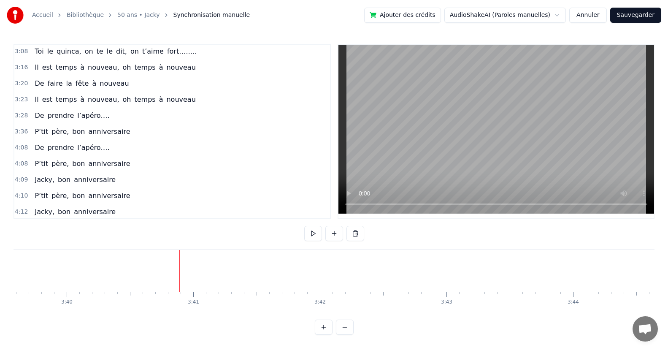
scroll to position [0, 27846]
click at [98, 185] on div "Jacky, bon anniversaire" at bounding box center [75, 179] width 88 height 15
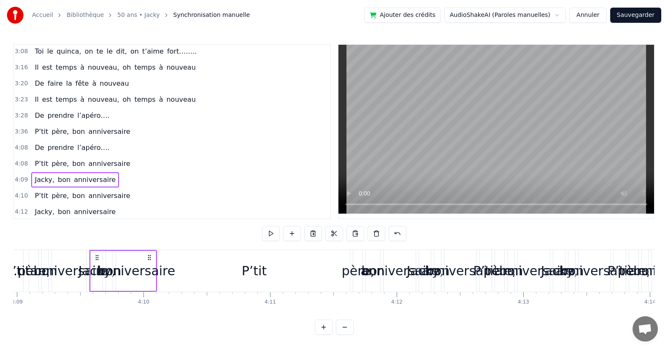
scroll to position [0, 31548]
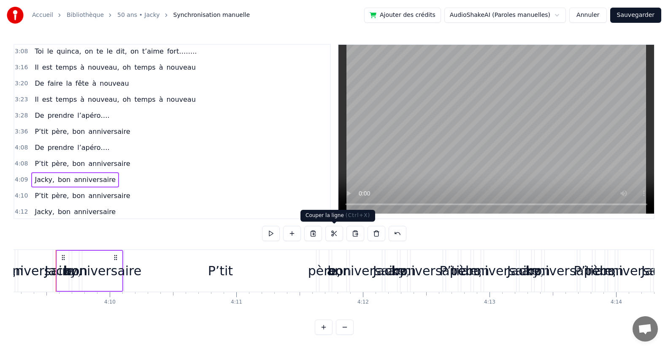
click at [332, 233] on button at bounding box center [334, 233] width 18 height 15
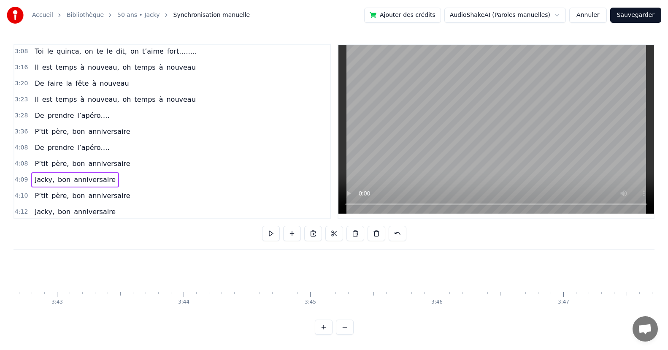
scroll to position [0, 27622]
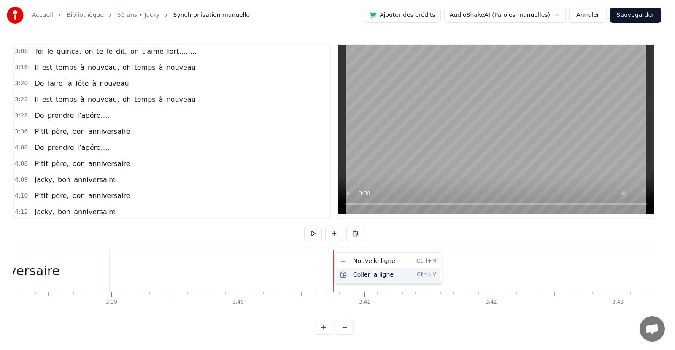
click at [362, 276] on div "Coller la ligne Ctrl+V" at bounding box center [388, 275] width 104 height 14
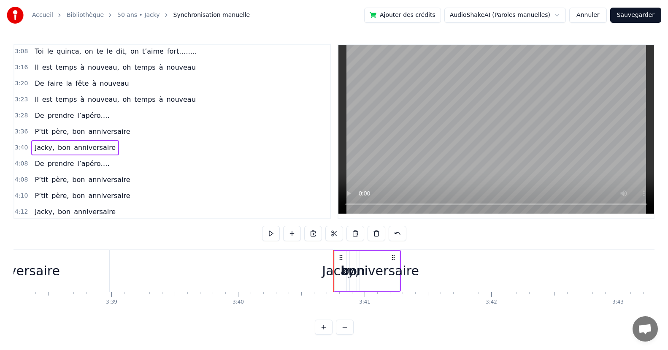
click at [400, 276] on div "anniversaire" at bounding box center [379, 270] width 78 height 19
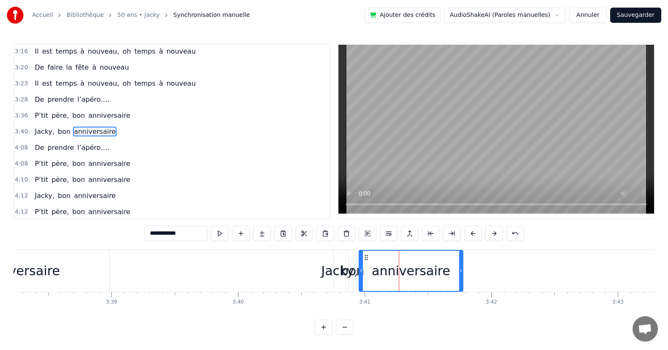
drag, startPoint x: 395, startPoint y: 276, endPoint x: 459, endPoint y: 273, distance: 64.2
click at [459, 273] on div at bounding box center [460, 271] width 3 height 40
drag, startPoint x: 361, startPoint y: 278, endPoint x: 395, endPoint y: 278, distance: 33.8
click at [395, 278] on div at bounding box center [394, 271] width 3 height 40
click at [357, 278] on div "bon" at bounding box center [352, 270] width 24 height 19
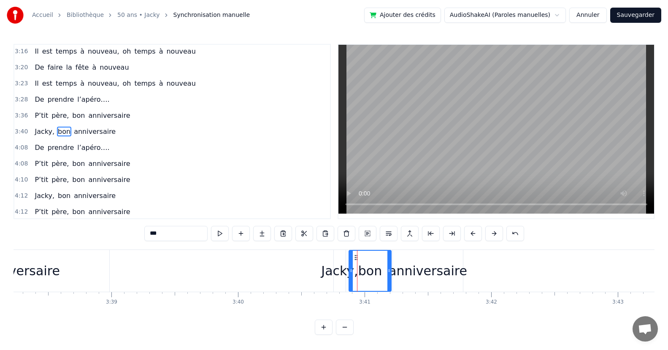
drag, startPoint x: 354, startPoint y: 275, endPoint x: 389, endPoint y: 276, distance: 35.5
click at [389, 276] on div at bounding box center [388, 271] width 3 height 40
drag, startPoint x: 351, startPoint y: 276, endPoint x: 342, endPoint y: 279, distance: 9.1
click at [368, 278] on div at bounding box center [366, 271] width 3 height 40
click at [340, 278] on div "Jacky," at bounding box center [339, 270] width 37 height 19
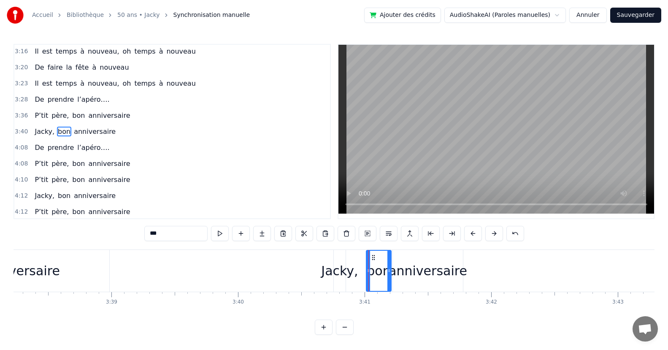
type input "******"
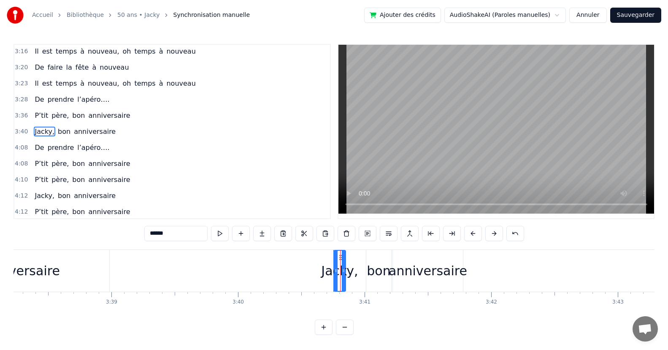
click at [358, 279] on div "Jacky, bon anniversaire" at bounding box center [399, 271] width 132 height 42
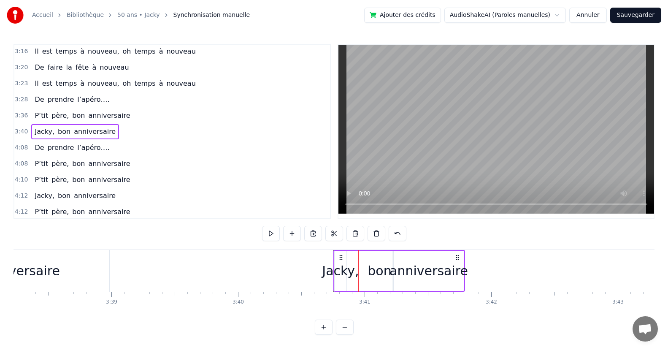
click at [343, 276] on div "Jacky," at bounding box center [340, 270] width 37 height 19
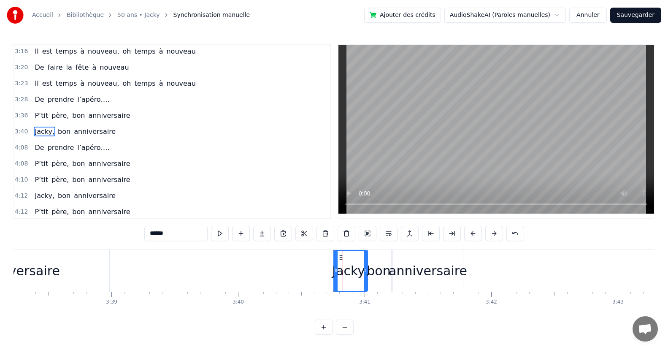
drag, startPoint x: 344, startPoint y: 276, endPoint x: 366, endPoint y: 279, distance: 22.1
click at [366, 279] on div at bounding box center [365, 271] width 3 height 40
click at [73, 259] on div "anniversaire" at bounding box center [20, 271] width 177 height 42
type input "**********"
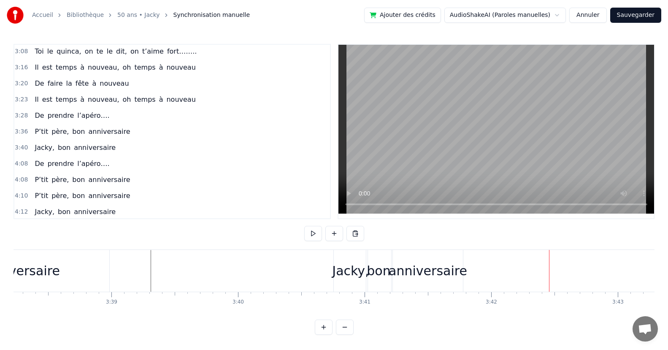
click at [454, 278] on div "anniversaire" at bounding box center [428, 270] width 78 height 19
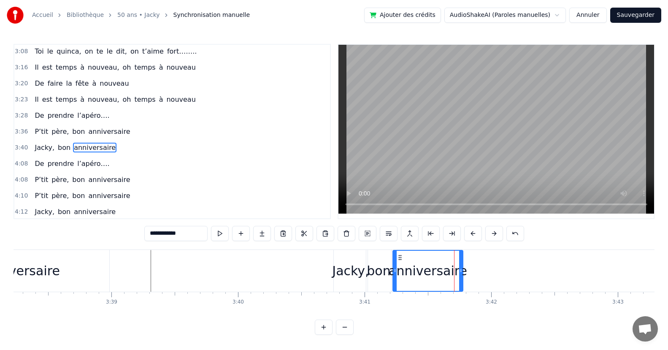
scroll to position [354, 0]
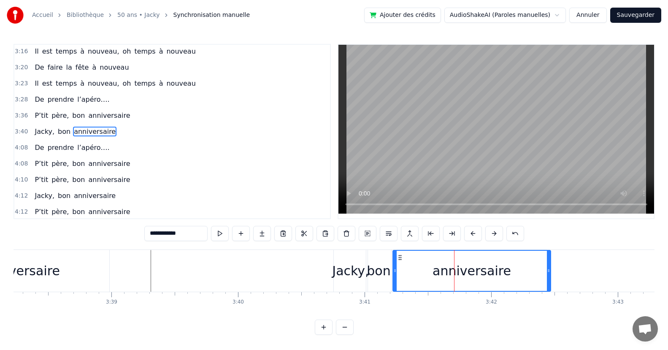
drag, startPoint x: 461, startPoint y: 276, endPoint x: 446, endPoint y: 282, distance: 16.7
click at [549, 279] on div at bounding box center [548, 271] width 3 height 40
drag, startPoint x: 393, startPoint y: 279, endPoint x: 398, endPoint y: 278, distance: 5.2
click at [398, 278] on div at bounding box center [399, 271] width 3 height 40
click at [386, 279] on div "bon" at bounding box center [379, 270] width 24 height 19
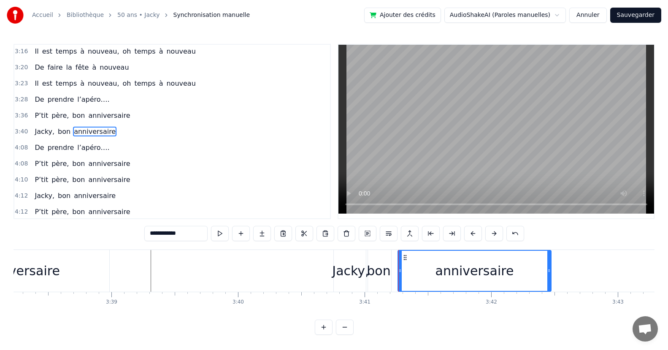
type input "***"
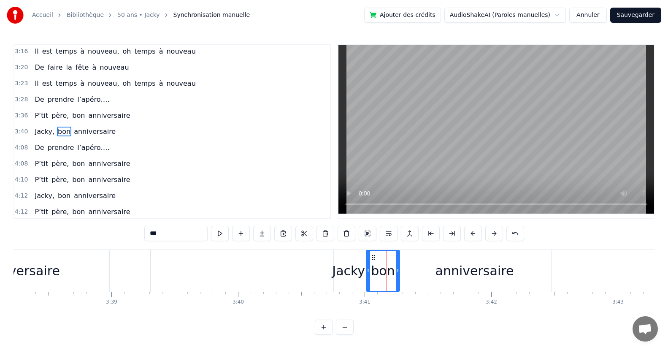
drag, startPoint x: 388, startPoint y: 279, endPoint x: 397, endPoint y: 279, distance: 8.9
click at [397, 279] on div at bounding box center [397, 271] width 3 height 40
drag, startPoint x: 151, startPoint y: 246, endPoint x: 163, endPoint y: 249, distance: 11.7
click at [154, 248] on div "0:19 Puisqu’ [DATE], c' est toi le roi 0:27 Que ce soir, la fête s’impose 0:34 …" at bounding box center [334, 189] width 641 height 291
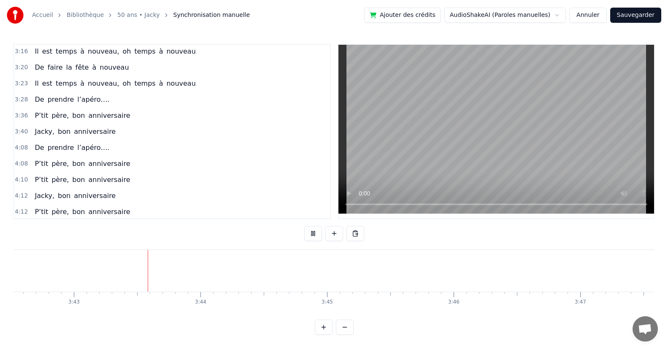
scroll to position [0, 28195]
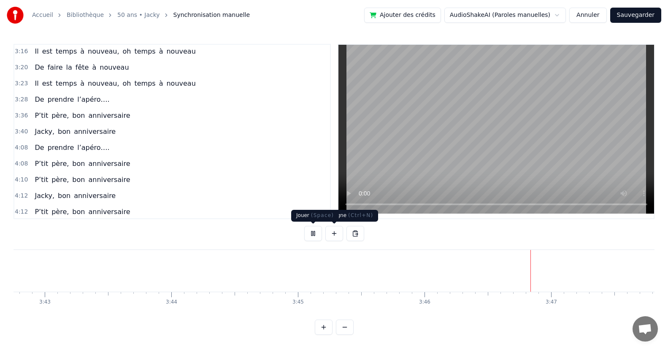
click at [315, 232] on button at bounding box center [313, 233] width 18 height 15
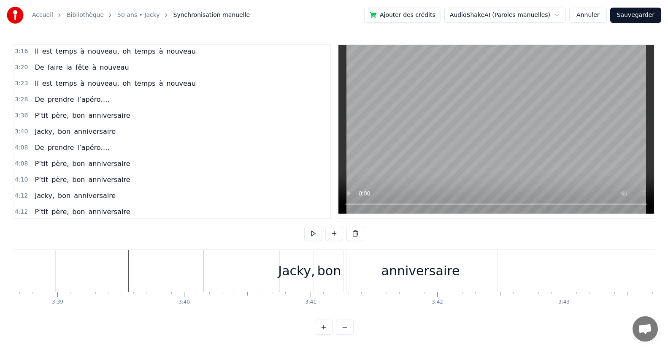
scroll to position [0, 27116]
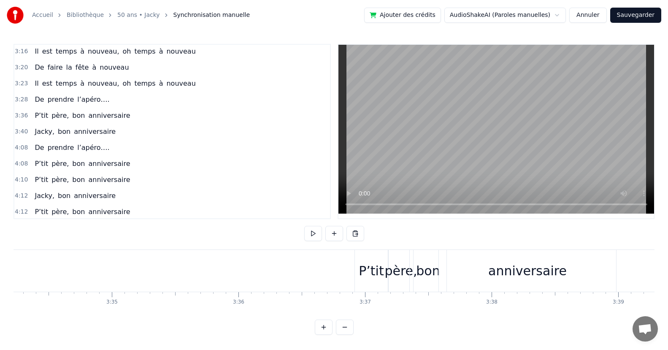
click at [427, 279] on div "bon" at bounding box center [428, 270] width 24 height 19
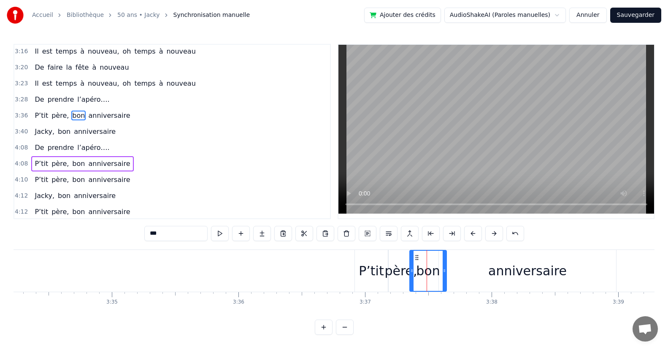
scroll to position [338, 0]
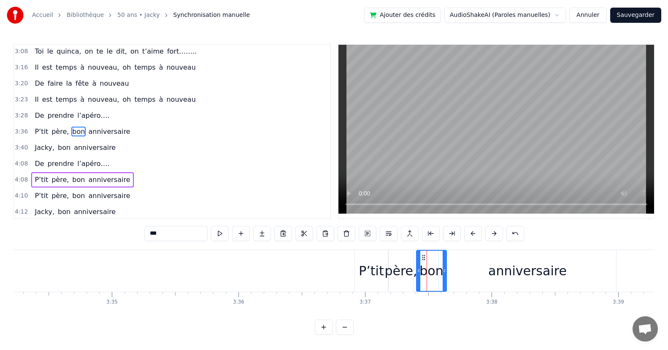
drag, startPoint x: 412, startPoint y: 277, endPoint x: 419, endPoint y: 279, distance: 7.0
click at [419, 279] on div at bounding box center [418, 271] width 3 height 40
click at [461, 277] on div "anniversaire" at bounding box center [527, 271] width 177 height 42
type input "**********"
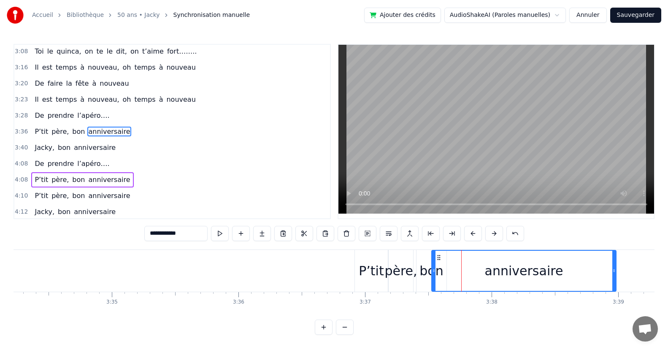
drag, startPoint x: 440, startPoint y: 276, endPoint x: 432, endPoint y: 279, distance: 7.9
click at [432, 279] on div at bounding box center [433, 271] width 3 height 40
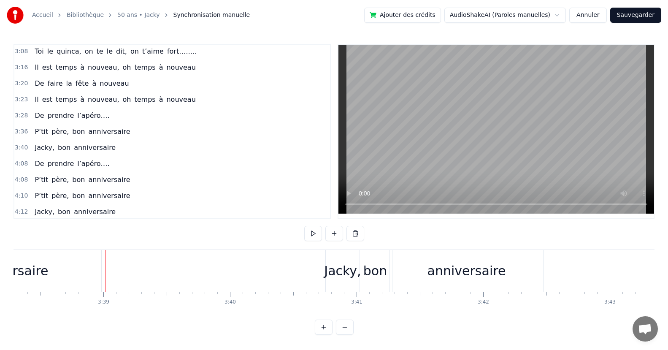
scroll to position [0, 27680]
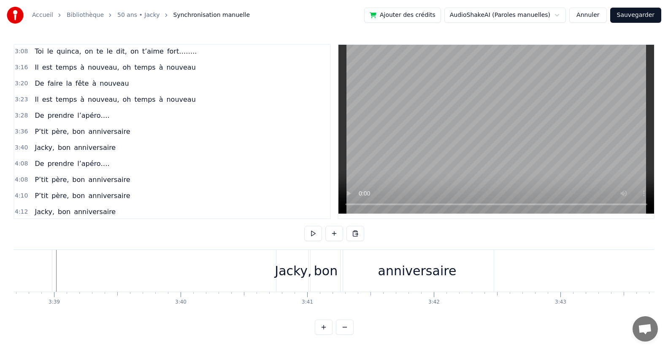
click at [313, 270] on div "bon" at bounding box center [326, 271] width 34 height 42
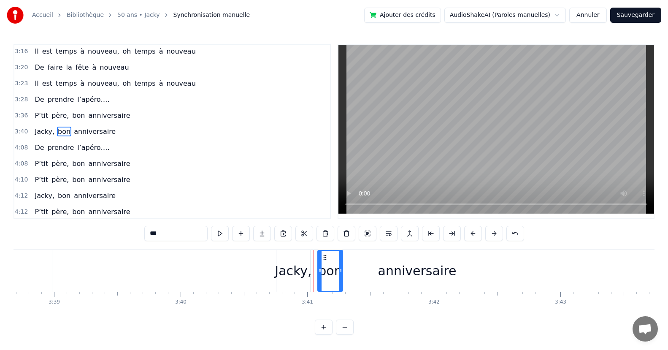
drag, startPoint x: 311, startPoint y: 276, endPoint x: 320, endPoint y: 274, distance: 9.0
click at [320, 274] on div at bounding box center [319, 271] width 3 height 40
drag, startPoint x: 340, startPoint y: 272, endPoint x: 381, endPoint y: 283, distance: 41.9
click at [381, 283] on div at bounding box center [380, 271] width 3 height 40
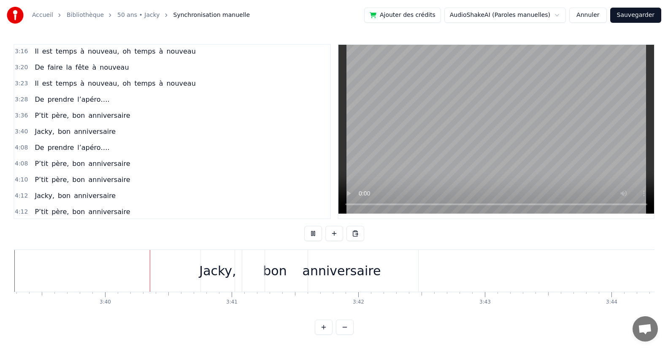
scroll to position [0, 27779]
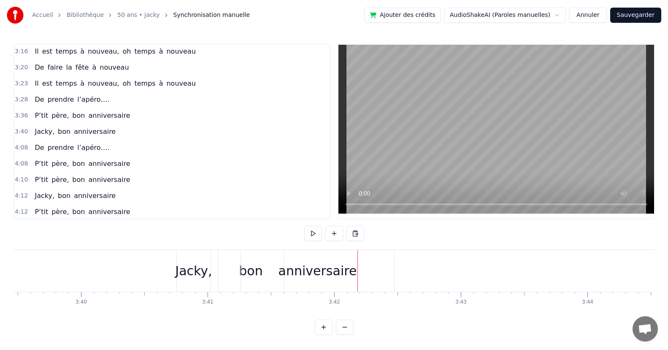
click at [269, 274] on div "anniversaire" at bounding box center [317, 271] width 153 height 42
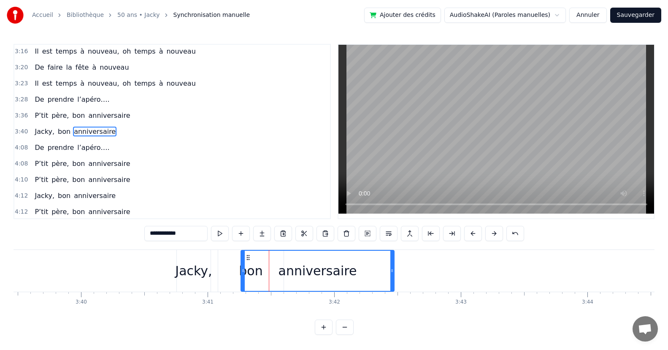
click at [342, 276] on div "anniversaire" at bounding box center [317, 270] width 78 height 19
click at [253, 273] on div "anniversaire" at bounding box center [317, 271] width 152 height 40
click at [229, 278] on div "bon" at bounding box center [250, 271] width 65 height 42
type input "***"
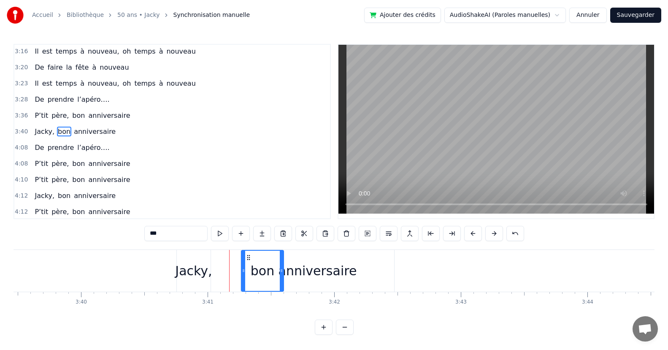
drag, startPoint x: 221, startPoint y: 275, endPoint x: 244, endPoint y: 269, distance: 24.1
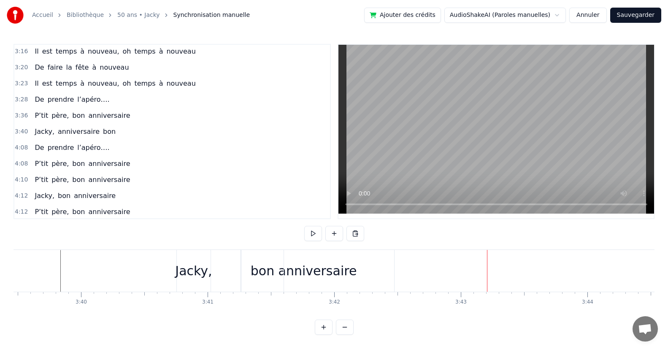
click at [303, 275] on div "anniversaire" at bounding box center [317, 270] width 78 height 19
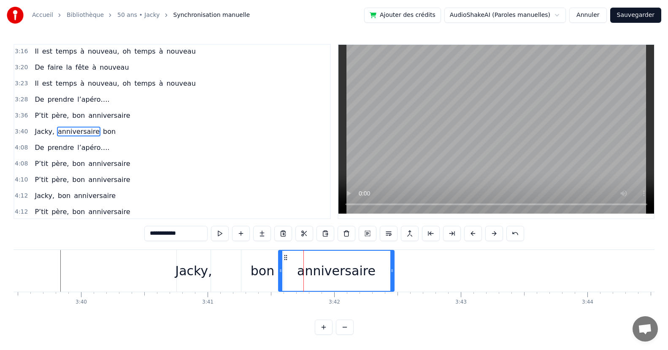
drag, startPoint x: 243, startPoint y: 277, endPoint x: 281, endPoint y: 278, distance: 37.6
click at [262, 278] on div "bon" at bounding box center [263, 270] width 24 height 19
type input "***"
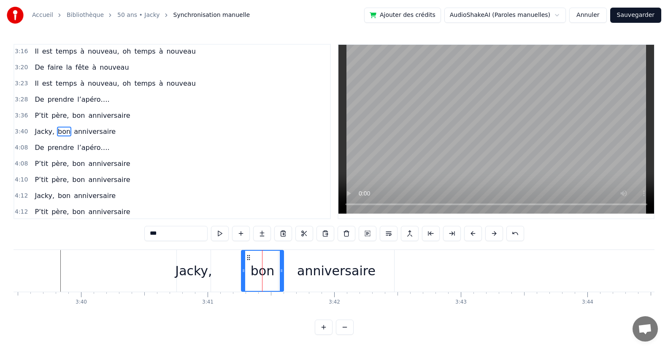
click at [110, 247] on div "0:19 Puisqu’ [DATE], c' est toi le roi 0:27 Que ce soir, la fête s’impose 0:34 …" at bounding box center [334, 189] width 641 height 291
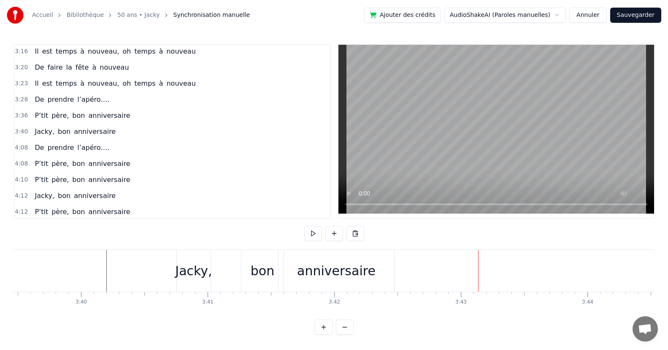
click at [336, 281] on div "anniversaire" at bounding box center [336, 271] width 116 height 42
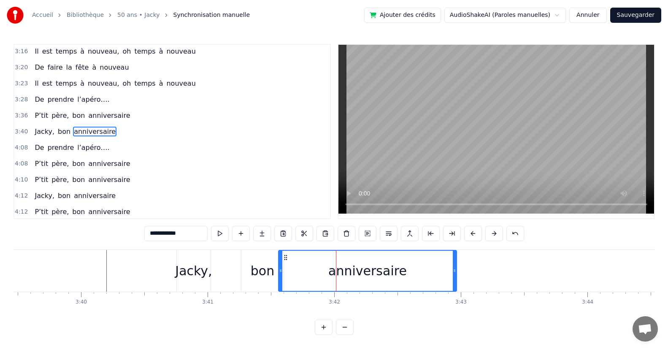
drag, startPoint x: 392, startPoint y: 275, endPoint x: 454, endPoint y: 276, distance: 62.4
click at [454, 276] on div at bounding box center [454, 271] width 3 height 40
drag, startPoint x: 280, startPoint y: 276, endPoint x: 296, endPoint y: 276, distance: 15.6
click at [296, 276] on div at bounding box center [296, 271] width 3 height 40
click at [248, 277] on div "bon" at bounding box center [262, 271] width 42 height 42
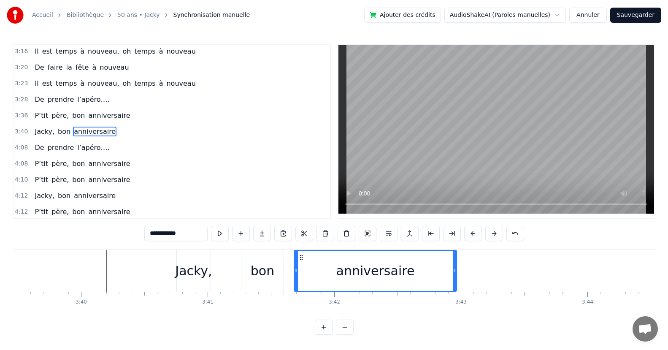
type input "***"
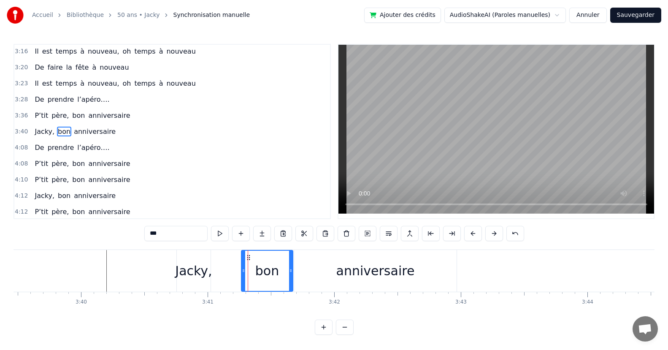
drag, startPoint x: 280, startPoint y: 272, endPoint x: 286, endPoint y: 270, distance: 7.0
click at [290, 270] on icon at bounding box center [290, 270] width 3 height 7
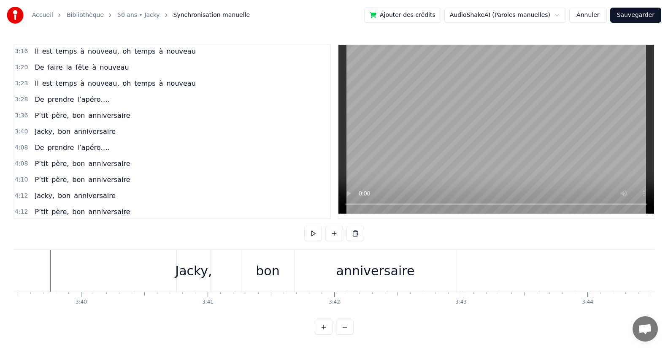
scroll to position [0, 27774]
click at [270, 277] on div "bon" at bounding box center [273, 270] width 24 height 19
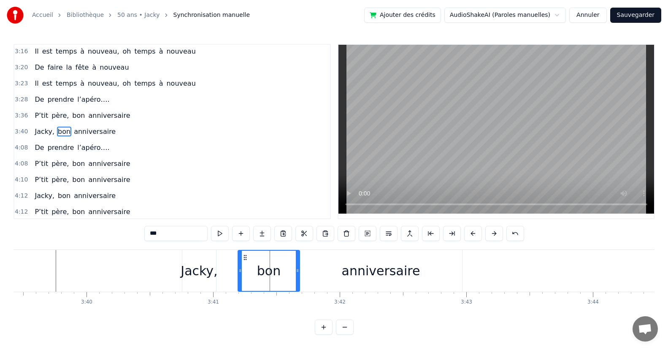
drag, startPoint x: 248, startPoint y: 275, endPoint x: 241, endPoint y: 277, distance: 6.7
click at [238, 276] on div at bounding box center [239, 271] width 3 height 40
click at [351, 269] on div "anniversaire" at bounding box center [381, 270] width 78 height 19
type input "**********"
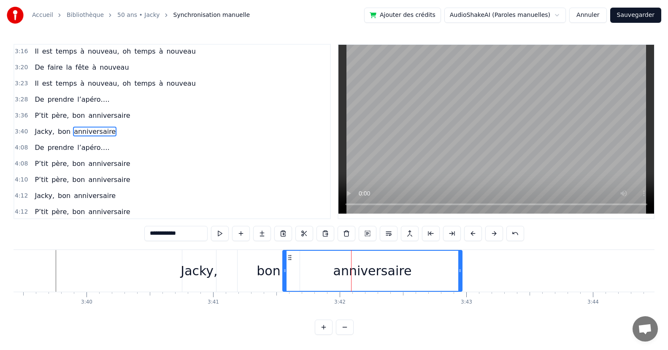
drag, startPoint x: 300, startPoint y: 277, endPoint x: 280, endPoint y: 280, distance: 20.5
click at [283, 279] on div at bounding box center [284, 271] width 3 height 40
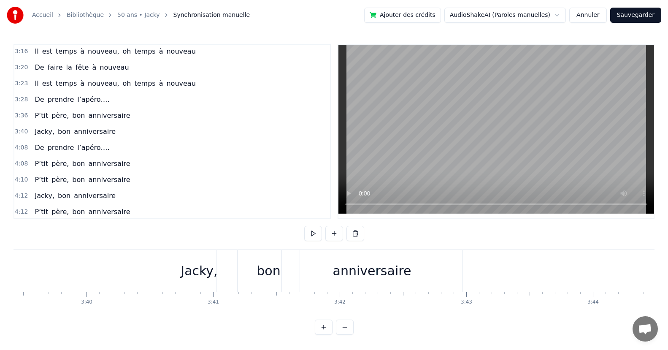
click at [211, 266] on div "Jacky," at bounding box center [199, 270] width 37 height 19
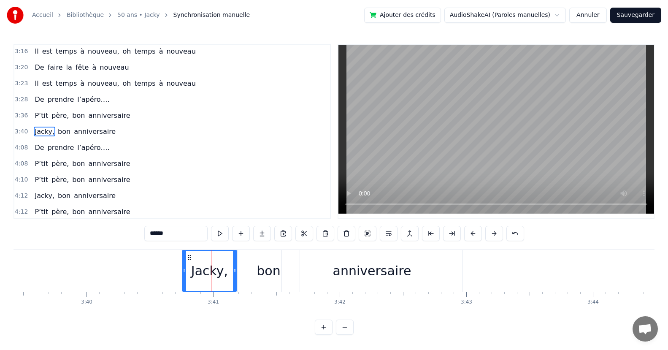
drag, startPoint x: 214, startPoint y: 271, endPoint x: 235, endPoint y: 269, distance: 20.8
click at [235, 269] on icon at bounding box center [234, 270] width 3 height 7
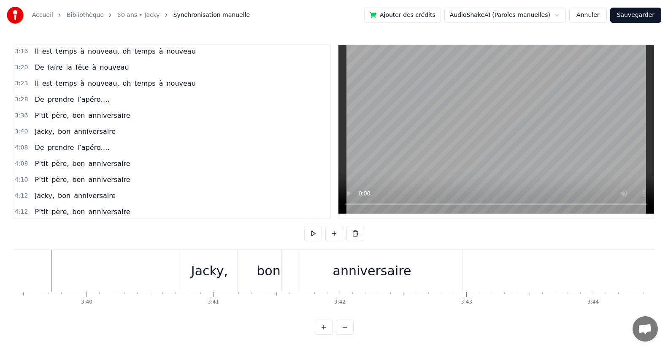
scroll to position [0, 27769]
click at [198, 268] on div "Jacky," at bounding box center [214, 270] width 37 height 19
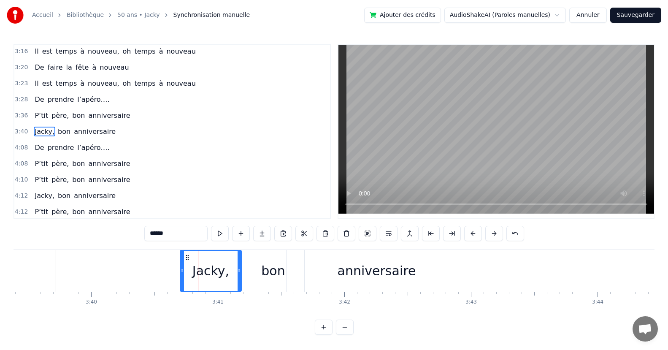
drag, startPoint x: 189, startPoint y: 273, endPoint x: 182, endPoint y: 271, distance: 6.9
click at [182, 271] on icon at bounding box center [182, 270] width 3 height 7
click at [262, 276] on div "bon" at bounding box center [273, 271] width 62 height 42
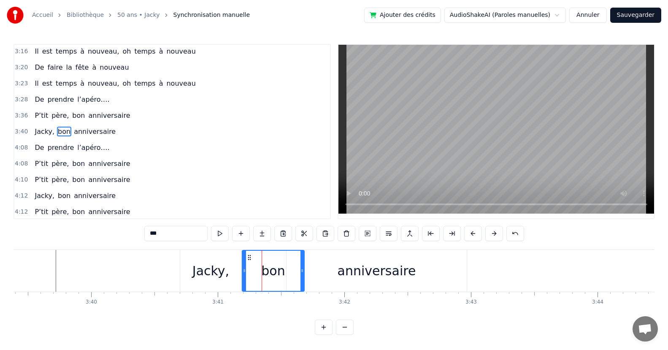
click at [233, 275] on div "Jacky," at bounding box center [210, 271] width 61 height 42
type input "******"
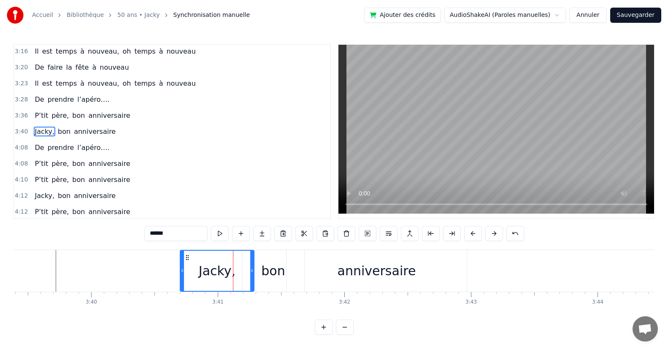
drag, startPoint x: 237, startPoint y: 276, endPoint x: 250, endPoint y: 274, distance: 12.7
click at [250, 274] on div at bounding box center [251, 271] width 3 height 40
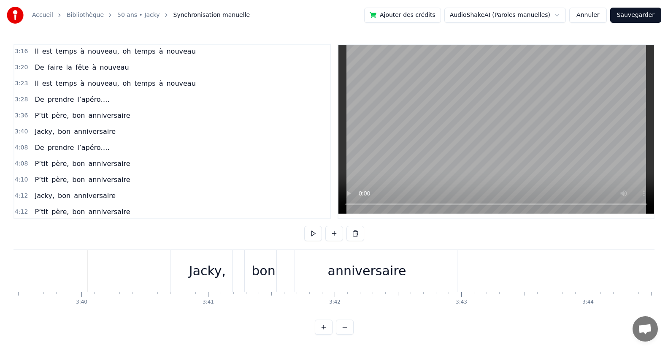
scroll to position [0, 27218]
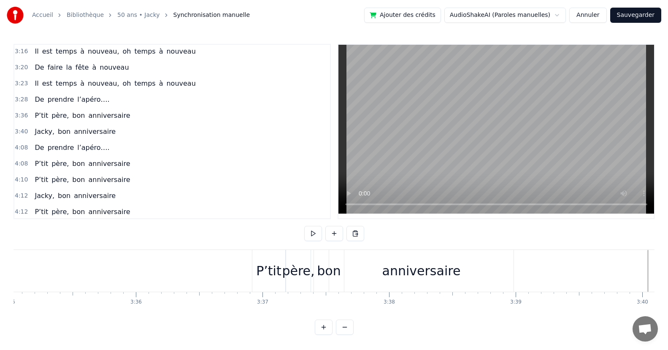
click at [262, 255] on div "P’tit" at bounding box center [268, 271] width 33 height 42
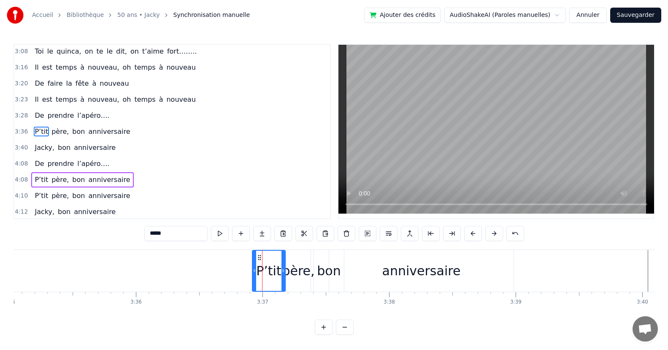
click at [117, 138] on div "P’tit père, bon anniversaire" at bounding box center [82, 131] width 102 height 15
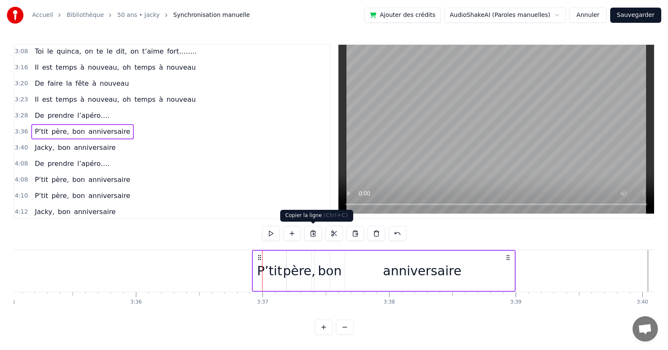
click at [315, 231] on button at bounding box center [313, 233] width 18 height 15
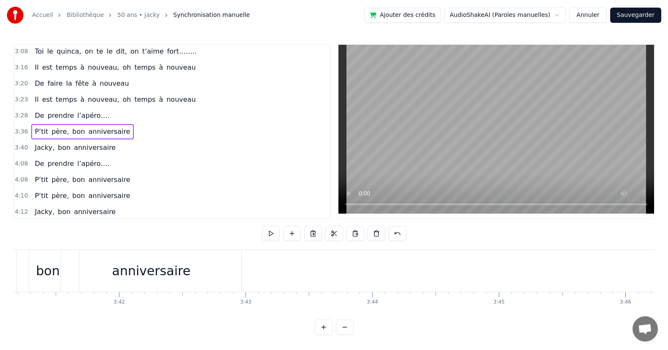
scroll to position [0, 27998]
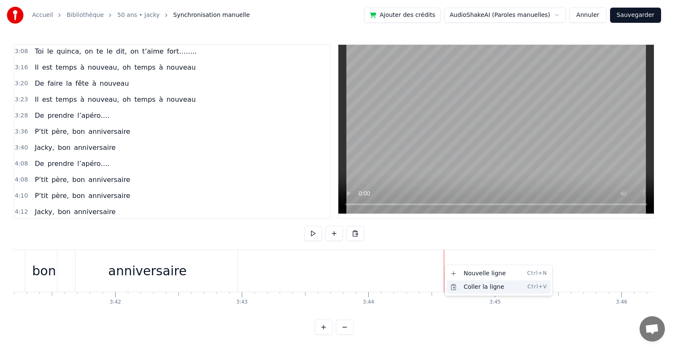
click at [469, 285] on div "Coller la ligne Ctrl+V" at bounding box center [499, 287] width 104 height 14
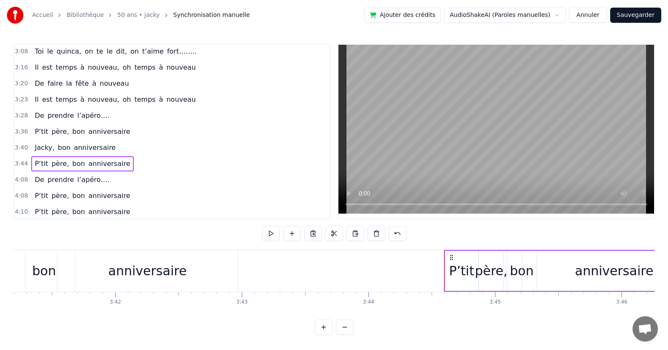
click at [18, 259] on div "bon" at bounding box center [44, 271] width 62 height 42
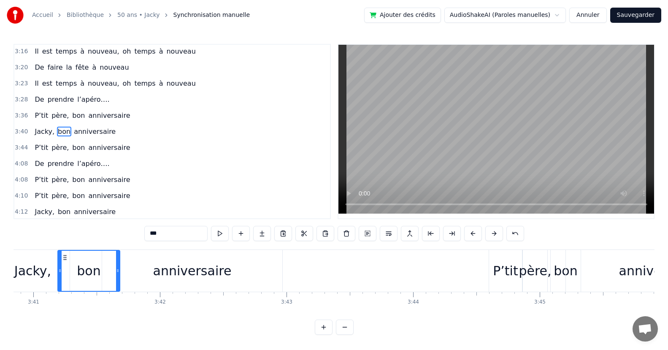
scroll to position [0, 27837]
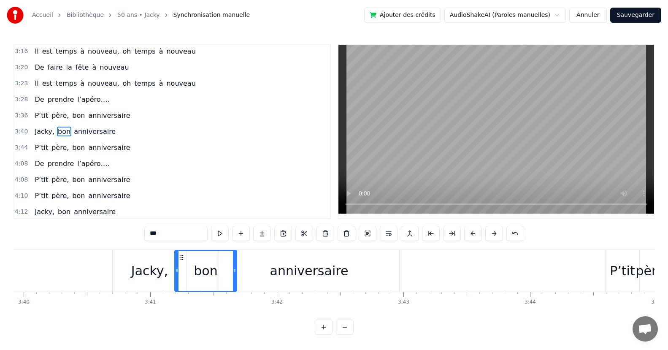
click at [143, 286] on div "Jacky," at bounding box center [150, 271] width 74 height 42
type input "******"
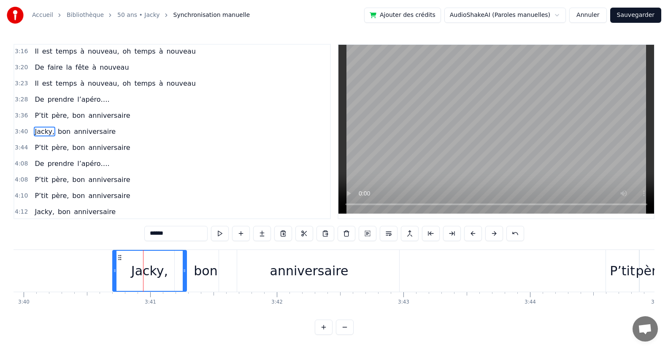
click at [105, 137] on div "Jacky, bon anniversaire" at bounding box center [75, 131] width 88 height 15
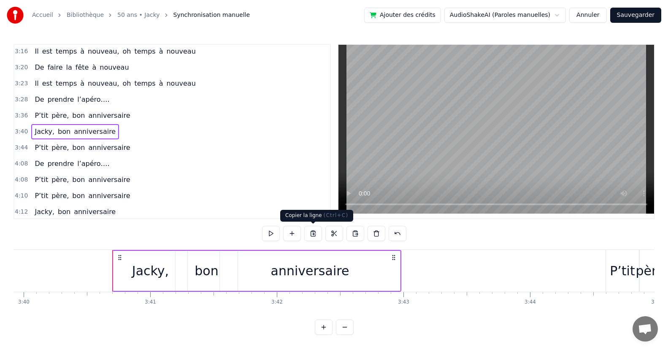
click at [312, 232] on button at bounding box center [313, 233] width 18 height 15
click at [313, 232] on button at bounding box center [313, 233] width 18 height 15
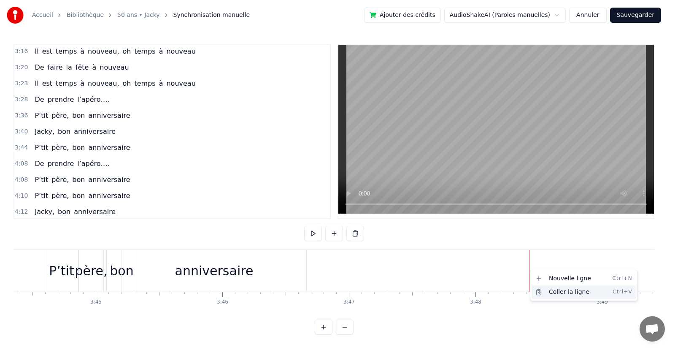
click at [560, 293] on div "Coller la ligne Ctrl+V" at bounding box center [584, 292] width 104 height 14
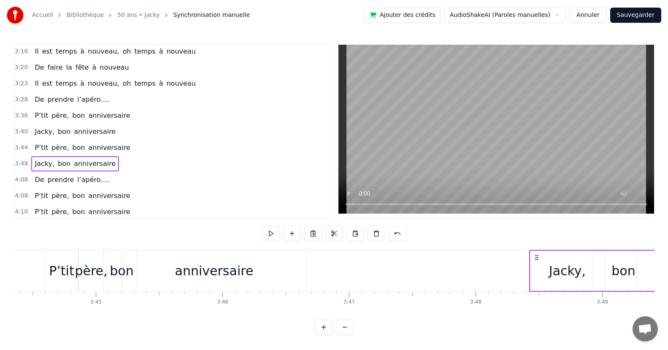
click at [228, 286] on div "anniversaire" at bounding box center [214, 271] width 184 height 42
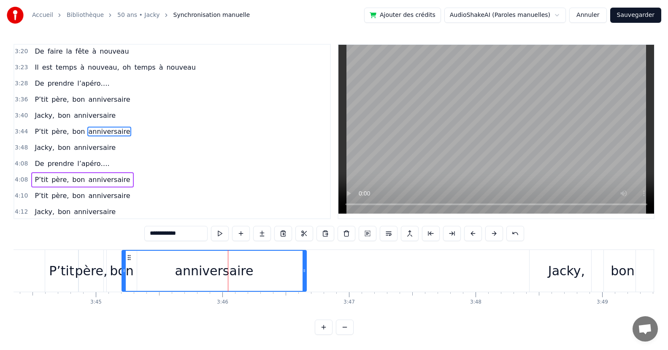
click at [58, 254] on div "P’tit" at bounding box center [61, 271] width 33 height 42
type input "*****"
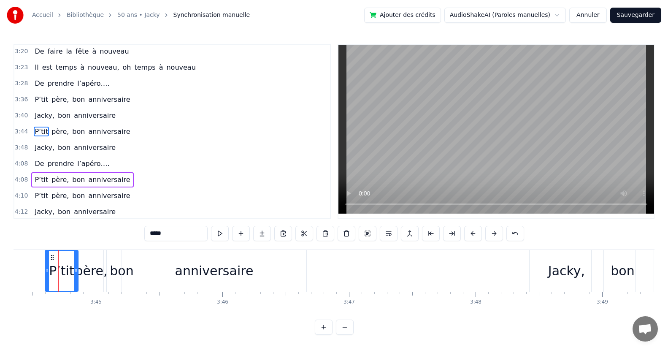
click at [111, 138] on div "P’tit père, bon anniversaire" at bounding box center [82, 131] width 102 height 15
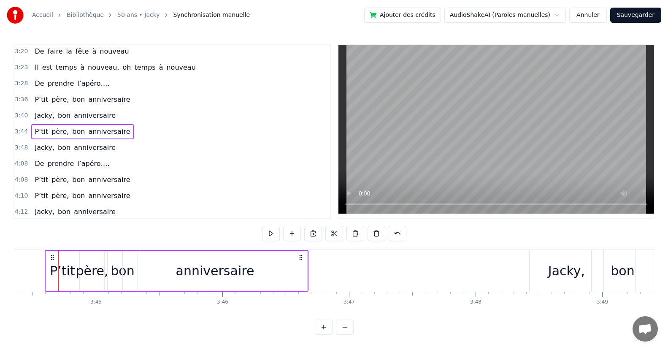
scroll to position [0, 28386]
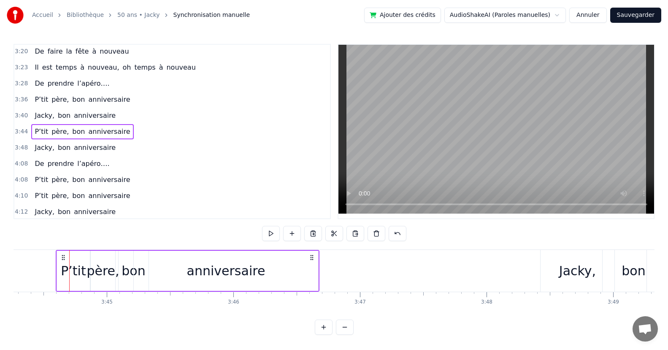
click at [64, 286] on div "P’tit" at bounding box center [73, 271] width 33 height 40
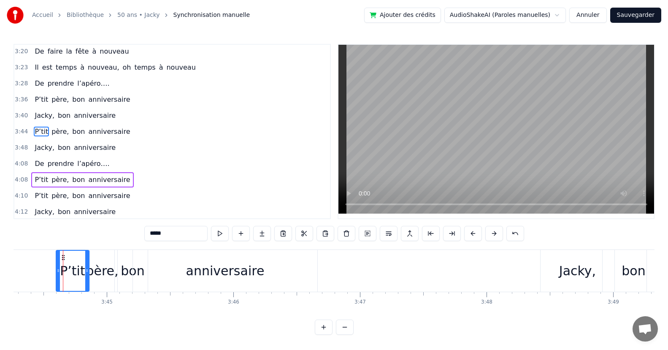
click at [114, 138] on div "P’tit père, bon anniversaire" at bounding box center [82, 131] width 102 height 15
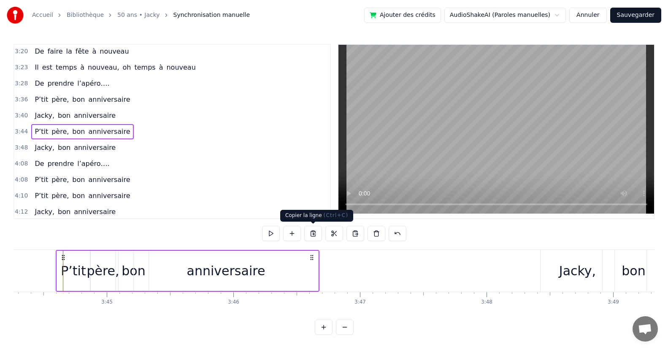
click at [311, 233] on button at bounding box center [313, 233] width 18 height 15
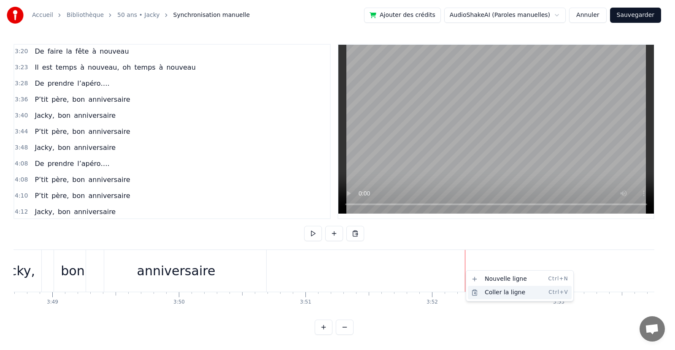
click at [489, 293] on div "Coller la ligne Ctrl+V" at bounding box center [520, 293] width 104 height 14
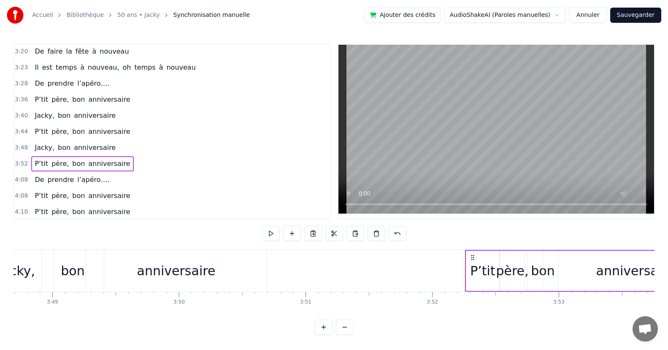
click at [90, 286] on div "anniversaire" at bounding box center [176, 271] width 180 height 42
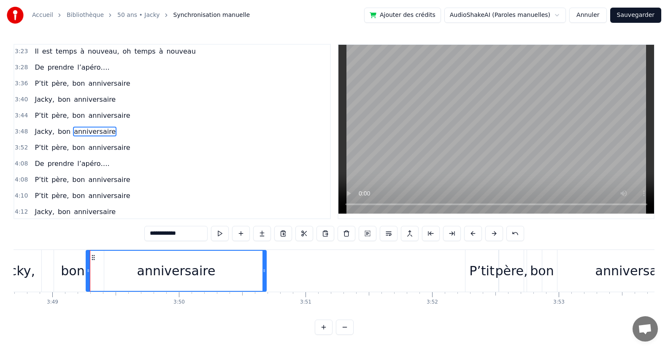
click at [76, 138] on div "Jacky, bon anniversaire" at bounding box center [75, 131] width 88 height 15
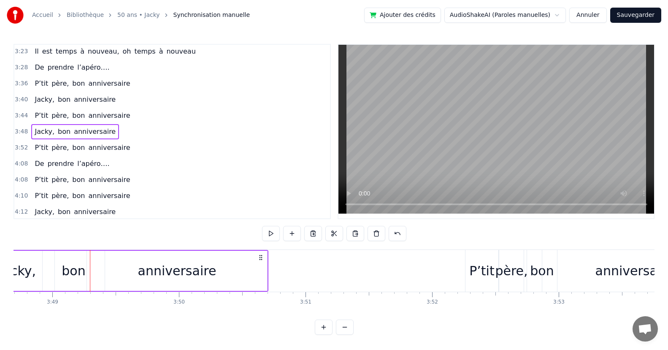
scroll to position [0, 28871]
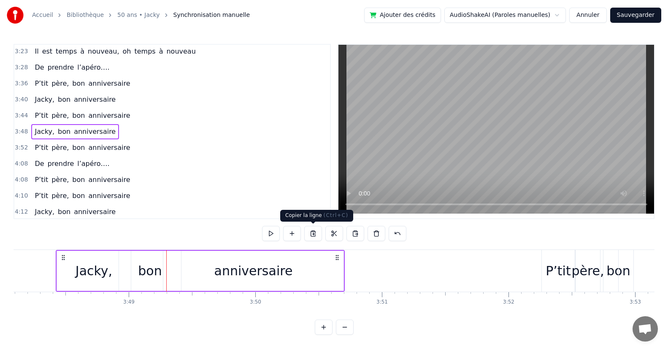
click at [310, 234] on button at bounding box center [313, 233] width 18 height 15
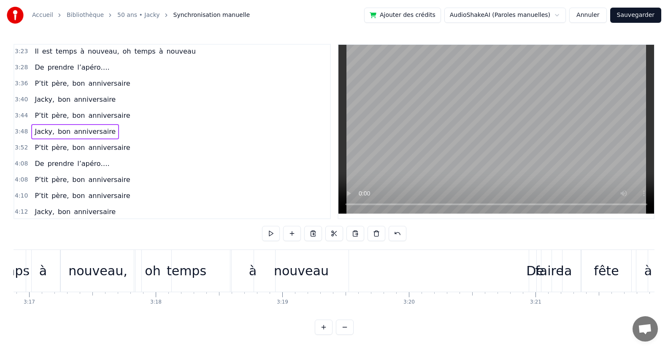
scroll to position [0, 21537]
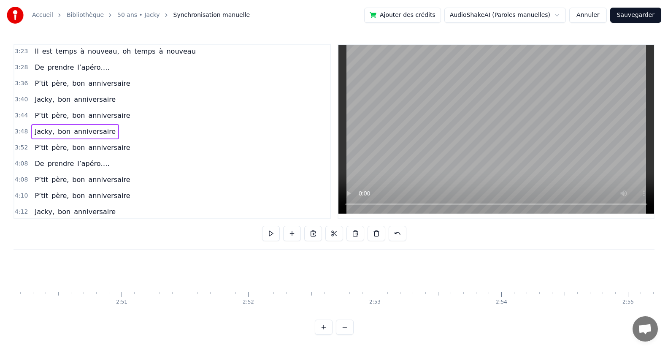
click at [70, 248] on div "0:19 Puisqu’ [DATE], c' est toi le roi 0:27 Que ce soir, la fête s’impose 0:34 …" at bounding box center [334, 189] width 641 height 291
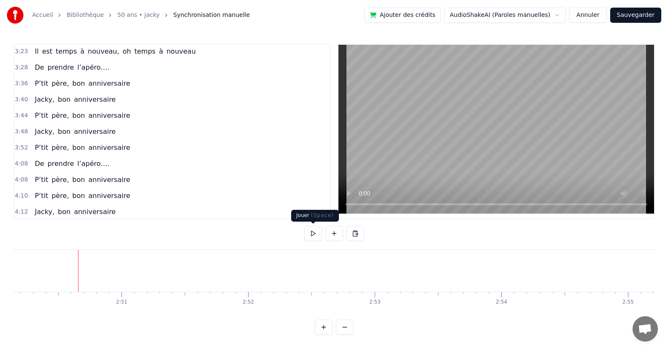
click at [317, 232] on button at bounding box center [313, 233] width 18 height 15
click at [311, 228] on button at bounding box center [313, 233] width 18 height 15
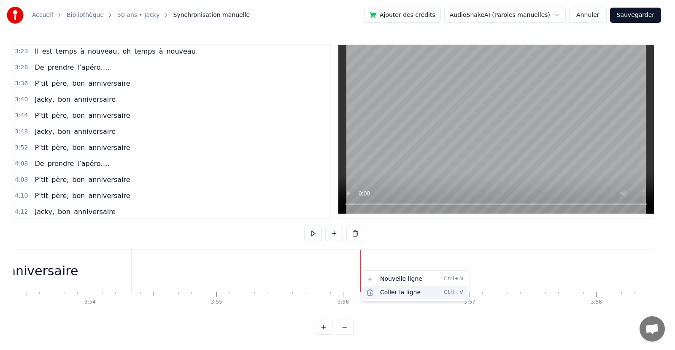
click at [386, 290] on div "Coller la ligne Ctrl+V" at bounding box center [415, 293] width 104 height 14
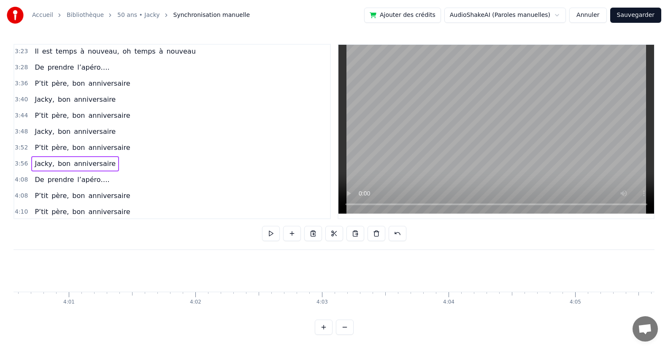
scroll to position [0, 30473]
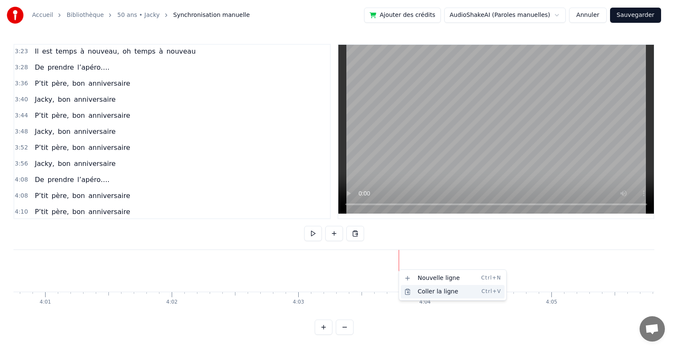
click at [427, 291] on div "Coller la ligne Ctrl+V" at bounding box center [453, 292] width 104 height 14
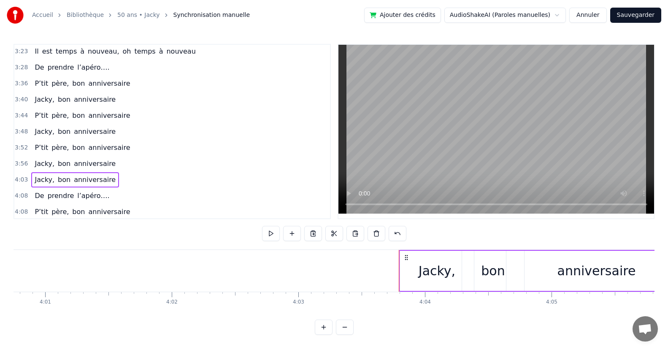
scroll to position [0, 29913]
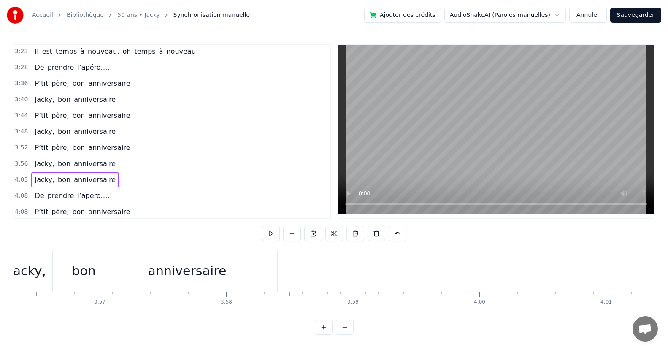
click at [551, 322] on div "0:19 Puisqu’ [DATE], c' est toi le roi 0:27 Que ce soir, la fête s’impose 0:34 …" at bounding box center [334, 189] width 641 height 291
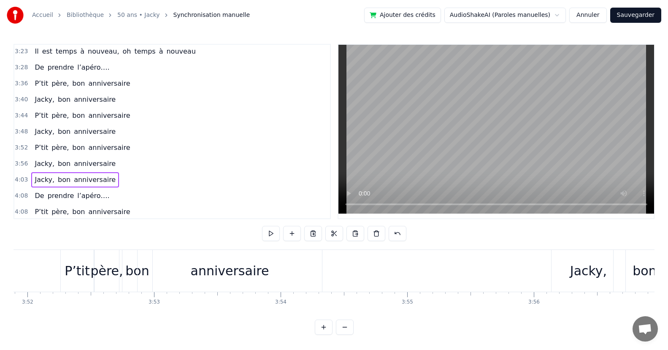
click at [86, 283] on div "P’tit" at bounding box center [77, 271] width 33 height 42
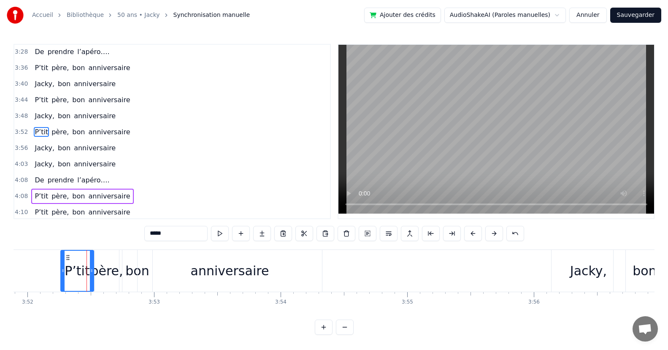
scroll to position [402, 0]
click at [73, 138] on div "P’tit père, bon anniversaire" at bounding box center [82, 131] width 102 height 15
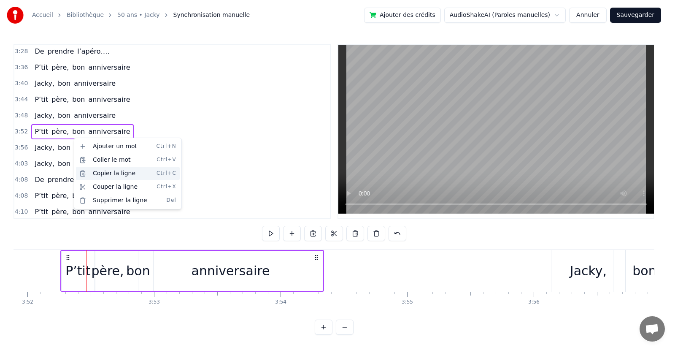
click at [113, 174] on div "Copier la ligne Ctrl+C" at bounding box center [128, 174] width 104 height 14
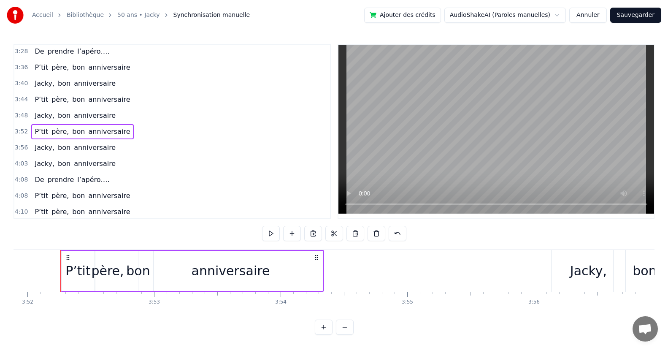
scroll to position [0, 29913]
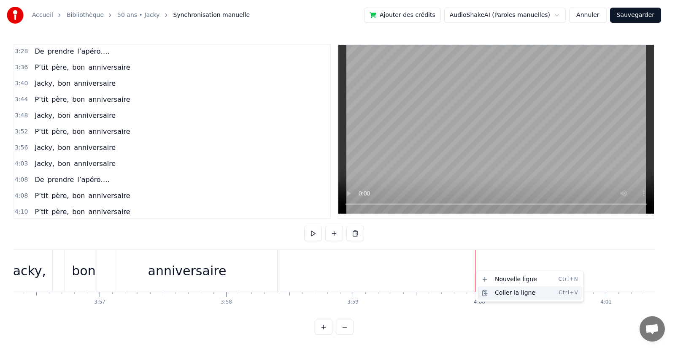
click at [498, 291] on div "Coller la ligne Ctrl+V" at bounding box center [530, 293] width 104 height 14
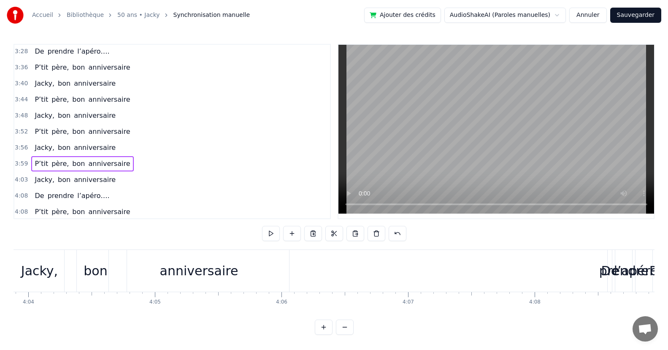
scroll to position [0, 30987]
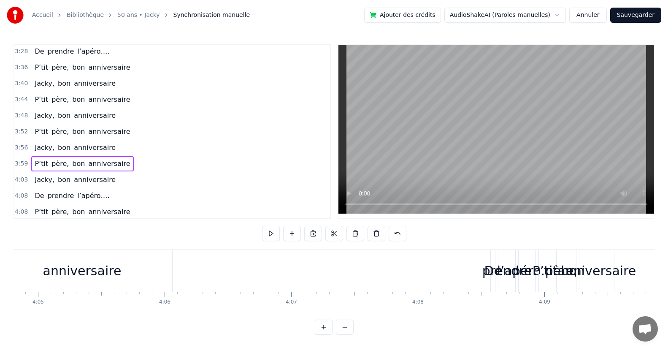
click at [487, 279] on div "prendre" at bounding box center [506, 270] width 49 height 19
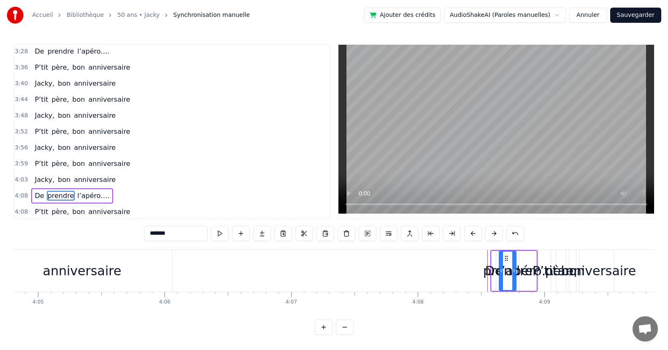
scroll to position [466, 0]
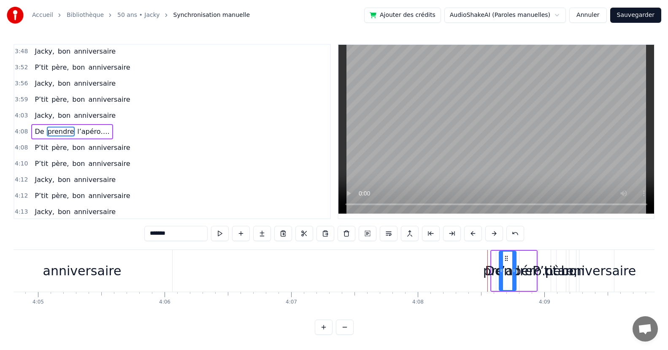
click at [98, 136] on span "l’apéro…." at bounding box center [93, 132] width 34 height 10
type input "*********"
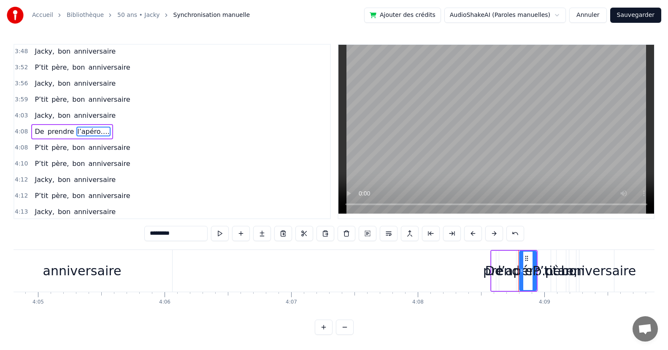
click at [99, 138] on div "De prendre l’apéro…." at bounding box center [71, 131] width 81 height 15
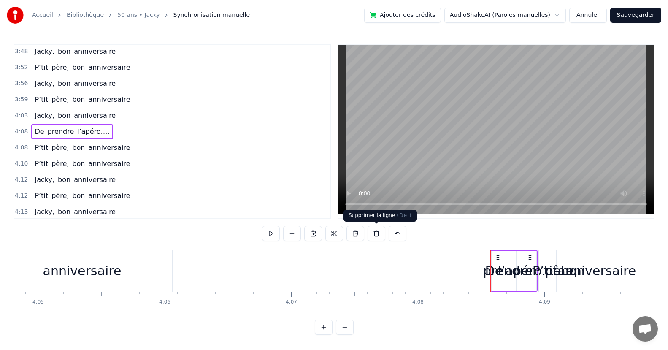
click at [373, 235] on button at bounding box center [376, 233] width 18 height 15
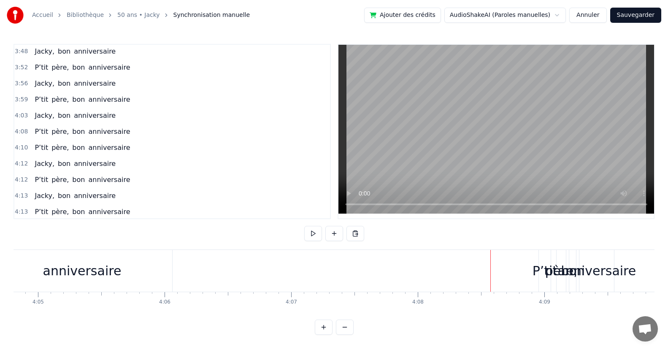
click at [539, 287] on div "P’tit" at bounding box center [545, 271] width 12 height 42
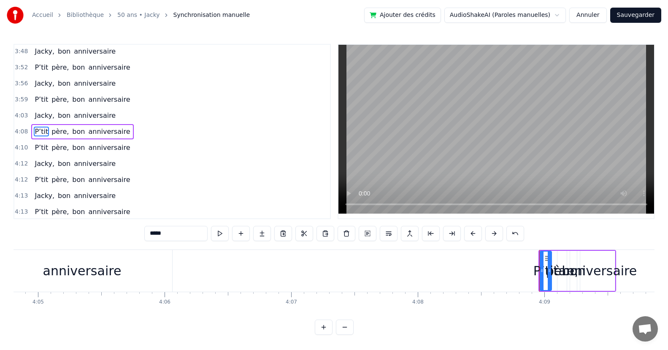
click at [116, 137] on div "P’tit père, bon anniversaire" at bounding box center [82, 131] width 102 height 15
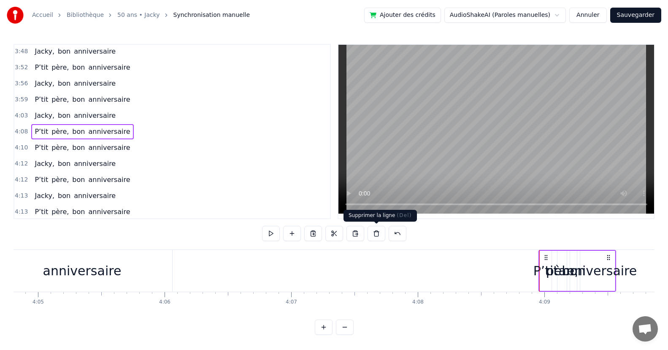
click at [374, 231] on button at bounding box center [376, 233] width 18 height 15
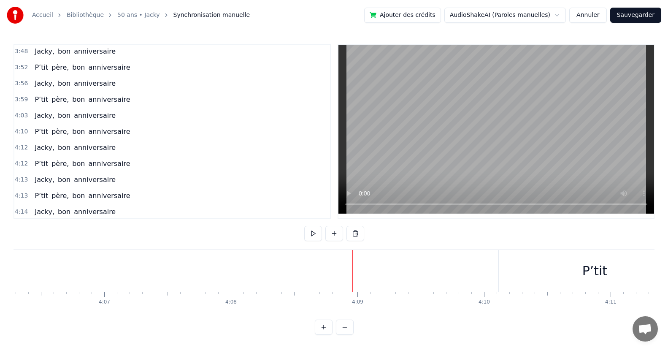
scroll to position [0, 31407]
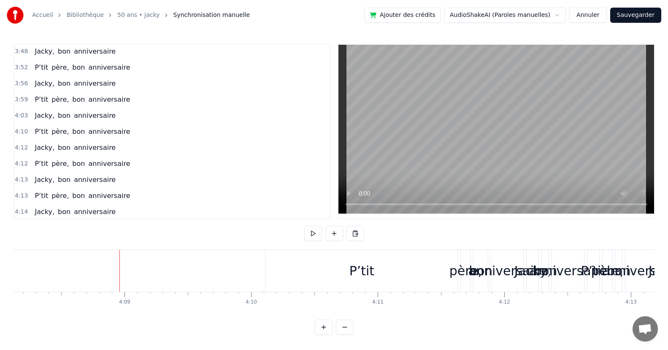
click at [492, 284] on div "anniversaire" at bounding box center [507, 271] width 32 height 42
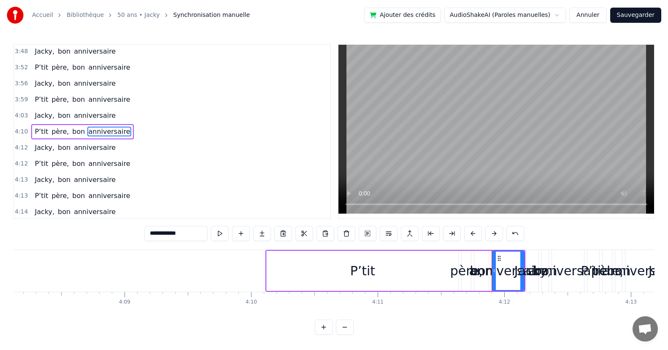
click at [114, 136] on span "anniversaire" at bounding box center [108, 132] width 43 height 10
click at [114, 138] on div "P’tit père, bon anniversaire" at bounding box center [82, 131] width 102 height 15
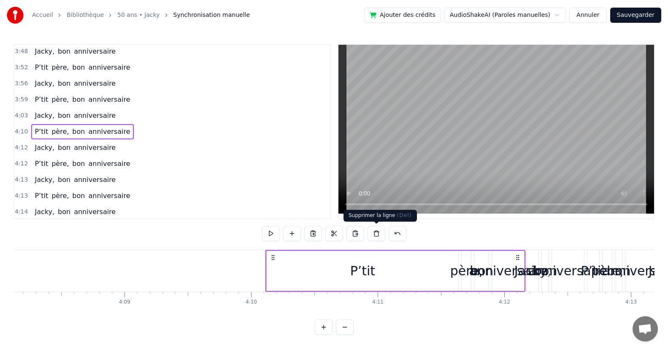
click at [376, 235] on button at bounding box center [376, 233] width 18 height 15
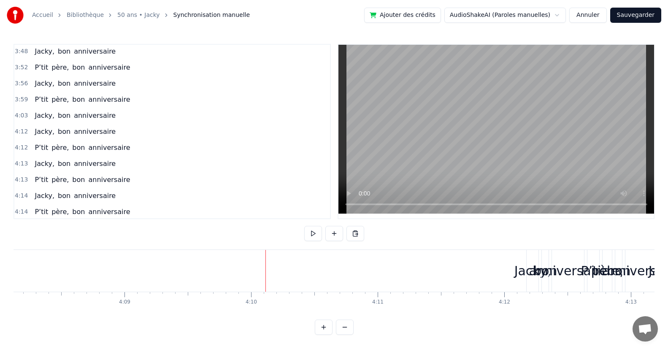
click at [551, 283] on div "Jacky, bon anniversaire" at bounding box center [556, 271] width 60 height 42
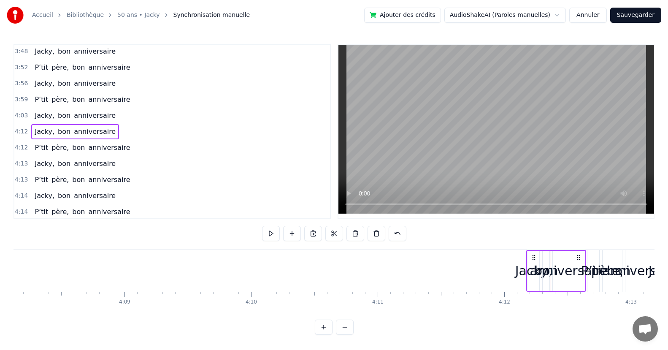
click at [104, 132] on span "anniversaire" at bounding box center [94, 132] width 43 height 10
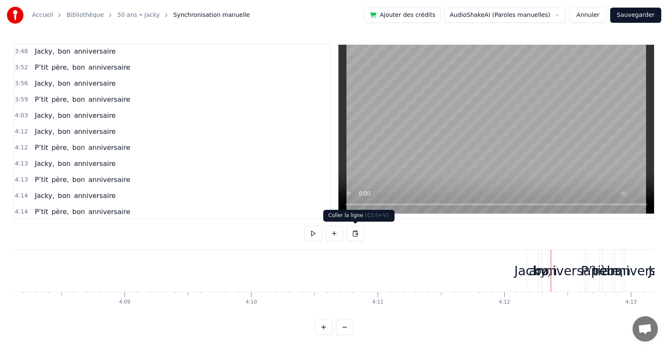
click at [351, 235] on button at bounding box center [355, 233] width 18 height 15
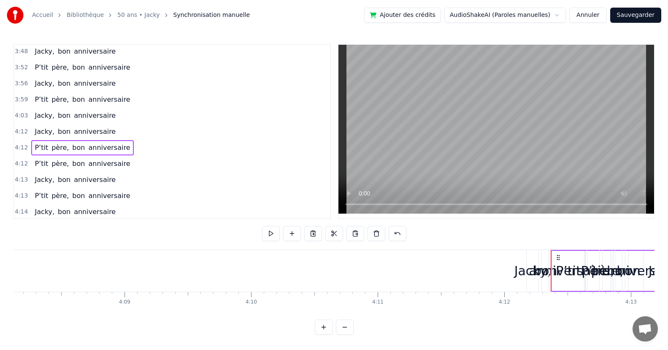
click at [113, 152] on span "anniversaire" at bounding box center [108, 148] width 43 height 10
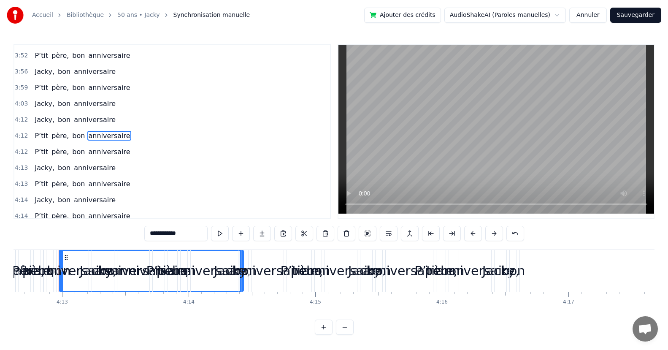
scroll to position [0, 31978]
click at [114, 141] on div "P’tit père, bon anniversaire" at bounding box center [82, 135] width 102 height 15
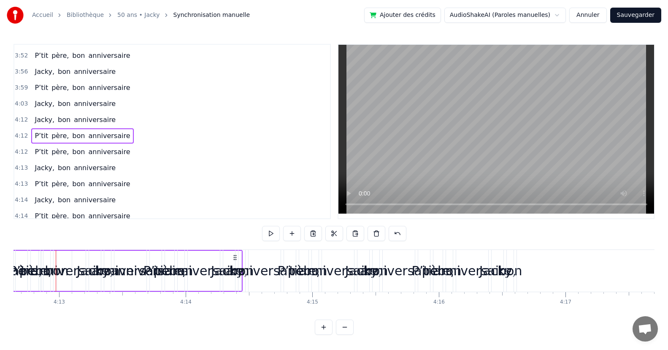
scroll to position [0, 31901]
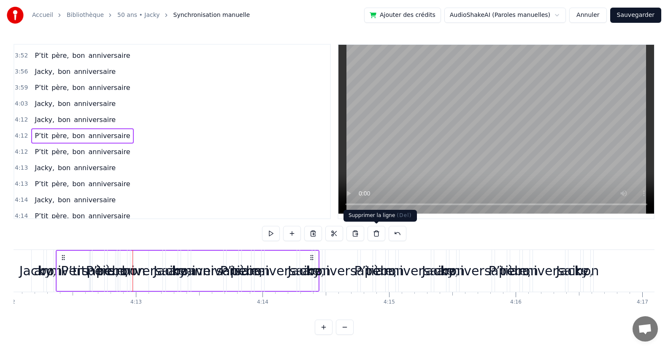
click at [376, 235] on button at bounding box center [376, 233] width 18 height 15
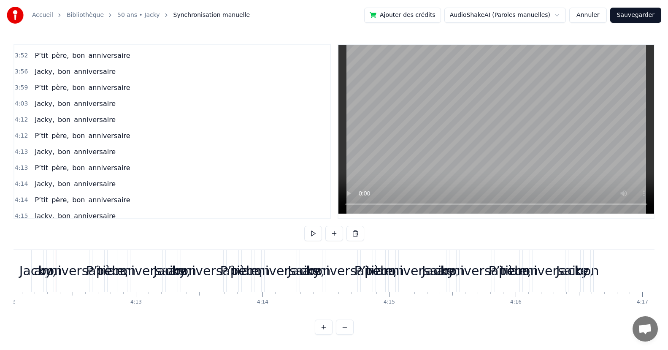
click at [316, 270] on div "anniversaire" at bounding box center [341, 270] width 78 height 19
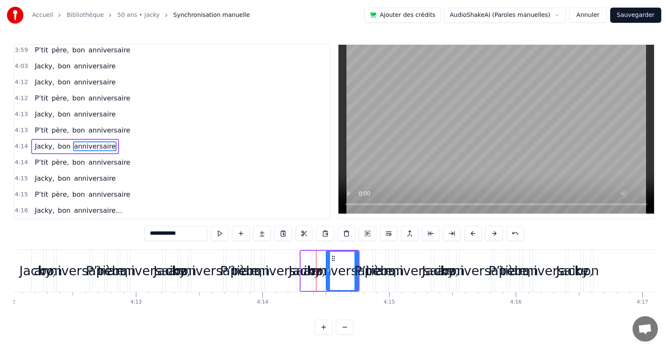
scroll to position [516, 0]
click at [103, 151] on span "anniversaire" at bounding box center [94, 146] width 43 height 10
click at [103, 152] on div "Jacky, bon anniversaire" at bounding box center [75, 145] width 88 height 15
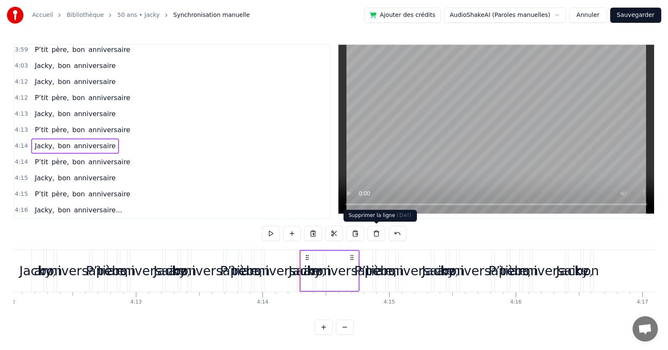
click at [378, 234] on button at bounding box center [376, 233] width 18 height 15
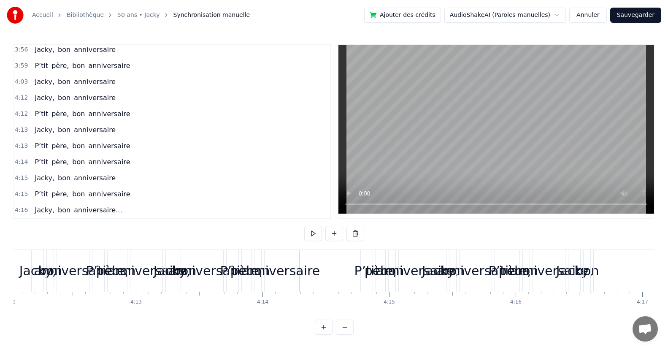
scroll to position [500, 0]
click at [460, 286] on div "anniversaire" at bounding box center [475, 271] width 32 height 42
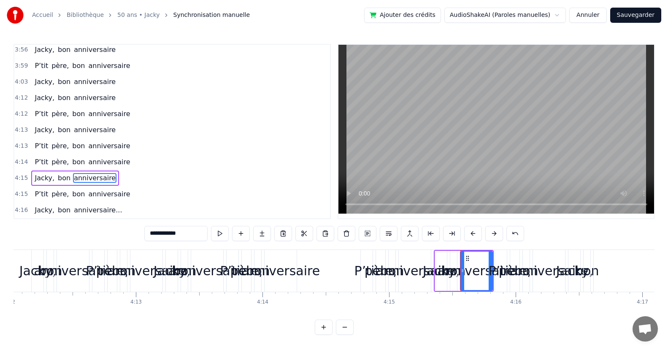
click at [102, 181] on div "Jacky, bon anniversaire" at bounding box center [75, 177] width 88 height 15
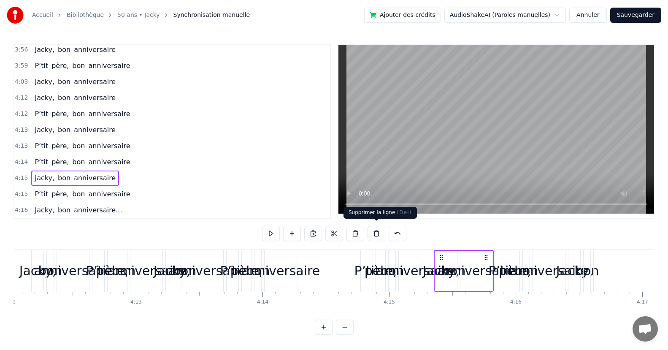
click at [377, 231] on button at bounding box center [376, 233] width 18 height 15
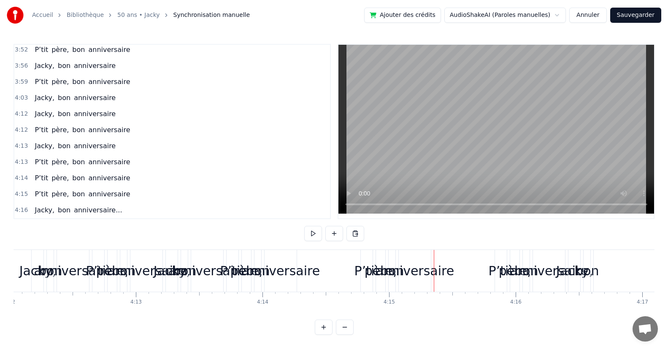
click at [445, 276] on div "anniversaire" at bounding box center [415, 270] width 78 height 19
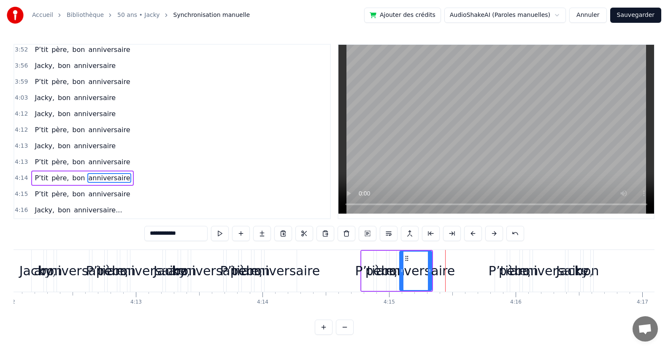
click at [117, 181] on div "P’tit père, bon anniversaire" at bounding box center [82, 177] width 102 height 15
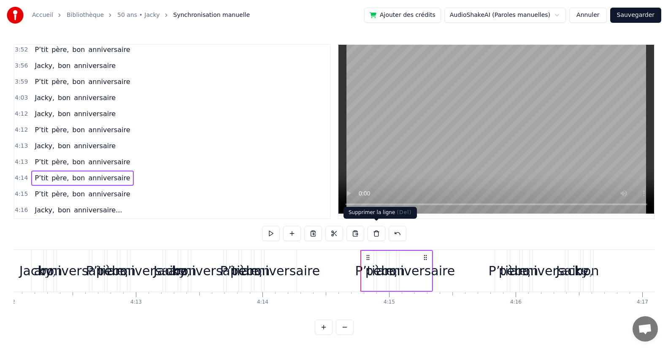
click at [373, 231] on button at bounding box center [376, 233] width 18 height 15
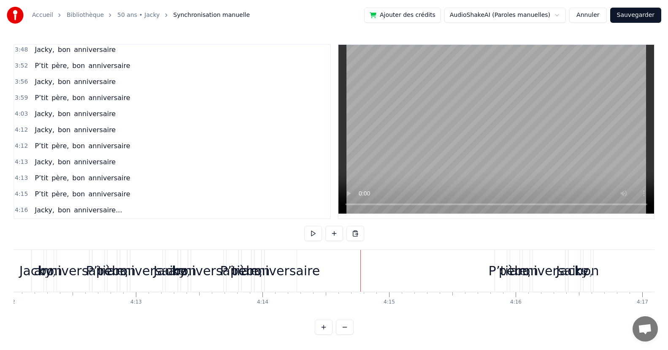
click at [538, 286] on div "anniversaire" at bounding box center [549, 271] width 32 height 42
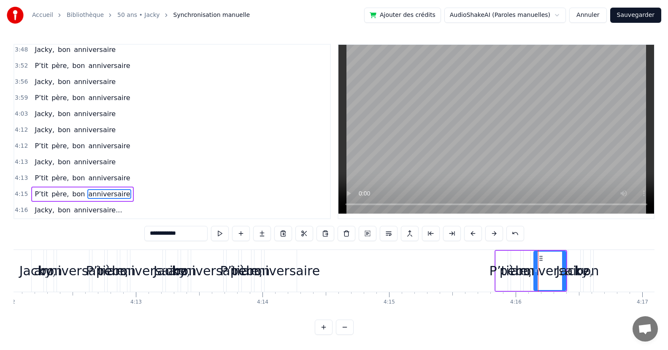
scroll to position [5, 0]
click at [116, 193] on span "anniversaire" at bounding box center [108, 194] width 43 height 10
click at [117, 193] on span "anniversaire" at bounding box center [108, 194] width 43 height 10
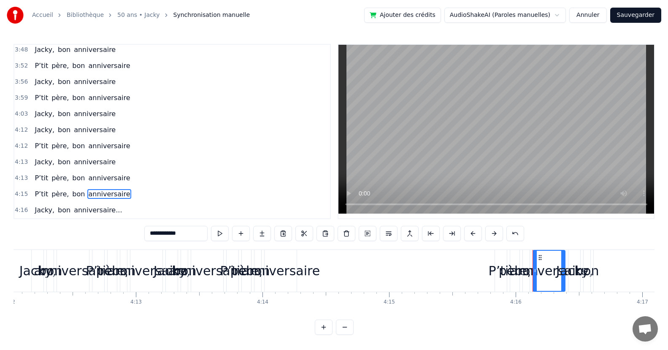
click at [117, 194] on div "P’tit père, bon anniversaire" at bounding box center [82, 193] width 102 height 15
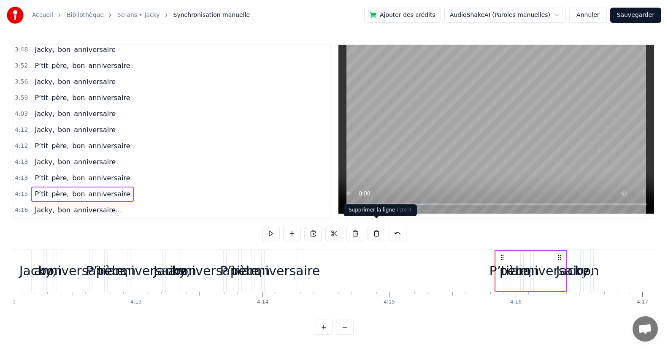
click at [375, 227] on button at bounding box center [376, 233] width 18 height 15
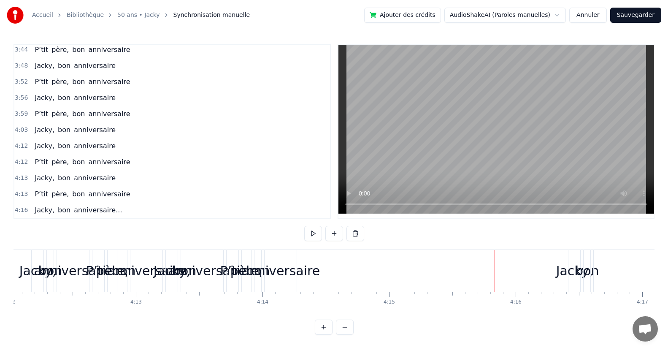
scroll to position [452, 0]
click at [565, 272] on div "Jacky," at bounding box center [574, 270] width 37 height 19
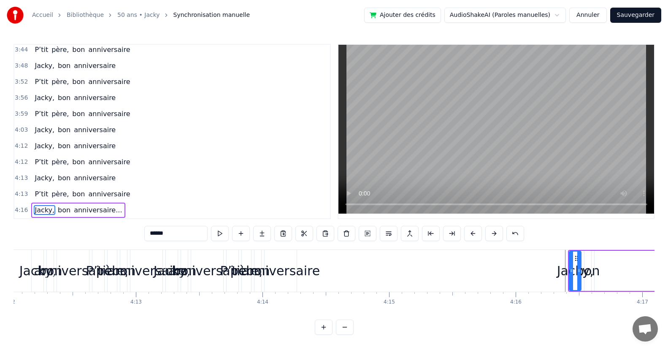
click at [109, 209] on div "Jacky, bon anniversaire..." at bounding box center [78, 210] width 94 height 15
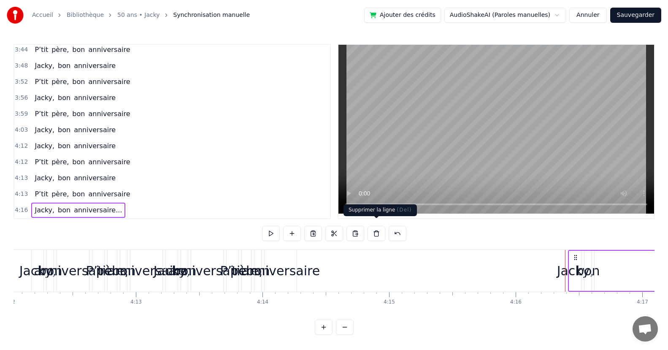
click at [373, 230] on button at bounding box center [376, 233] width 18 height 15
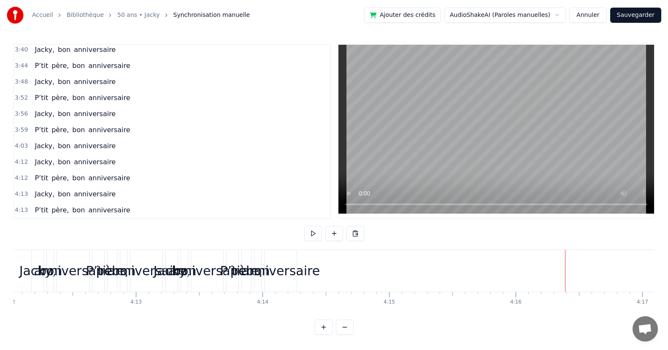
scroll to position [436, 0]
click at [235, 261] on div "père," at bounding box center [246, 270] width 32 height 19
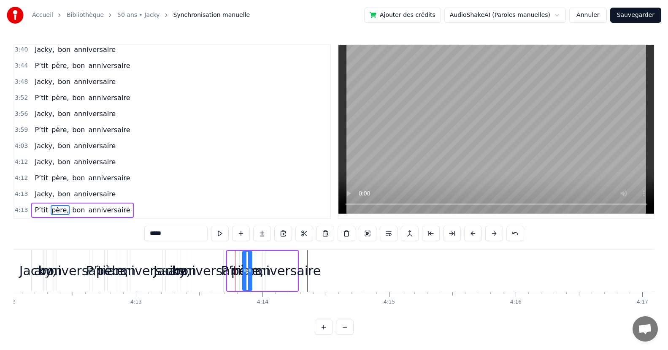
click at [116, 210] on div "P’tit père, bon anniversaire" at bounding box center [82, 210] width 102 height 15
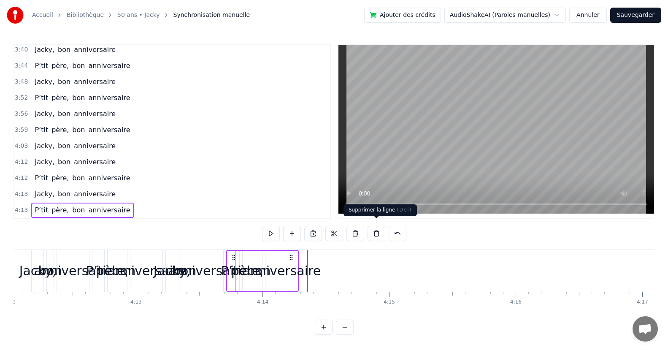
click at [378, 231] on button at bounding box center [376, 233] width 18 height 15
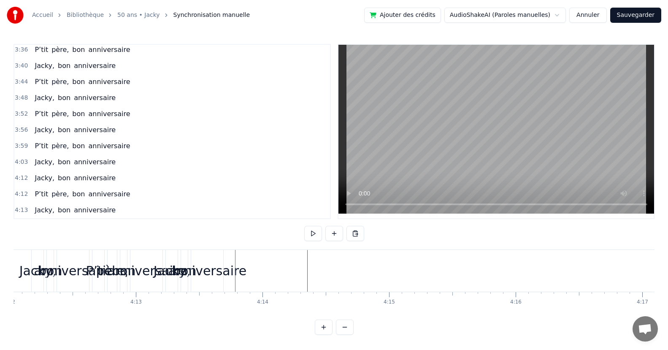
scroll to position [420, 0]
click at [205, 278] on div "anniversaire" at bounding box center [207, 271] width 32 height 42
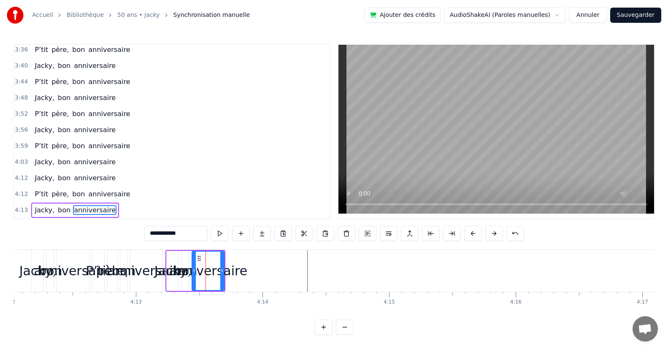
click at [105, 209] on div "Jacky, bon anniversaire" at bounding box center [75, 210] width 88 height 15
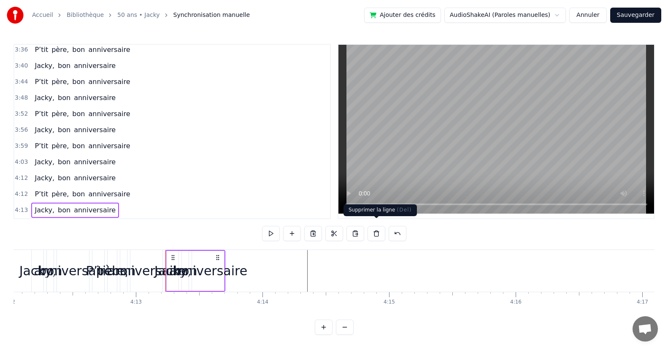
click at [373, 228] on button at bounding box center [376, 233] width 18 height 15
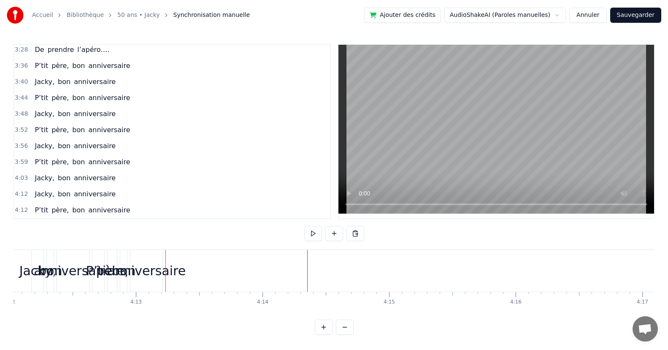
scroll to position [404, 0]
click at [144, 275] on div "anniversaire" at bounding box center [146, 271] width 32 height 42
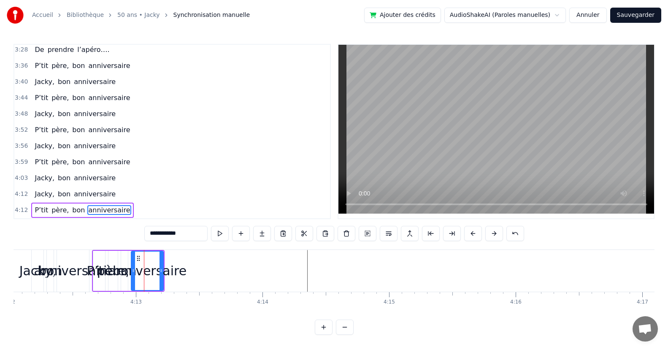
click at [117, 210] on div "P’tit père, bon anniversaire" at bounding box center [82, 210] width 102 height 15
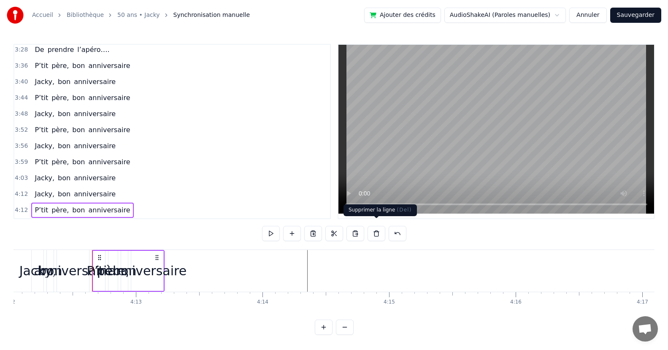
click at [373, 230] on button at bounding box center [376, 233] width 18 height 15
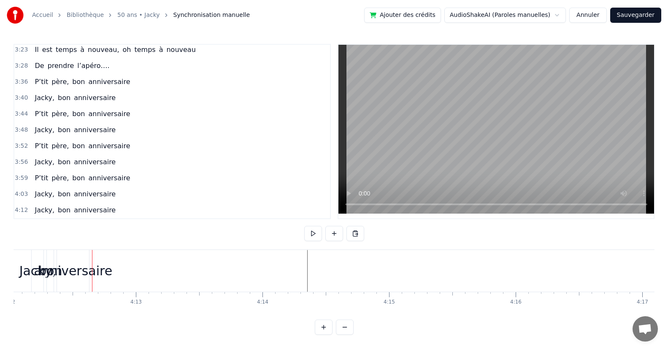
scroll to position [388, 0]
click at [81, 274] on div "anniversaire" at bounding box center [73, 270] width 78 height 19
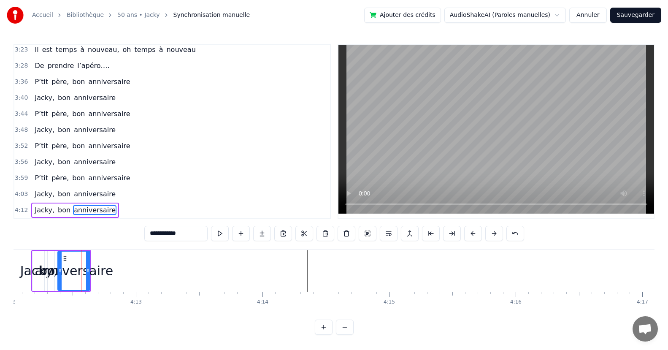
click at [103, 211] on div "Jacky, bon anniversaire" at bounding box center [75, 210] width 88 height 15
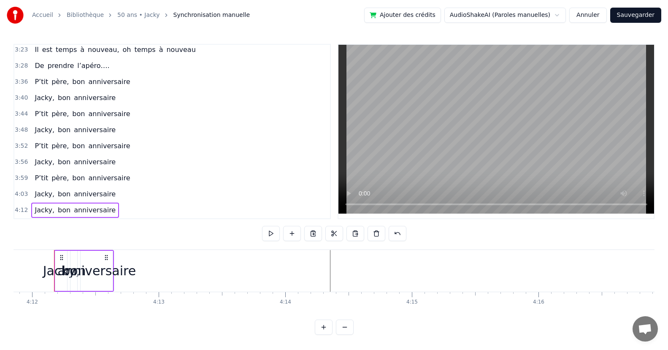
scroll to position [0, 31877]
click at [375, 228] on button at bounding box center [376, 233] width 18 height 15
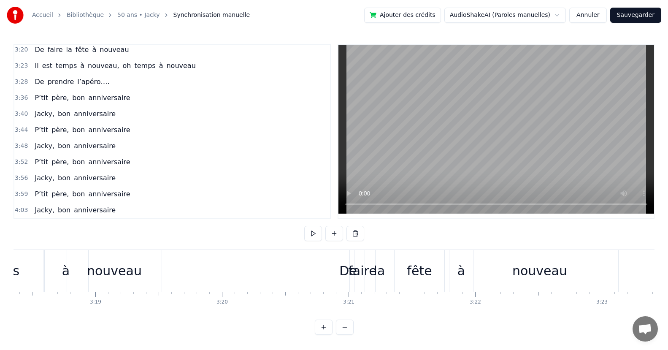
scroll to position [0, 24710]
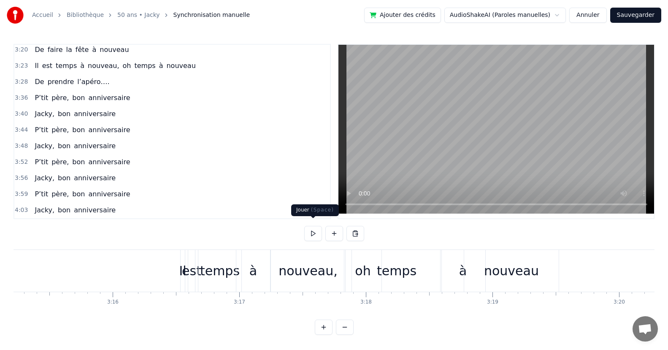
click at [316, 227] on button at bounding box center [313, 233] width 18 height 15
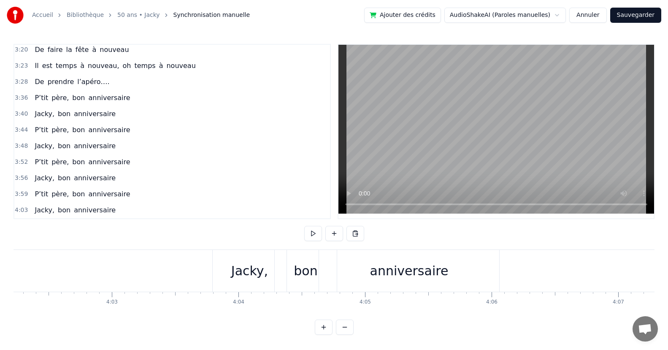
scroll to position [0, 30613]
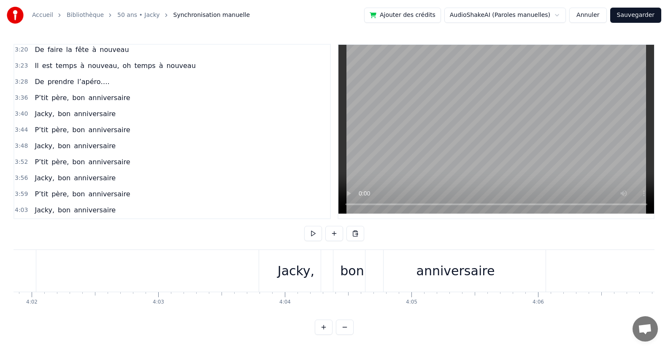
click at [288, 281] on div "Jacky," at bounding box center [296, 271] width 74 height 42
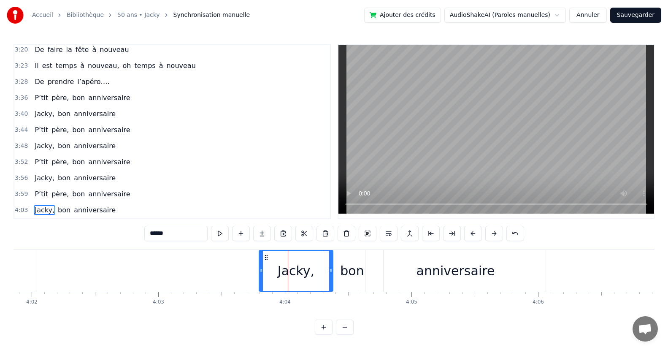
click at [100, 209] on span "anniversaire" at bounding box center [94, 210] width 43 height 10
type input "**********"
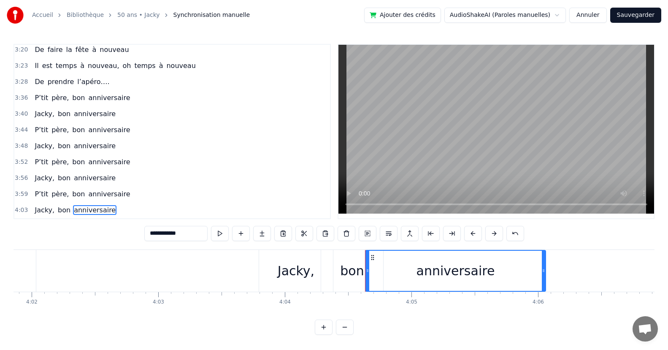
click at [104, 210] on div "Jacky, bon anniversaire" at bounding box center [75, 210] width 88 height 15
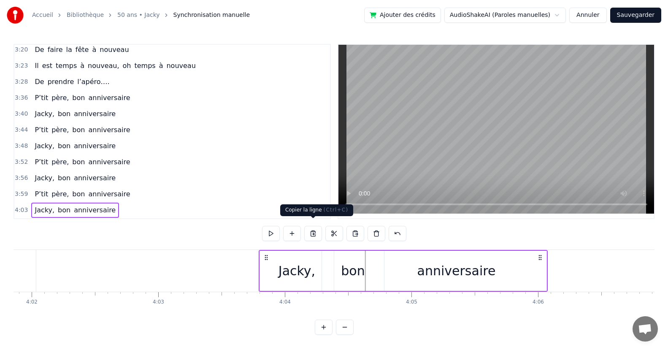
click at [311, 228] on button at bounding box center [313, 233] width 18 height 15
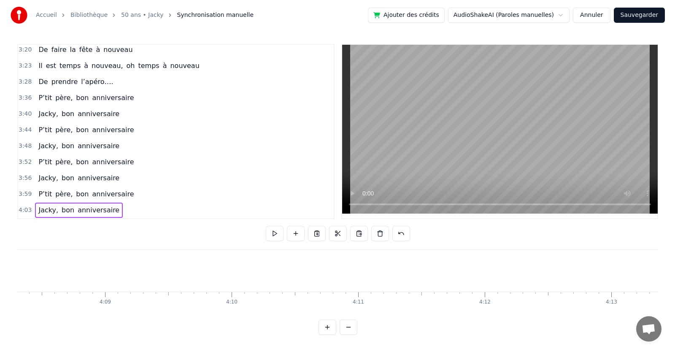
scroll to position [0, 31477]
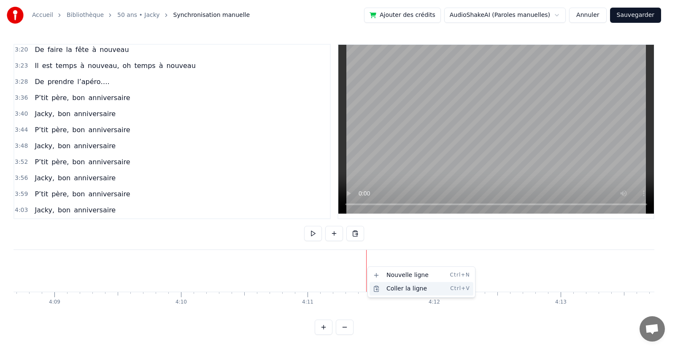
click at [403, 286] on div "Coller la ligne Ctrl+V" at bounding box center [422, 289] width 104 height 14
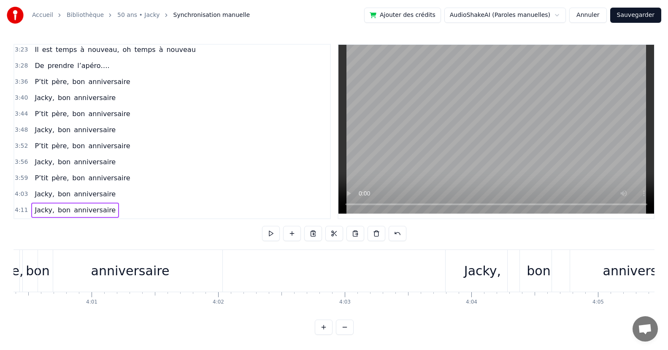
scroll to position [0, 30403]
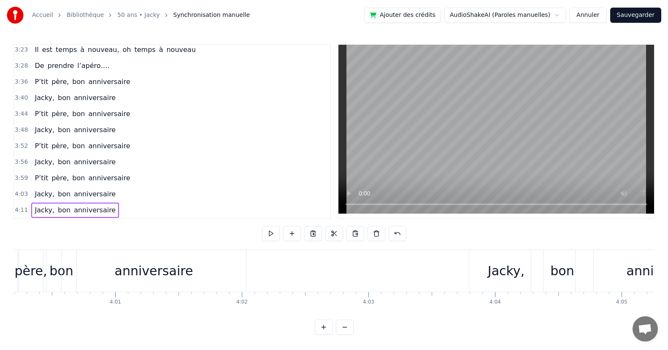
click at [174, 276] on div "anniversaire" at bounding box center [154, 271] width 184 height 42
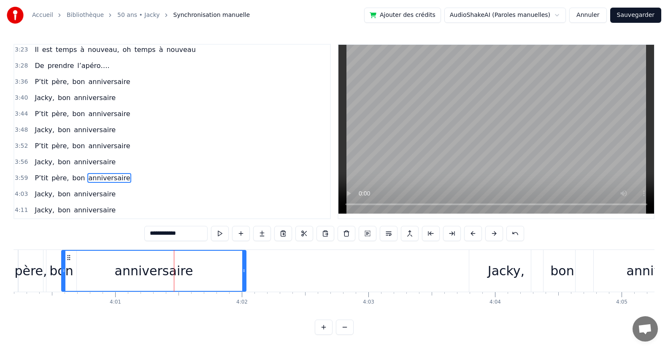
click at [116, 181] on div "P’tit père, bon anniversaire" at bounding box center [82, 177] width 102 height 15
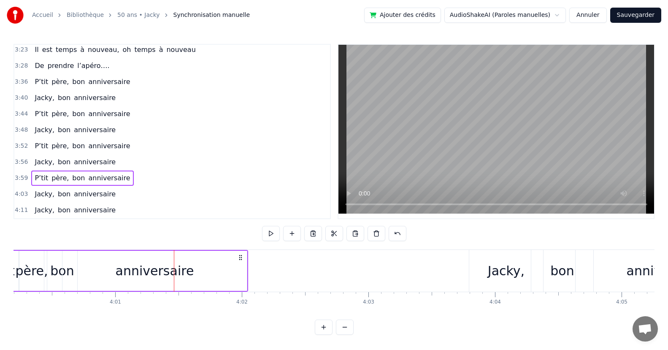
scroll to position [0, 30332]
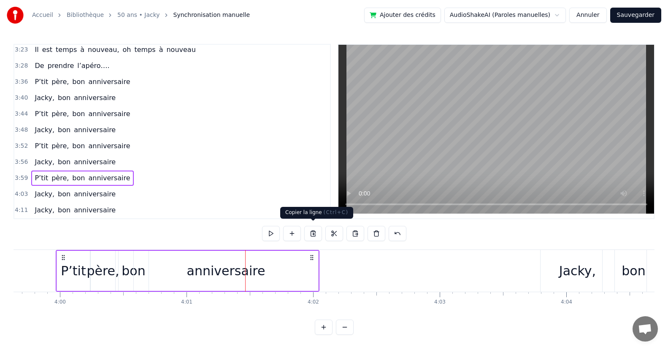
click at [313, 230] on button at bounding box center [313, 233] width 18 height 15
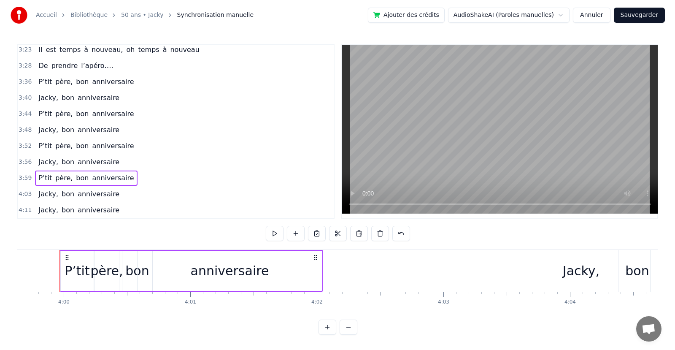
scroll to position [0, 30893]
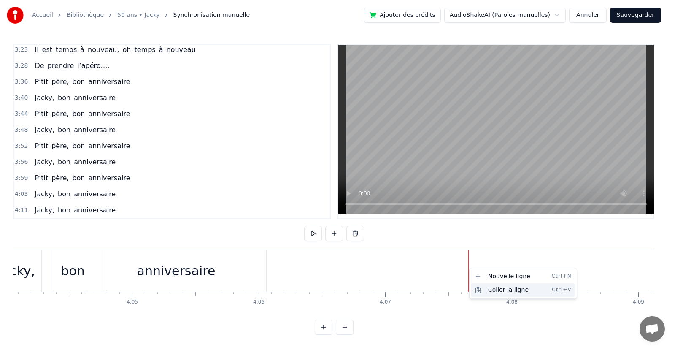
click at [492, 290] on div "Coller la ligne Ctrl+V" at bounding box center [523, 290] width 104 height 14
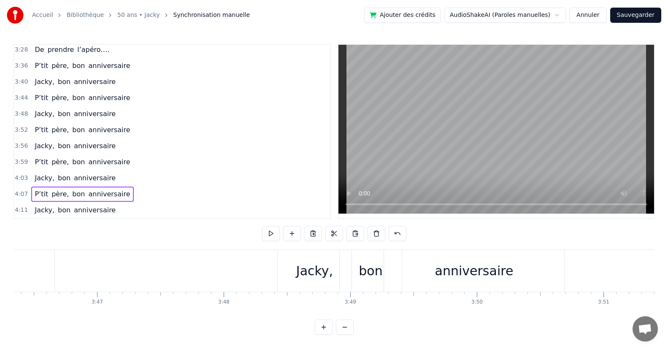
scroll to position [0, 26967]
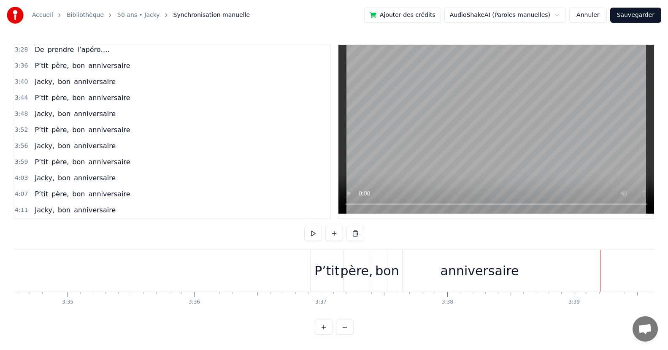
scroll to position [0, 27043]
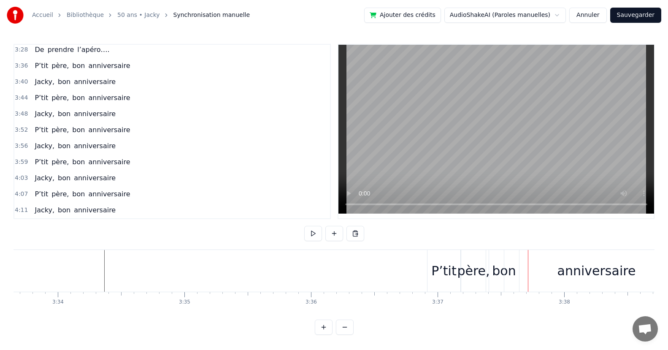
click at [499, 282] on div "bon" at bounding box center [504, 271] width 30 height 42
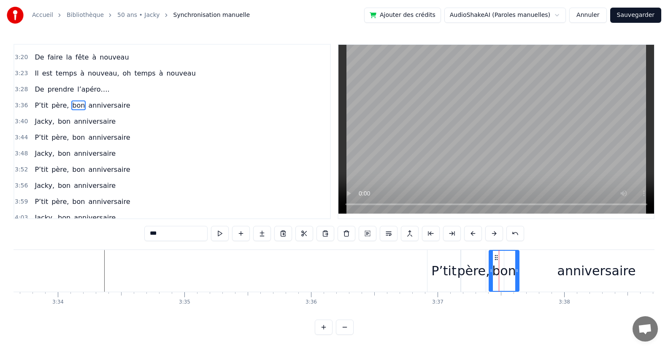
scroll to position [338, 0]
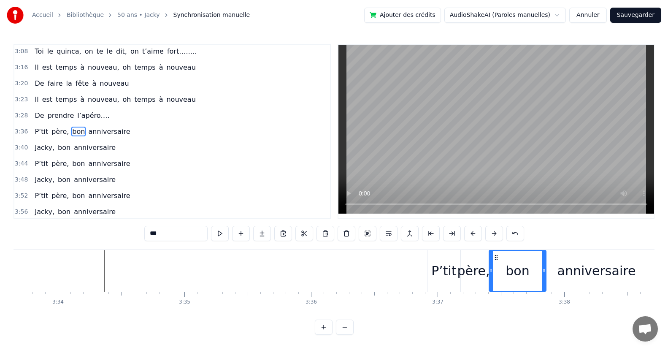
drag, startPoint x: 516, startPoint y: 275, endPoint x: 546, endPoint y: 276, distance: 30.0
click at [546, 276] on div at bounding box center [543, 271] width 3 height 40
drag, startPoint x: 490, startPoint y: 276, endPoint x: 500, endPoint y: 278, distance: 10.3
click at [500, 278] on div at bounding box center [501, 271] width 3 height 40
click at [478, 277] on div "père," at bounding box center [473, 270] width 32 height 19
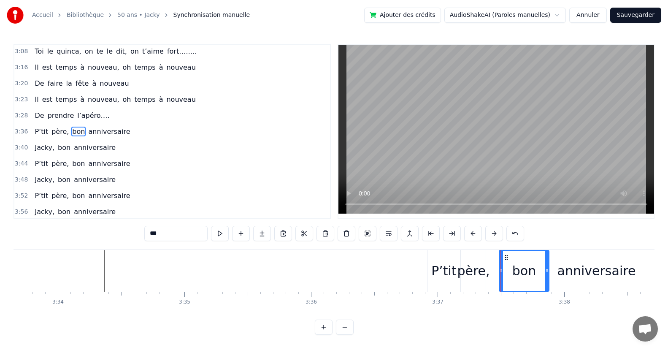
type input "*****"
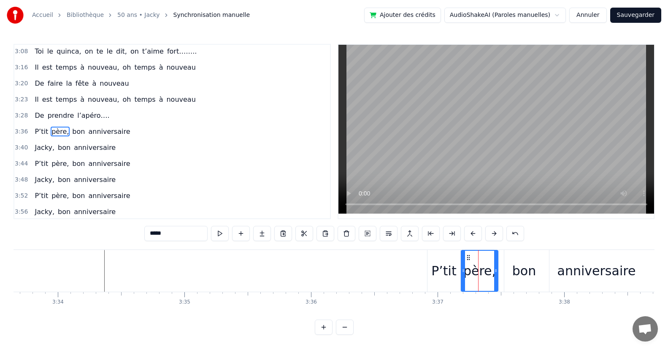
drag, startPoint x: 482, startPoint y: 276, endPoint x: 494, endPoint y: 276, distance: 12.2
click at [494, 276] on div at bounding box center [495, 271] width 3 height 40
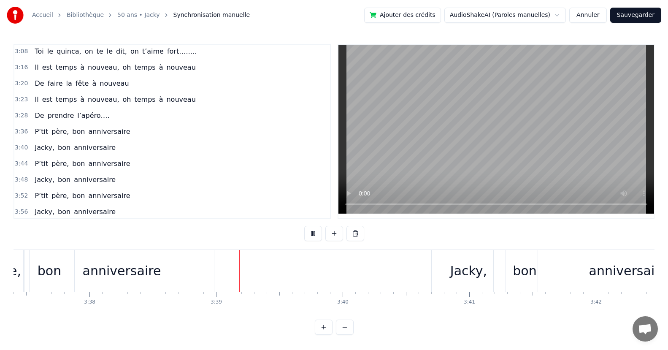
scroll to position [0, 27630]
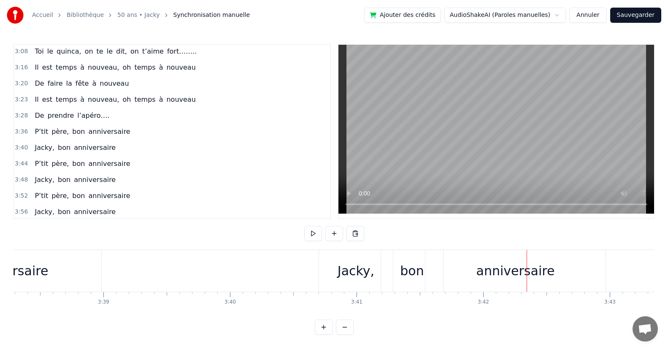
click at [408, 272] on div "bon" at bounding box center [412, 270] width 24 height 19
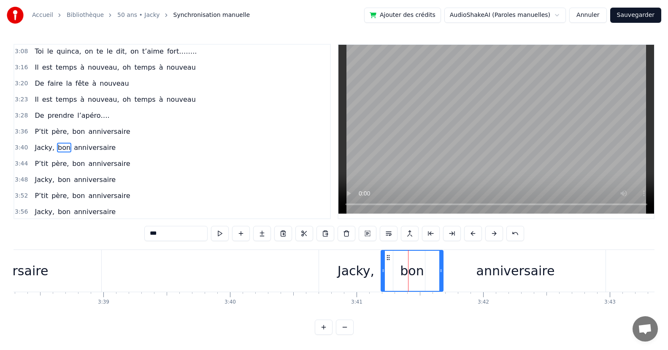
scroll to position [354, 0]
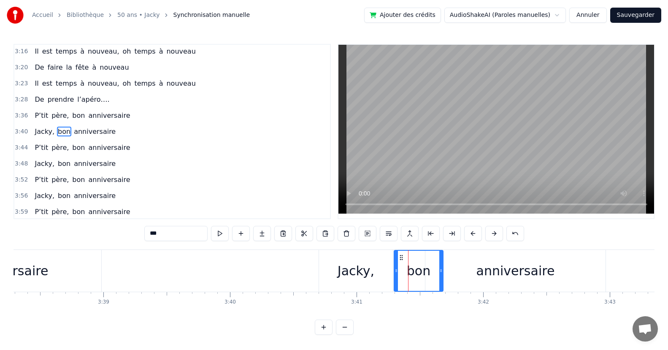
drag, startPoint x: 382, startPoint y: 277, endPoint x: 395, endPoint y: 277, distance: 13.1
click at [395, 277] on div at bounding box center [395, 271] width 3 height 40
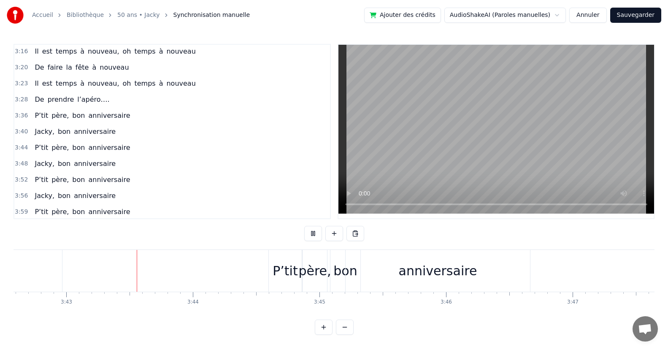
scroll to position [0, 28190]
click at [323, 283] on div "bon" at bounding box center [329, 271] width 30 height 42
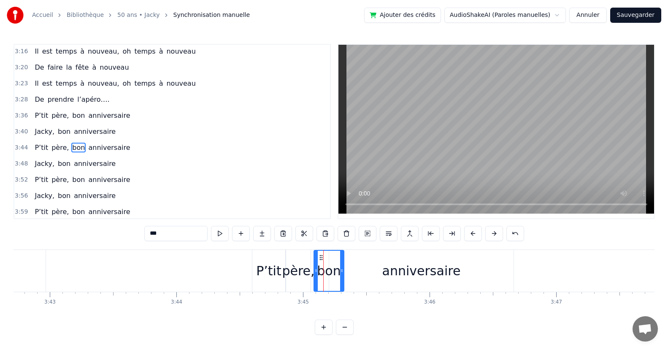
scroll to position [370, 0]
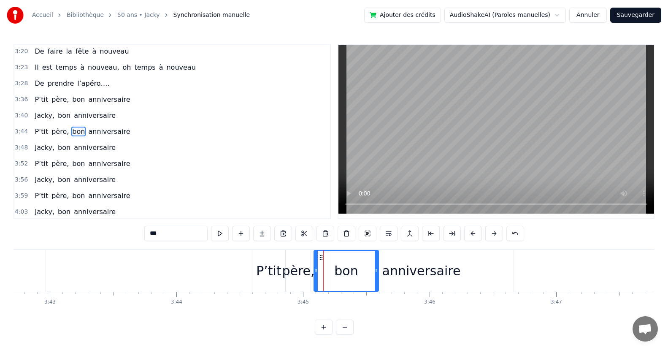
drag, startPoint x: 341, startPoint y: 274, endPoint x: 327, endPoint y: 276, distance: 14.2
click at [377, 272] on div at bounding box center [376, 271] width 3 height 40
drag, startPoint x: 315, startPoint y: 277, endPoint x: 319, endPoint y: 281, distance: 6.3
click at [319, 281] on div at bounding box center [320, 271] width 3 height 40
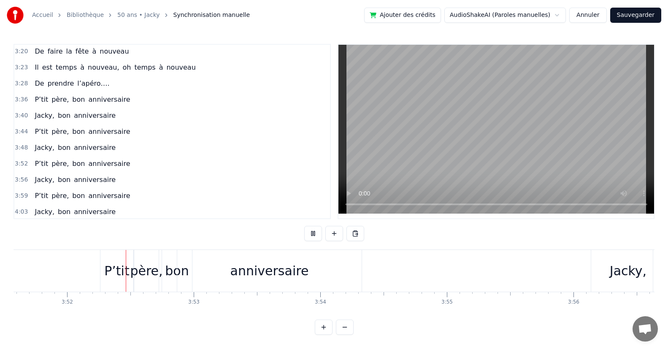
scroll to position [0, 29314]
click at [176, 279] on div "anniversaire" at bounding box center [268, 271] width 184 height 42
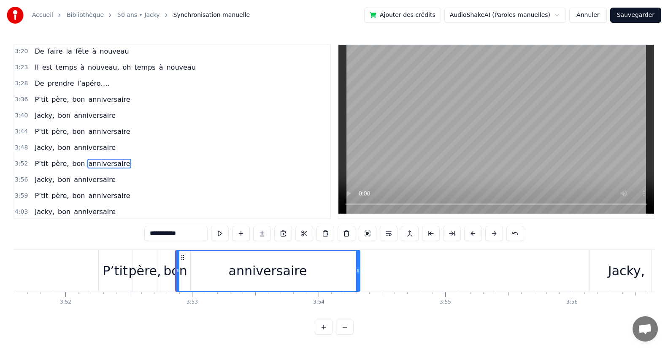
scroll to position [402, 0]
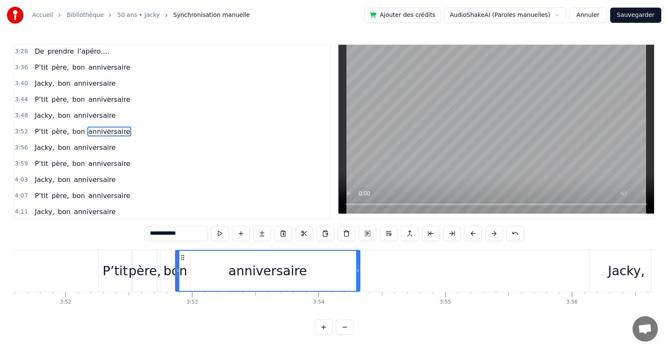
click at [166, 281] on div "bon" at bounding box center [175, 271] width 30 height 42
type input "***"
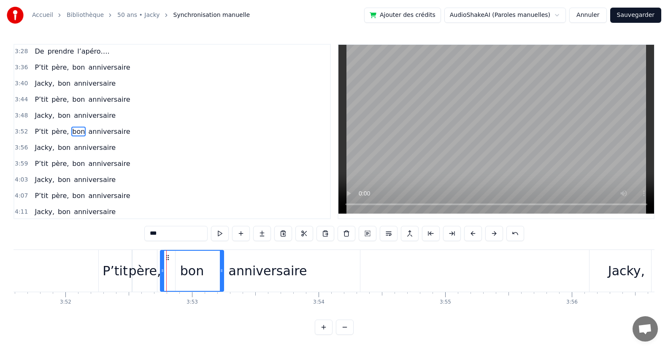
drag, startPoint x: 200, startPoint y: 272, endPoint x: 176, endPoint y: 277, distance: 24.6
click at [221, 281] on div at bounding box center [221, 271] width 3 height 40
drag, startPoint x: 163, startPoint y: 276, endPoint x: 173, endPoint y: 276, distance: 10.1
click at [173, 276] on div at bounding box center [172, 271] width 3 height 40
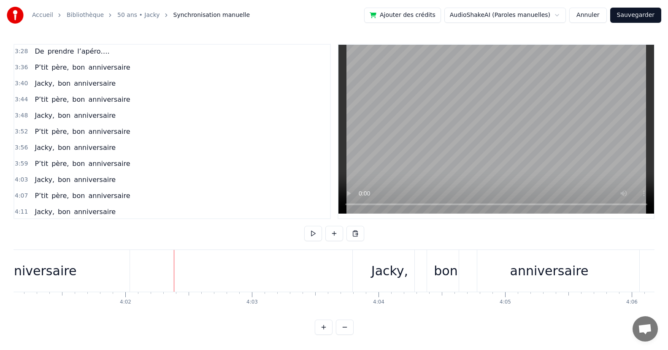
scroll to position [0, 29959]
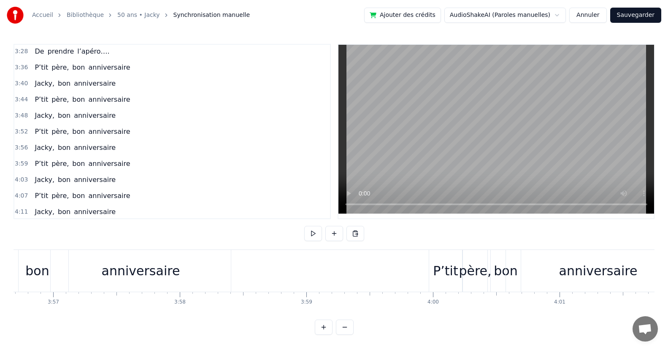
click at [494, 278] on div "bon" at bounding box center [506, 270] width 24 height 19
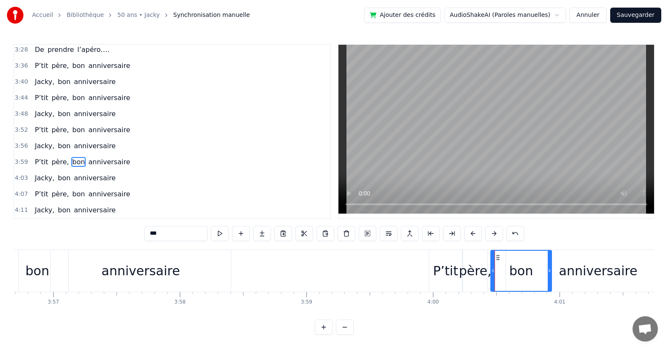
drag, startPoint x: 516, startPoint y: 272, endPoint x: 547, endPoint y: 276, distance: 31.1
click at [548, 276] on div at bounding box center [549, 271] width 3 height 40
drag, startPoint x: 493, startPoint y: 278, endPoint x: 502, endPoint y: 279, distance: 9.4
click at [502, 279] on div at bounding box center [501, 271] width 3 height 40
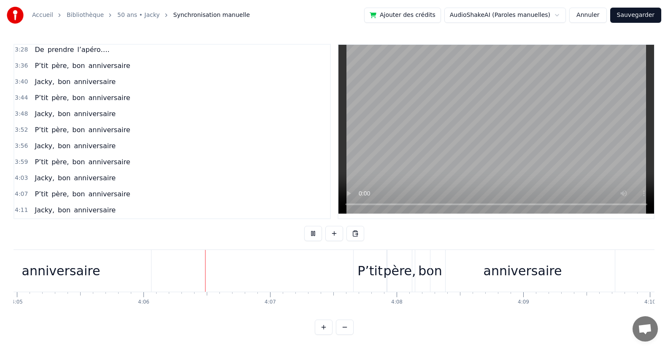
scroll to position [0, 31104]
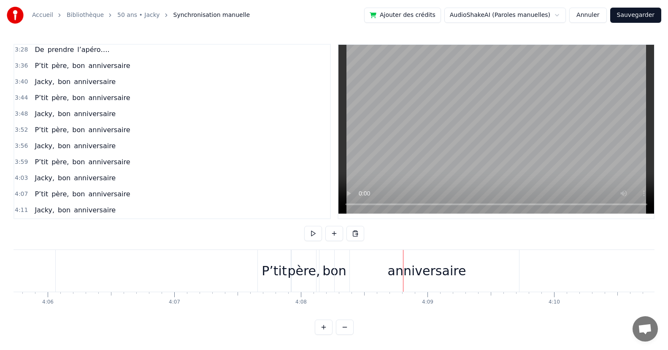
click at [321, 277] on div "bon" at bounding box center [334, 271] width 30 height 42
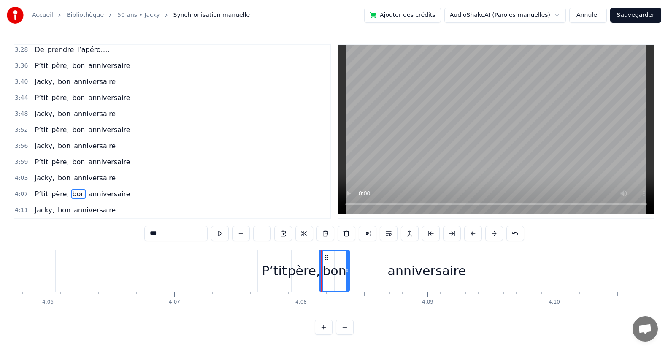
scroll to position [5, 0]
drag, startPoint x: 346, startPoint y: 267, endPoint x: 383, endPoint y: 268, distance: 37.2
click at [383, 268] on div at bounding box center [382, 271] width 3 height 40
drag, startPoint x: 320, startPoint y: 272, endPoint x: 330, endPoint y: 272, distance: 10.6
click at [335, 273] on div at bounding box center [336, 271] width 3 height 40
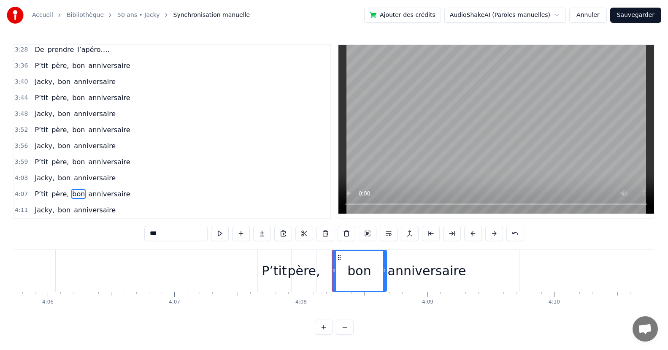
click at [300, 274] on div "père," at bounding box center [303, 270] width 32 height 19
type input "*****"
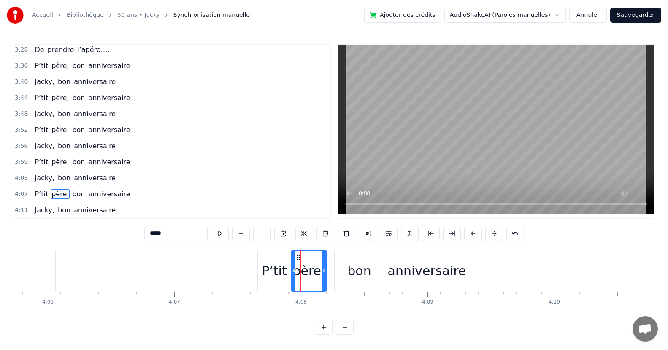
drag, startPoint x: 315, startPoint y: 268, endPoint x: 325, endPoint y: 268, distance: 10.1
click at [325, 268] on icon at bounding box center [323, 270] width 3 height 7
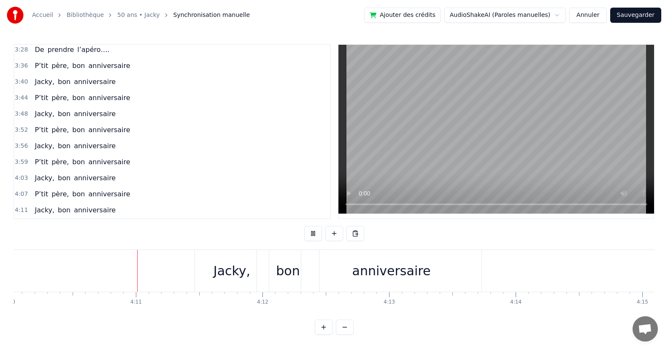
scroll to position [0, 31665]
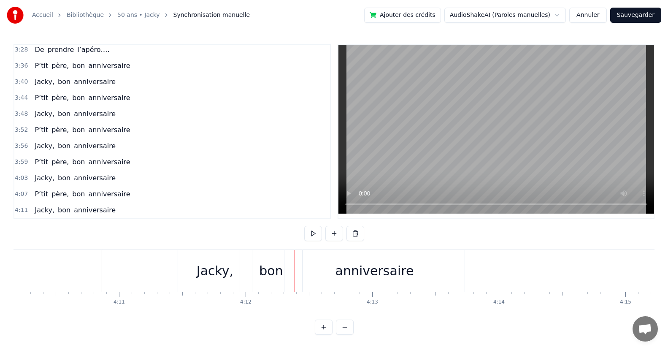
click at [277, 273] on div "bon" at bounding box center [271, 270] width 24 height 19
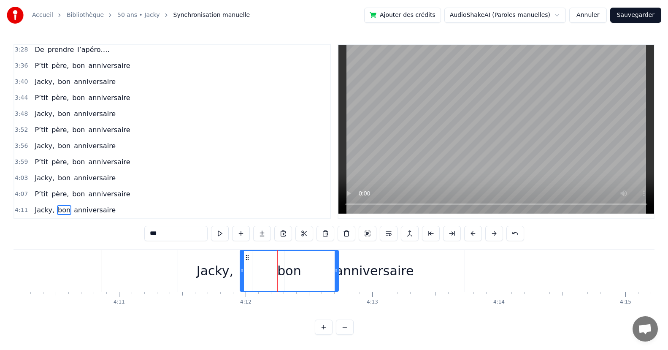
drag, startPoint x: 300, startPoint y: 266, endPoint x: 246, endPoint y: 262, distance: 53.3
click at [333, 271] on div "bon" at bounding box center [288, 271] width 97 height 40
click at [242, 265] on div "bon" at bounding box center [287, 271] width 95 height 40
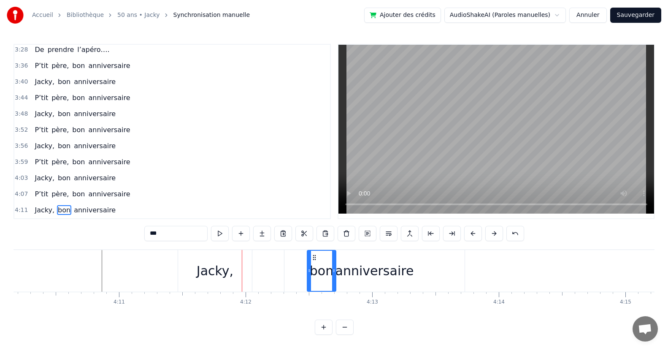
drag, startPoint x: 240, startPoint y: 266, endPoint x: 308, endPoint y: 267, distance: 67.1
click at [376, 273] on div "anniversaire" at bounding box center [374, 270] width 78 height 19
type input "**********"
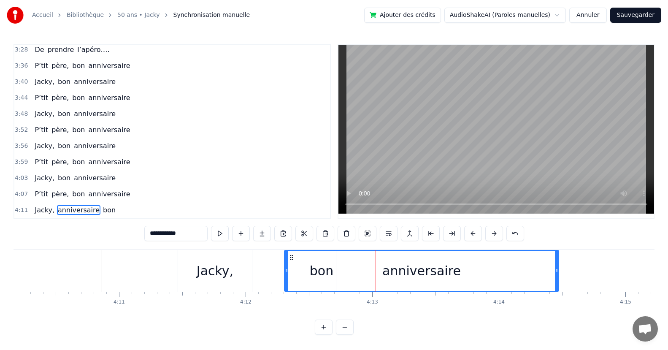
drag, startPoint x: 462, startPoint y: 268, endPoint x: 557, endPoint y: 268, distance: 94.1
click at [557, 268] on icon at bounding box center [556, 270] width 3 height 7
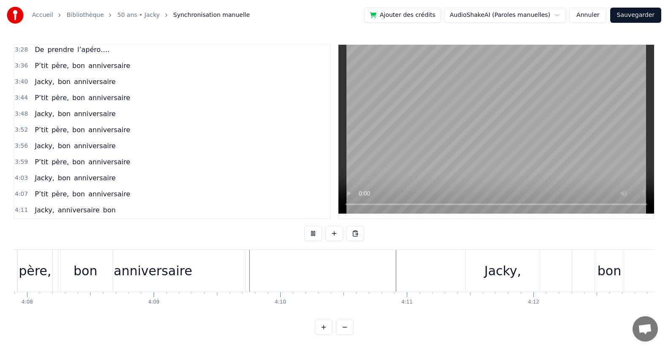
scroll to position [0, 31511]
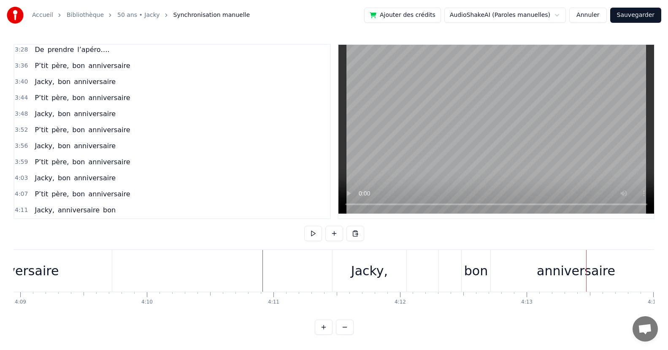
click at [372, 270] on div "Jacky," at bounding box center [369, 270] width 37 height 19
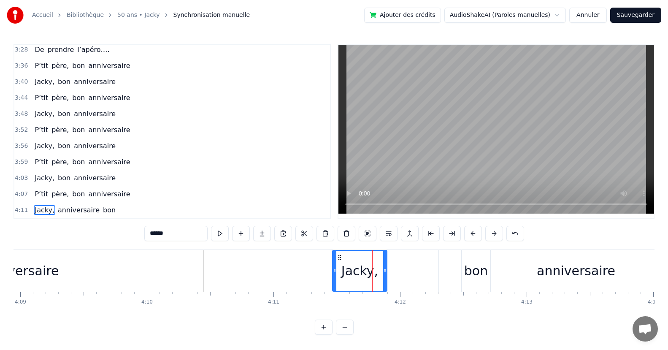
drag, startPoint x: 403, startPoint y: 266, endPoint x: 383, endPoint y: 264, distance: 20.4
click at [383, 273] on div at bounding box center [384, 271] width 3 height 40
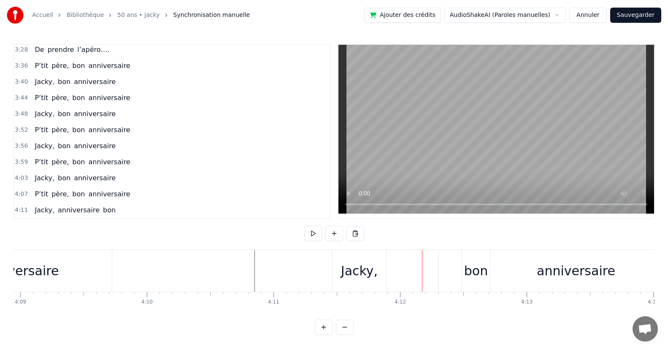
click at [459, 263] on div "anniversaire" at bounding box center [576, 271] width 274 height 42
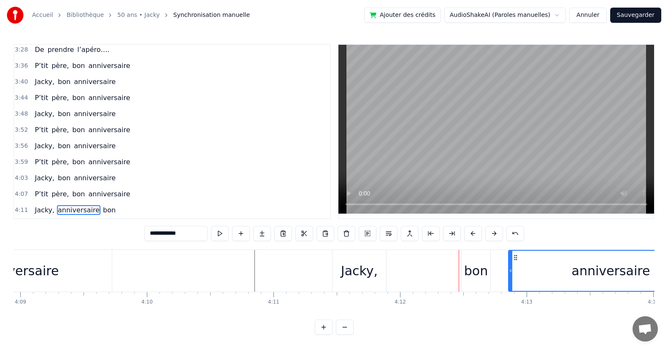
drag, startPoint x: 440, startPoint y: 270, endPoint x: 491, endPoint y: 272, distance: 50.7
click at [473, 273] on div "bon" at bounding box center [476, 270] width 24 height 19
type input "***"
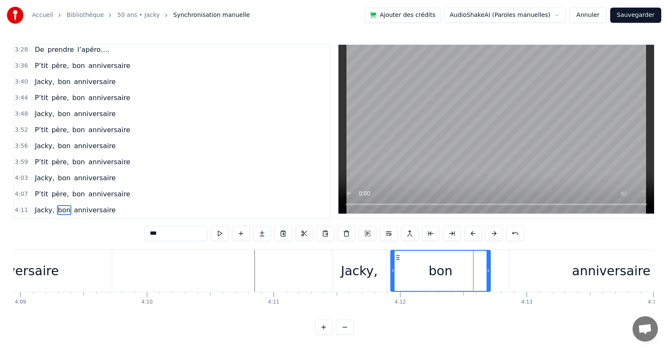
drag, startPoint x: 462, startPoint y: 267, endPoint x: 391, endPoint y: 267, distance: 70.9
click at [391, 267] on icon at bounding box center [392, 270] width 3 height 7
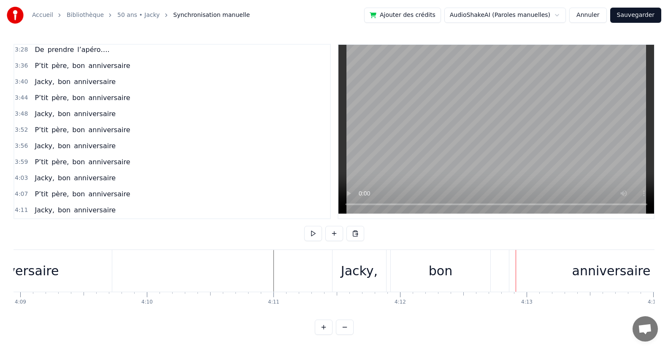
click at [455, 274] on div "bon" at bounding box center [441, 271] width 100 height 42
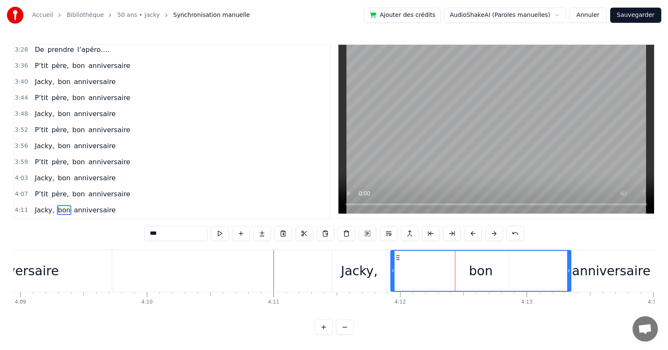
drag, startPoint x: 489, startPoint y: 272, endPoint x: 570, endPoint y: 270, distance: 81.5
click at [570, 270] on div at bounding box center [568, 271] width 3 height 40
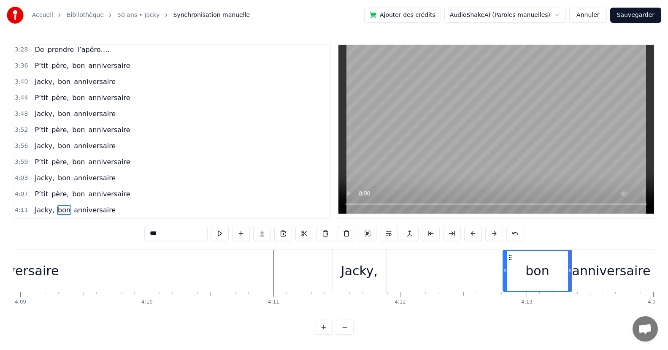
drag, startPoint x: 391, startPoint y: 271, endPoint x: 503, endPoint y: 277, distance: 112.4
click at [503, 277] on div at bounding box center [504, 271] width 3 height 40
click at [378, 266] on div "Jacky," at bounding box center [359, 271] width 54 height 42
type input "******"
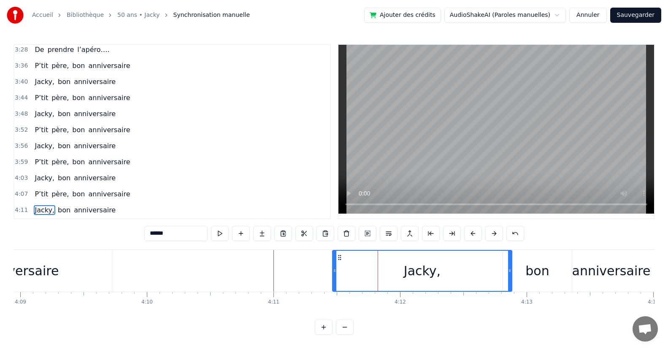
drag, startPoint x: 384, startPoint y: 267, endPoint x: 470, endPoint y: 255, distance: 86.1
click at [510, 281] on div at bounding box center [509, 271] width 3 height 40
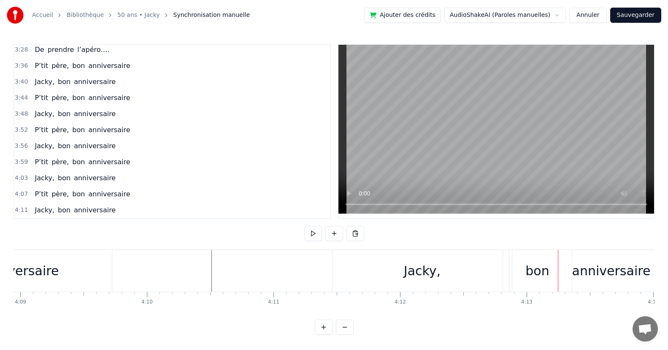
click at [435, 269] on div "Jacky," at bounding box center [422, 270] width 37 height 19
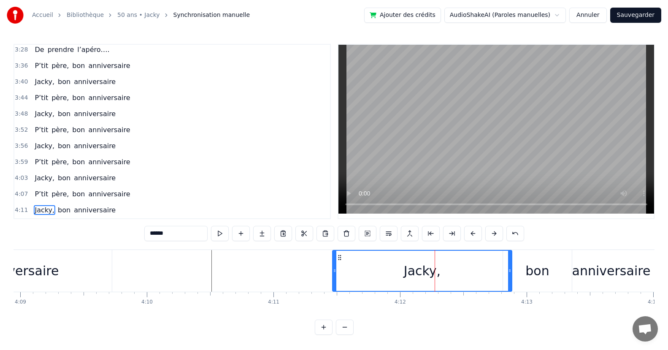
click at [166, 229] on input "******" at bounding box center [175, 233] width 63 height 15
type input "**********"
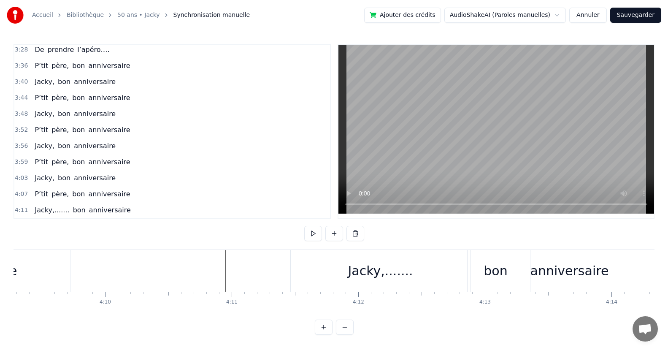
scroll to position [0, 30992]
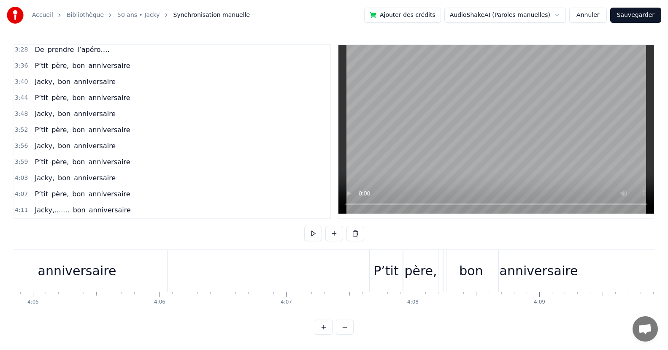
click at [417, 267] on div "père," at bounding box center [420, 270] width 32 height 19
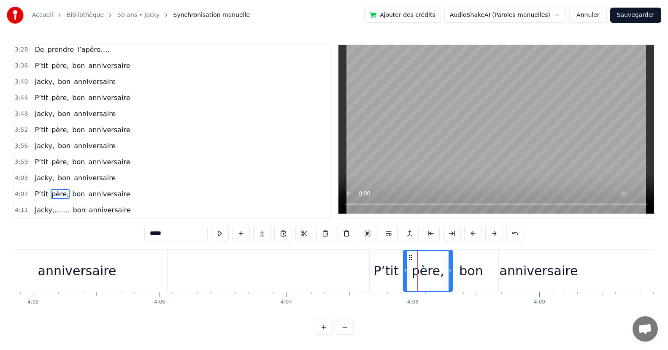
drag, startPoint x: 438, startPoint y: 267, endPoint x: 449, endPoint y: 268, distance: 11.9
click at [449, 268] on div at bounding box center [450, 271] width 3 height 40
drag, startPoint x: 406, startPoint y: 271, endPoint x: 416, endPoint y: 271, distance: 10.1
click at [416, 271] on div at bounding box center [416, 271] width 3 height 40
click at [389, 267] on div "P’tit" at bounding box center [385, 270] width 25 height 19
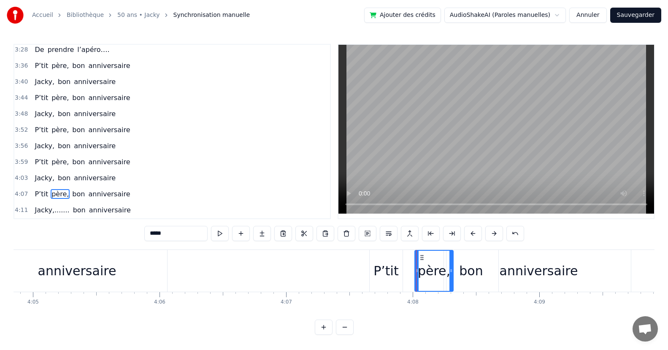
type input "*****"
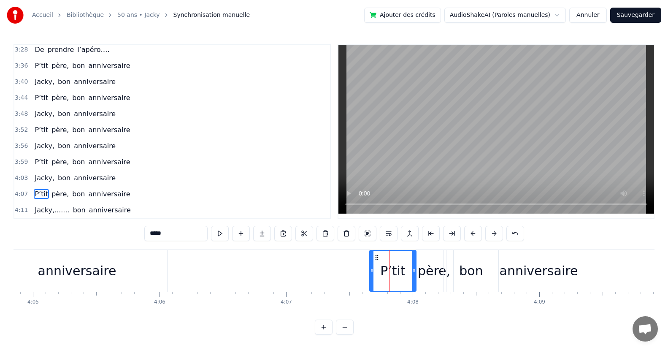
drag, startPoint x: 401, startPoint y: 267, endPoint x: 392, endPoint y: 270, distance: 9.6
click at [414, 268] on div at bounding box center [413, 271] width 3 height 40
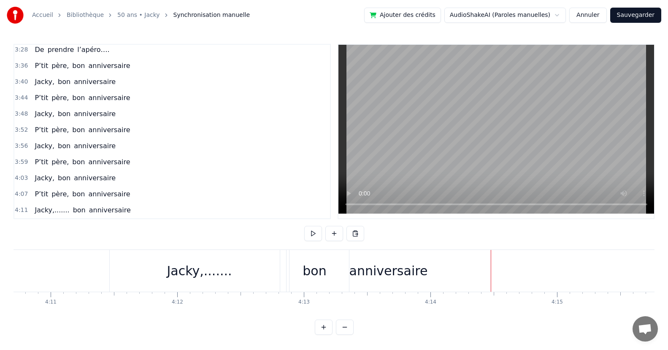
scroll to position [0, 31710]
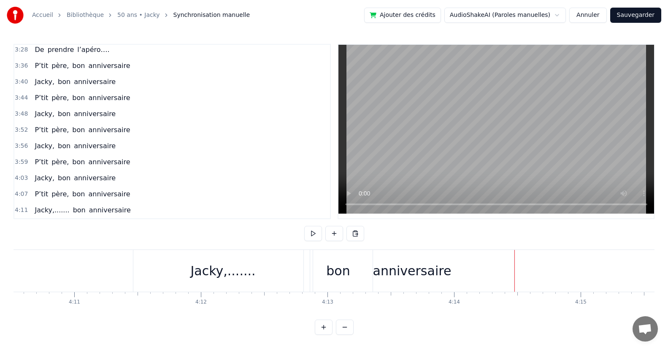
click at [461, 269] on div "anniversaire" at bounding box center [412, 271] width 204 height 42
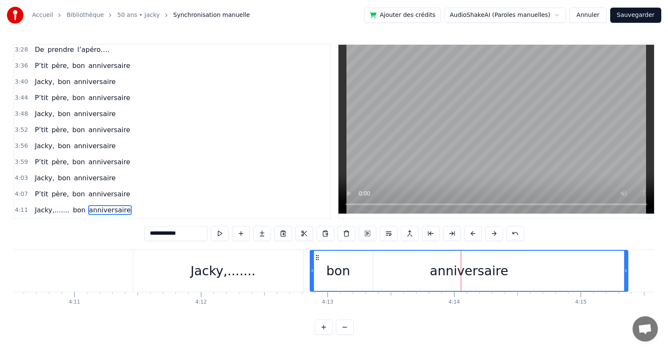
drag, startPoint x: 511, startPoint y: 268, endPoint x: 413, endPoint y: 267, distance: 97.5
click at [624, 267] on icon at bounding box center [625, 270] width 3 height 7
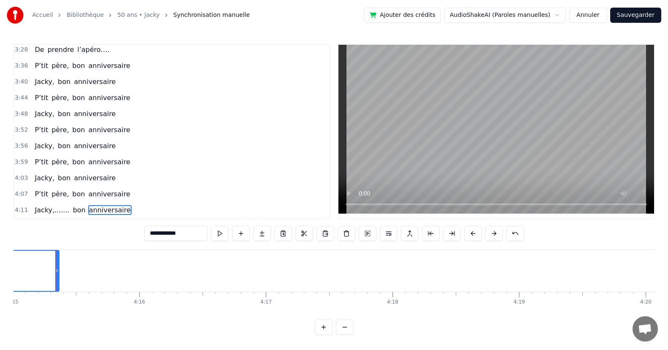
scroll to position [0, 31717]
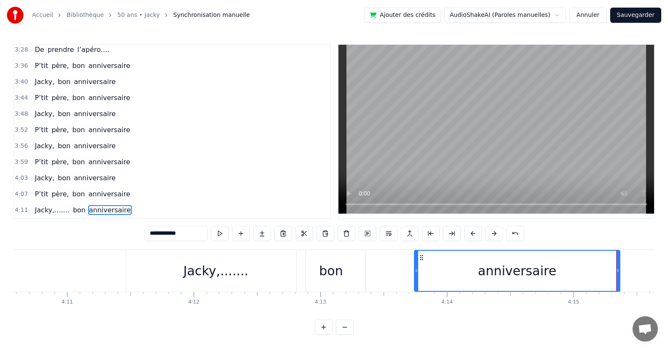
drag, startPoint x: 305, startPoint y: 265, endPoint x: 417, endPoint y: 274, distance: 111.8
click at [417, 274] on div at bounding box center [416, 271] width 3 height 40
drag, startPoint x: 346, startPoint y: 272, endPoint x: 350, endPoint y: 270, distance: 4.9
click at [346, 272] on div "bon" at bounding box center [331, 271] width 69 height 42
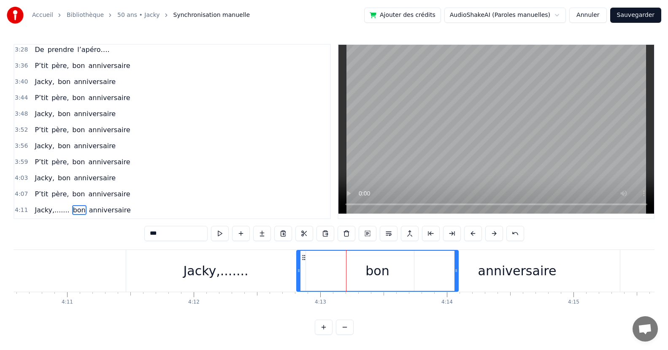
drag, startPoint x: 380, startPoint y: 273, endPoint x: 456, endPoint y: 280, distance: 76.7
click at [456, 280] on div at bounding box center [455, 271] width 3 height 40
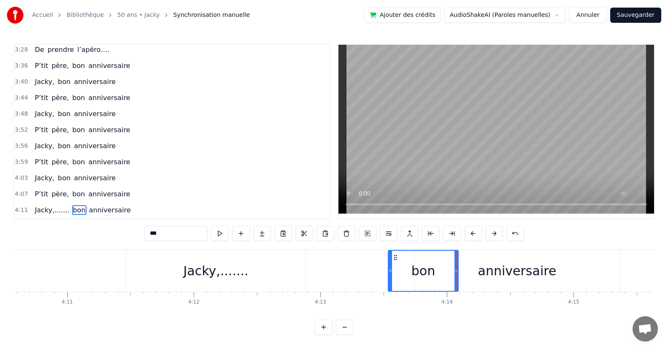
drag, startPoint x: 299, startPoint y: 265, endPoint x: 390, endPoint y: 278, distance: 92.4
click at [390, 278] on div at bounding box center [390, 271] width 3 height 40
click at [211, 273] on div "Jacky,......." at bounding box center [215, 270] width 65 height 19
type input "**********"
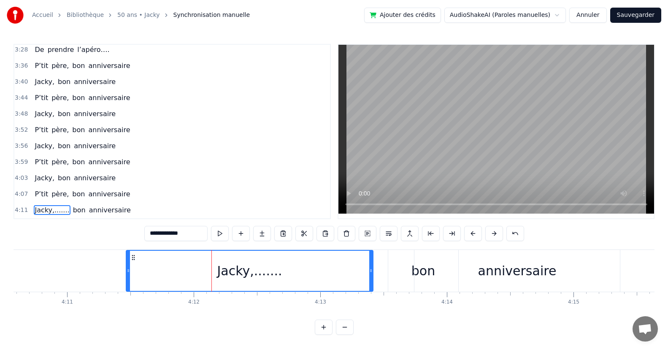
drag, startPoint x: 303, startPoint y: 264, endPoint x: 370, endPoint y: 279, distance: 69.3
click at [371, 279] on div at bounding box center [370, 271] width 3 height 40
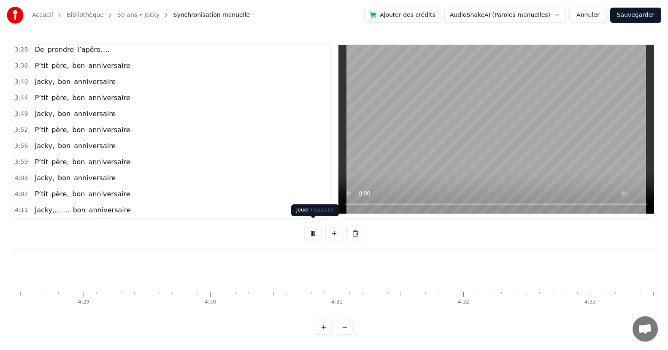
scroll to position [0, 34020]
click at [313, 228] on button at bounding box center [313, 233] width 18 height 15
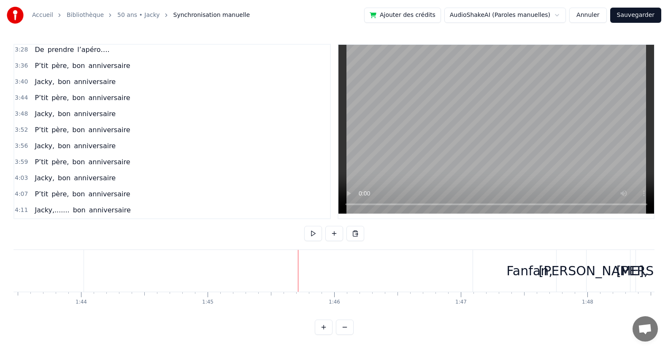
scroll to position [0, 12536]
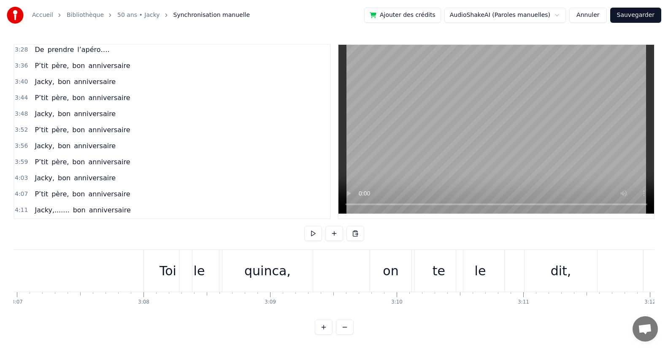
scroll to position [0, 23582]
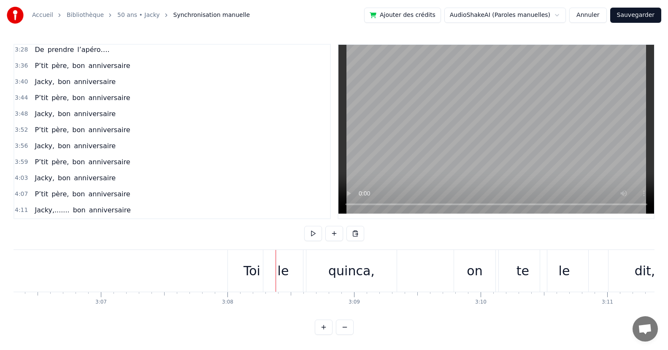
click at [252, 273] on div "Toi" at bounding box center [251, 270] width 17 height 19
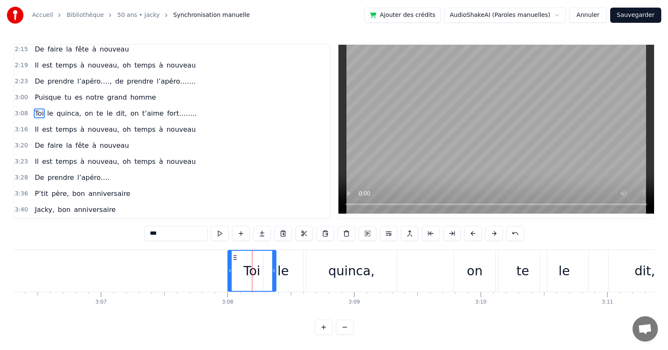
scroll to position [258, 0]
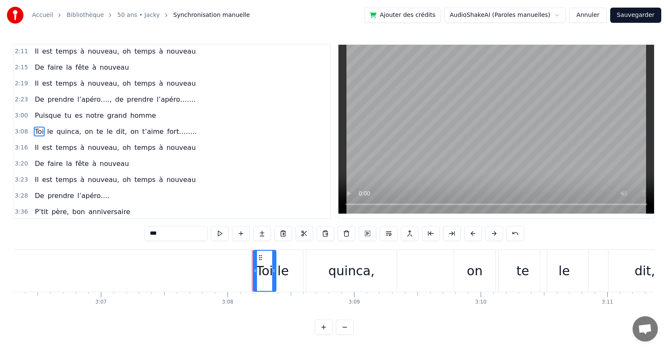
drag, startPoint x: 230, startPoint y: 281, endPoint x: 255, endPoint y: 279, distance: 25.4
click at [255, 279] on div at bounding box center [255, 271] width 3 height 40
drag, startPoint x: 286, startPoint y: 280, endPoint x: 294, endPoint y: 276, distance: 8.7
click at [287, 280] on div "le" at bounding box center [283, 270] width 11 height 19
type input "**"
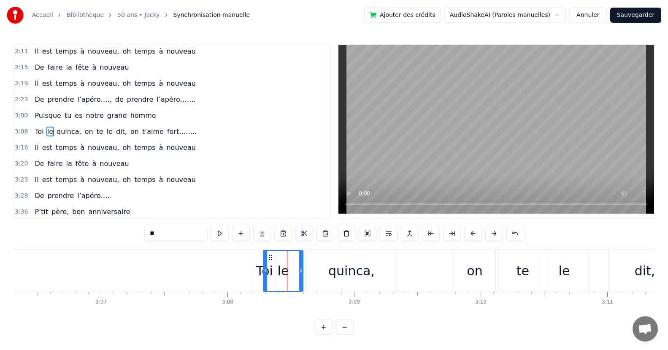
drag, startPoint x: 298, startPoint y: 279, endPoint x: 307, endPoint y: 279, distance: 8.9
click at [307, 279] on div "Toi le quinca, on te le dit, on t’aime fort…….." at bounding box center [621, 271] width 736 height 42
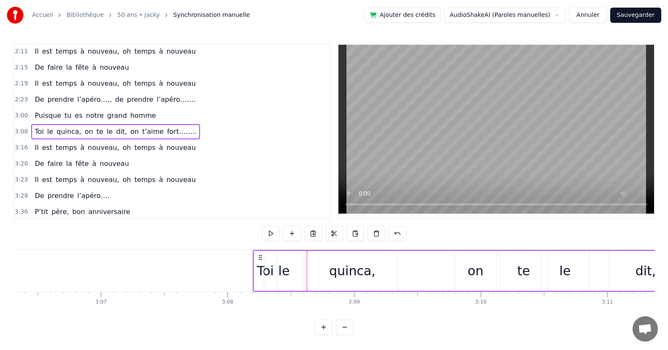
click at [297, 283] on div "le" at bounding box center [284, 271] width 40 height 40
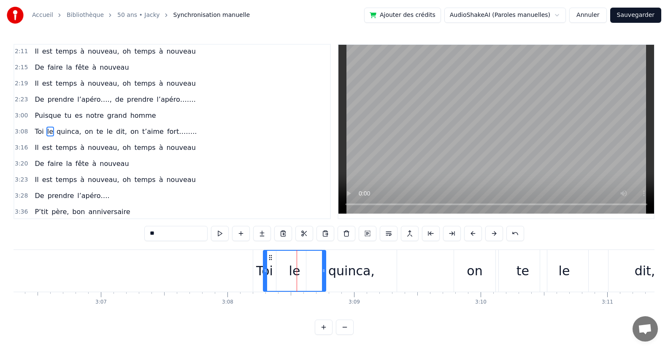
drag, startPoint x: 300, startPoint y: 282, endPoint x: 323, endPoint y: 282, distance: 22.8
click at [323, 282] on div at bounding box center [323, 271] width 3 height 40
drag, startPoint x: 265, startPoint y: 282, endPoint x: 292, endPoint y: 284, distance: 27.9
click at [292, 284] on div at bounding box center [293, 271] width 3 height 40
click at [271, 284] on div "Toi" at bounding box center [264, 271] width 23 height 42
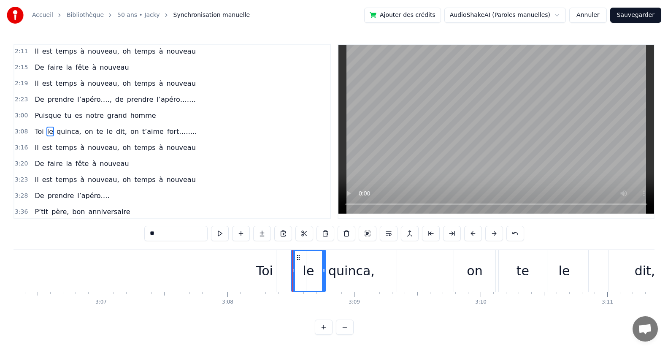
type input "***"
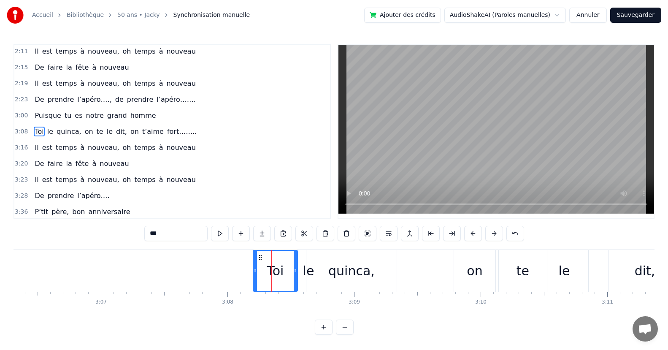
drag, startPoint x: 273, startPoint y: 284, endPoint x: 295, endPoint y: 281, distance: 21.7
click at [295, 281] on div at bounding box center [295, 271] width 3 height 40
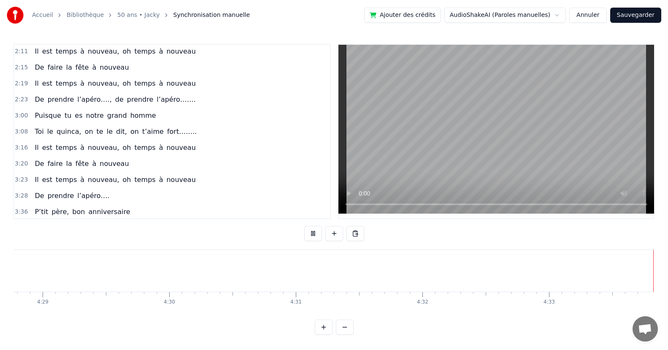
scroll to position [0, 34020]
click at [587, 137] on video at bounding box center [496, 129] width 316 height 169
